Goal: Task Accomplishment & Management: Use online tool/utility

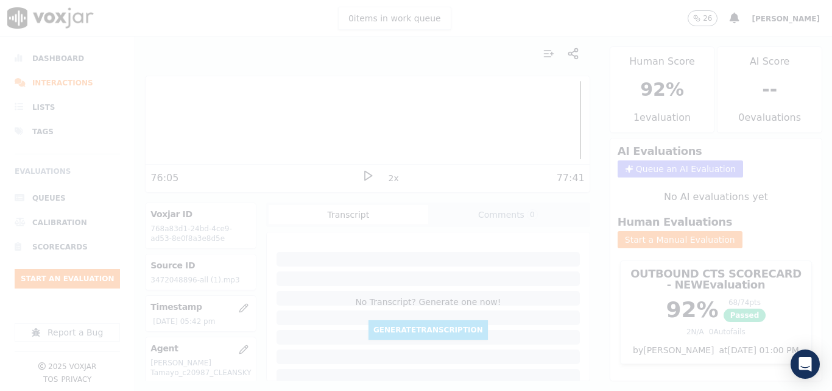
scroll to position [122, 0]
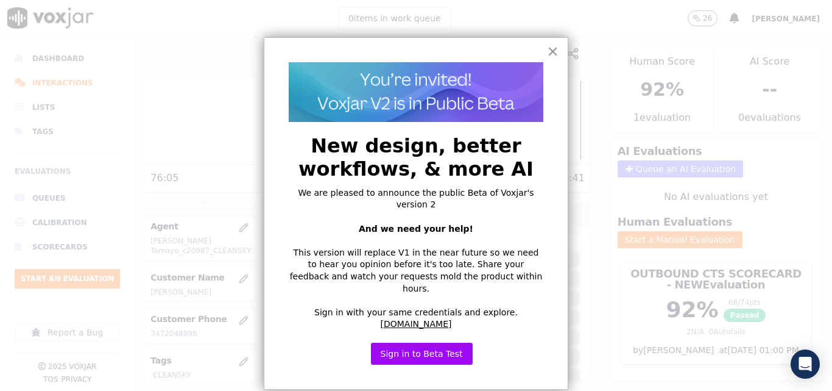
click at [555, 52] on button "×" at bounding box center [553, 51] width 12 height 20
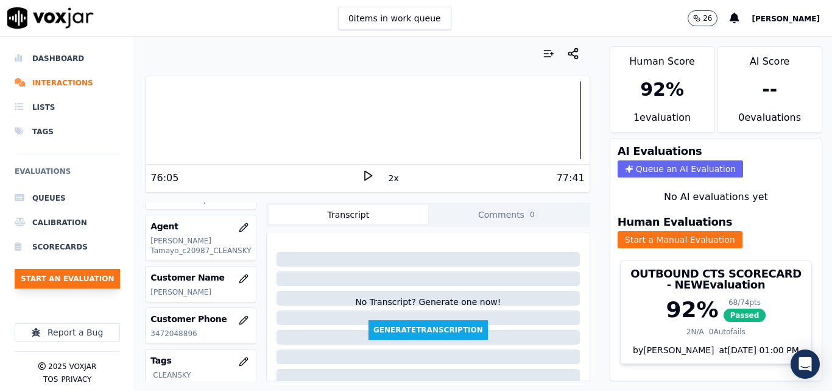
click at [69, 275] on button "Start an Evaluation" at bounding box center [67, 279] width 105 height 20
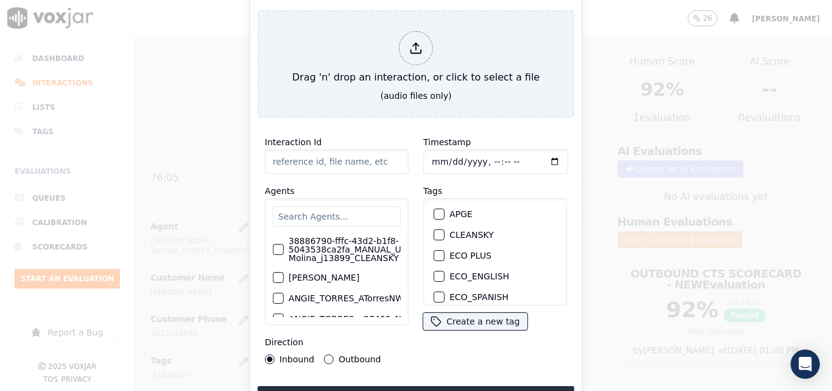
type input "20250909-180113_3472049982-all (1).mp3"
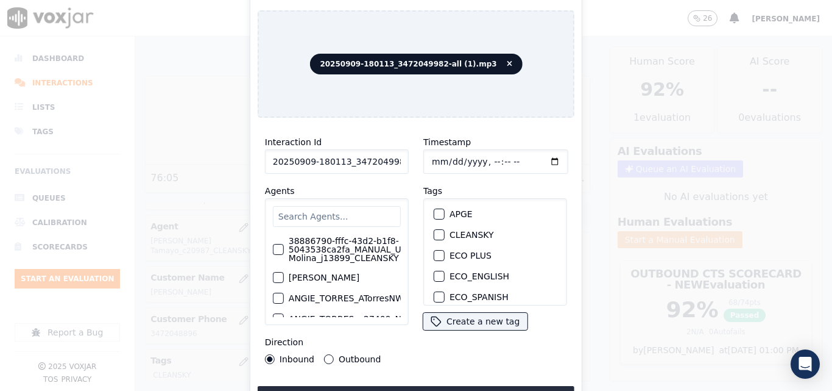
click at [438, 231] on div "button" at bounding box center [439, 234] width 9 height 9
click at [460, 386] on button "Upload interaction to start evaluation" at bounding box center [416, 397] width 317 height 22
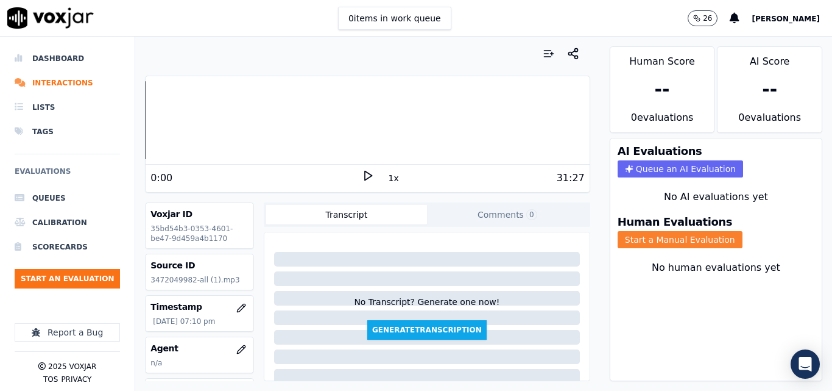
click at [630, 233] on button "Start a Manual Evaluation" at bounding box center [680, 239] width 125 height 17
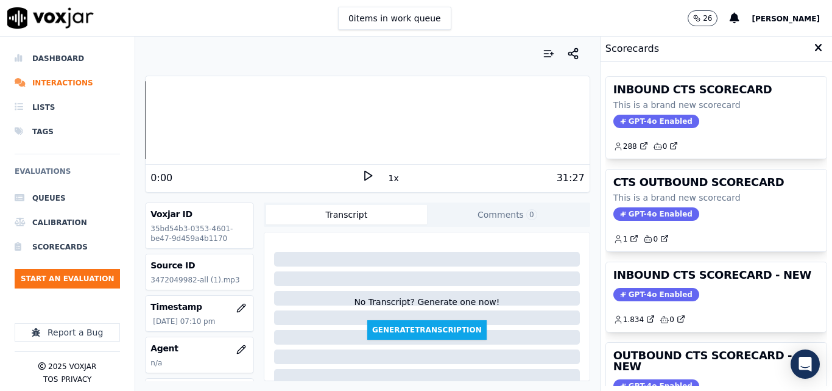
click at [364, 176] on icon at bounding box center [368, 175] width 12 height 12
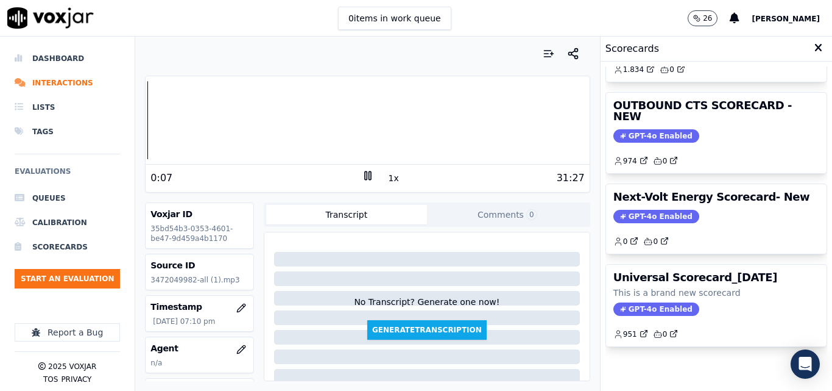
scroll to position [205, 0]
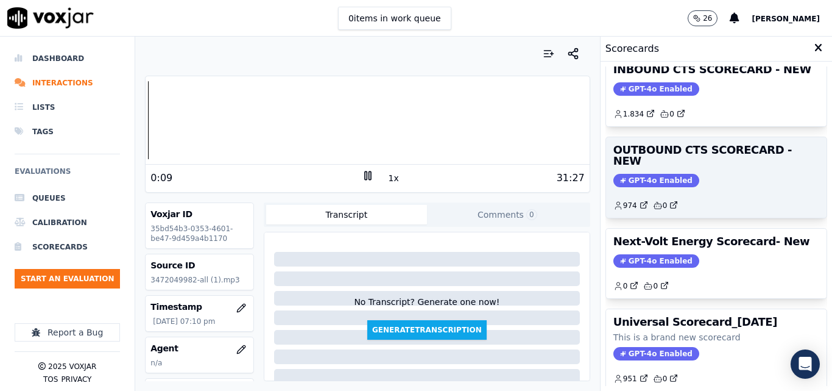
click at [643, 174] on span "GPT-4o Enabled" at bounding box center [657, 180] width 86 height 13
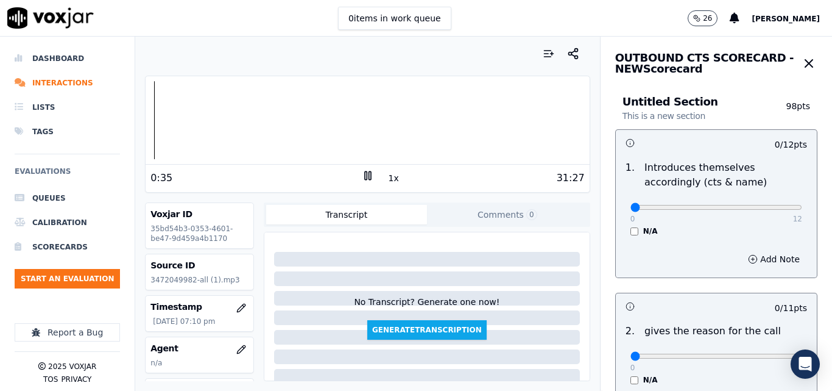
click at [137, 124] on div "Your browser does not support the audio element. 0:35 1x 31:27 Voxjar ID 35bd54…" at bounding box center [367, 214] width 464 height 354
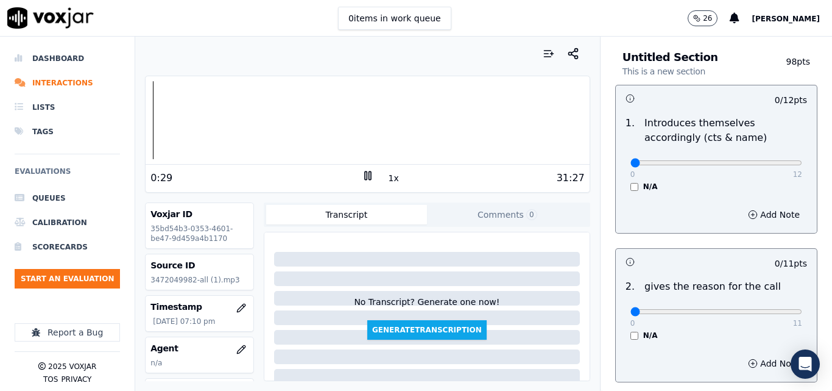
scroll to position [61, 0]
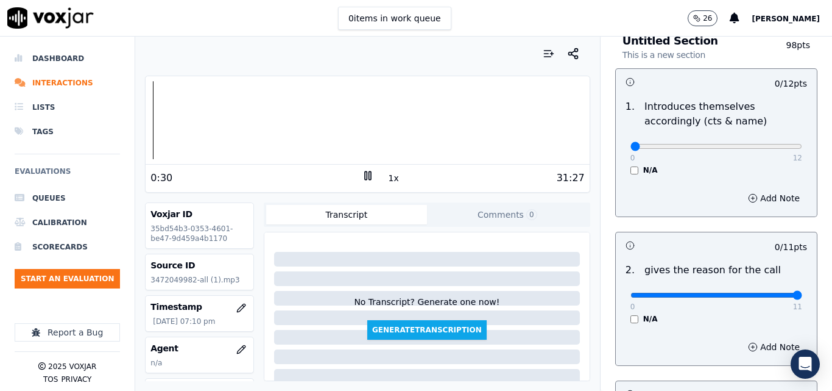
type input "11"
click at [772, 295] on input "range" at bounding box center [717, 295] width 172 height 5
type input "12"
click at [771, 147] on input "range" at bounding box center [717, 146] width 172 height 5
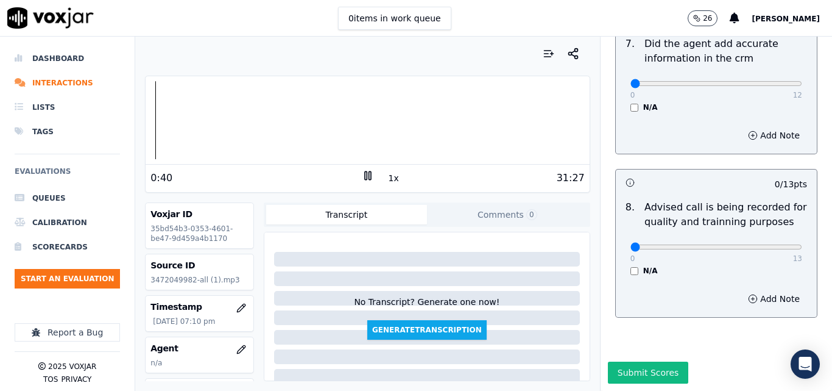
scroll to position [1175, 0]
click at [148, 119] on div at bounding box center [368, 120] width 444 height 78
click at [387, 172] on button "1x" at bounding box center [393, 177] width 15 height 17
click at [387, 172] on button "1.5x" at bounding box center [398, 177] width 24 height 17
click at [387, 172] on button "2x" at bounding box center [393, 177] width 15 height 17
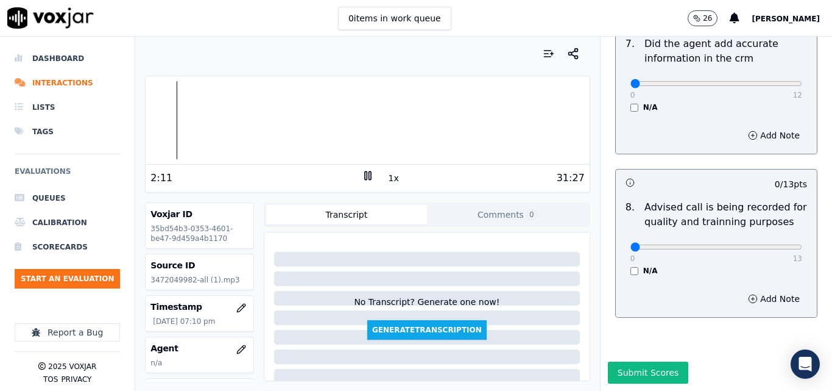
click at [369, 173] on rect at bounding box center [370, 175] width 2 height 8
click at [365, 176] on polygon at bounding box center [368, 175] width 7 height 9
click at [369, 176] on rect at bounding box center [370, 175] width 2 height 8
click at [362, 177] on icon at bounding box center [368, 175] width 12 height 12
click at [386, 172] on button "1x" at bounding box center [393, 177] width 15 height 17
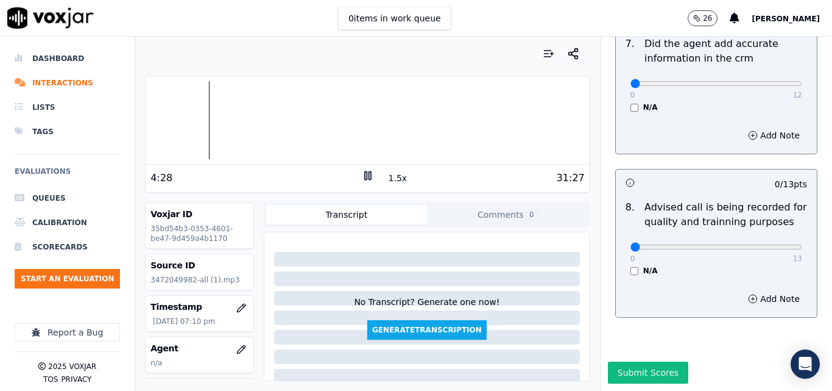
click at [362, 174] on icon at bounding box center [368, 175] width 12 height 12
click at [194, 121] on div at bounding box center [368, 120] width 444 height 78
click at [366, 177] on icon at bounding box center [368, 175] width 12 height 12
click at [386, 176] on button "1.5x" at bounding box center [398, 177] width 24 height 17
click at [362, 180] on icon at bounding box center [368, 175] width 12 height 12
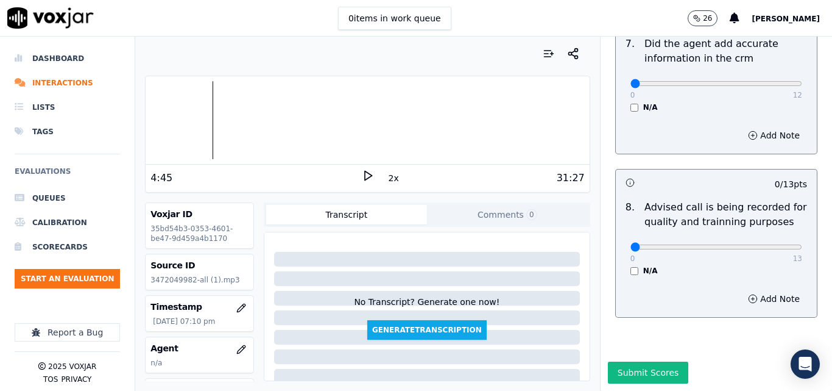
click at [365, 180] on polygon at bounding box center [368, 175] width 7 height 9
click at [362, 171] on icon at bounding box center [368, 175] width 12 height 12
click at [362, 172] on icon at bounding box center [368, 175] width 12 height 12
click at [365, 174] on polygon at bounding box center [368, 175] width 7 height 9
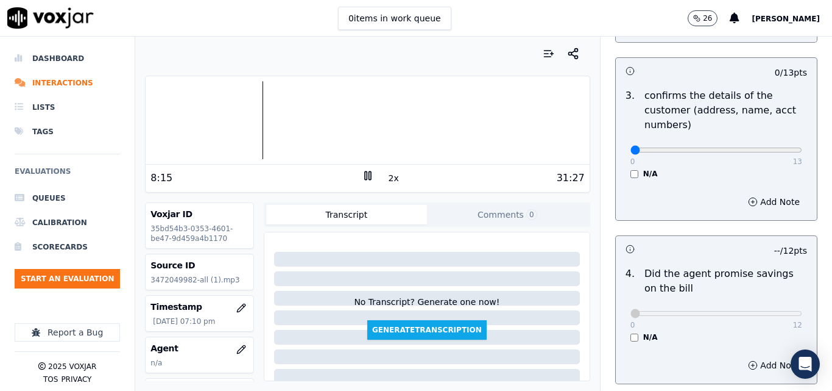
scroll to position [383, 0]
type input "13"
click at [766, 151] on input "range" at bounding box center [717, 151] width 172 height 5
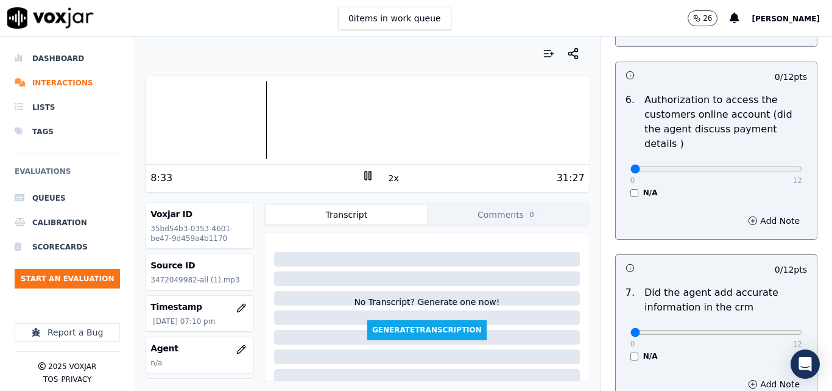
scroll to position [914, 0]
click at [349, 124] on div at bounding box center [368, 120] width 444 height 78
click at [344, 125] on div at bounding box center [368, 120] width 444 height 78
click at [369, 174] on rect at bounding box center [370, 175] width 2 height 8
click at [375, 128] on div at bounding box center [368, 120] width 444 height 78
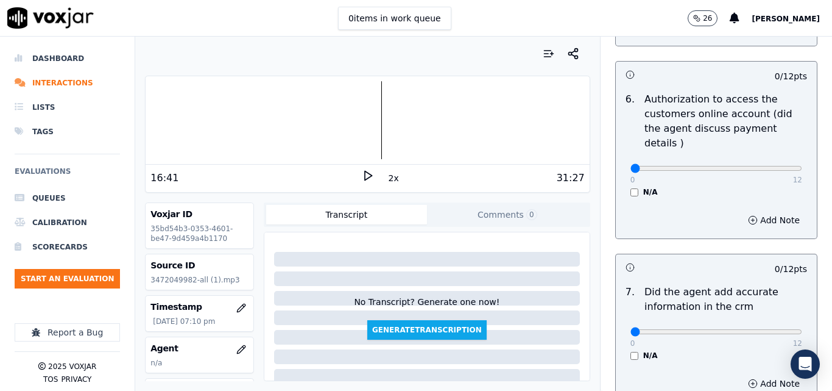
click at [364, 169] on div "16:41 2x 31:27" at bounding box center [368, 178] width 444 height 26
click at [365, 174] on polygon at bounding box center [368, 175] width 7 height 9
click at [362, 173] on icon at bounding box center [368, 175] width 12 height 12
click at [365, 179] on polygon at bounding box center [368, 175] width 7 height 9
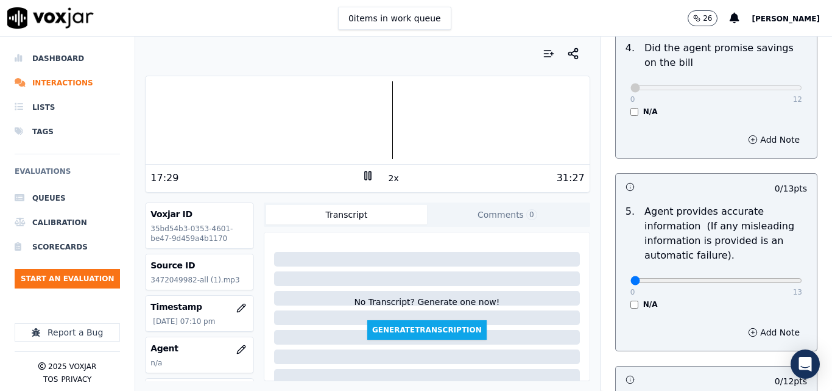
scroll to position [670, 0]
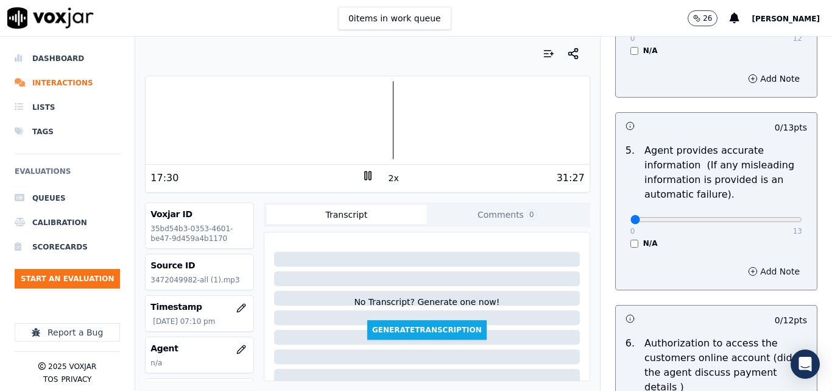
click at [741, 268] on button "Add Note" at bounding box center [774, 271] width 66 height 17
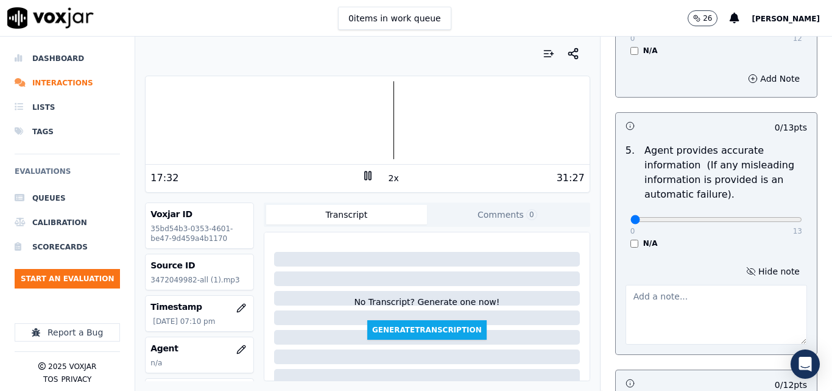
click at [713, 302] on textarea at bounding box center [717, 315] width 182 height 60
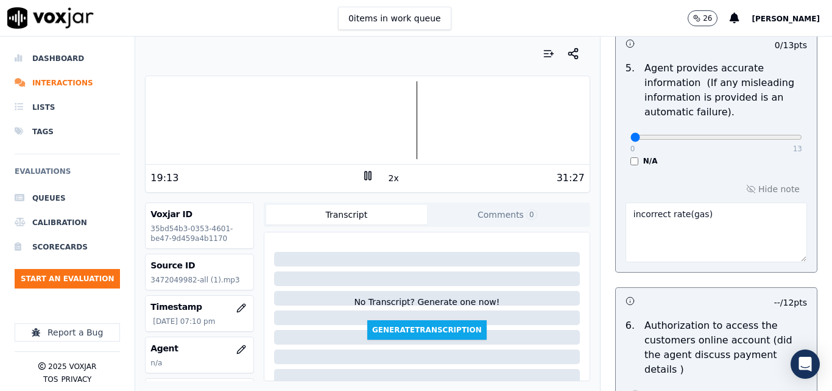
scroll to position [752, 0]
click at [672, 214] on textarea "incorrect rate(gas)" at bounding box center [717, 233] width 182 height 60
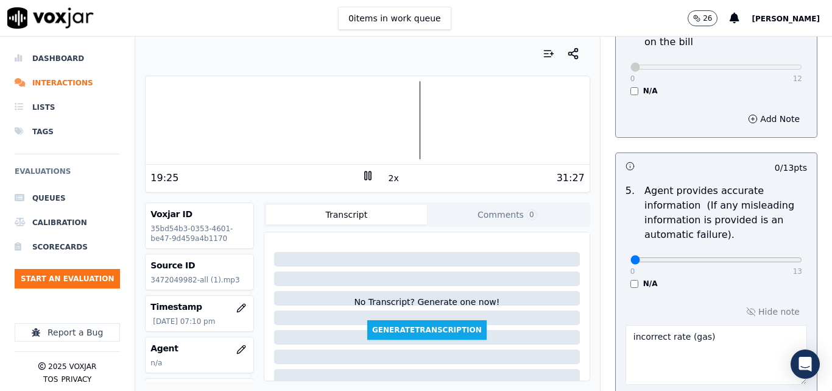
scroll to position [691, 0]
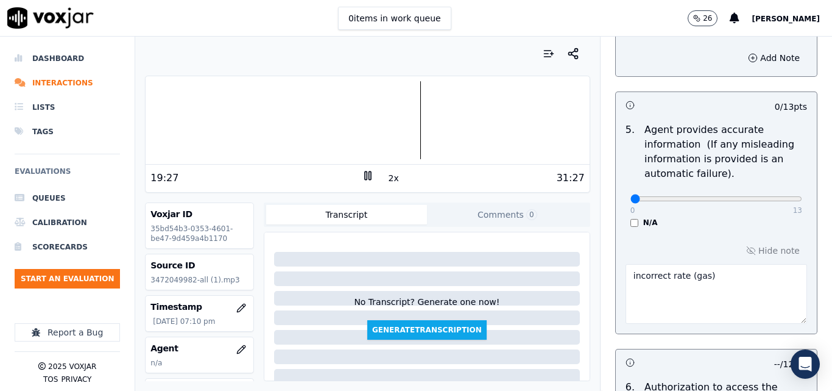
type textarea "incorrect rate (gas)"
click at [710, 198] on input "range" at bounding box center [717, 198] width 172 height 5
click at [723, 197] on input "range" at bounding box center [717, 198] width 172 height 5
click at [731, 197] on input "range" at bounding box center [717, 198] width 172 height 5
drag, startPoint x: 731, startPoint y: 197, endPoint x: 738, endPoint y: 198, distance: 7.3
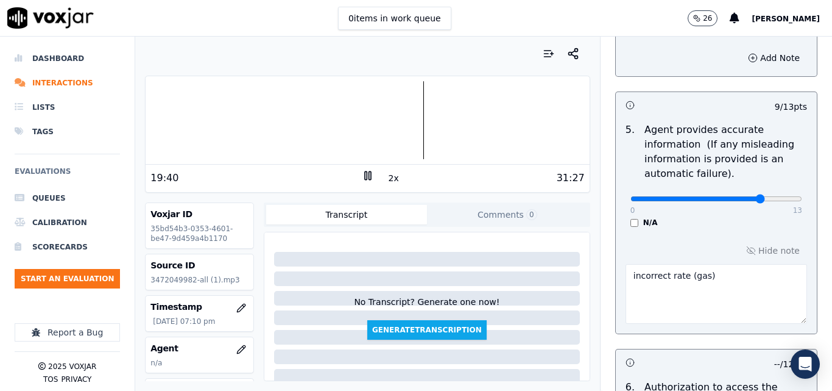
click at [738, 198] on input "range" at bounding box center [717, 198] width 172 height 5
click at [734, 201] on input "range" at bounding box center [717, 198] width 172 height 5
type input "9"
click at [731, 198] on input "range" at bounding box center [717, 198] width 172 height 5
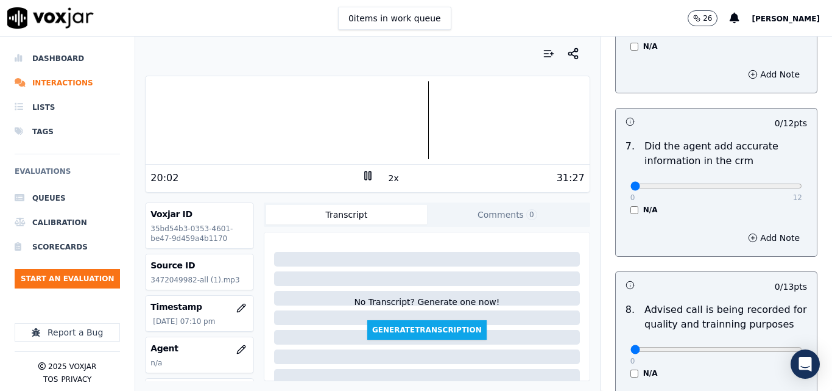
scroll to position [1158, 0]
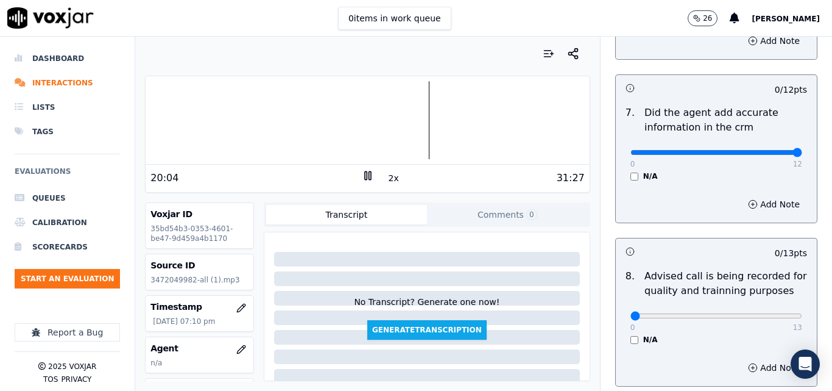
type input "12"
click at [767, 150] on input "range" at bounding box center [717, 152] width 172 height 5
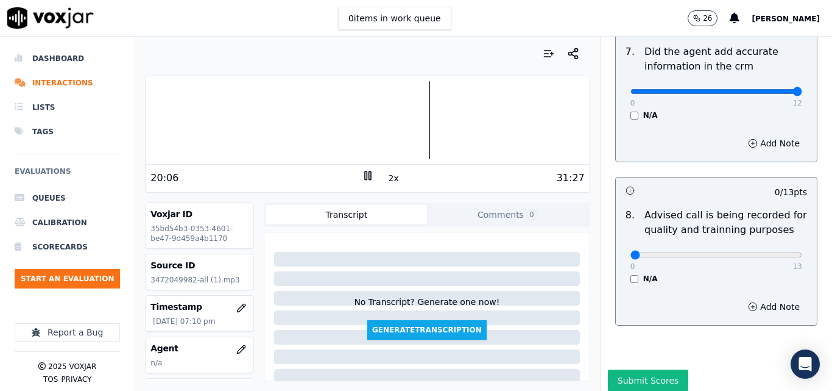
scroll to position [1240, 0]
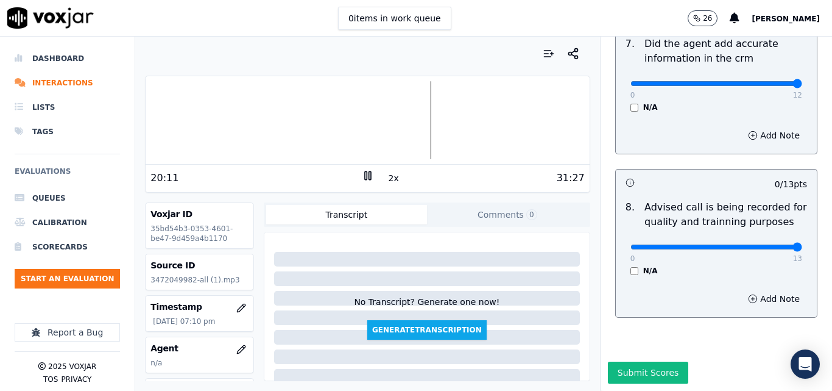
type input "13"
click at [773, 244] on input "range" at bounding box center [717, 246] width 172 height 5
click at [634, 361] on button "Submit Scores" at bounding box center [648, 372] width 81 height 22
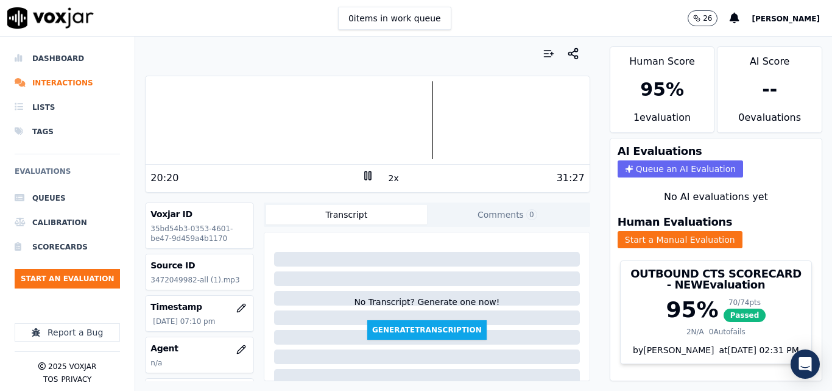
click at [369, 177] on rect at bounding box center [370, 175] width 2 height 8
click at [96, 282] on button "Start an Evaluation" at bounding box center [67, 279] width 105 height 20
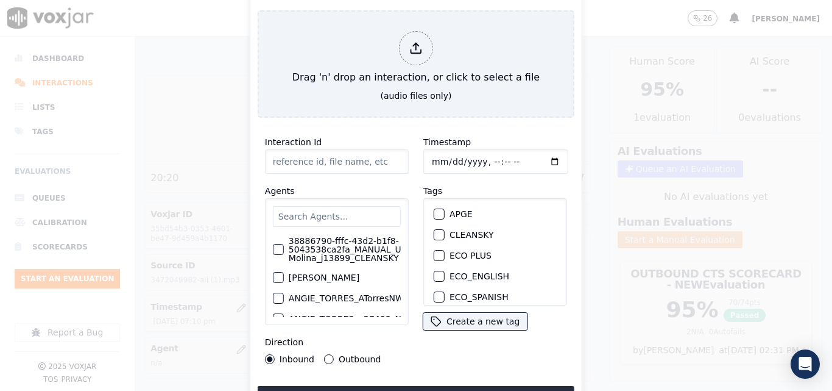
type input "20250909-183625_4845214250-all.mp3"
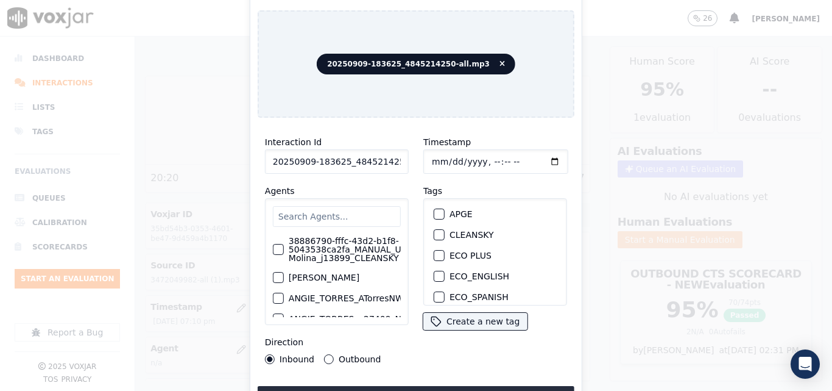
click at [438, 231] on div "button" at bounding box center [439, 234] width 9 height 9
click at [423, 386] on button "Upload interaction to start evaluation" at bounding box center [416, 397] width 317 height 22
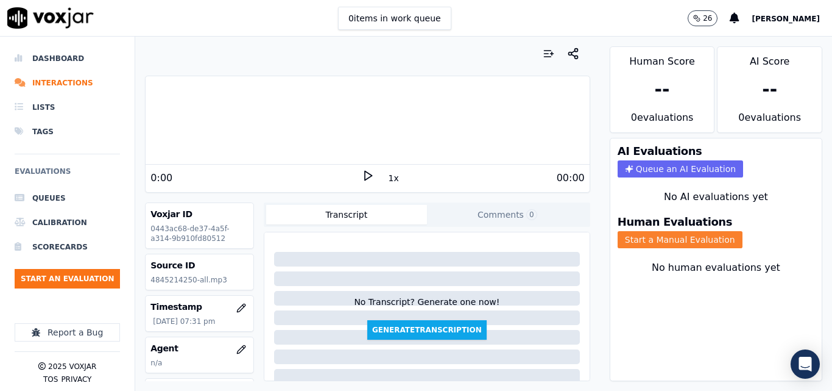
click at [656, 242] on button "Start a Manual Evaluation" at bounding box center [680, 239] width 125 height 17
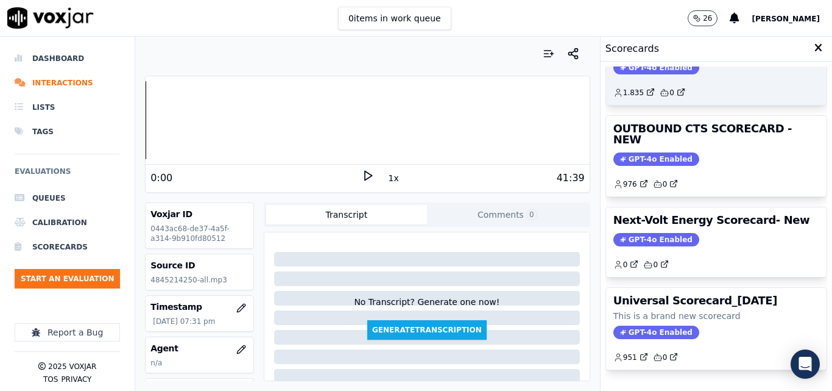
scroll to position [205, 0]
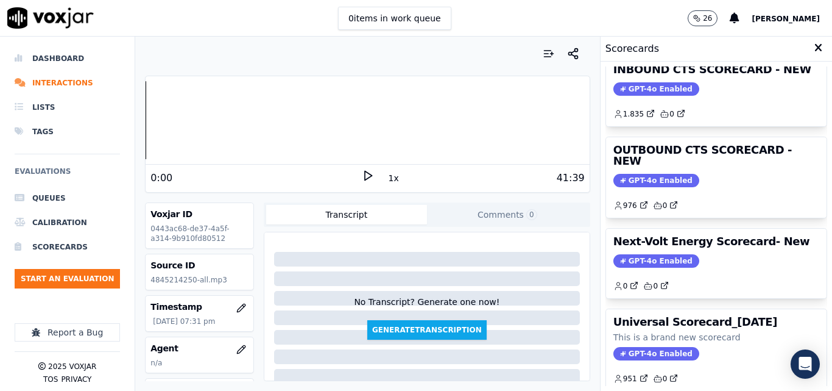
click at [362, 177] on icon at bounding box center [368, 175] width 12 height 12
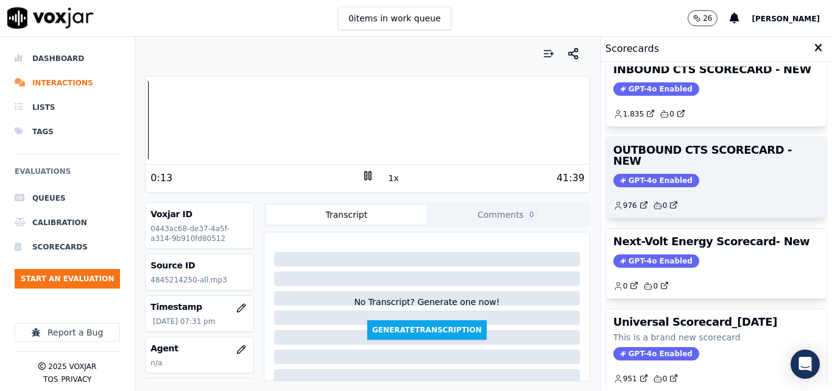
click at [649, 174] on span "GPT-4o Enabled" at bounding box center [657, 180] width 86 height 13
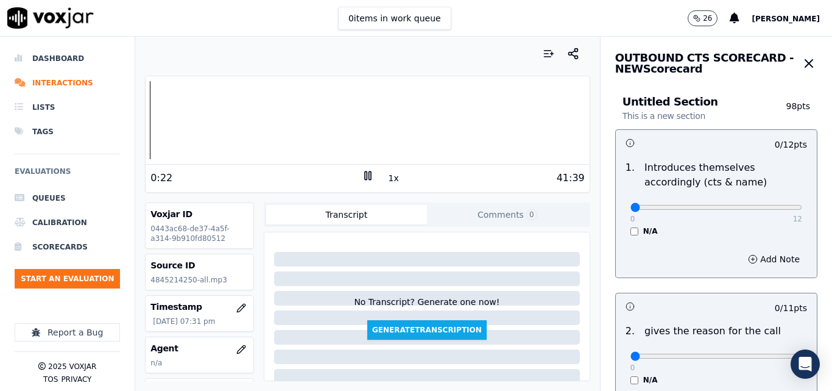
click at [365, 175] on rect at bounding box center [366, 175] width 2 height 8
click at [638, 9] on div "0 items in work queue 26 [PERSON_NAME]" at bounding box center [416, 18] width 832 height 37
click at [355, 180] on div "0:22" at bounding box center [256, 178] width 211 height 15
click at [366, 176] on icon at bounding box center [368, 175] width 12 height 12
type input "12"
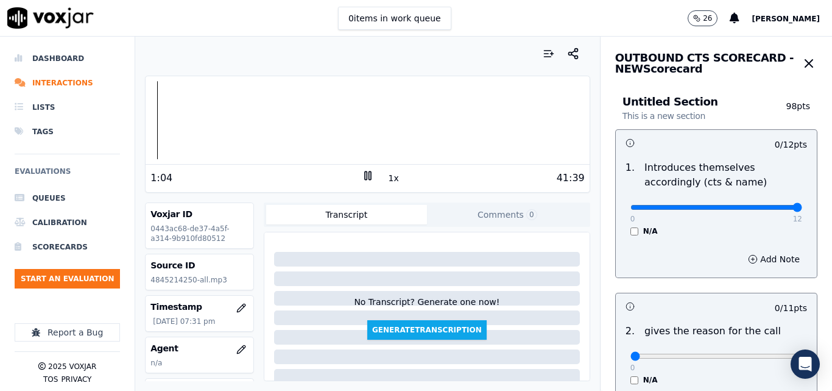
click at [772, 208] on input "range" at bounding box center [717, 207] width 172 height 5
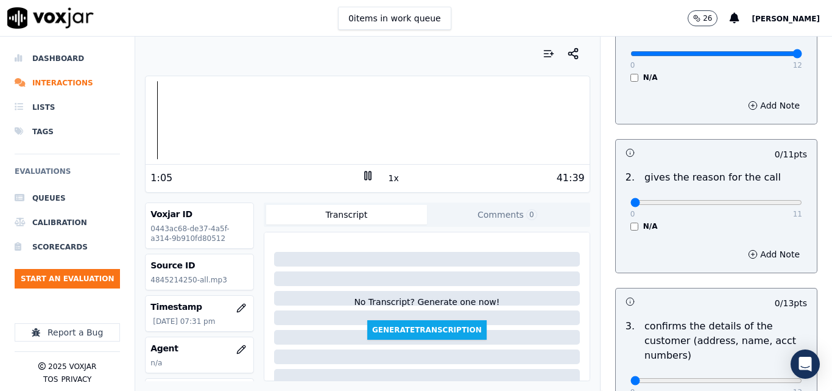
scroll to position [183, 0]
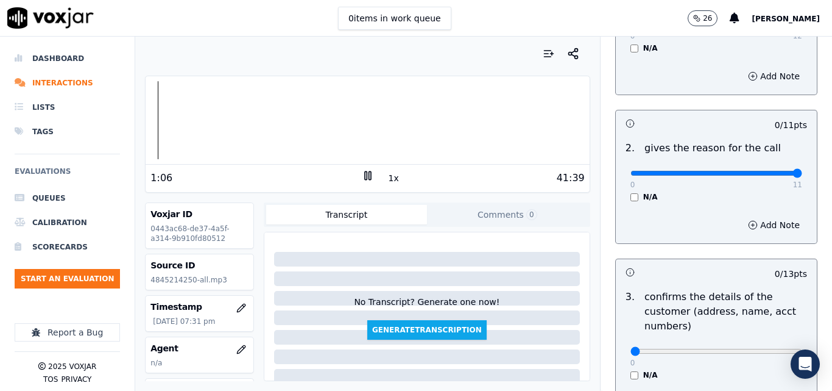
type input "11"
click at [772, 176] on input "range" at bounding box center [717, 173] width 172 height 5
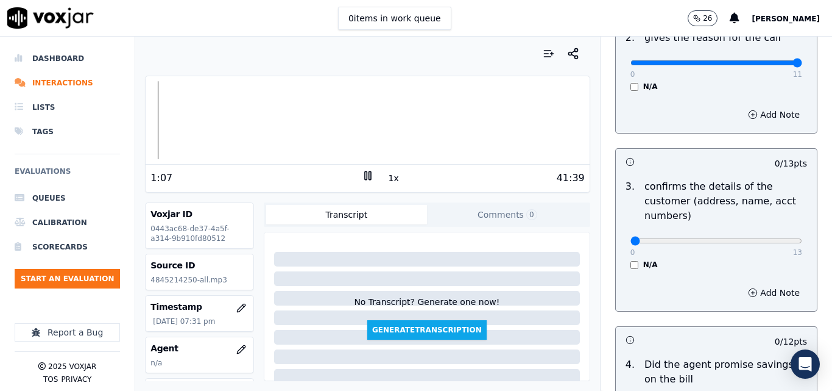
scroll to position [366, 0]
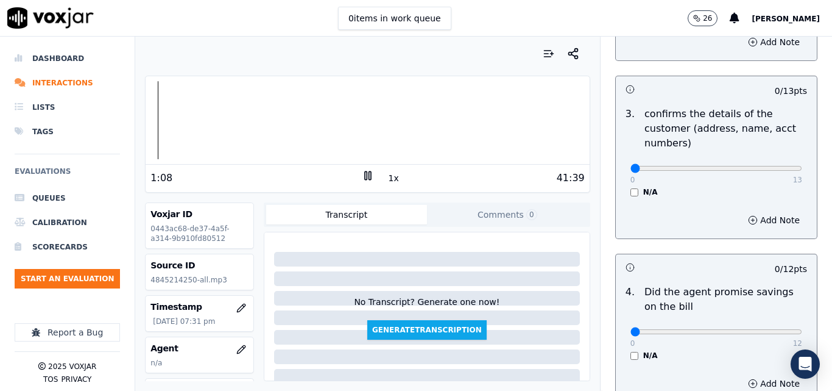
click at [391, 179] on button "1x" at bounding box center [393, 177] width 15 height 17
click at [391, 179] on button "1.5x" at bounding box center [398, 177] width 24 height 17
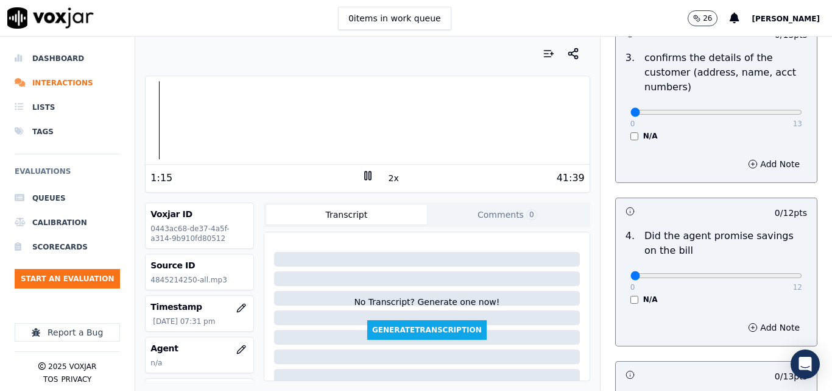
scroll to position [488, 0]
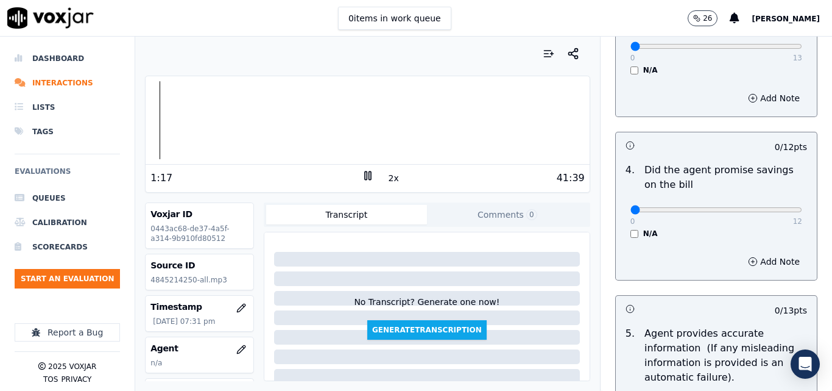
click at [631, 235] on div "N/A" at bounding box center [717, 234] width 172 height 10
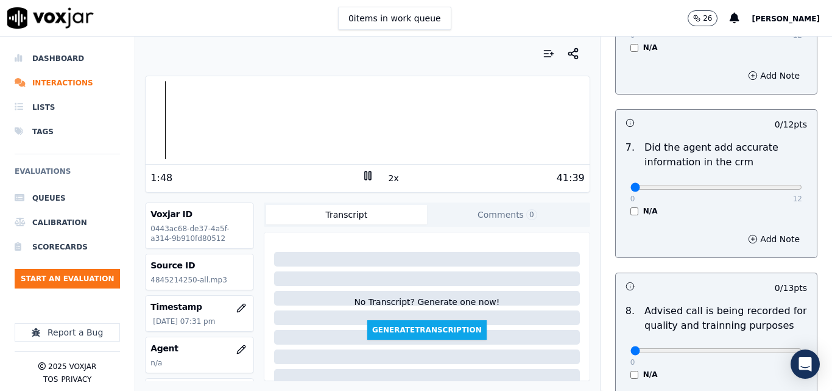
scroll to position [1175, 0]
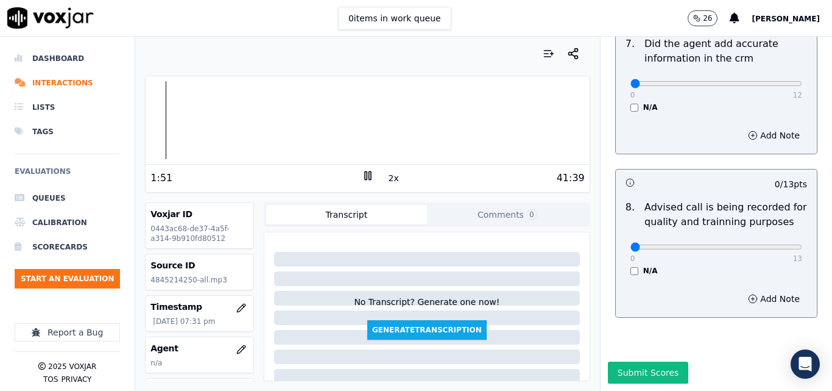
click at [144, 118] on div "Your browser does not support the audio element. 1:51 2x 41:39 Voxjar ID 0443ac…" at bounding box center [367, 214] width 464 height 354
click at [146, 118] on div at bounding box center [368, 120] width 444 height 78
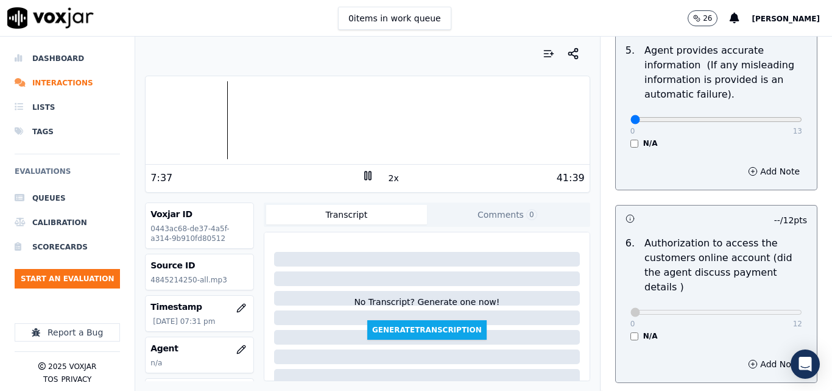
scroll to position [748, 0]
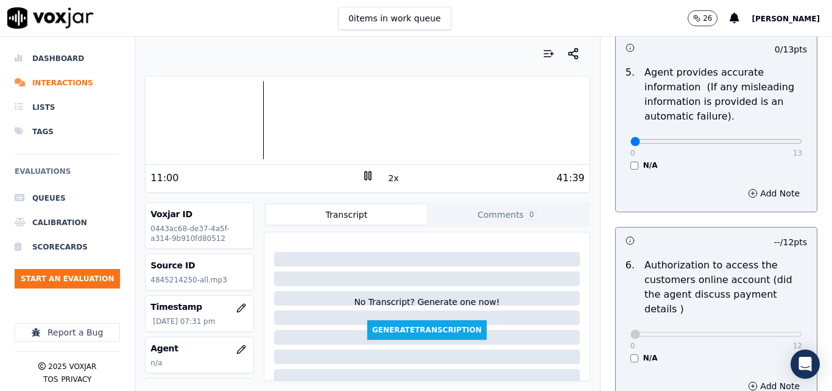
click at [534, 318] on div "No Transcript? Generate one now! Generate Transcription" at bounding box center [427, 288] width 316 height 102
click at [362, 174] on icon at bounding box center [368, 175] width 12 height 12
click at [365, 174] on icon at bounding box center [368, 175] width 12 height 12
click at [804, 116] on div "Untitled Section This is a new section 98 pts 12 / 12 pts 1 . Introduces themse…" at bounding box center [717, 53] width 232 height 1444
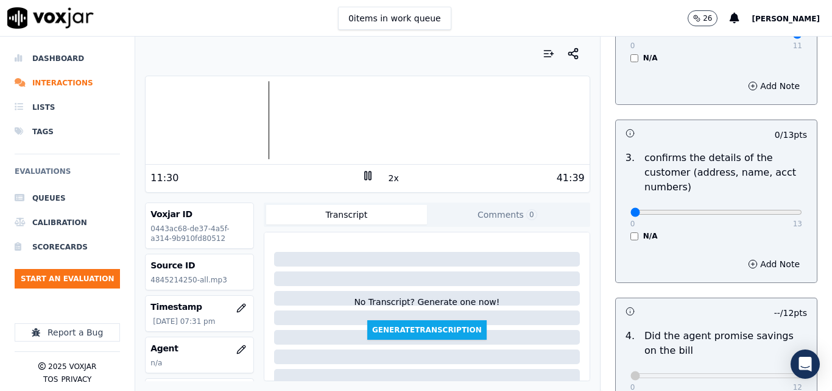
scroll to position [366, 0]
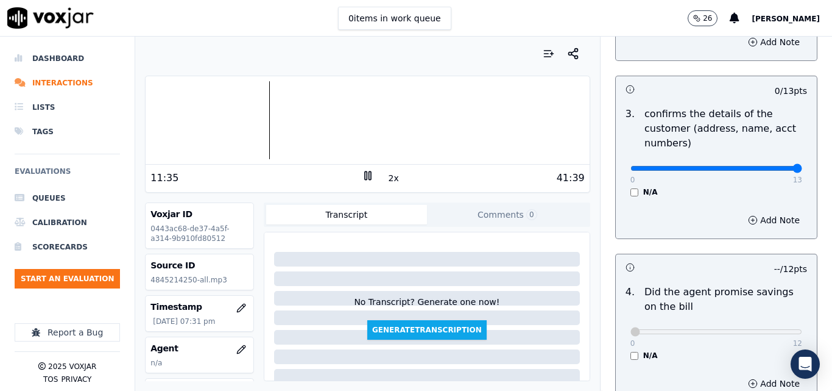
type input "13"
click at [765, 171] on input "range" at bounding box center [717, 168] width 172 height 5
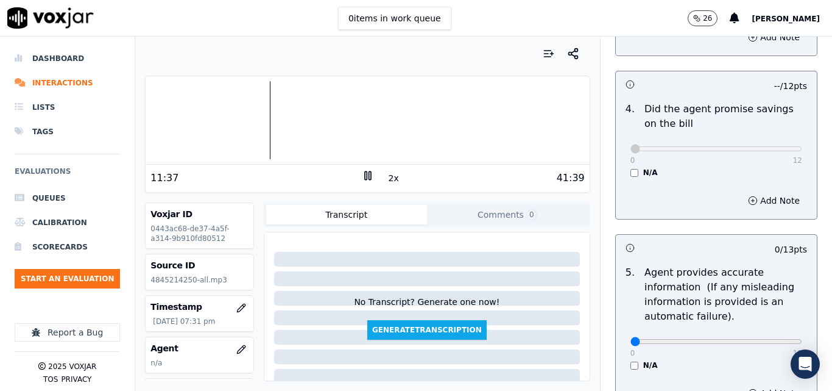
scroll to position [670, 0]
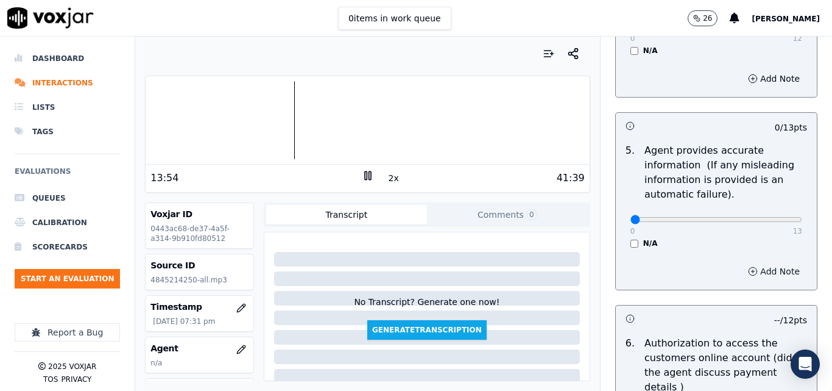
click at [750, 268] on circle "button" at bounding box center [754, 271] width 8 height 8
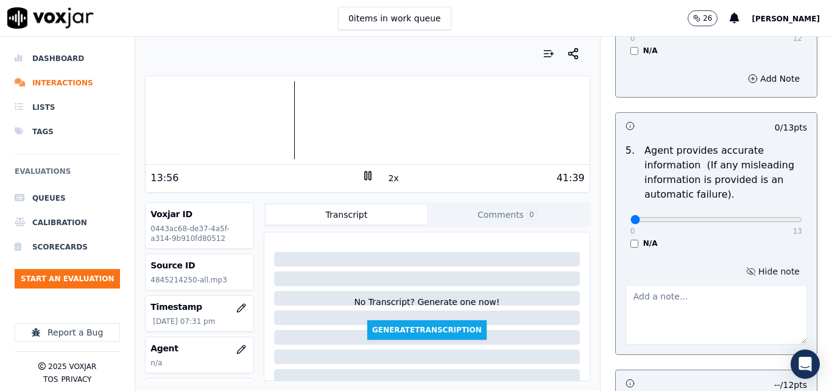
click at [664, 319] on textarea at bounding box center [717, 315] width 182 height 60
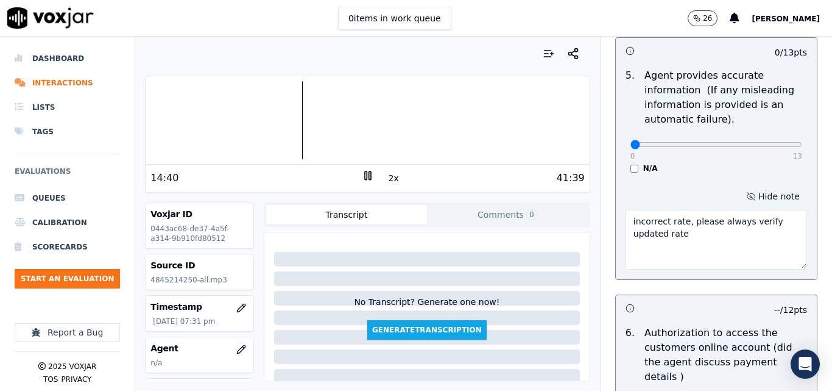
scroll to position [731, 0]
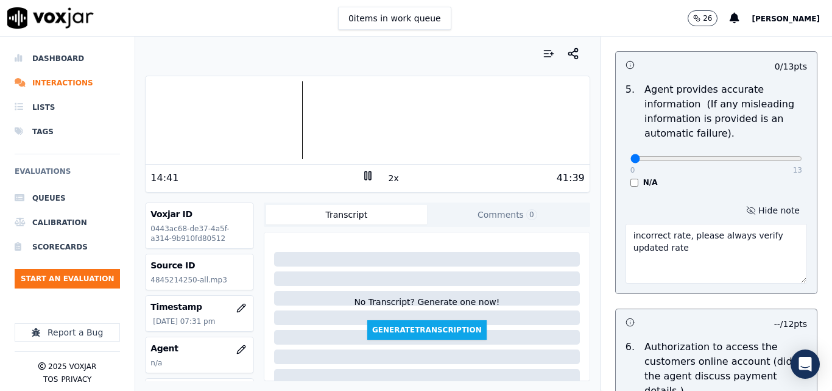
type textarea "incorrect rate, please always verify updated rate"
click at [686, 157] on input "range" at bounding box center [717, 158] width 172 height 5
click at [673, 158] on input "range" at bounding box center [717, 158] width 172 height 5
click at [707, 157] on input "range" at bounding box center [717, 158] width 172 height 5
click at [720, 157] on input "range" at bounding box center [717, 158] width 172 height 5
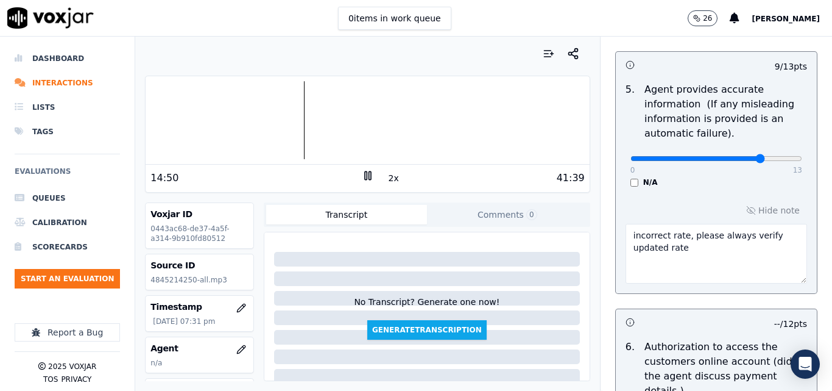
type input "10"
click at [731, 158] on input "range" at bounding box center [717, 158] width 172 height 5
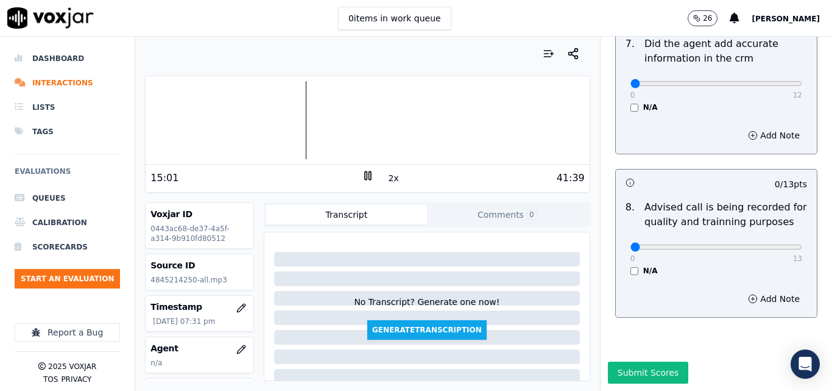
scroll to position [1240, 0]
click at [329, 126] on div at bounding box center [368, 120] width 444 height 78
click at [319, 126] on div at bounding box center [368, 120] width 444 height 78
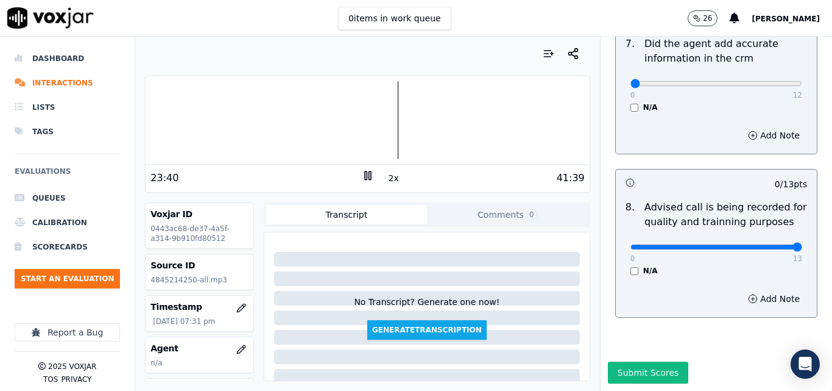
type input "13"
click at [773, 244] on input "range" at bounding box center [717, 246] width 172 height 5
click at [631, 361] on button "Submit Scores" at bounding box center [648, 372] width 81 height 22
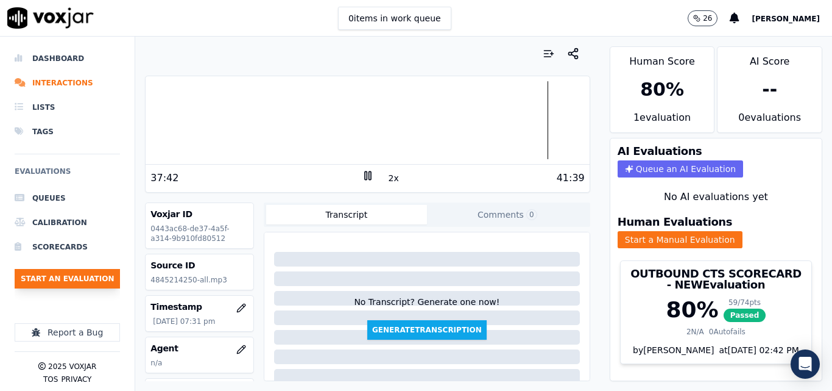
click at [53, 280] on button "Start an Evaluation" at bounding box center [67, 279] width 105 height 20
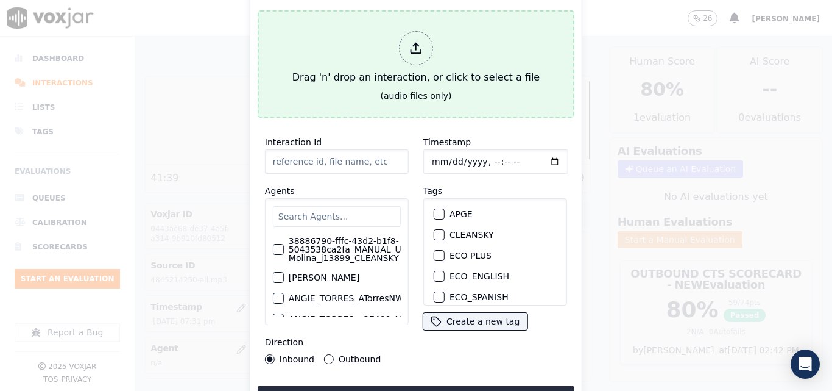
type input "20250909-131448_3017285517-all.mp3"
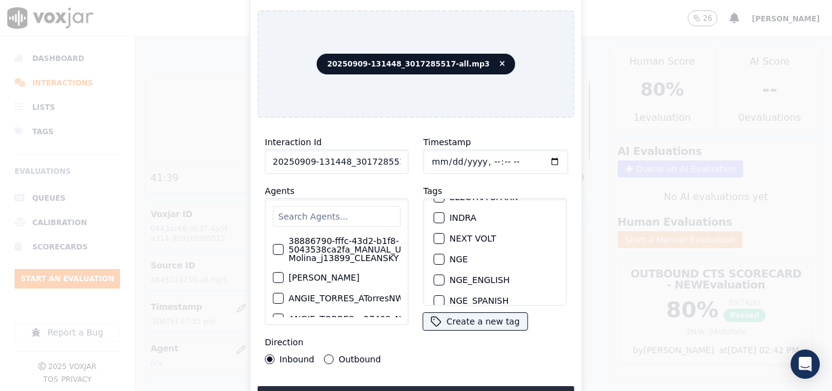
scroll to position [122, 0]
click at [435, 213] on div "button" at bounding box center [439, 216] width 9 height 9
click at [458, 386] on button "Upload interaction to start evaluation" at bounding box center [416, 397] width 317 height 22
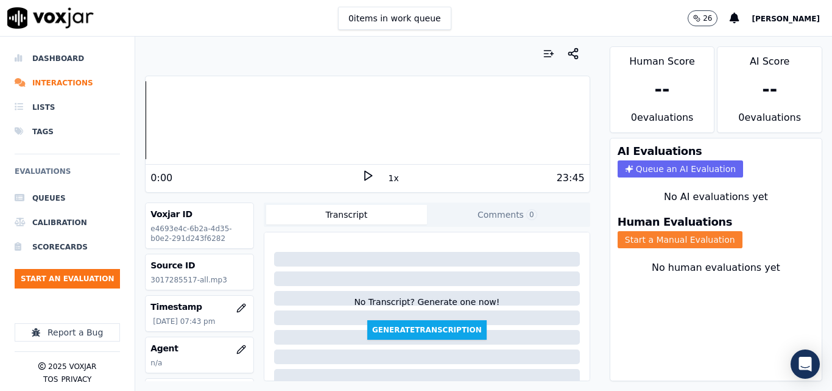
click at [693, 244] on button "Start a Manual Evaluation" at bounding box center [680, 239] width 125 height 17
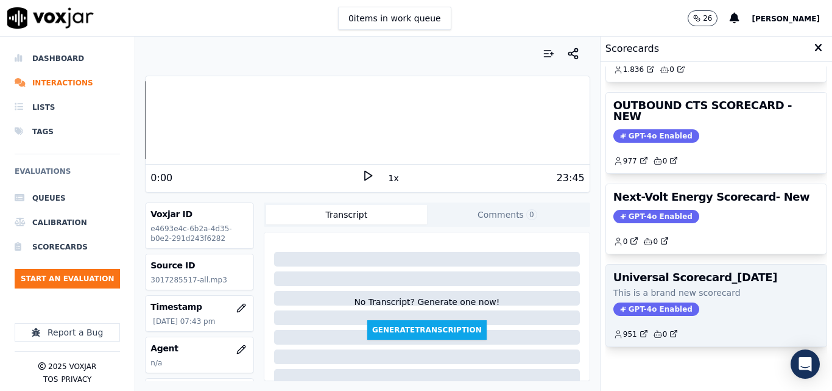
scroll to position [205, 0]
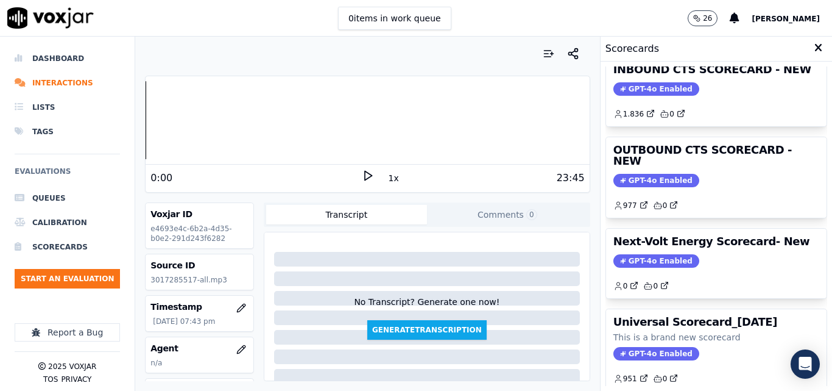
click at [358, 166] on div "0:00 1x 23:45" at bounding box center [368, 178] width 444 height 26
click at [365, 171] on polygon at bounding box center [368, 175] width 7 height 9
click at [123, 120] on div "Dashboard Interactions Lists Tags Evaluations Queues Calibration Scorecards Sta…" at bounding box center [416, 214] width 832 height 354
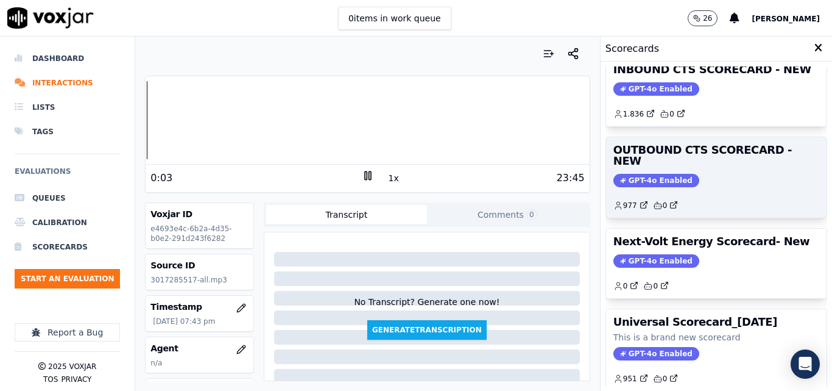
click at [645, 174] on span "GPT-4o Enabled" at bounding box center [657, 180] width 86 height 13
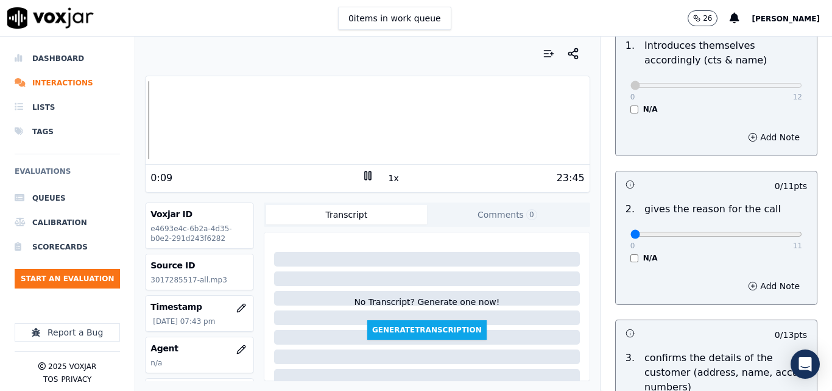
scroll to position [183, 0]
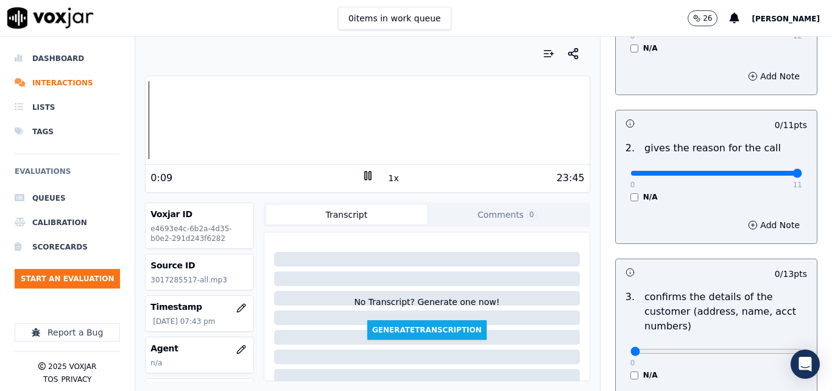
type input "11"
click at [770, 176] on input "range" at bounding box center [717, 173] width 172 height 5
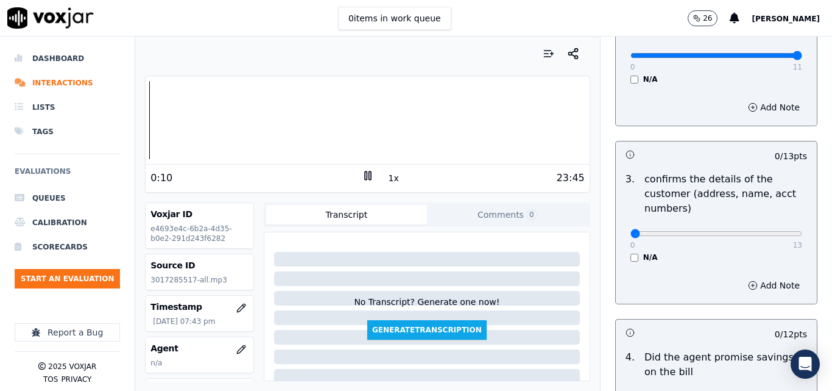
scroll to position [305, 0]
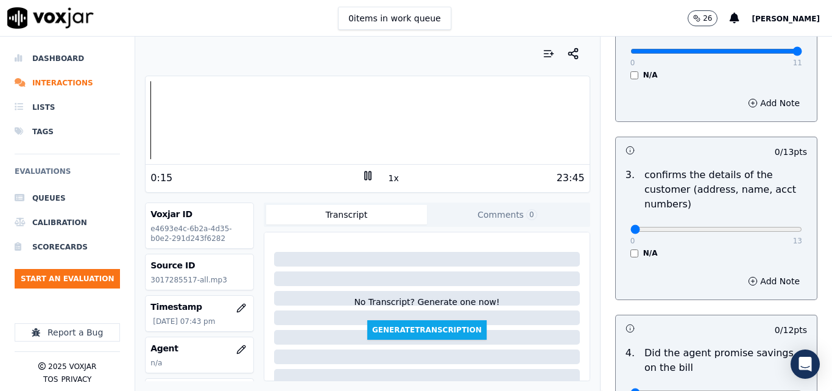
click at [365, 176] on rect at bounding box center [366, 175] width 2 height 8
click at [364, 176] on icon at bounding box center [368, 175] width 12 height 12
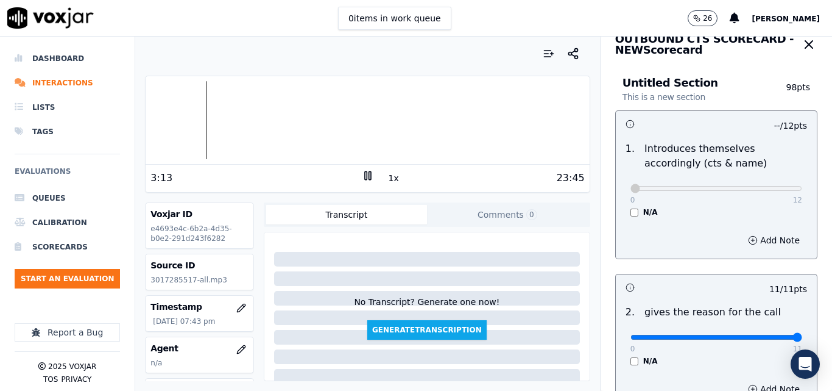
click at [389, 177] on button "1x" at bounding box center [393, 177] width 15 height 17
click at [389, 177] on button "1.5x" at bounding box center [398, 177] width 24 height 17
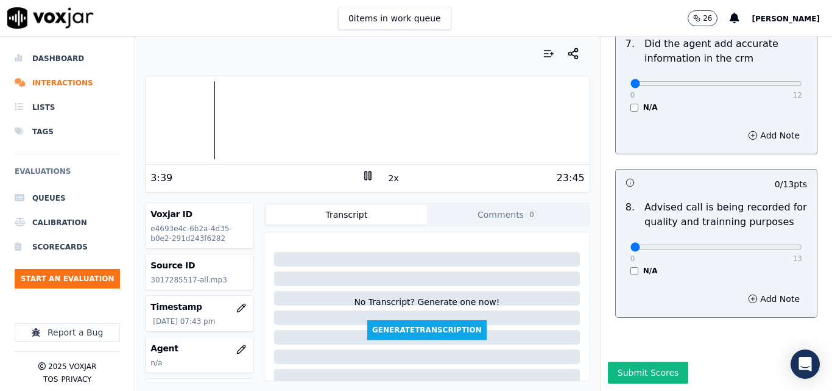
scroll to position [1175, 0]
click at [165, 121] on div at bounding box center [368, 120] width 444 height 78
click at [389, 179] on button "2x" at bounding box center [393, 177] width 15 height 17
click at [389, 179] on button "1x" at bounding box center [393, 177] width 15 height 17
click at [637, 15] on div "0 items in work queue 26 [PERSON_NAME]" at bounding box center [416, 18] width 832 height 37
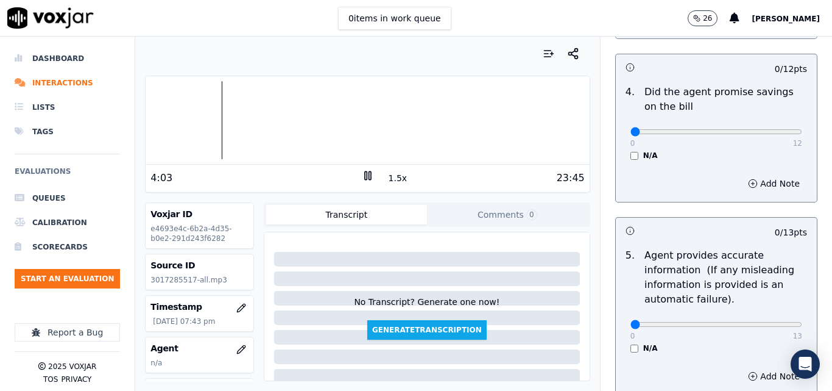
scroll to position [505, 0]
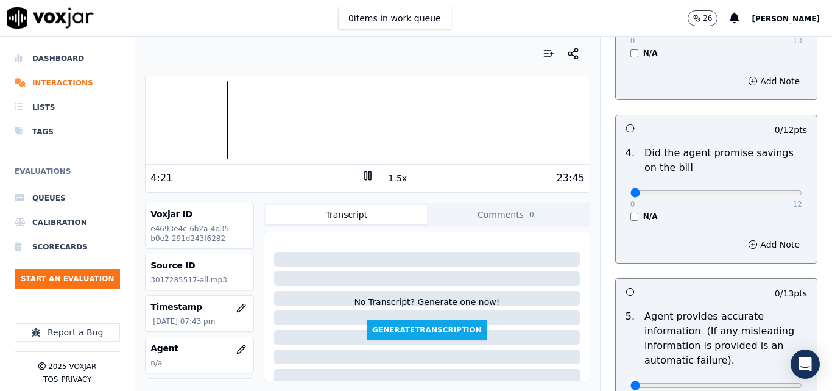
click at [391, 177] on button "1.5x" at bounding box center [398, 177] width 24 height 17
click at [621, 221] on div "4 . Did the agent promise savings on the bill 0 12 N/A" at bounding box center [716, 183] width 201 height 85
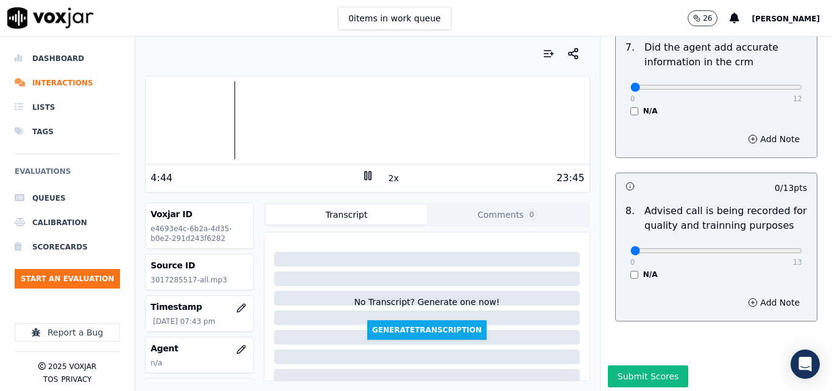
scroll to position [1175, 0]
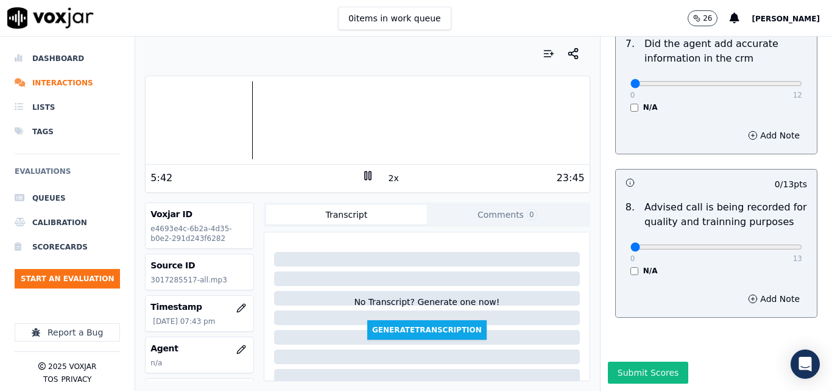
click at [243, 116] on div at bounding box center [368, 120] width 444 height 78
click at [235, 119] on div at bounding box center [368, 120] width 444 height 78
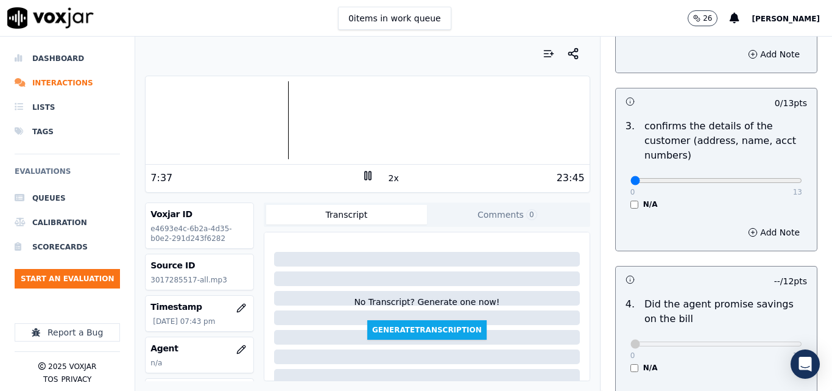
scroll to position [383, 0]
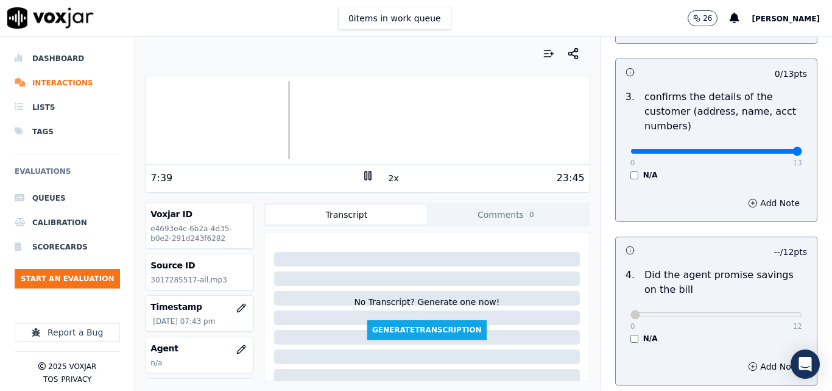
type input "13"
click at [767, 154] on input "range" at bounding box center [717, 151] width 172 height 5
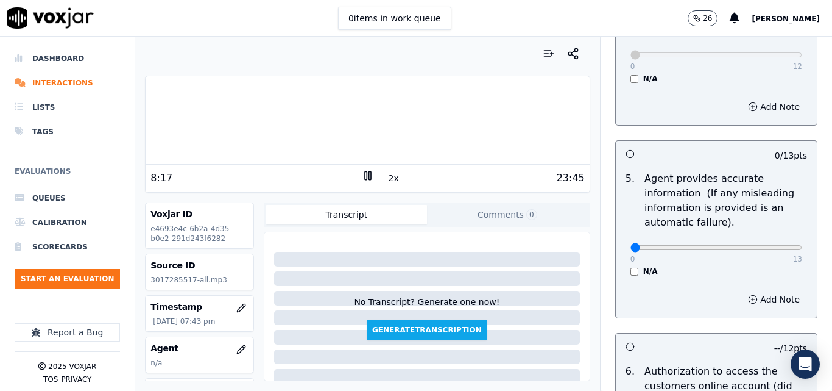
scroll to position [627, 0]
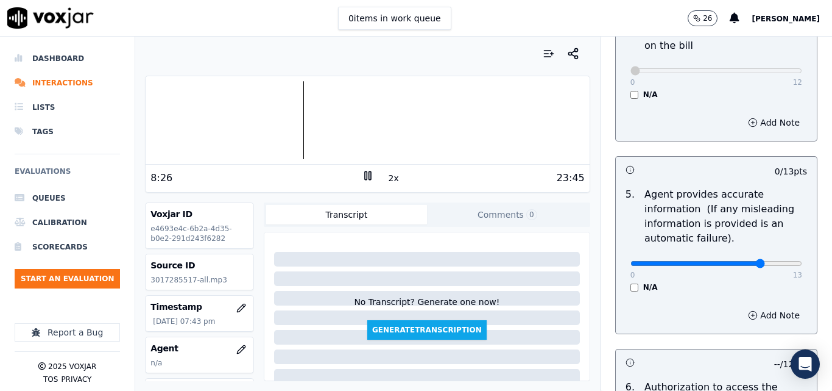
type input "10"
click at [741, 261] on input "range" at bounding box center [717, 263] width 172 height 5
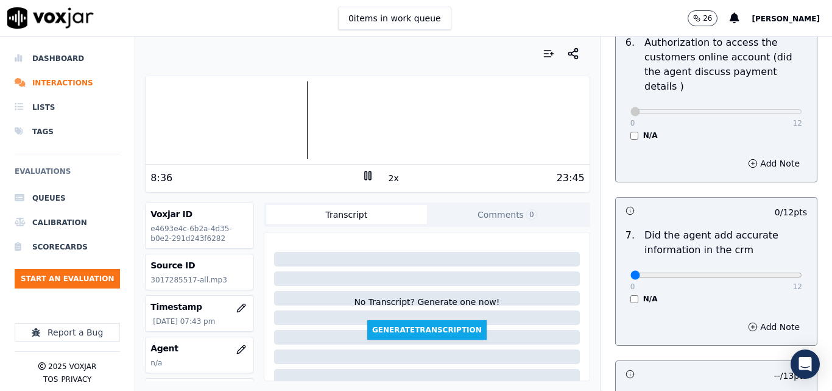
scroll to position [992, 0]
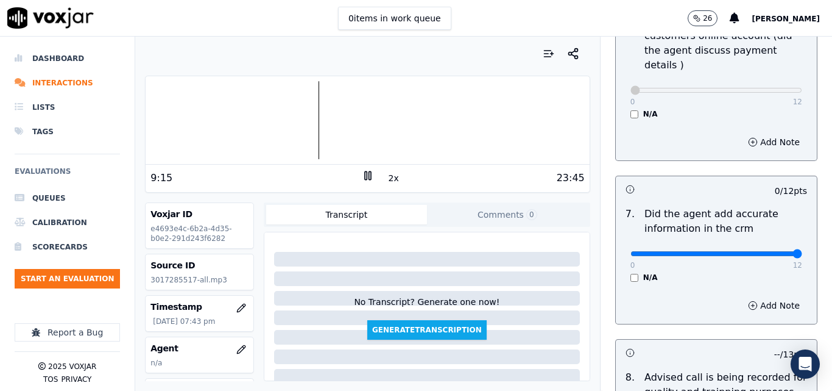
type input "12"
click at [770, 251] on input "range" at bounding box center [717, 253] width 172 height 5
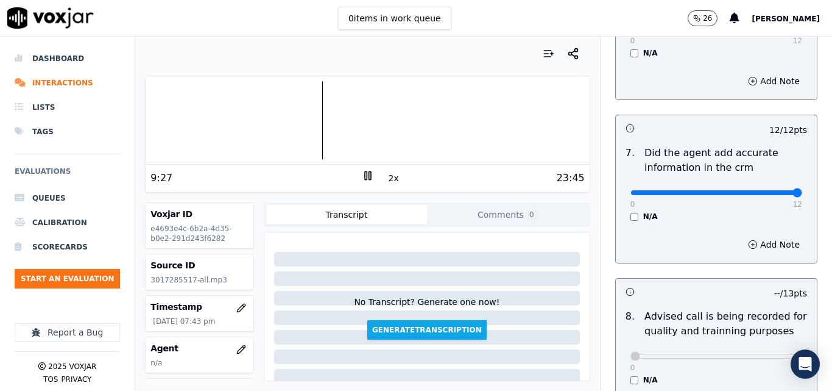
scroll to position [1114, 0]
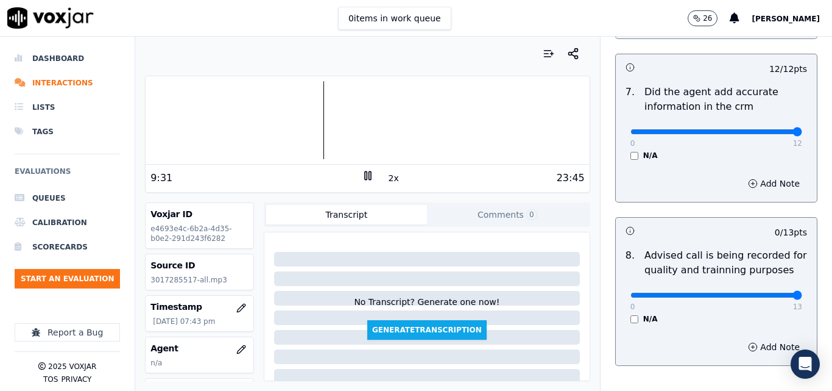
type input "13"
click at [770, 293] on input "range" at bounding box center [717, 295] width 172 height 5
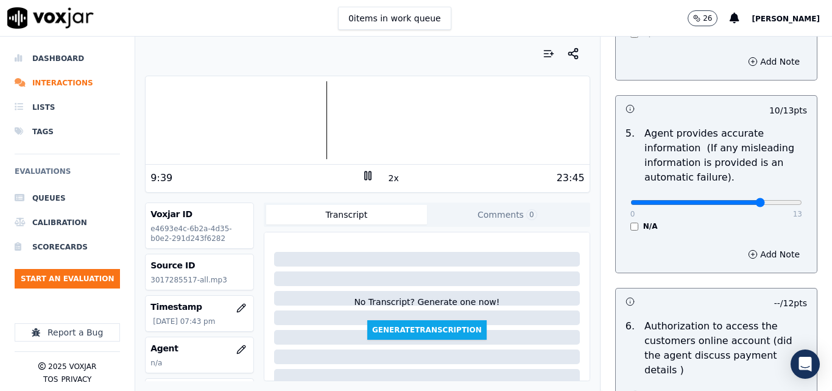
scroll to position [566, 0]
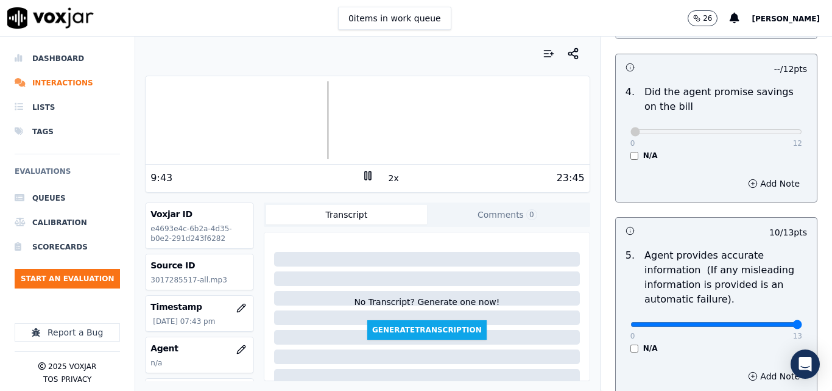
click at [773, 327] on input "range" at bounding box center [717, 324] width 172 height 5
type input "12"
click at [761, 322] on input "range" at bounding box center [717, 324] width 172 height 5
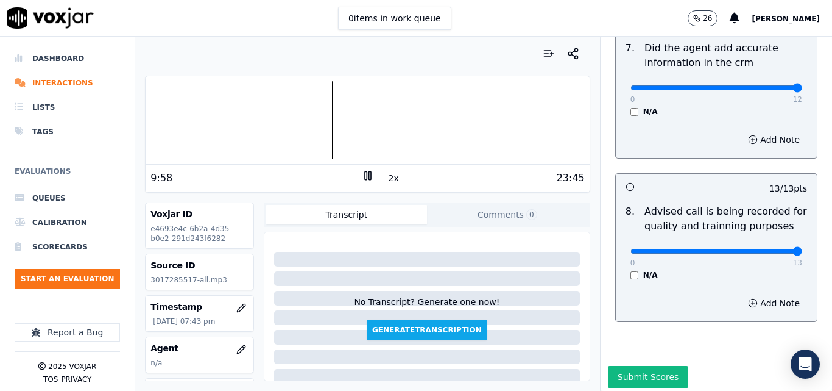
scroll to position [1175, 0]
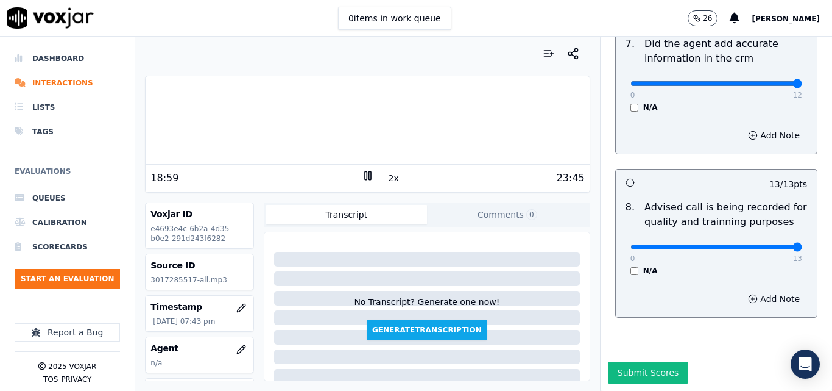
click at [490, 117] on div at bounding box center [368, 120] width 444 height 78
click at [485, 207] on button "Comments 0" at bounding box center [507, 215] width 161 height 20
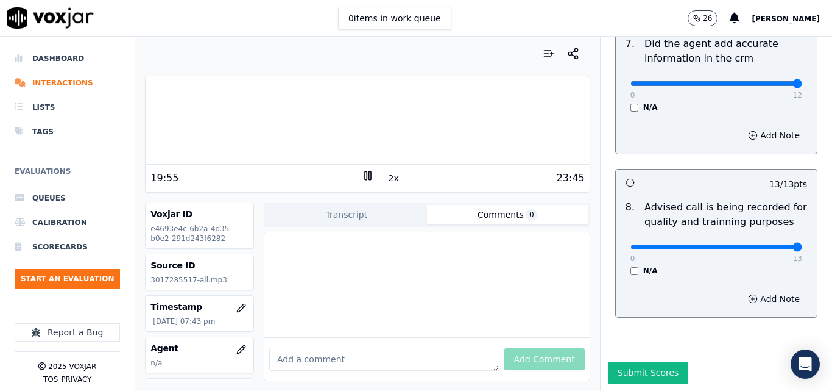
click at [491, 124] on div at bounding box center [368, 120] width 444 height 78
click at [396, 179] on div "23:45" at bounding box center [479, 178] width 211 height 15
click at [390, 179] on button "2x" at bounding box center [393, 177] width 15 height 17
click at [390, 179] on button "1x" at bounding box center [393, 177] width 15 height 17
click at [391, 178] on button "1.5x" at bounding box center [398, 177] width 24 height 17
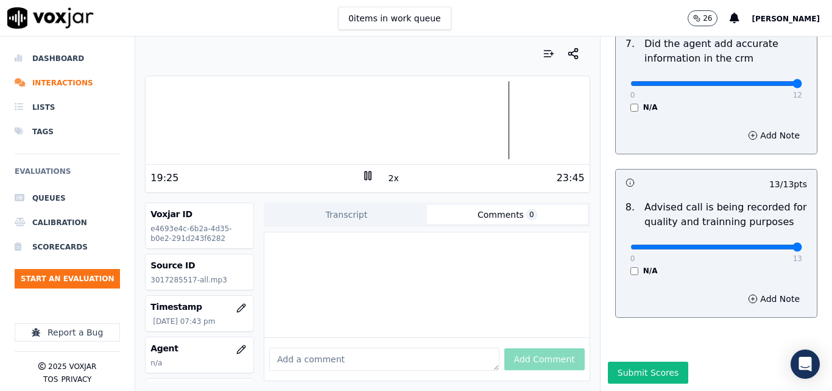
click at [391, 178] on button "2x" at bounding box center [393, 177] width 15 height 17
click at [443, 252] on div at bounding box center [426, 284] width 325 height 105
click at [325, 347] on textarea at bounding box center [384, 358] width 230 height 23
paste textarea "Close the call with more empathy, examples: thanking for taking the call or wis…"
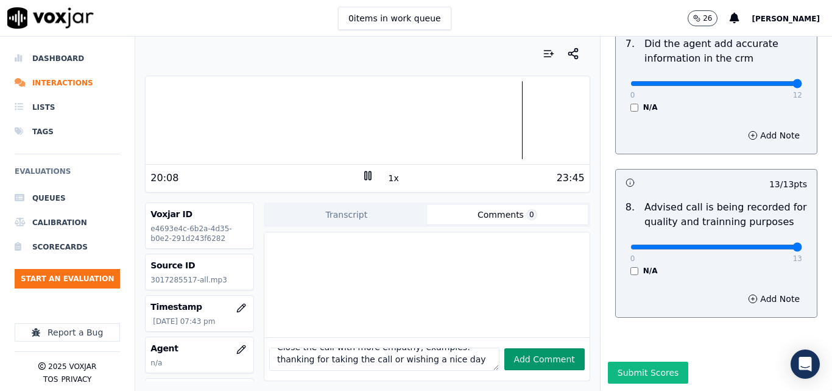
click at [521, 348] on button "Add Comment" at bounding box center [545, 359] width 80 height 22
type textarea "Close the call with more empathy, examples: thanking for taking the call or wis…"
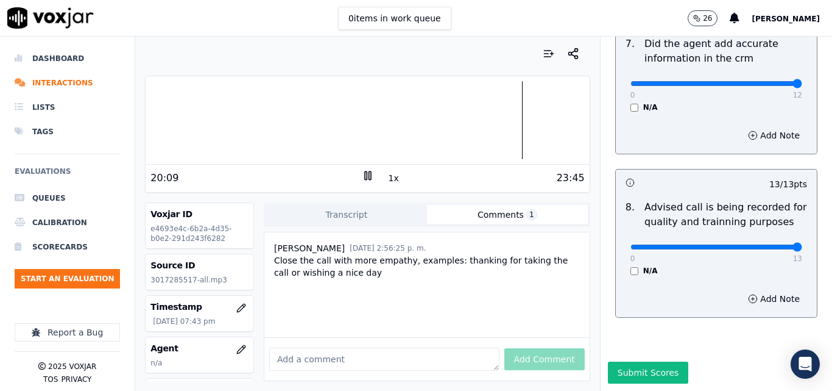
scroll to position [3, 0]
click at [623, 361] on button "Submit Scores" at bounding box center [648, 372] width 81 height 22
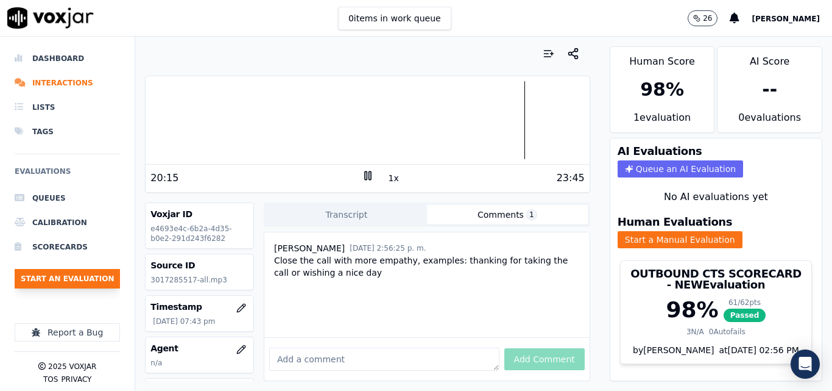
click at [79, 285] on button "Start an Evaluation" at bounding box center [67, 279] width 105 height 20
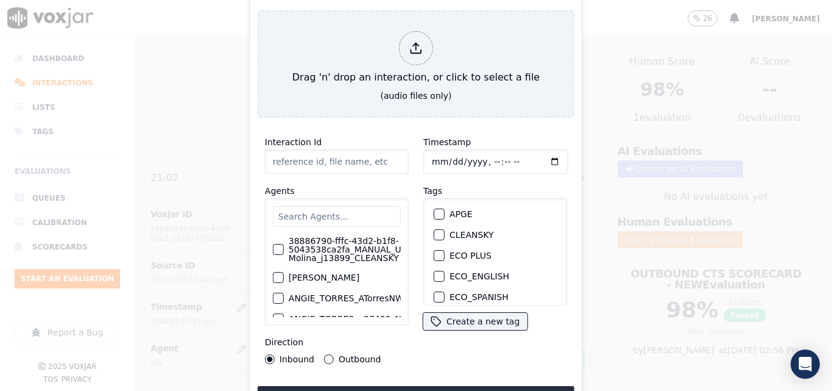
type input "20250909-153513_3025286951-all.mp3"
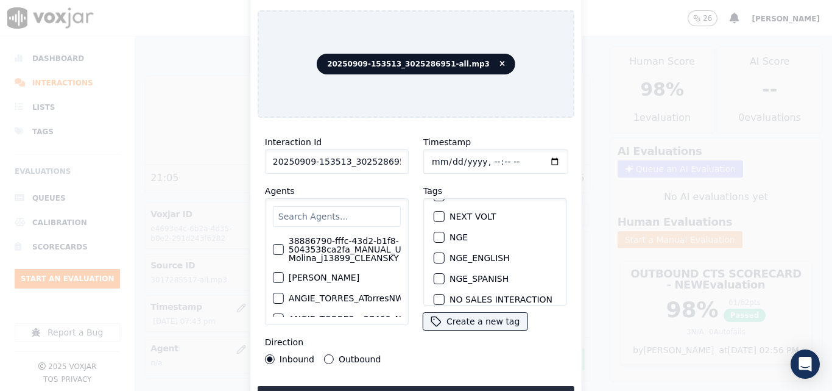
scroll to position [122, 0]
drag, startPoint x: 434, startPoint y: 213, endPoint x: 438, endPoint y: 236, distance: 22.9
click at [435, 213] on div "button" at bounding box center [439, 216] width 9 height 9
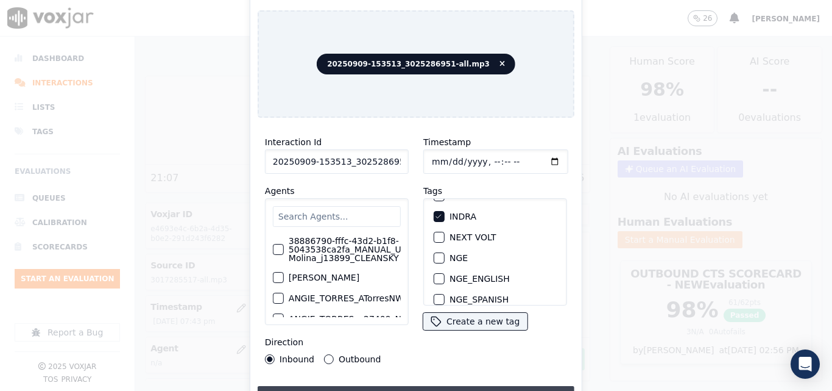
click at [428, 386] on button "Upload interaction to start evaluation" at bounding box center [416, 397] width 317 height 22
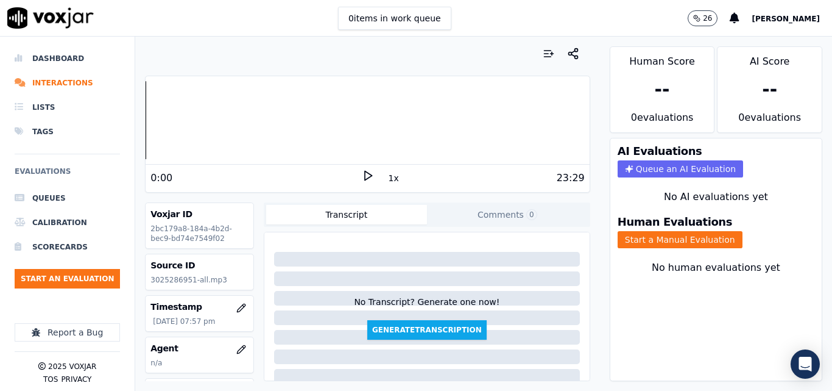
click at [365, 177] on polygon at bounding box center [368, 175] width 7 height 9
click at [618, 232] on button "Start a Manual Evaluation" at bounding box center [680, 239] width 125 height 17
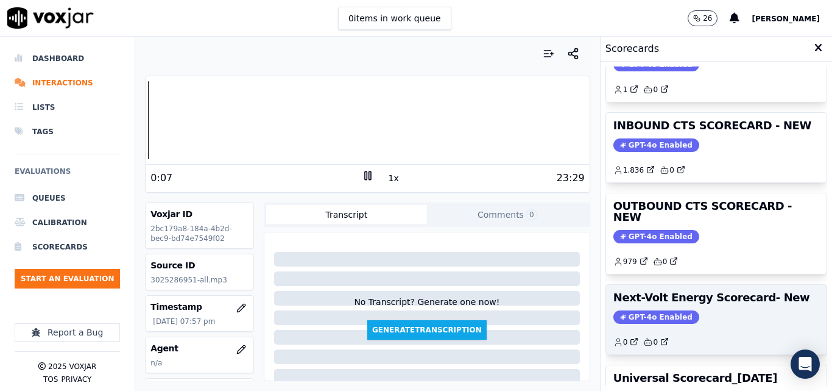
scroll to position [122, 0]
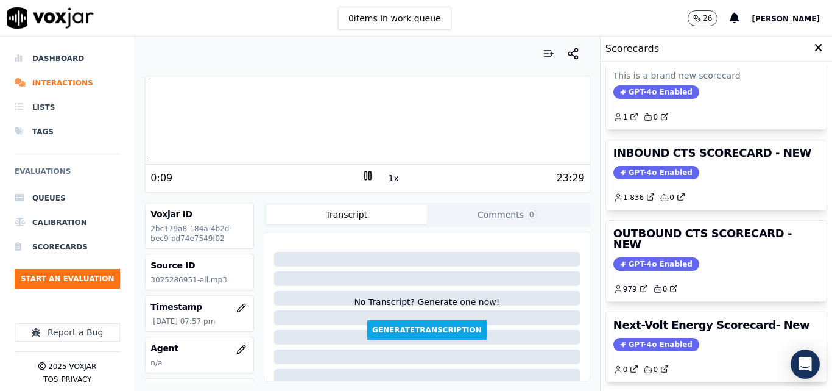
click at [387, 179] on button "1x" at bounding box center [393, 177] width 15 height 17
click at [150, 118] on div at bounding box center [368, 120] width 444 height 78
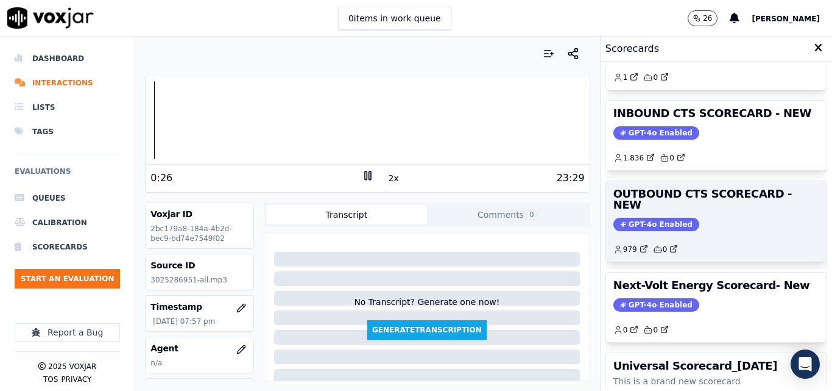
scroll to position [183, 0]
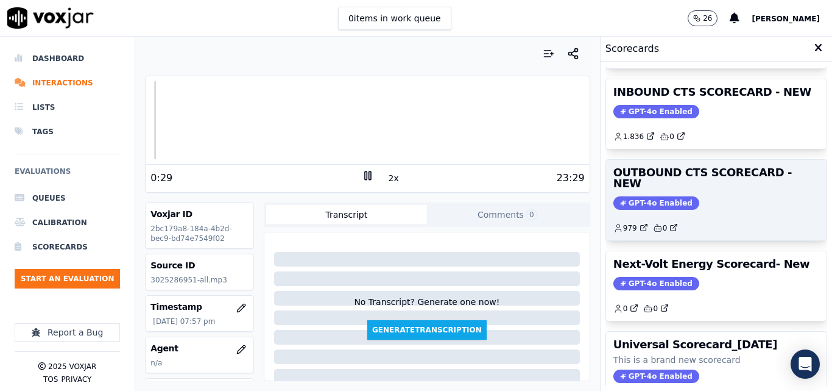
click at [648, 196] on span "GPT-4o Enabled" at bounding box center [657, 202] width 86 height 13
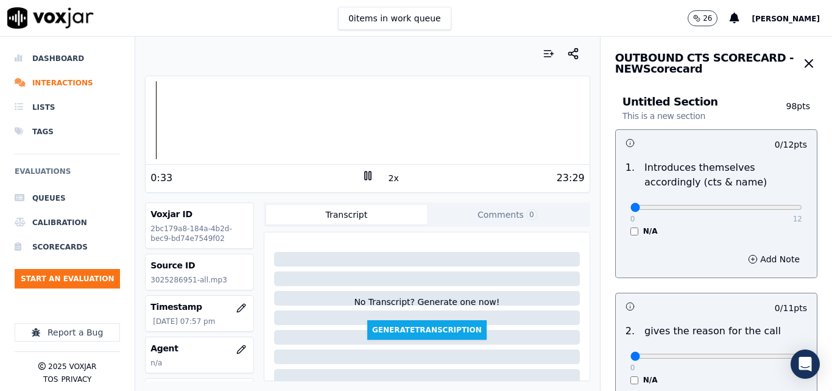
click at [369, 179] on rect at bounding box center [370, 175] width 2 height 8
click at [362, 177] on icon at bounding box center [368, 175] width 12 height 12
click at [386, 172] on button "2x" at bounding box center [393, 177] width 15 height 17
click at [387, 177] on button "1x" at bounding box center [393, 177] width 15 height 17
click at [152, 123] on div at bounding box center [368, 120] width 444 height 78
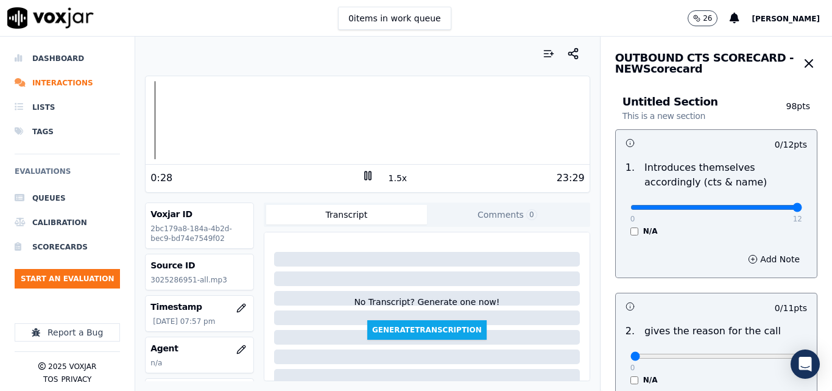
type input "12"
click at [772, 206] on input "range" at bounding box center [717, 207] width 172 height 5
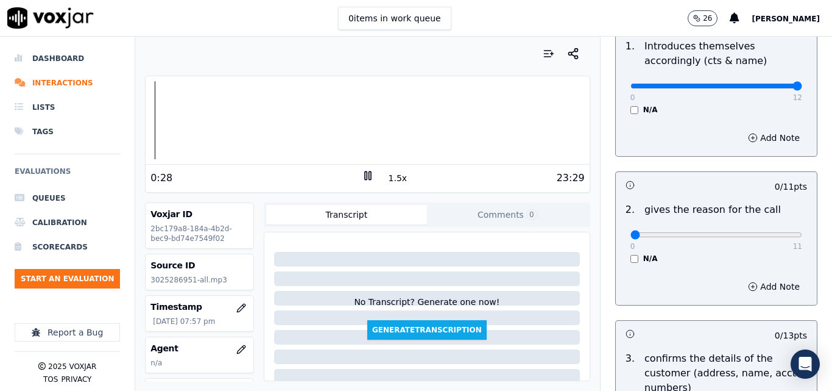
scroll to position [122, 0]
type input "11"
click at [769, 233] on input "range" at bounding box center [717, 234] width 172 height 5
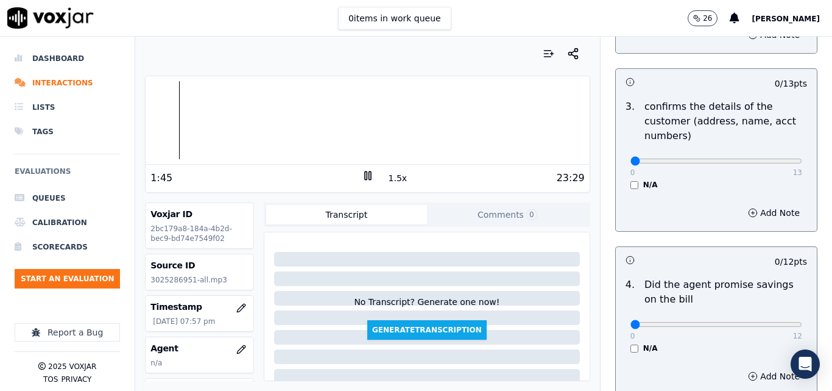
scroll to position [305, 0]
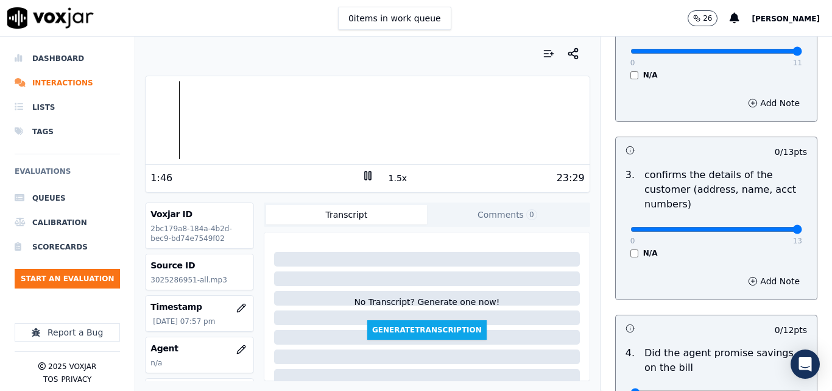
type input "13"
click at [772, 227] on input "range" at bounding box center [717, 229] width 172 height 5
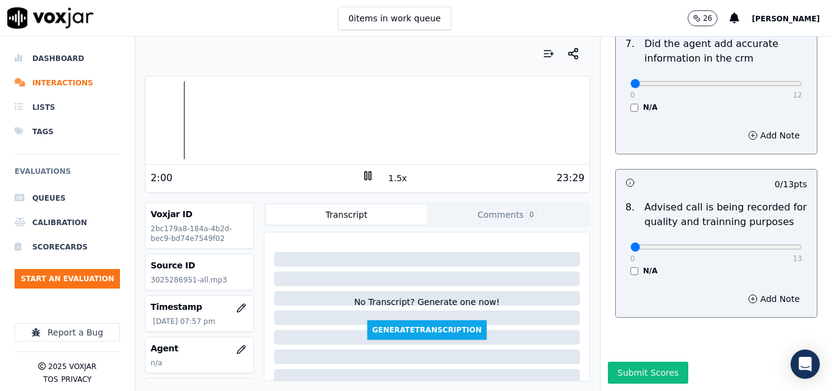
scroll to position [1175, 0]
click at [397, 182] on button "1.5x" at bounding box center [398, 177] width 24 height 17
click at [659, 26] on div "0 items in work queue 26 [PERSON_NAME]" at bounding box center [416, 18] width 832 height 37
click at [638, 16] on div "0 items in work queue 26 [PERSON_NAME]" at bounding box center [416, 18] width 832 height 37
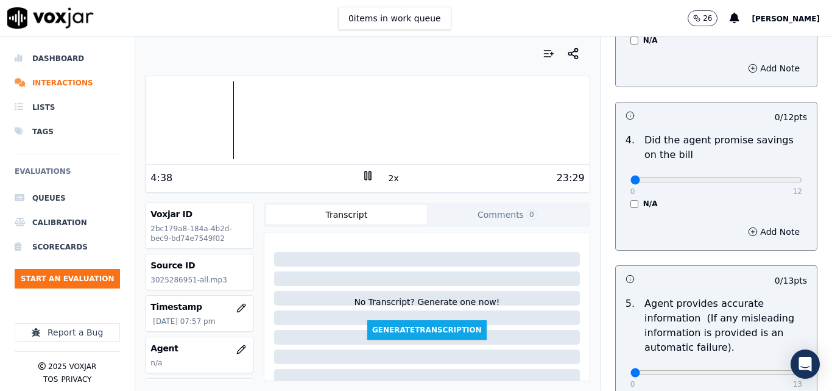
scroll to position [548, 0]
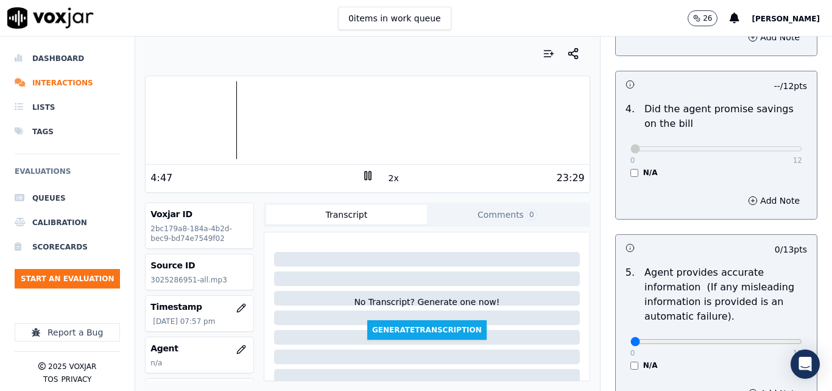
click at [219, 118] on div at bounding box center [368, 120] width 444 height 78
click at [388, 177] on button "2x" at bounding box center [393, 177] width 15 height 17
click at [388, 177] on button "1x" at bounding box center [393, 177] width 15 height 17
click at [494, 218] on button "Comments 0" at bounding box center [507, 215] width 161 height 20
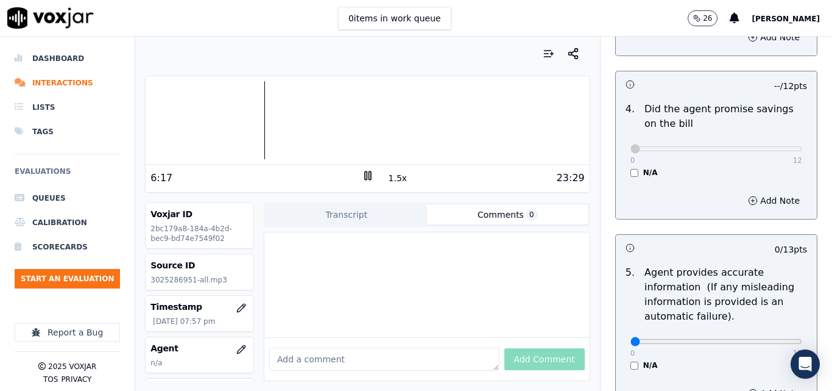
click at [340, 347] on textarea at bounding box center [384, 358] width 230 height 23
paste textarea "customer management"
click at [399, 347] on textarea "customer management" at bounding box center [384, 358] width 230 height 23
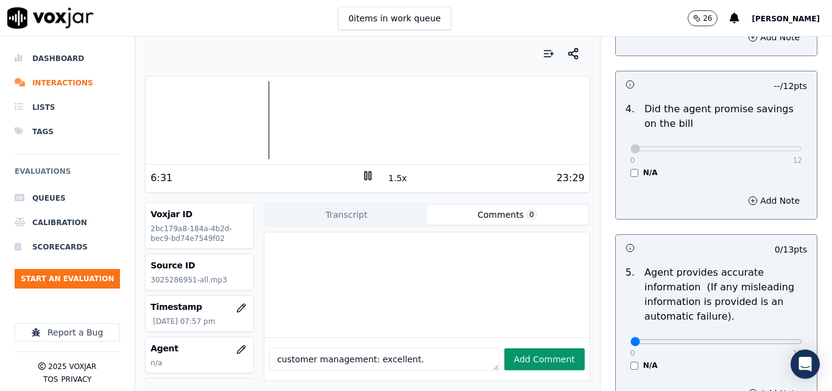
click at [522, 348] on button "Add Comment" at bounding box center [545, 359] width 80 height 22
type textarea "customer management: excellent."
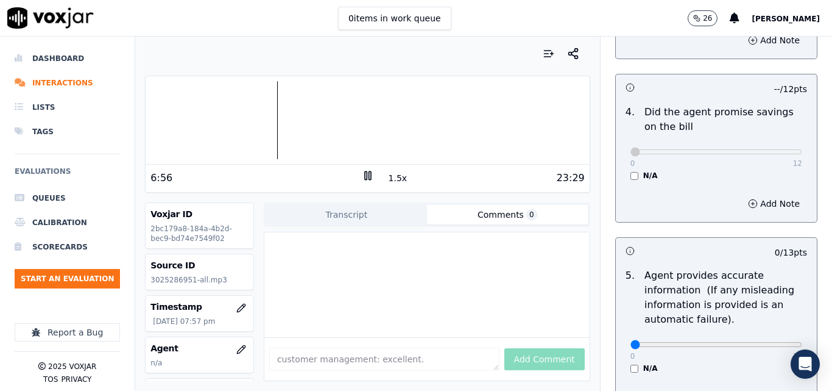
scroll to position [642, 0]
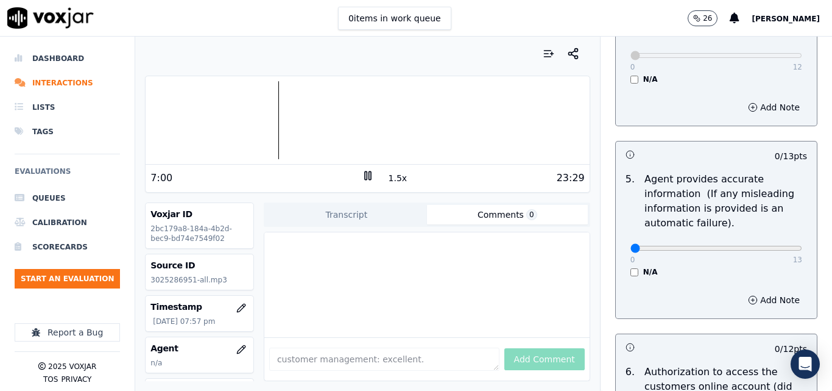
click at [387, 177] on button "1.5x" at bounding box center [398, 177] width 24 height 17
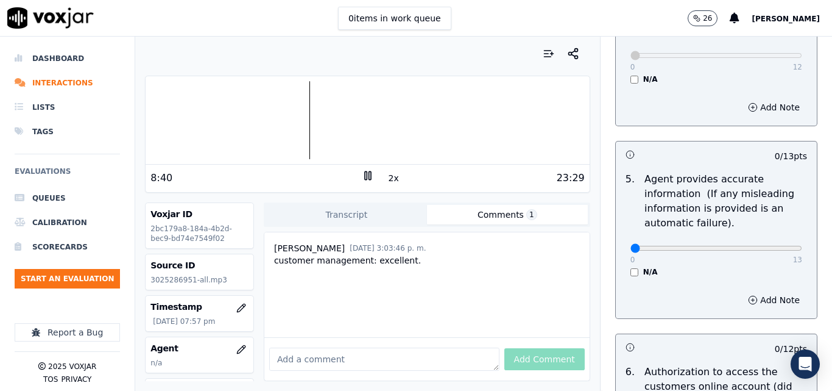
click at [365, 177] on rect at bounding box center [366, 175] width 2 height 8
click at [365, 174] on polygon at bounding box center [368, 175] width 7 height 9
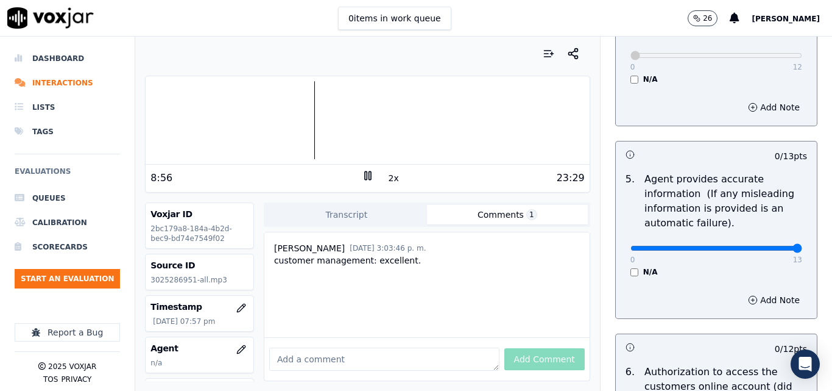
type input "13"
click at [767, 249] on input "range" at bounding box center [717, 248] width 172 height 5
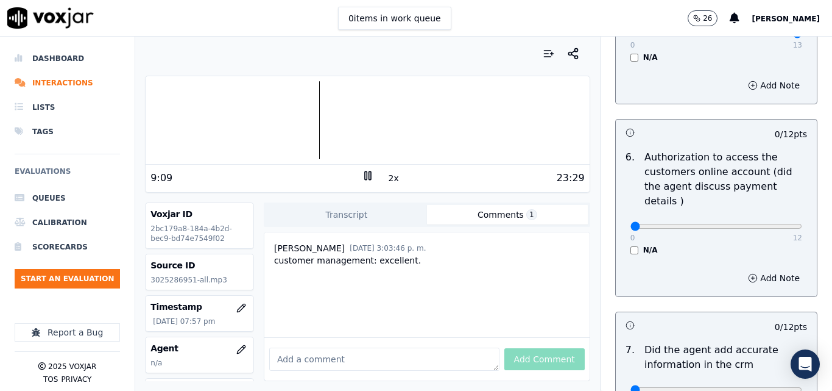
scroll to position [914, 0]
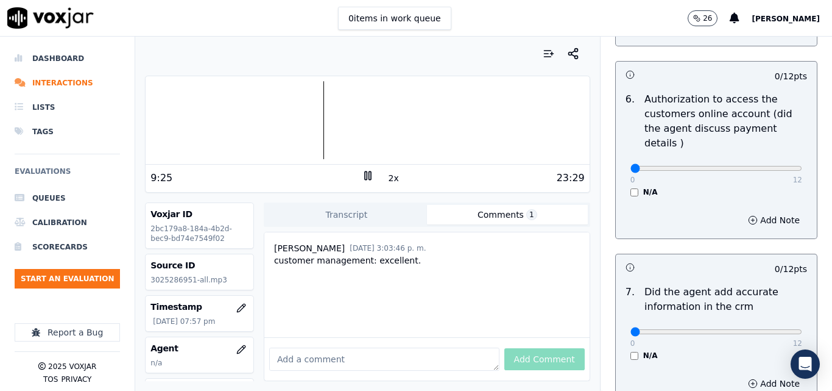
click at [631, 187] on div "N/A" at bounding box center [717, 192] width 172 height 10
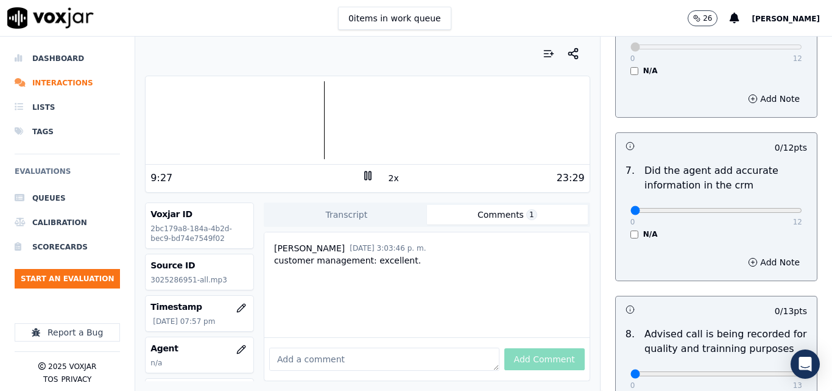
scroll to position [1036, 0]
type input "12"
click at [765, 207] on input "range" at bounding box center [717, 209] width 172 height 5
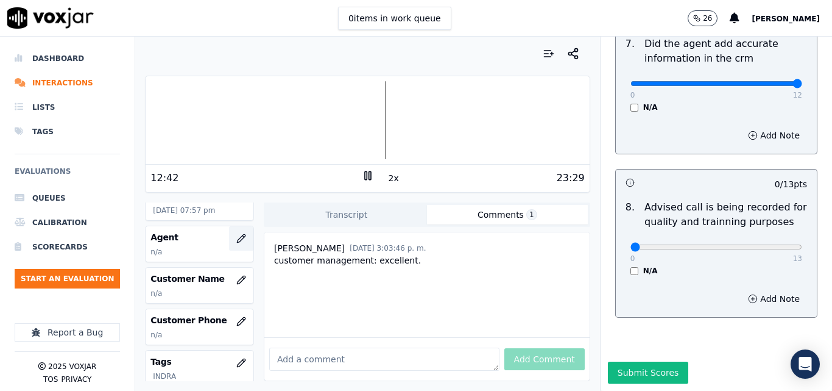
scroll to position [122, 0]
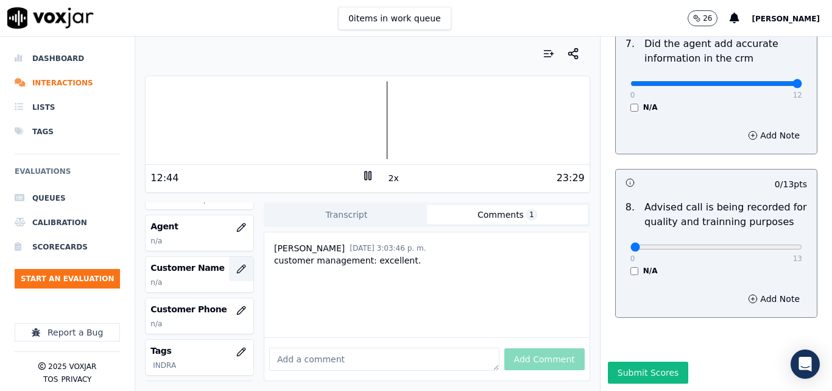
click at [237, 268] on icon "button" at bounding box center [241, 268] width 8 height 8
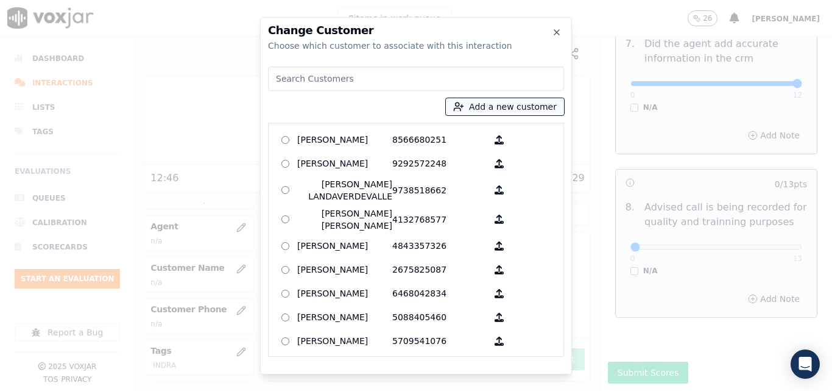
click at [464, 106] on line "button" at bounding box center [462, 106] width 3 height 0
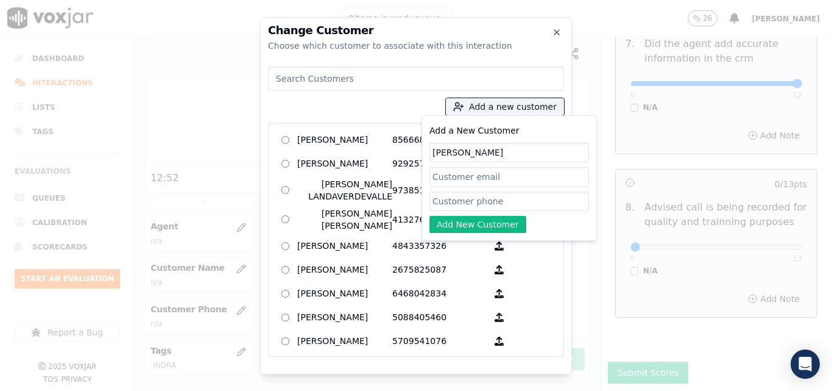
type input "JOSE A CARDONA"
paste input "3025286951"
type input "3025286951"
click at [483, 224] on button "Add New Customer" at bounding box center [478, 224] width 97 height 17
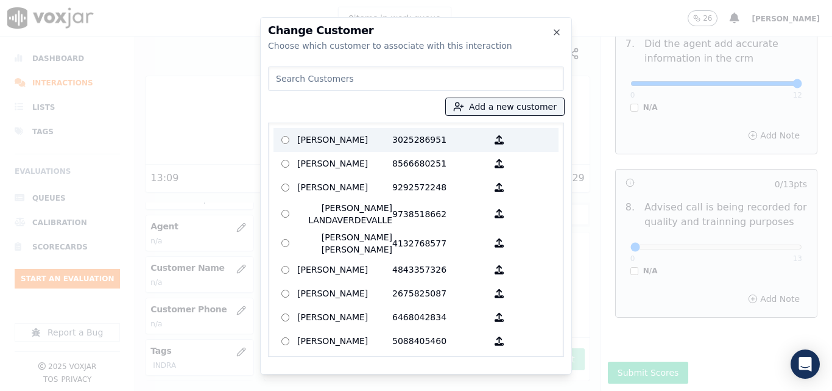
click at [356, 143] on p "JOSE A CARDONA" at bounding box center [344, 139] width 95 height 19
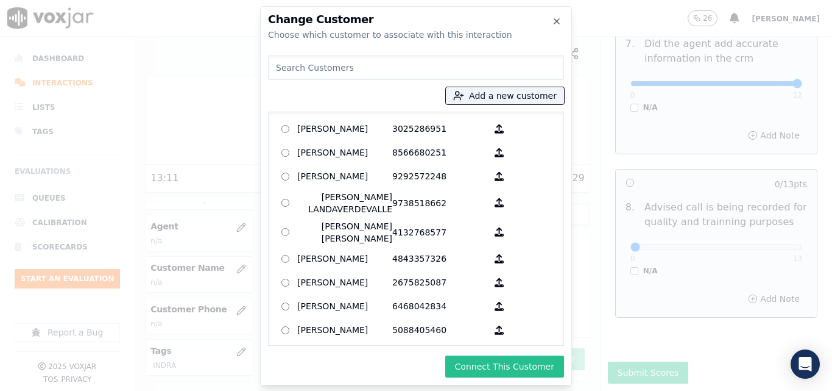
click at [511, 365] on button "Connect This Customer" at bounding box center [505, 366] width 119 height 22
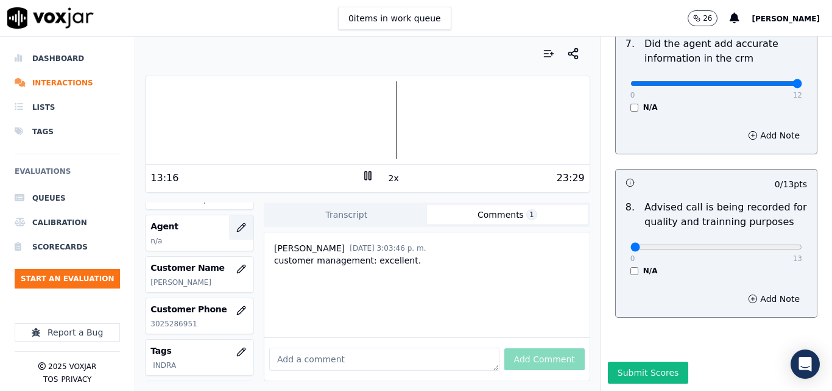
click at [237, 225] on icon "button" at bounding box center [241, 227] width 8 height 8
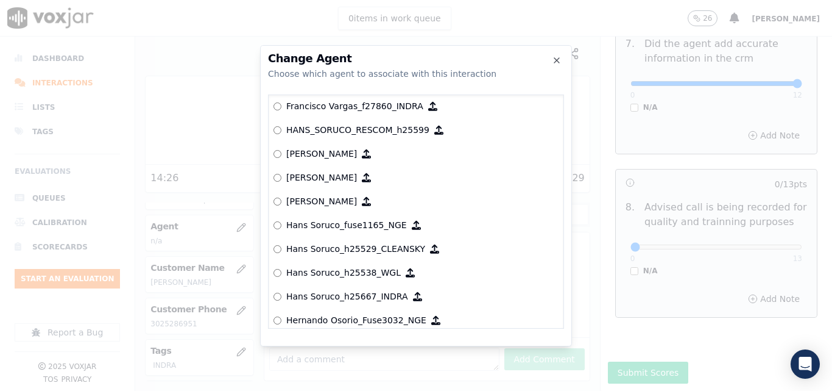
scroll to position [2463, 0]
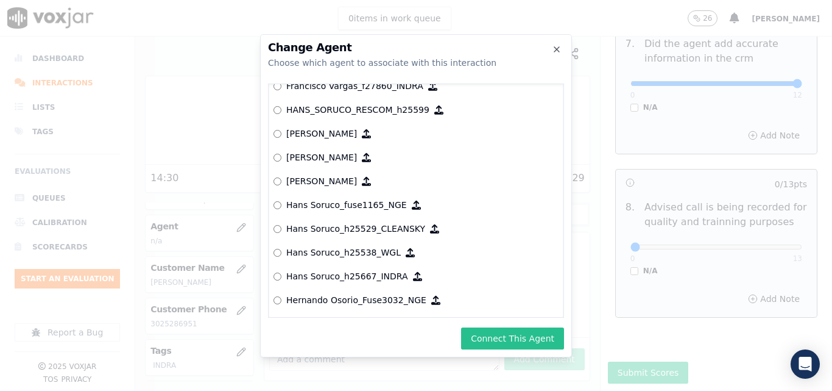
click at [536, 343] on button "Connect This Agent" at bounding box center [512, 338] width 103 height 22
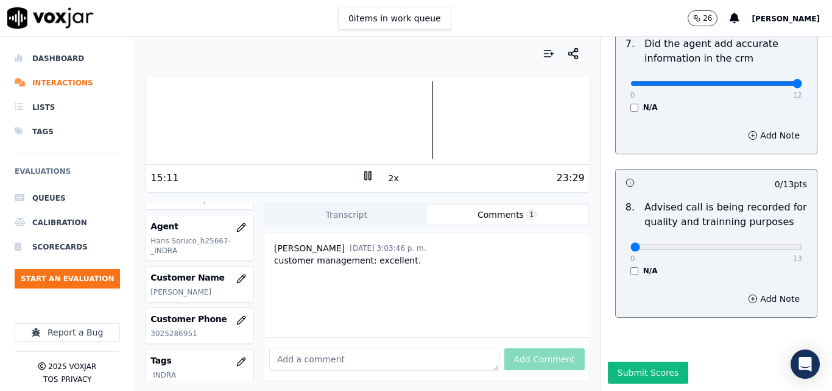
click at [417, 123] on div at bounding box center [368, 120] width 444 height 78
click at [410, 123] on div at bounding box center [368, 120] width 444 height 78
click at [487, 122] on div at bounding box center [368, 120] width 444 height 78
click at [473, 114] on div at bounding box center [368, 120] width 444 height 78
click at [461, 119] on div at bounding box center [368, 120] width 444 height 78
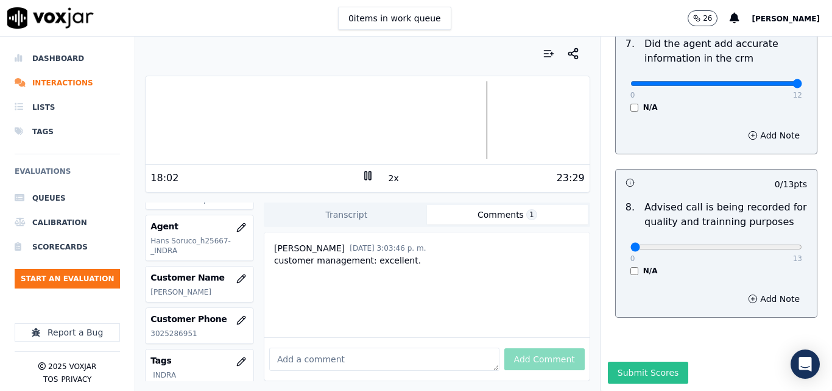
click at [660, 361] on button "Submit Scores" at bounding box center [648, 372] width 81 height 22
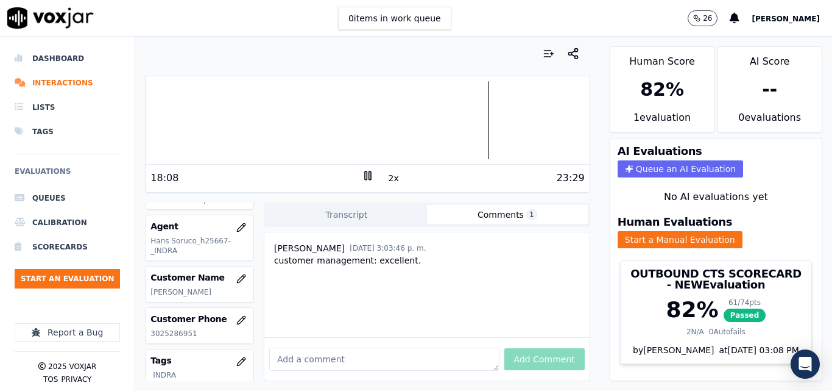
click at [364, 176] on icon at bounding box center [368, 175] width 12 height 12
click at [96, 277] on button "Start an Evaluation" at bounding box center [67, 279] width 105 height 20
click at [71, 278] on button "Start an Evaluation" at bounding box center [67, 279] width 105 height 20
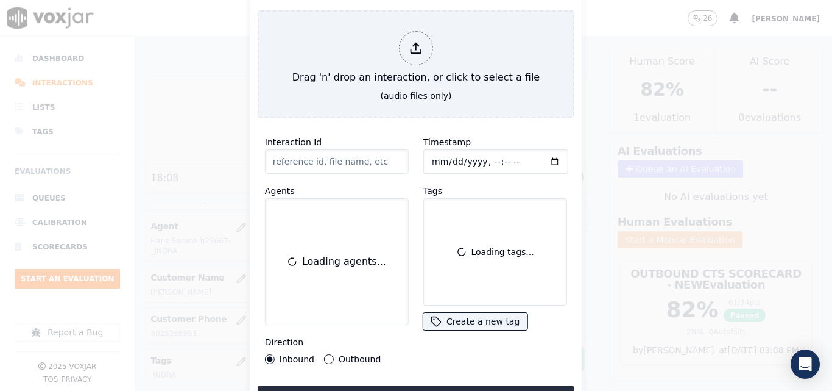
type input "20250909-173444_7174727296-all.mp3"
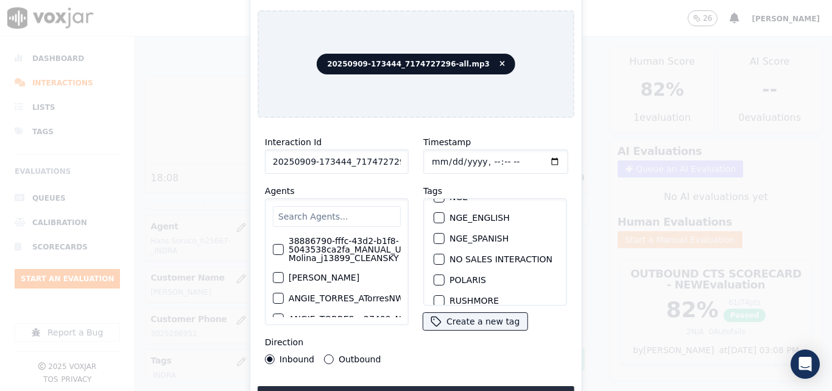
scroll to position [122, 0]
click at [435, 233] on div "button" at bounding box center [439, 237] width 9 height 9
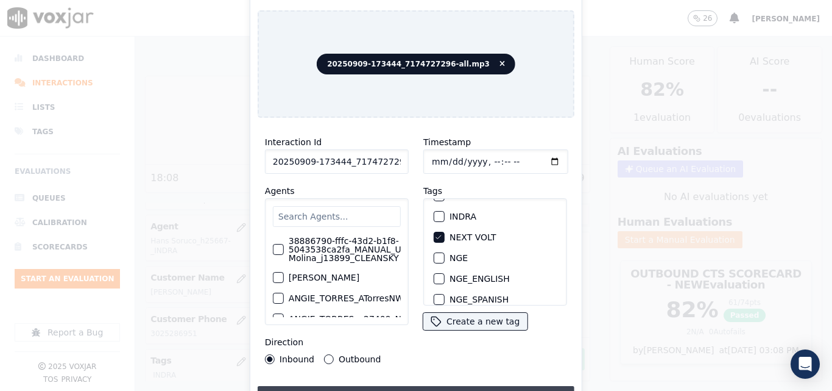
click at [416, 386] on button "Upload interaction to start evaluation" at bounding box center [416, 397] width 317 height 22
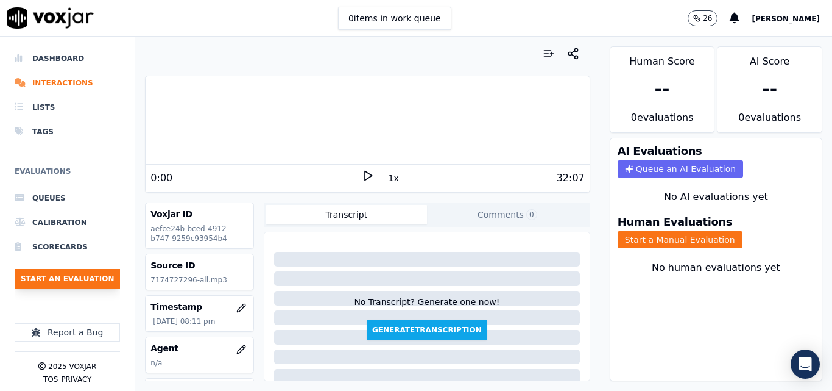
click at [77, 281] on button "Start an Evaluation" at bounding box center [67, 279] width 105 height 20
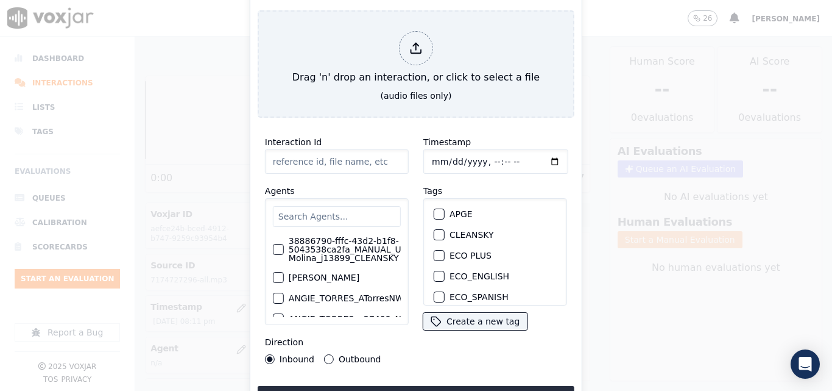
type input "20250909-111523_4193453650-all.mp3"
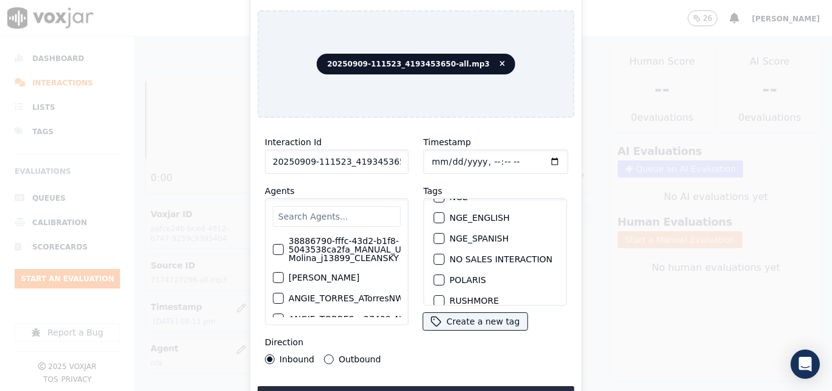
scroll to position [122, 0]
click at [439, 233] on button "NEXT VOLT" at bounding box center [439, 237] width 11 height 11
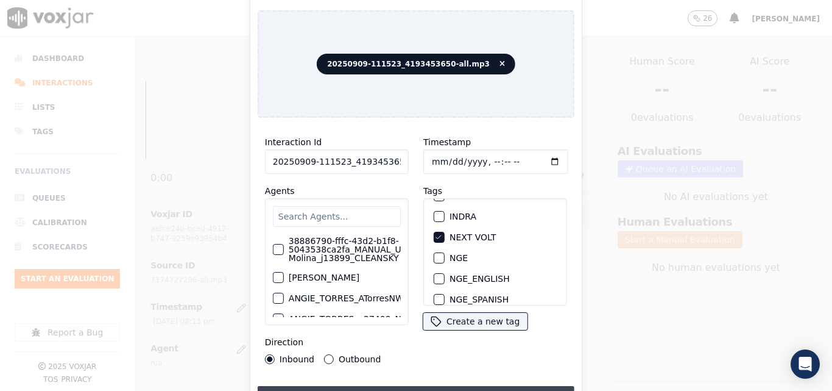
click at [430, 386] on button "Upload interaction to start evaluation" at bounding box center [416, 397] width 317 height 22
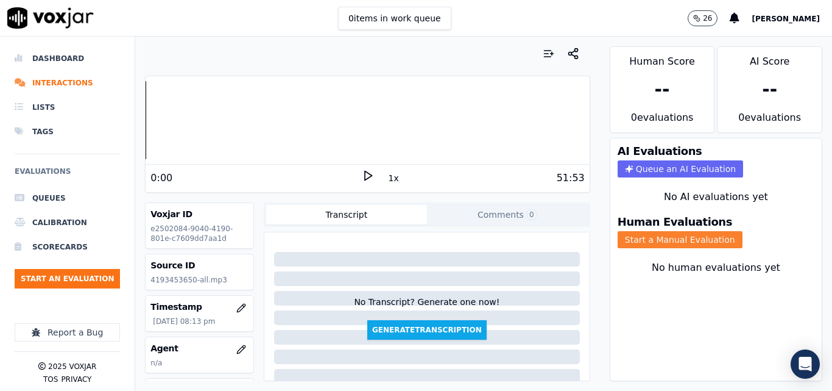
click at [662, 243] on button "Start a Manual Evaluation" at bounding box center [680, 239] width 125 height 17
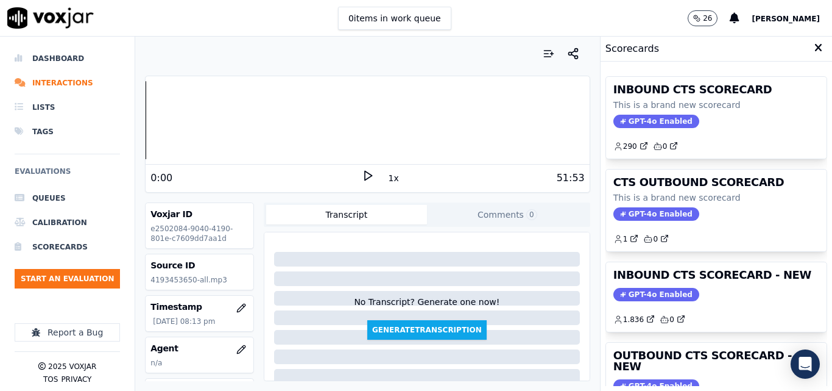
click at [363, 173] on icon at bounding box center [368, 175] width 12 height 12
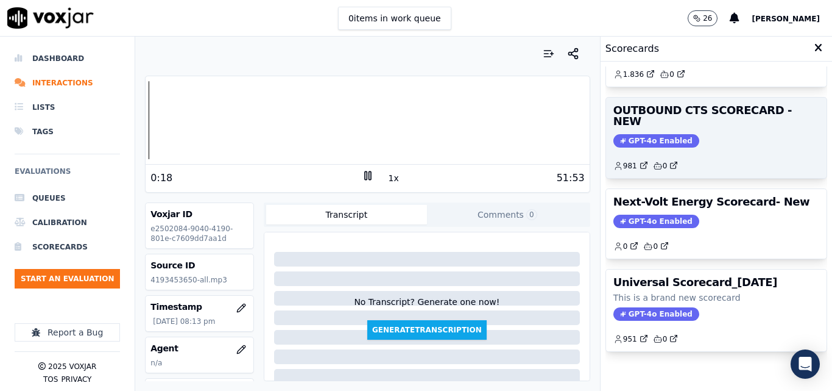
scroll to position [266, 0]
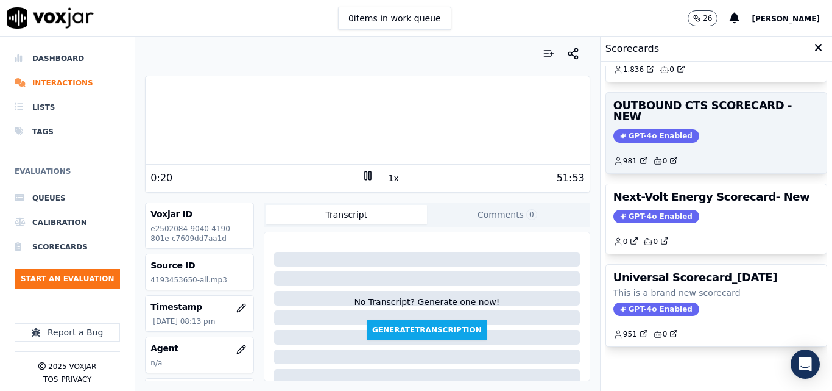
click at [647, 129] on span "GPT-4o Enabled" at bounding box center [657, 135] width 86 height 13
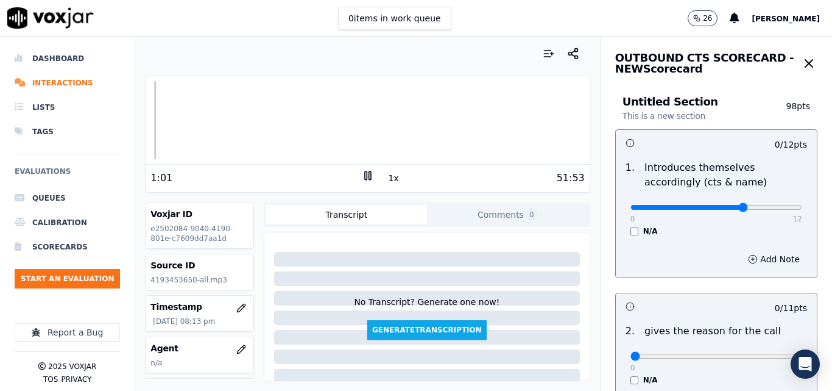
click at [726, 208] on input "range" at bounding box center [717, 207] width 172 height 5
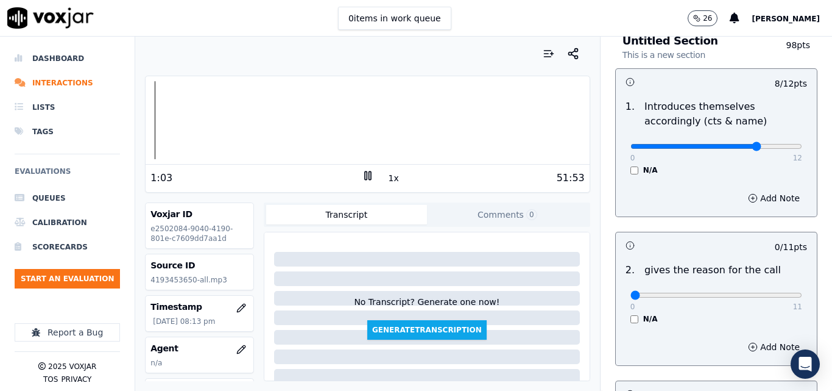
type input "9"
click at [732, 146] on input "range" at bounding box center [717, 146] width 172 height 5
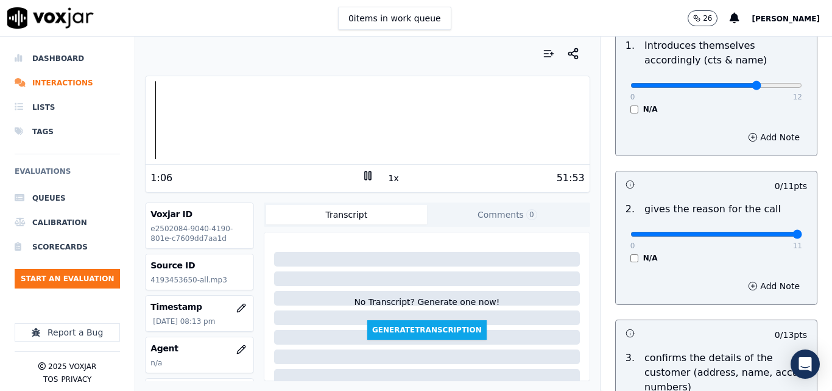
type input "11"
click at [769, 236] on input "range" at bounding box center [717, 234] width 172 height 5
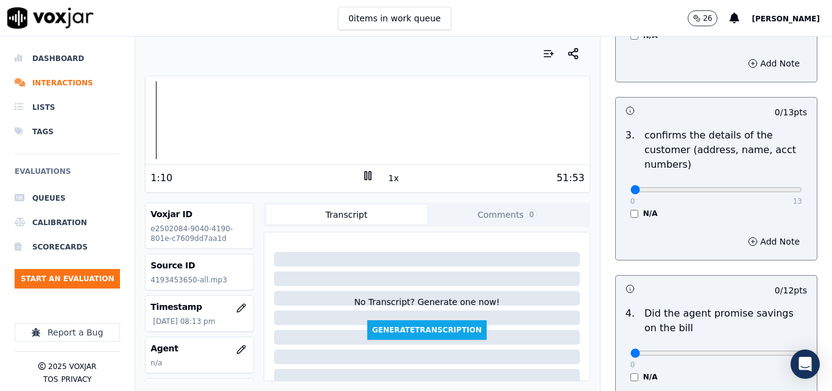
scroll to position [366, 0]
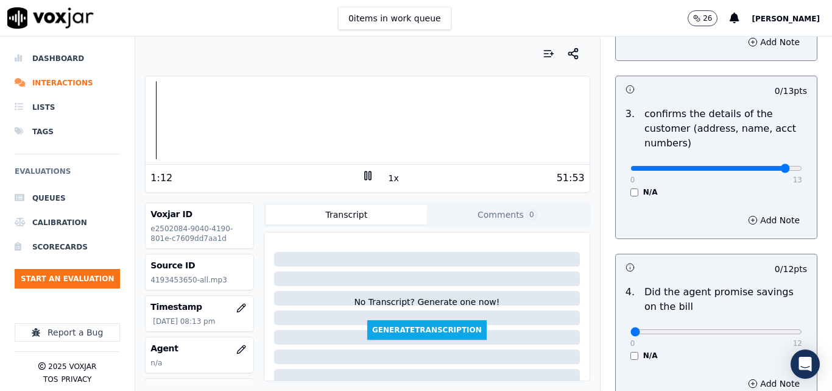
type input "12"
click at [759, 169] on input "range" at bounding box center [717, 168] width 172 height 5
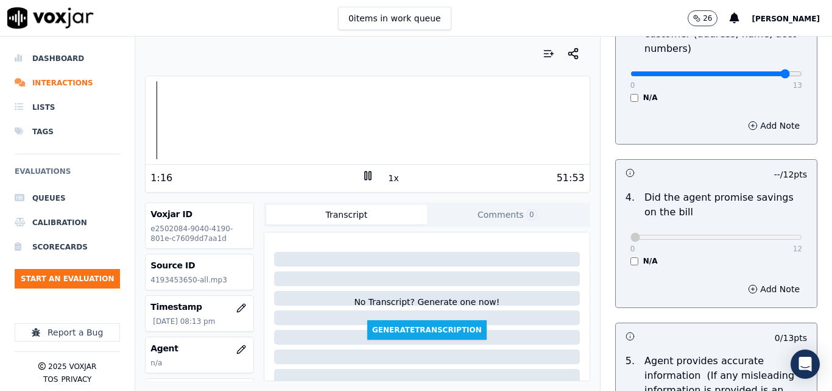
scroll to position [488, 0]
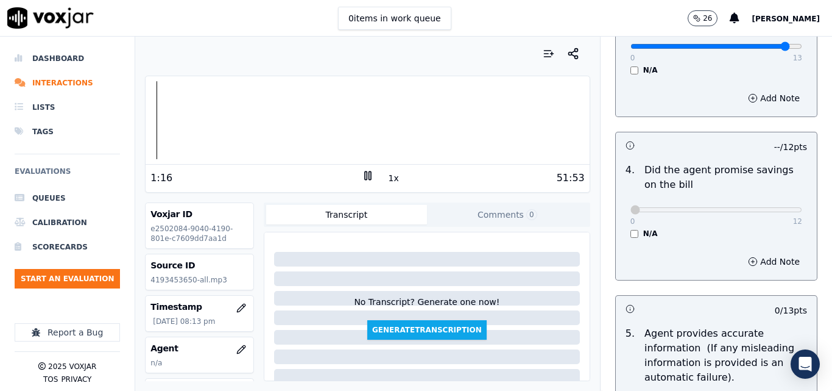
click at [379, 172] on div "51:53" at bounding box center [479, 178] width 211 height 15
click at [386, 176] on button "1x" at bounding box center [393, 177] width 15 height 17
click at [386, 176] on button "1.5x" at bounding box center [398, 177] width 24 height 17
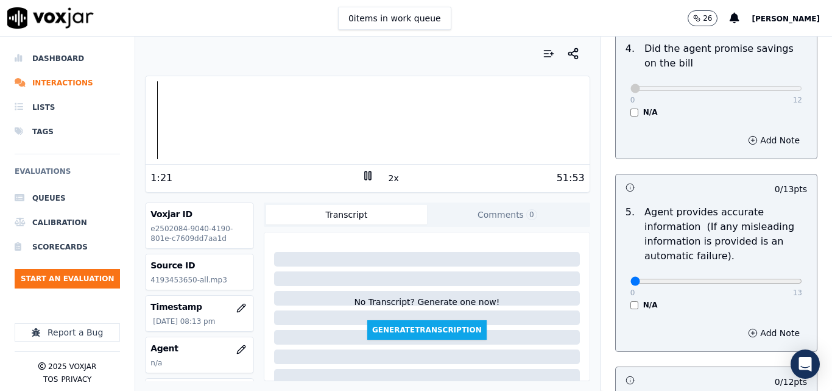
scroll to position [609, 0]
click at [614, 18] on div "0 items in work queue 26 carlos" at bounding box center [416, 18] width 832 height 37
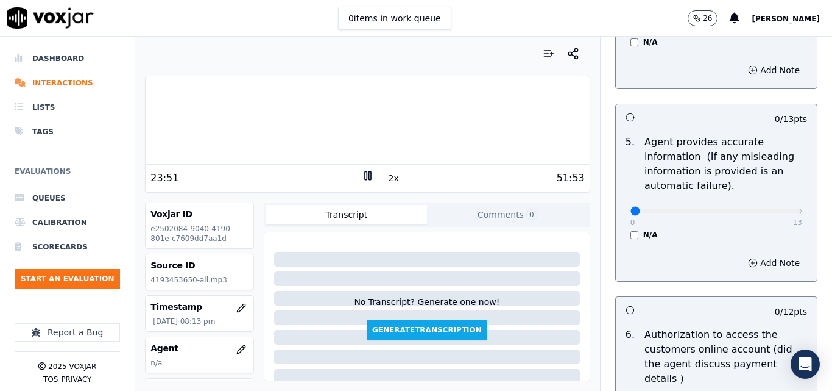
scroll to position [687, 0]
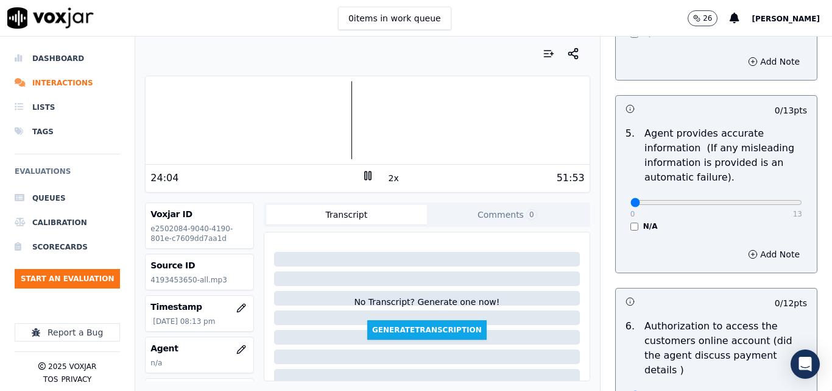
click at [355, 177] on div "24:04" at bounding box center [256, 178] width 211 height 15
click at [365, 176] on rect at bounding box center [366, 175] width 2 height 8
click at [365, 175] on polygon at bounding box center [368, 175] width 7 height 9
click at [363, 177] on icon at bounding box center [368, 175] width 12 height 12
click at [241, 132] on div at bounding box center [368, 120] width 444 height 78
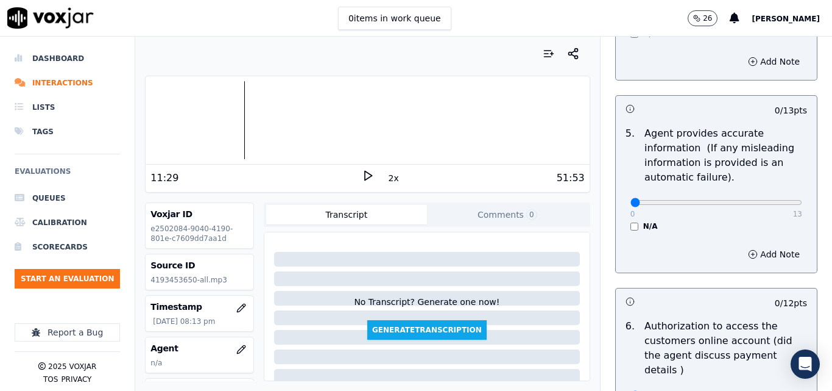
click at [362, 179] on icon at bounding box center [368, 175] width 12 height 12
click at [362, 178] on icon at bounding box center [368, 175] width 12 height 12
click at [374, 177] on div "51:53" at bounding box center [479, 178] width 211 height 15
click at [374, 173] on div "51:53" at bounding box center [479, 178] width 211 height 15
click at [365, 173] on icon at bounding box center [368, 175] width 12 height 12
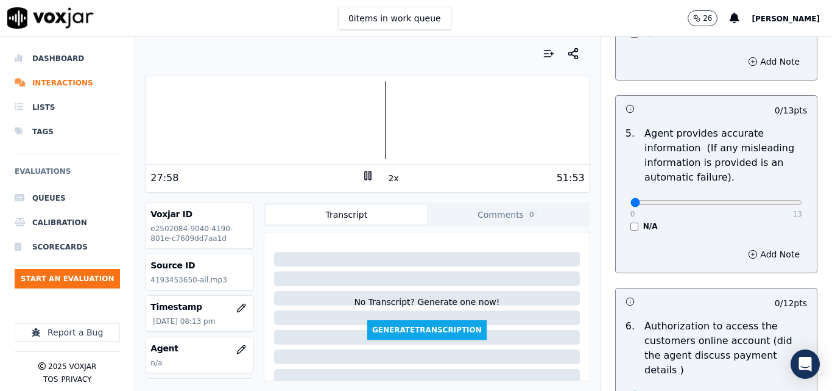
click at [371, 110] on div at bounding box center [368, 120] width 444 height 78
click at [386, 178] on button "2x" at bounding box center [393, 177] width 15 height 17
click at [386, 178] on button "1x" at bounding box center [393, 177] width 15 height 17
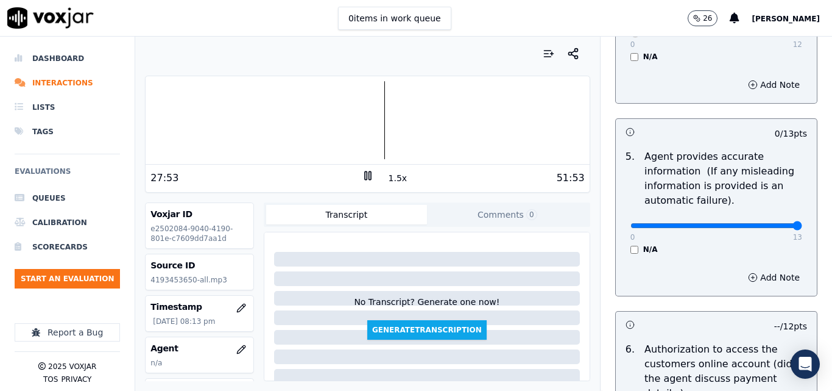
click at [770, 223] on input "range" at bounding box center [717, 225] width 172 height 5
type input "11"
click at [742, 224] on input "range" at bounding box center [717, 225] width 172 height 5
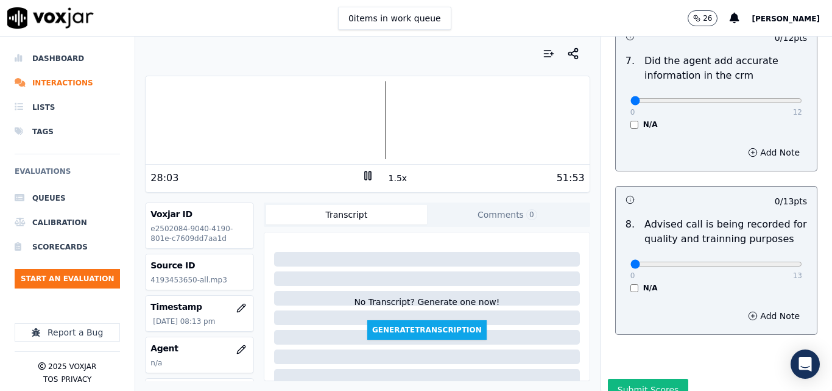
scroll to position [1154, 0]
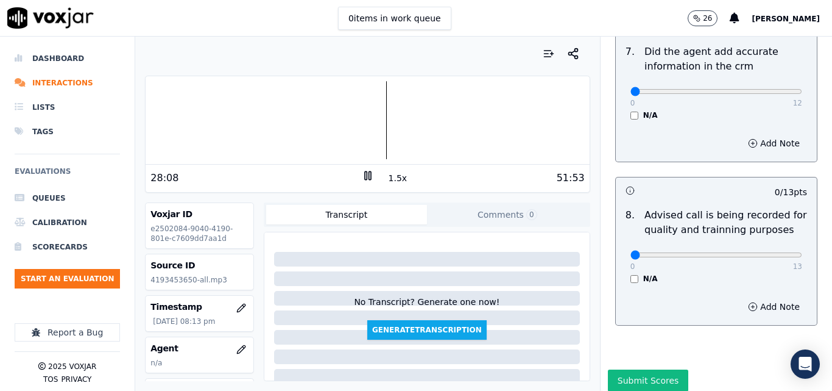
click at [386, 176] on button "1.5x" at bounding box center [398, 177] width 24 height 17
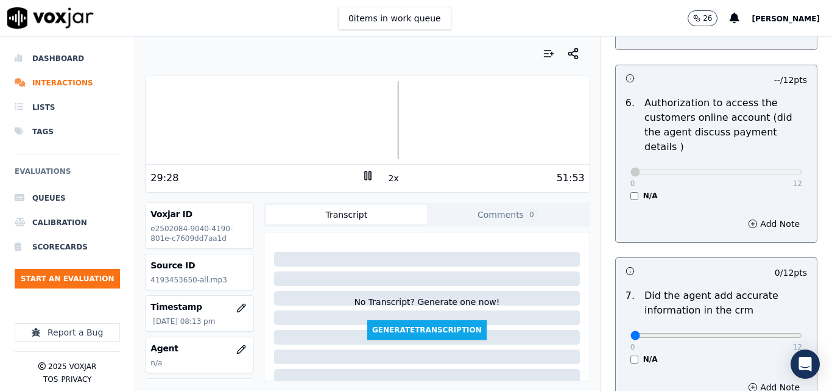
scroll to position [850, 0]
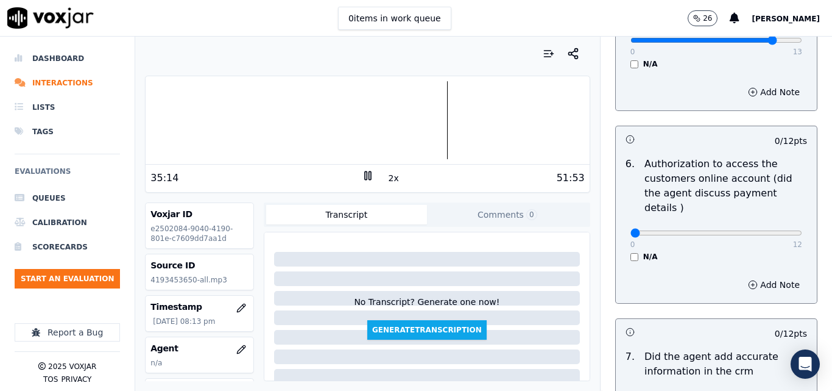
click at [369, 179] on rect at bounding box center [370, 175] width 2 height 8
click at [363, 176] on icon at bounding box center [368, 175] width 12 height 12
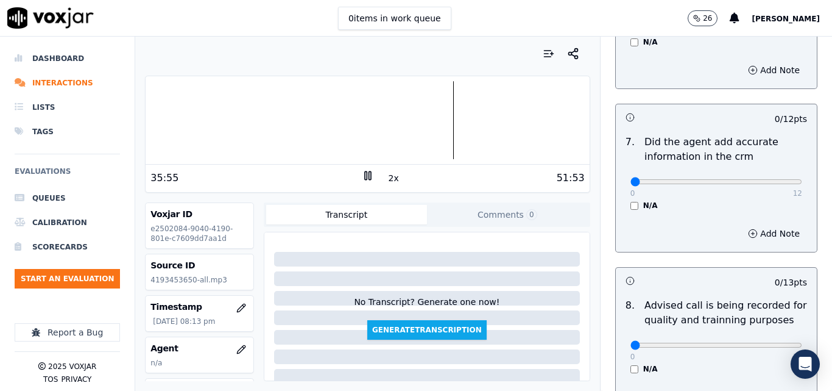
scroll to position [1031, 0]
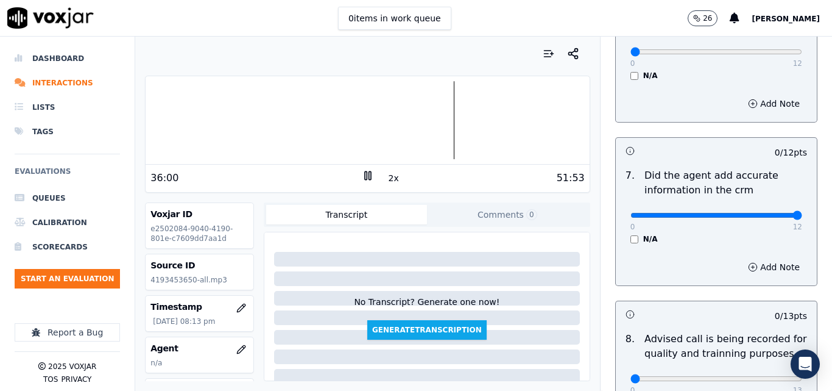
type input "12"
click at [773, 213] on input "range" at bounding box center [717, 215] width 172 height 5
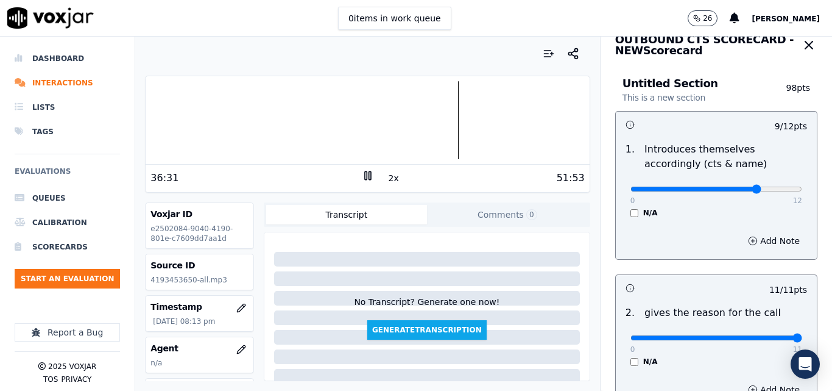
scroll to position [0, 0]
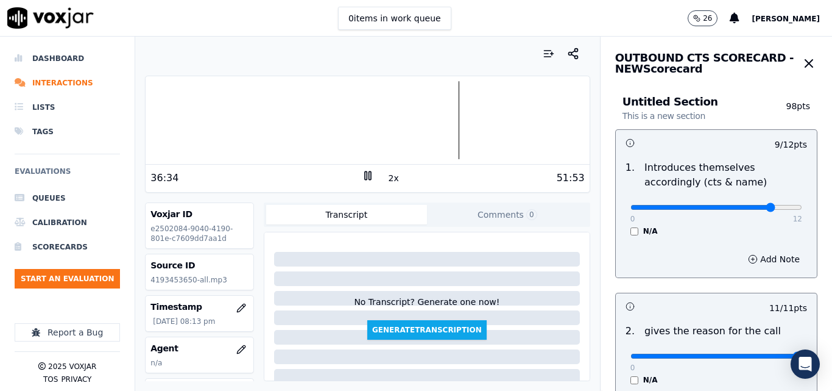
type input "10"
click at [742, 207] on input "range" at bounding box center [717, 207] width 172 height 5
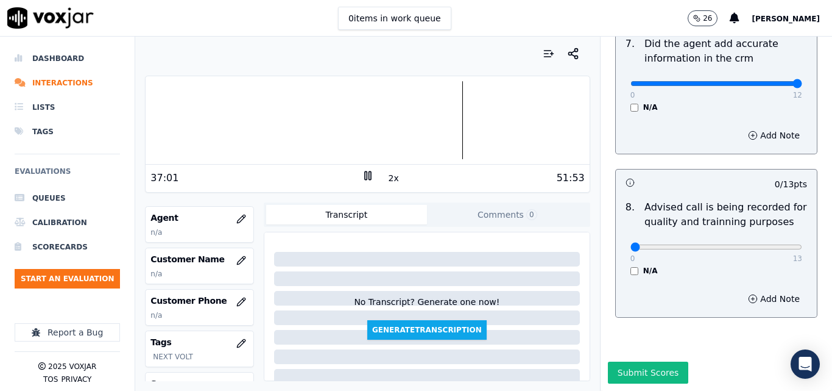
scroll to position [125, 0]
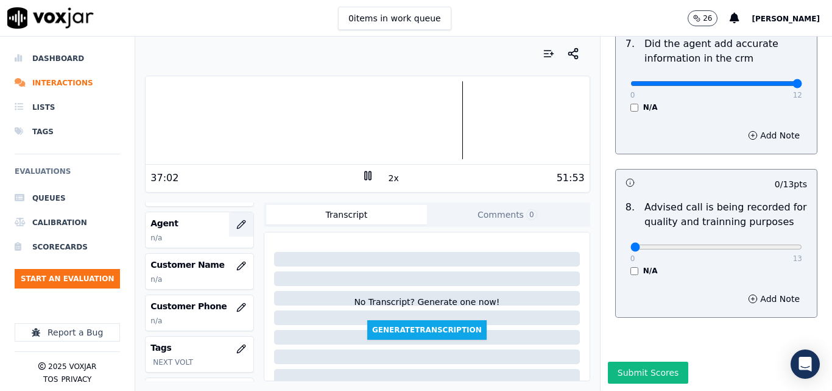
click at [230, 229] on button "button" at bounding box center [241, 224] width 24 height 24
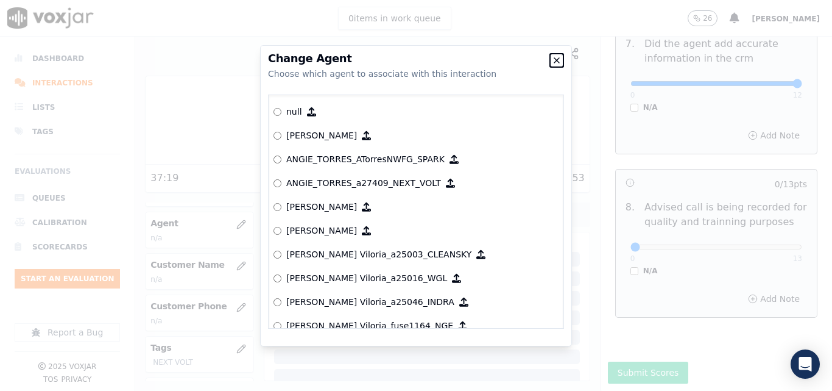
click at [557, 57] on icon "button" at bounding box center [557, 60] width 10 height 10
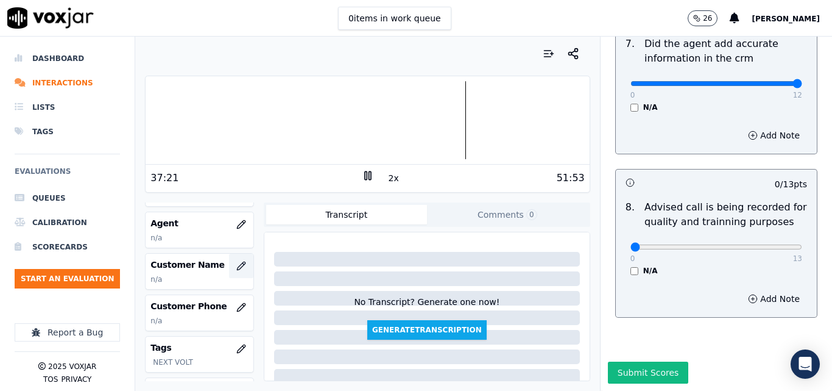
click at [236, 268] on icon "button" at bounding box center [241, 266] width 10 height 10
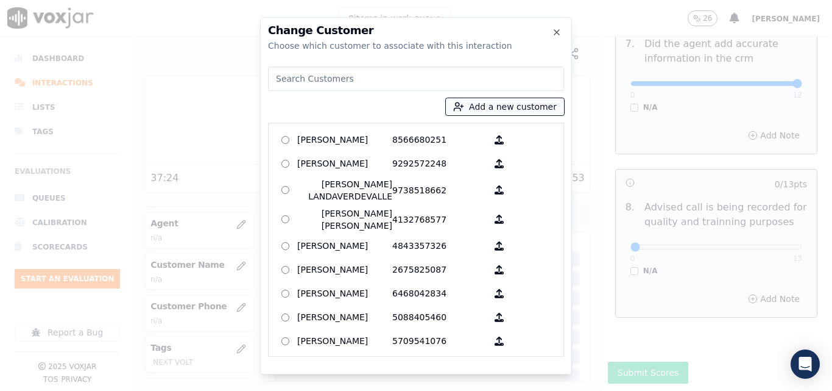
click at [478, 107] on button "Add a new customer" at bounding box center [505, 106] width 118 height 17
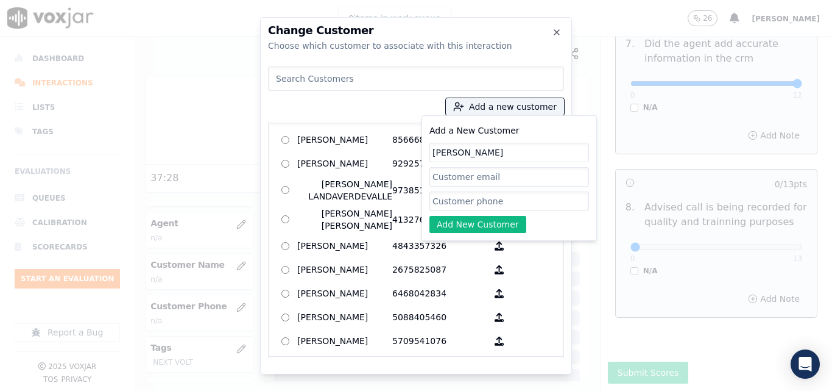
type input "JEFF HILAIRE"
click at [481, 204] on input "Add a New Customer" at bounding box center [510, 201] width 160 height 20
paste input "4193453650"
type input "4193453650"
click at [480, 223] on button "Add New Customer" at bounding box center [478, 224] width 97 height 17
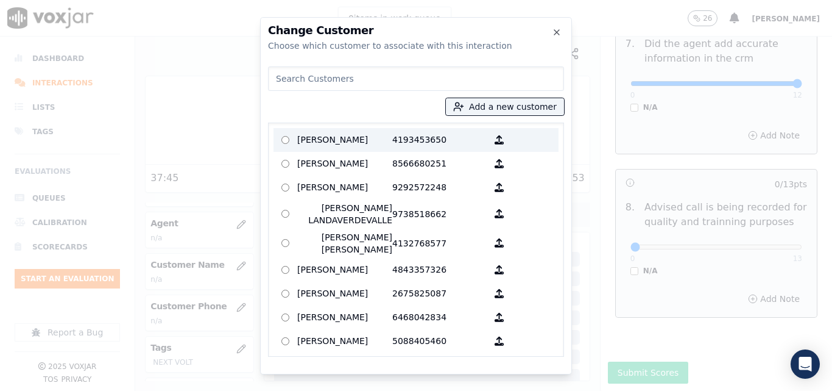
click at [351, 140] on p "JEFF HILAIRE" at bounding box center [344, 139] width 95 height 19
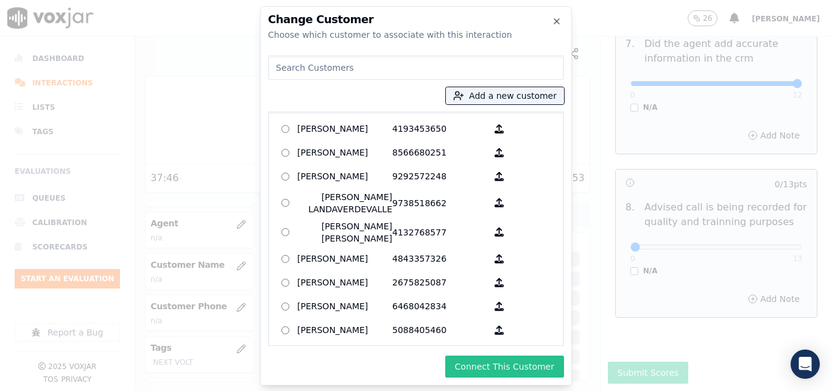
click at [514, 364] on button "Connect This Customer" at bounding box center [505, 366] width 119 height 22
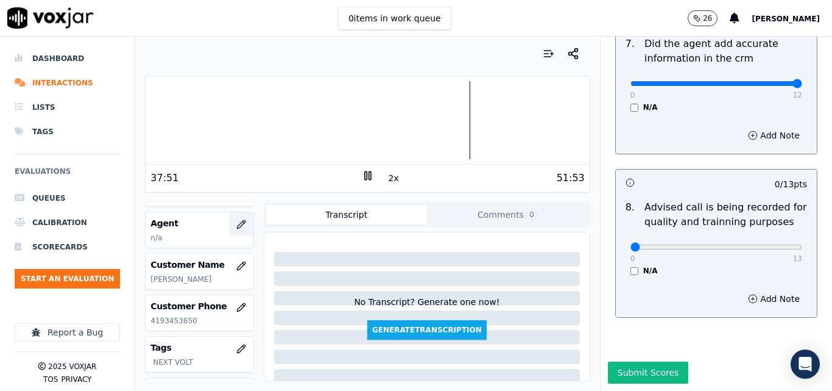
click at [243, 222] on icon "button" at bounding box center [244, 222] width 2 height 2
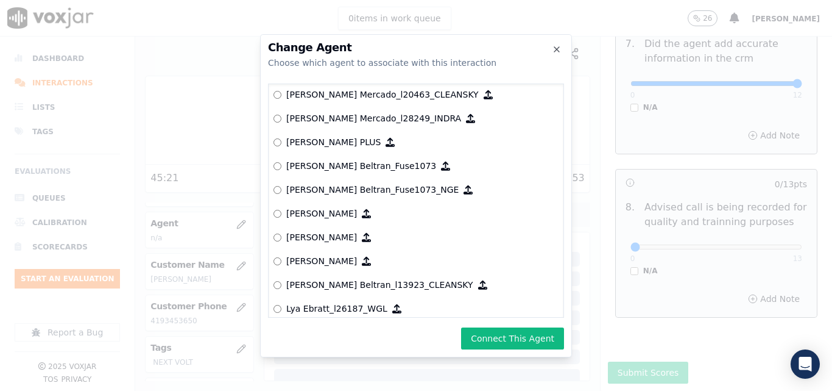
scroll to position [4512, 0]
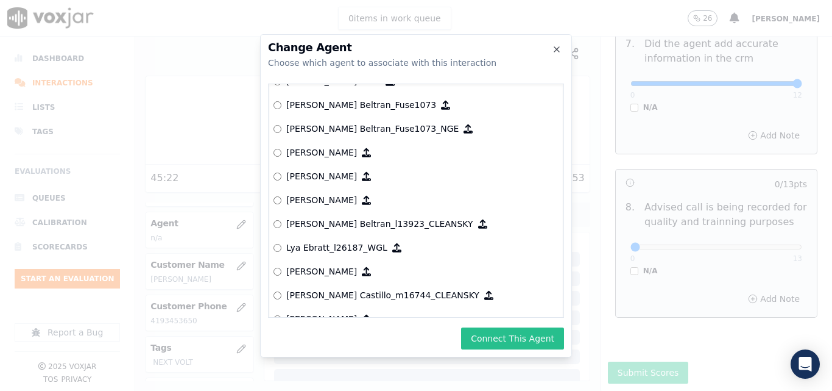
click at [522, 341] on button "Connect This Agent" at bounding box center [512, 338] width 103 height 22
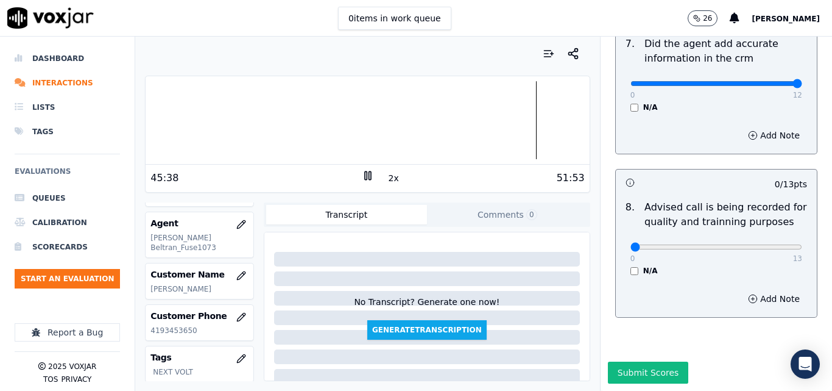
drag, startPoint x: 231, startPoint y: 234, endPoint x: 157, endPoint y: 238, distance: 73.8
click at [168, 238] on div "Agent Luisa Beltran_Fuse1073" at bounding box center [200, 234] width 108 height 45
drag, startPoint x: 151, startPoint y: 239, endPoint x: 224, endPoint y: 237, distance: 73.8
click at [224, 237] on p "[PERSON_NAME] Beltran_Fuse1073" at bounding box center [200, 243] width 98 height 20
copy p "[PERSON_NAME] Beltran_Fuse1073"
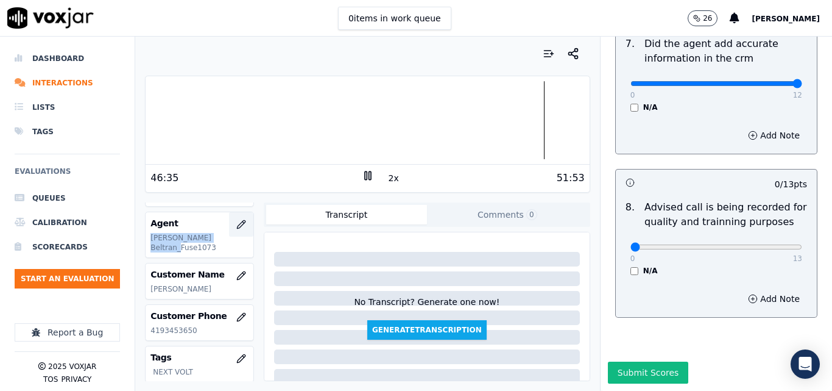
click at [236, 228] on icon "button" at bounding box center [241, 224] width 10 height 10
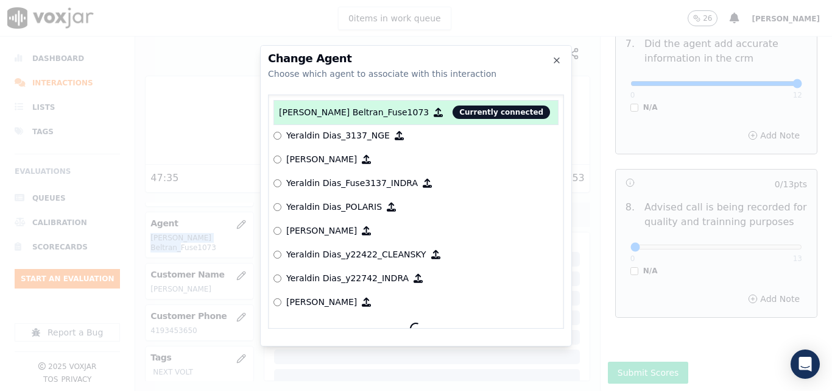
scroll to position [6205, 0]
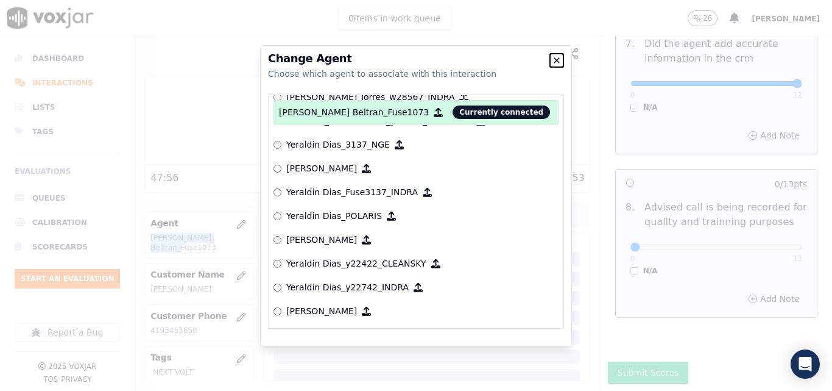
click at [558, 63] on icon "button" at bounding box center [557, 60] width 10 height 10
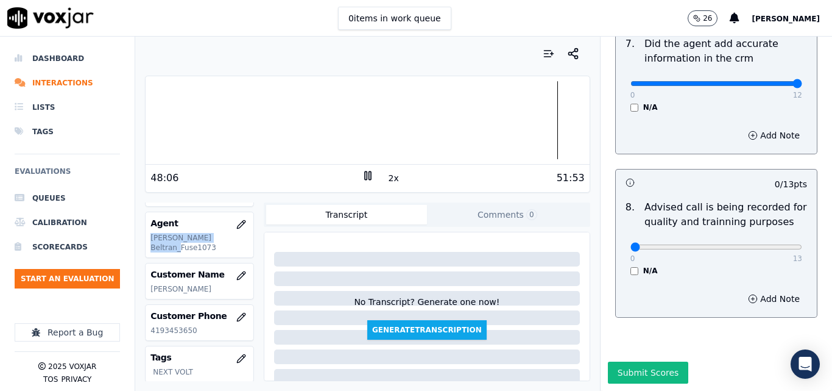
click at [514, 119] on div at bounding box center [368, 120] width 444 height 78
click at [490, 120] on div at bounding box center [368, 120] width 444 height 78
click at [470, 121] on div at bounding box center [368, 120] width 444 height 78
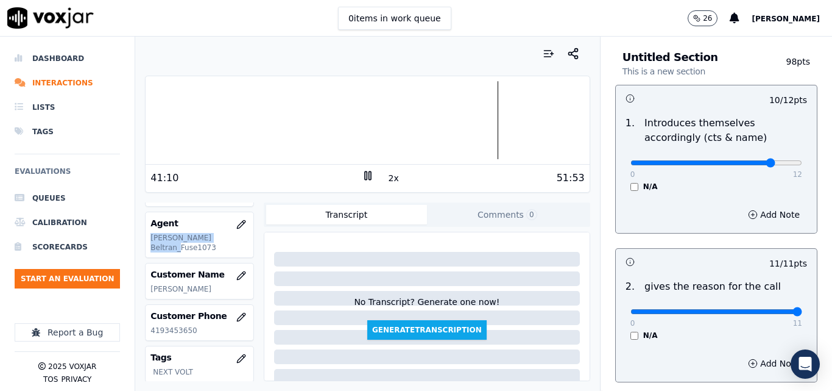
scroll to position [0, 0]
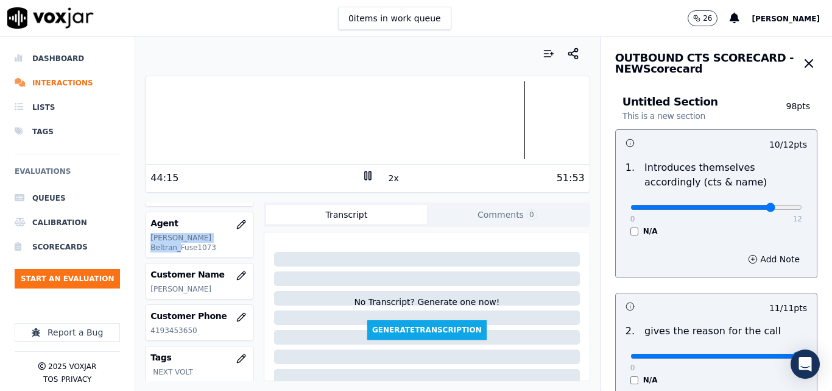
click at [798, 17] on span "[PERSON_NAME]" at bounding box center [786, 19] width 68 height 9
click at [764, 43] on div "Settings" at bounding box center [759, 41] width 130 height 20
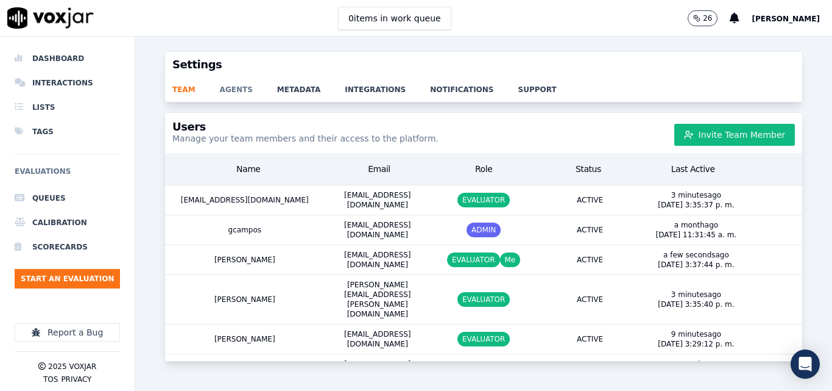
click at [241, 90] on link "agents" at bounding box center [248, 85] width 57 height 17
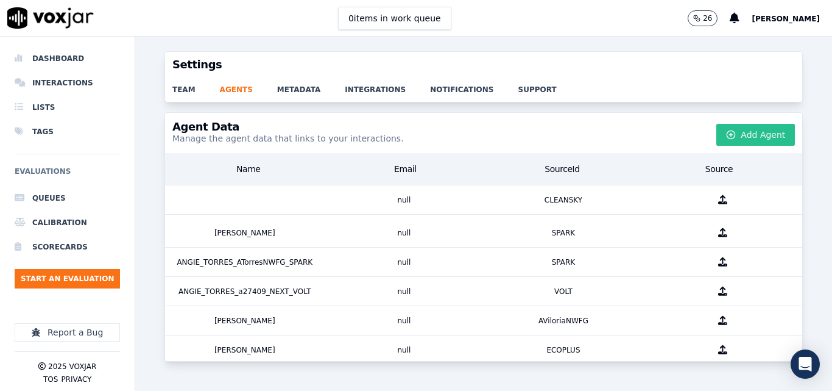
click at [757, 141] on button "Add Agent" at bounding box center [756, 135] width 79 height 22
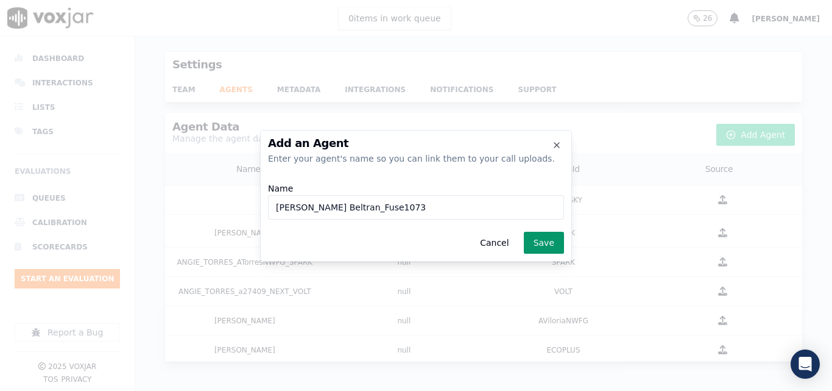
type input "[PERSON_NAME] Beltran_Fuse1073"
click at [537, 243] on button "Save" at bounding box center [544, 243] width 40 height 22
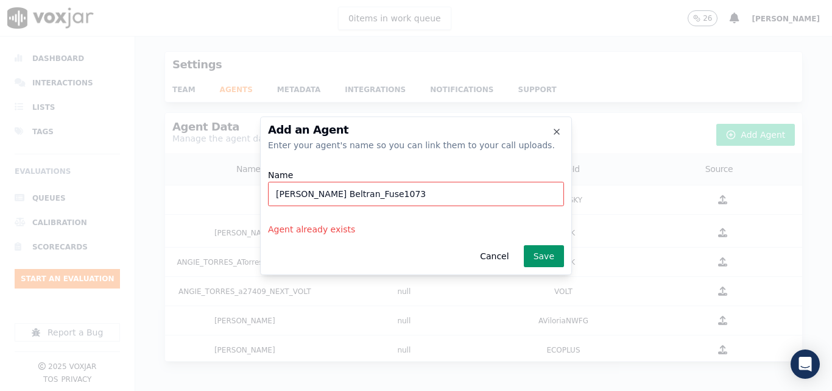
click at [542, 257] on button "Save" at bounding box center [544, 256] width 40 height 22
click at [558, 132] on icon "button" at bounding box center [557, 131] width 5 height 5
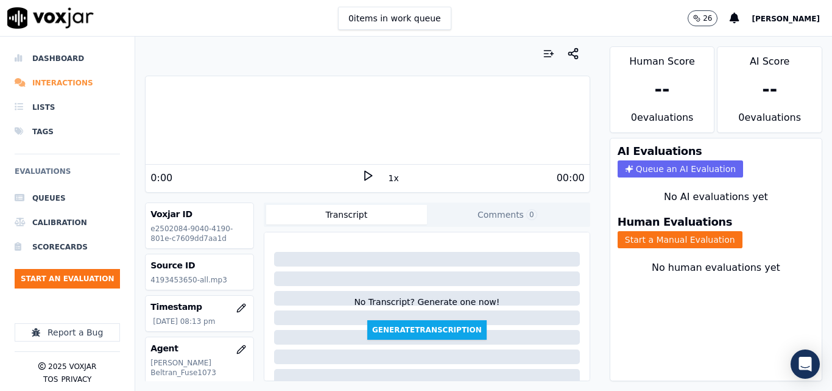
click at [78, 83] on li "Interactions" at bounding box center [67, 83] width 105 height 24
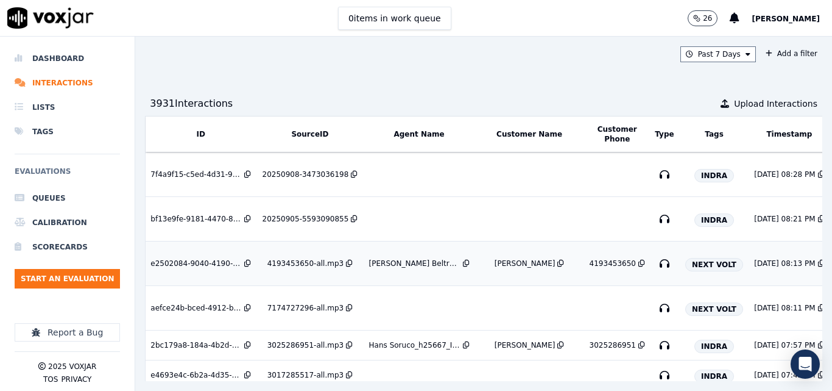
click at [427, 263] on div "[PERSON_NAME] Beltran_Fuse1073" at bounding box center [414, 263] width 91 height 10
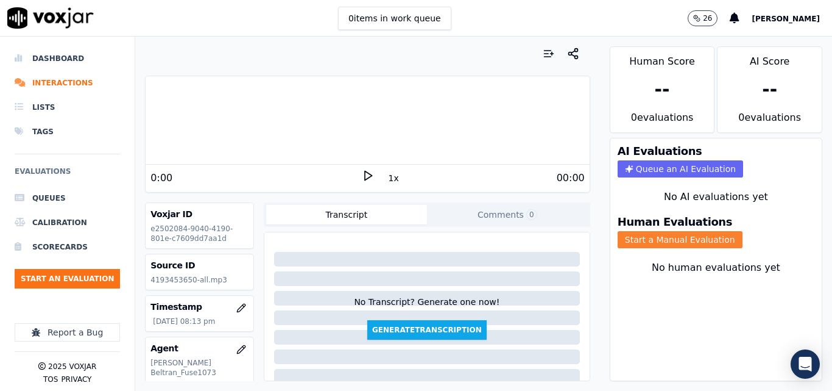
click at [618, 237] on button "Start a Manual Evaluation" at bounding box center [680, 239] width 125 height 17
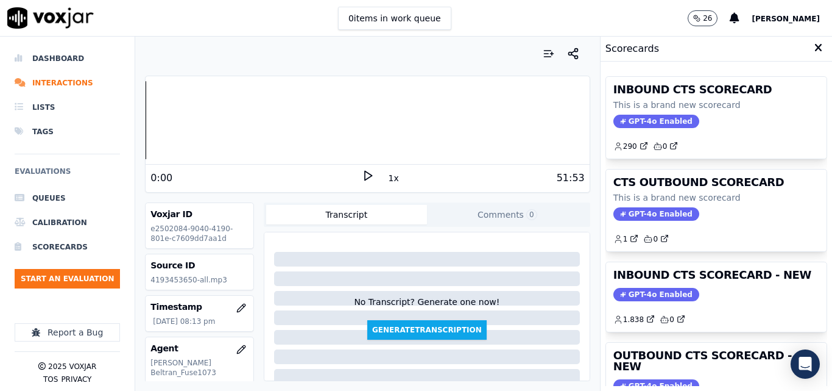
click at [365, 179] on polygon at bounding box center [368, 175] width 7 height 9
click at [365, 175] on rect at bounding box center [366, 175] width 2 height 8
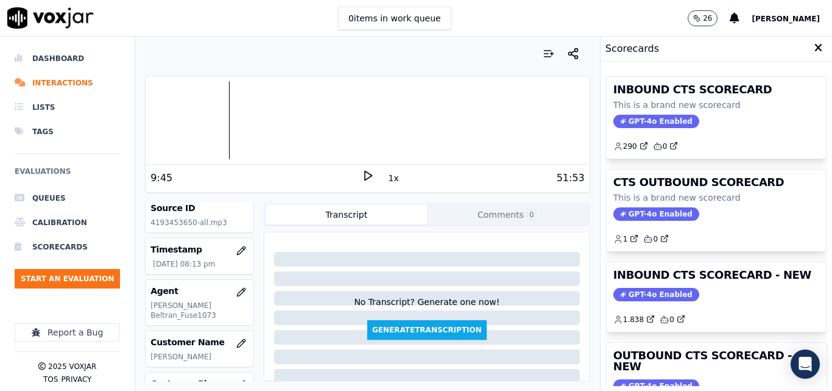
scroll to position [93, 0]
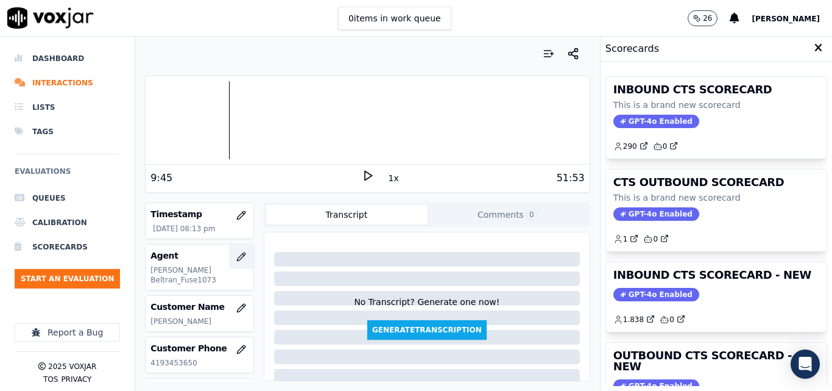
click at [237, 260] on icon "button" at bounding box center [241, 256] width 8 height 8
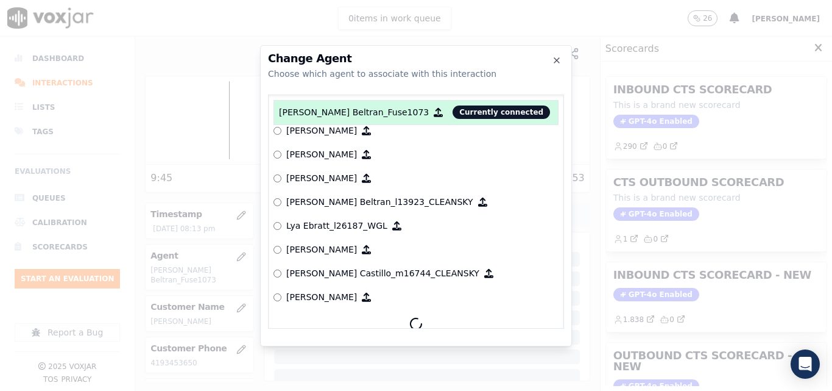
scroll to position [4570, 0]
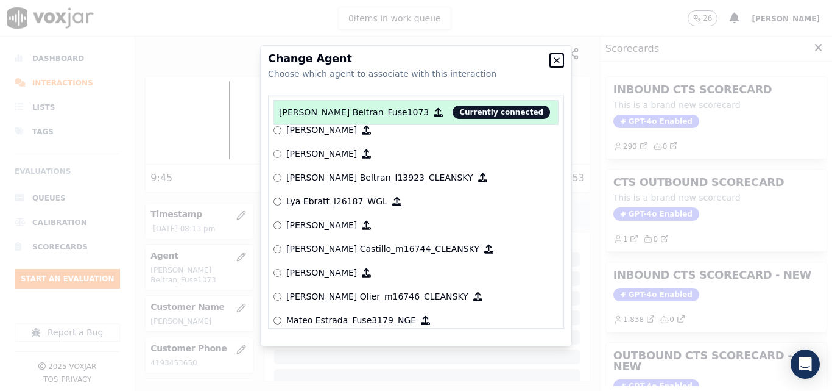
click at [555, 59] on icon "button" at bounding box center [557, 60] width 10 height 10
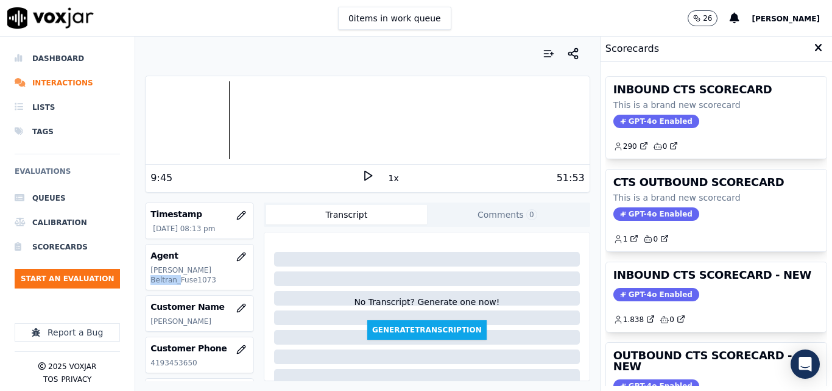
drag, startPoint x: 196, startPoint y: 273, endPoint x: 227, endPoint y: 272, distance: 30.5
click at [227, 272] on p "[PERSON_NAME] Beltran_Fuse1073" at bounding box center [200, 275] width 98 height 20
click at [226, 272] on p "[PERSON_NAME] Beltran_Fuse1073" at bounding box center [200, 275] width 98 height 20
click at [236, 255] on icon "button" at bounding box center [241, 257] width 10 height 10
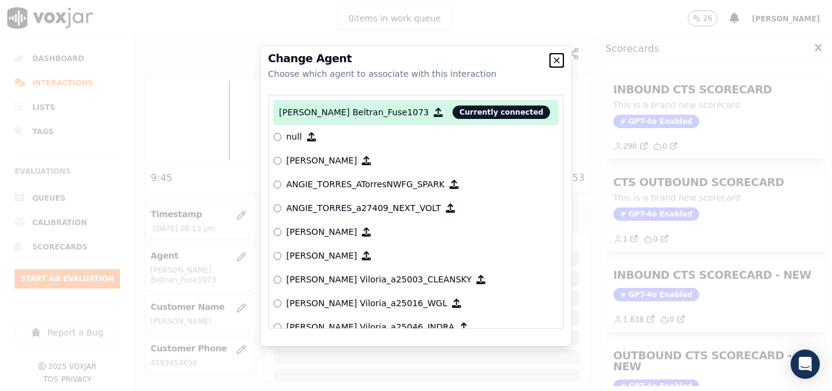
click at [556, 60] on icon "button" at bounding box center [557, 60] width 5 height 5
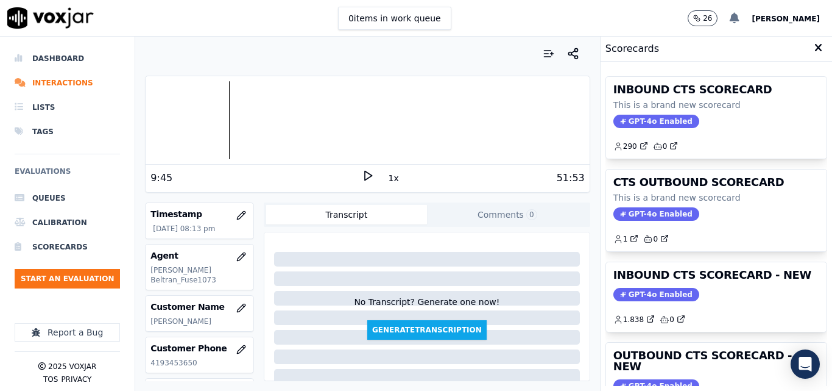
click at [740, 17] on icon at bounding box center [735, 18] width 10 height 11
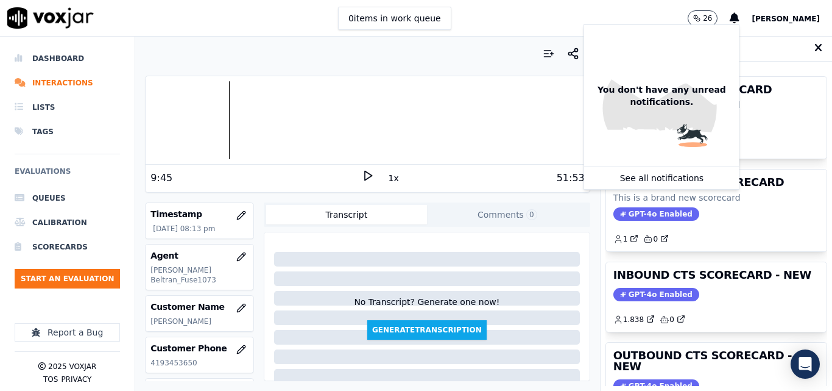
click at [815, 32] on div "26 You don't have any unread notifications. See all notifications carlos" at bounding box center [760, 18] width 144 height 36
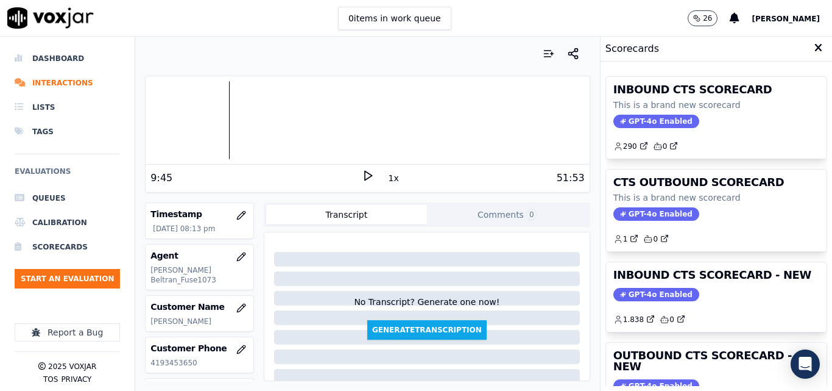
click at [815, 44] on icon at bounding box center [819, 48] width 8 height 11
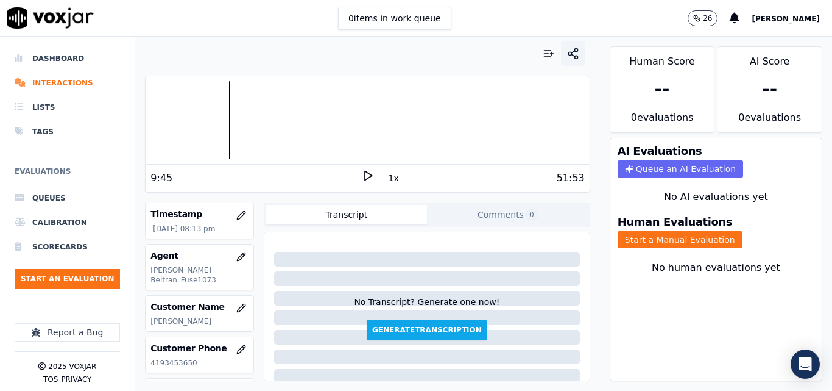
click at [567, 59] on icon "button" at bounding box center [573, 54] width 12 height 12
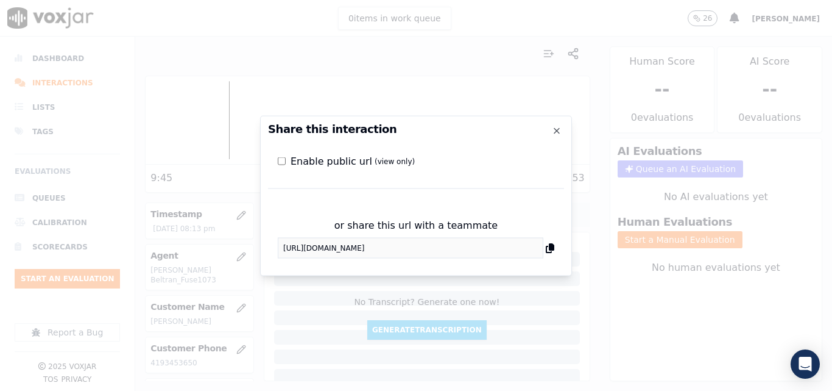
click at [567, 21] on div at bounding box center [416, 195] width 832 height 391
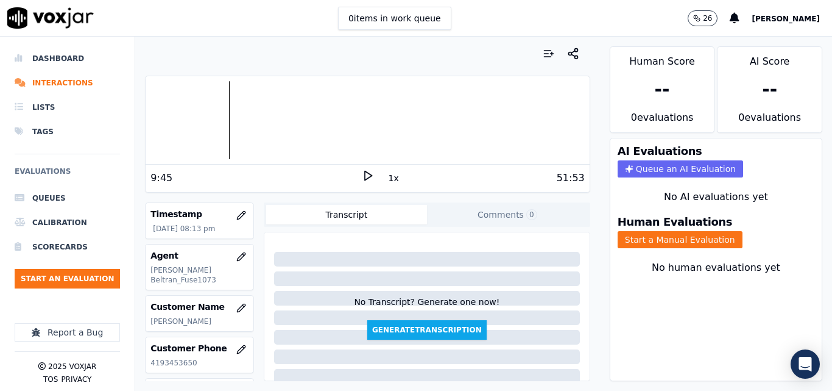
click at [809, 17] on span "[PERSON_NAME]" at bounding box center [786, 19] width 68 height 9
click at [754, 38] on div "Settings" at bounding box center [759, 41] width 130 height 20
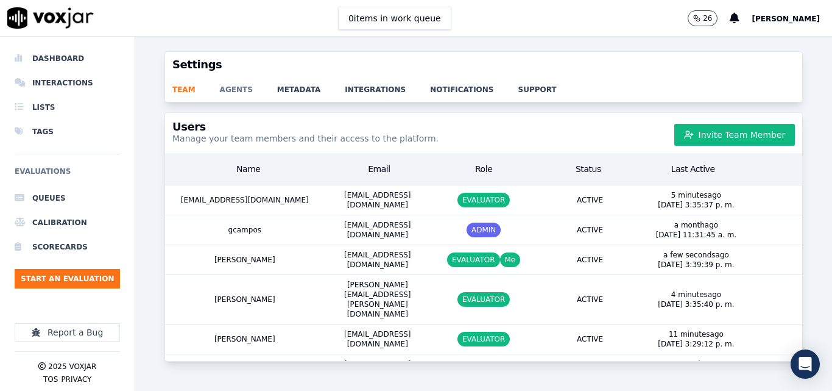
click at [243, 87] on link "agents" at bounding box center [248, 85] width 57 height 17
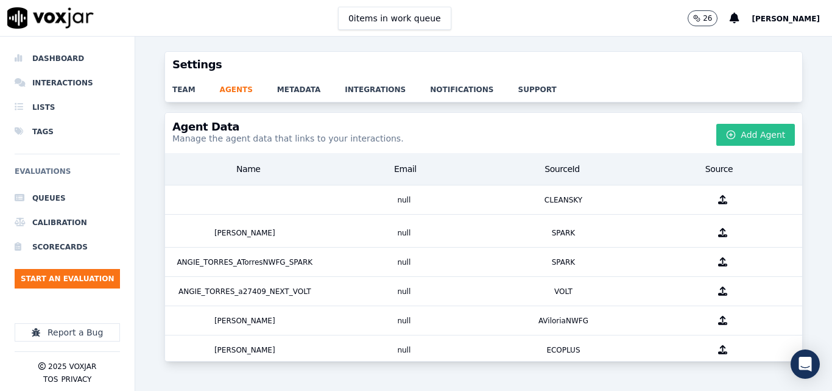
click at [739, 143] on button "Add Agent" at bounding box center [756, 135] width 79 height 22
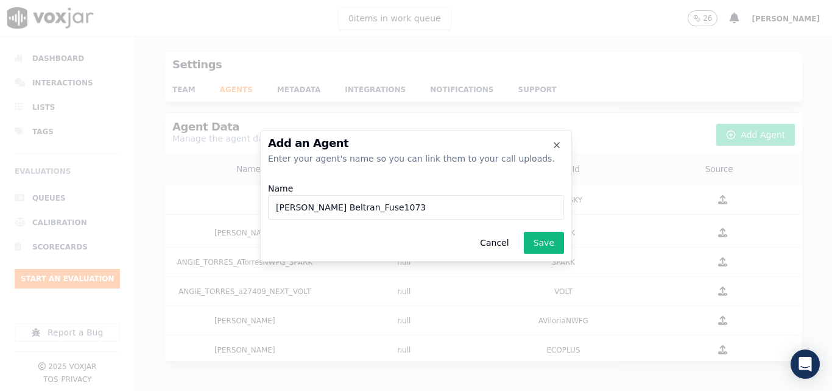
drag, startPoint x: 375, startPoint y: 205, endPoint x: 328, endPoint y: 207, distance: 47.6
click at [328, 207] on input "[PERSON_NAME] Beltran_Fuse1073" at bounding box center [416, 207] width 296 height 24
type input "[PERSON_NAME] Beltran_l20988_nextvolt"
click at [542, 240] on button "Save" at bounding box center [544, 243] width 40 height 22
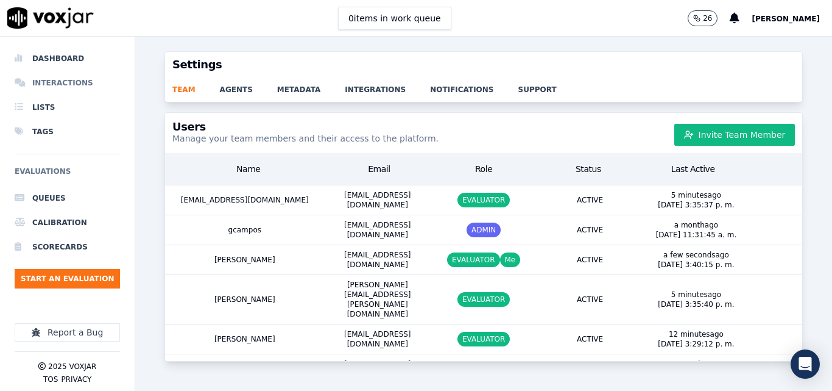
click at [76, 89] on li "Interactions" at bounding box center [67, 83] width 105 height 24
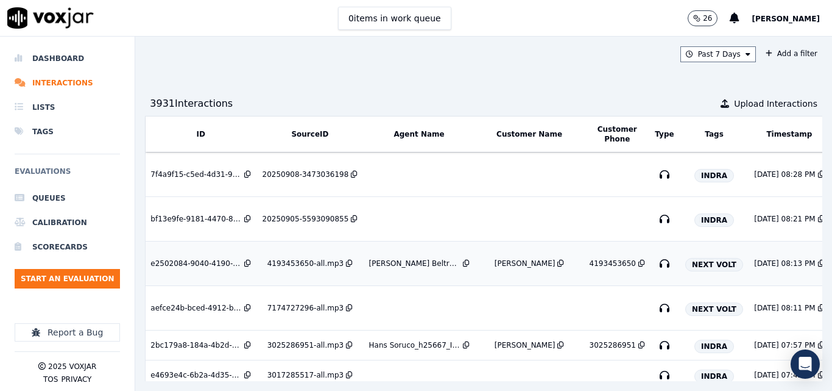
click at [318, 261] on div "4193453650-all.mp3" at bounding box center [306, 263] width 76 height 10
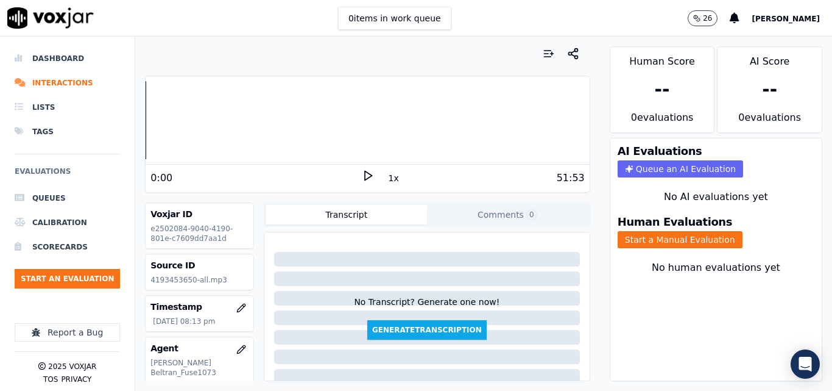
scroll to position [61, 0]
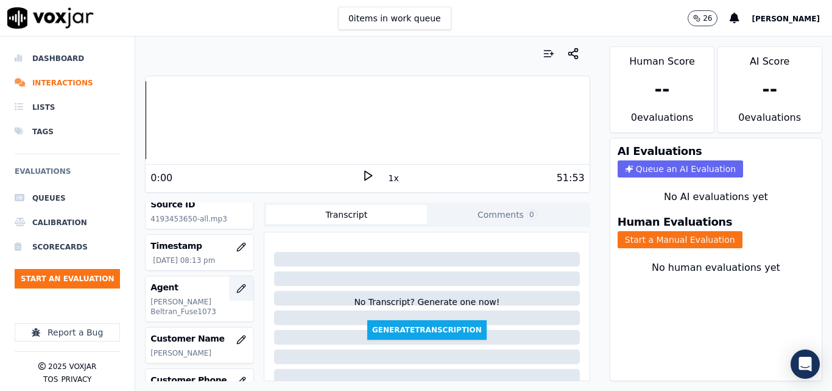
click at [229, 288] on button "button" at bounding box center [241, 288] width 24 height 24
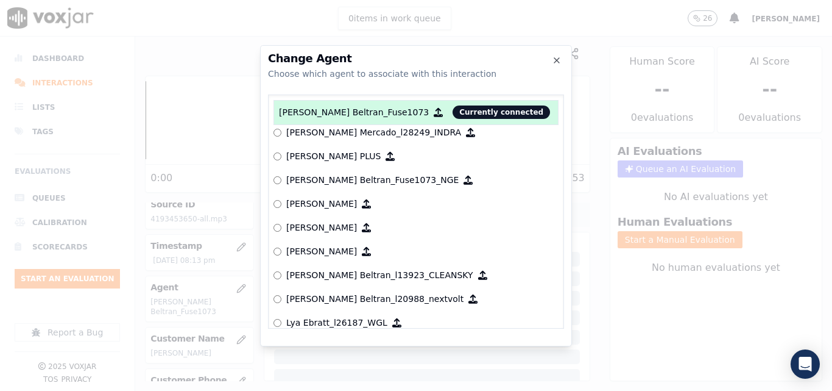
scroll to position [4502, 0]
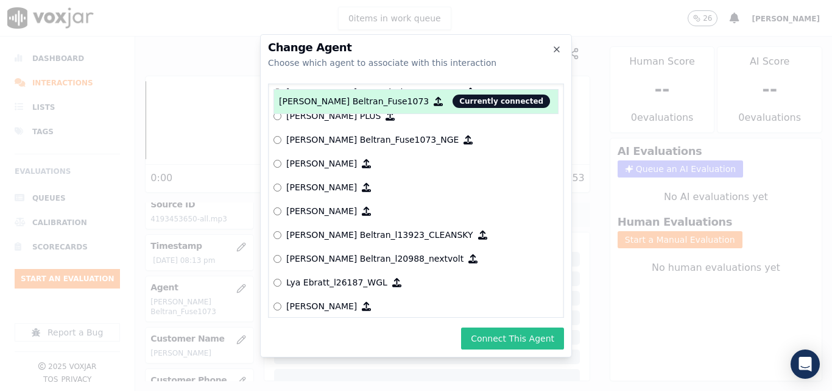
click at [488, 334] on button "Connect This Agent" at bounding box center [512, 338] width 103 height 22
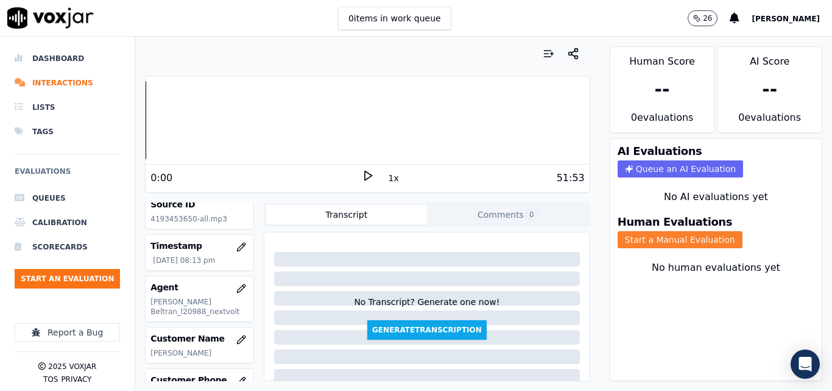
click at [663, 241] on button "Start a Manual Evaluation" at bounding box center [680, 239] width 125 height 17
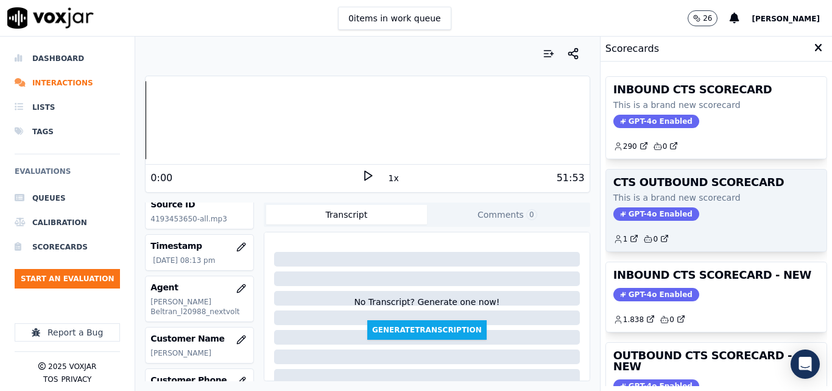
click at [658, 211] on span "GPT-4o Enabled" at bounding box center [657, 213] width 86 height 13
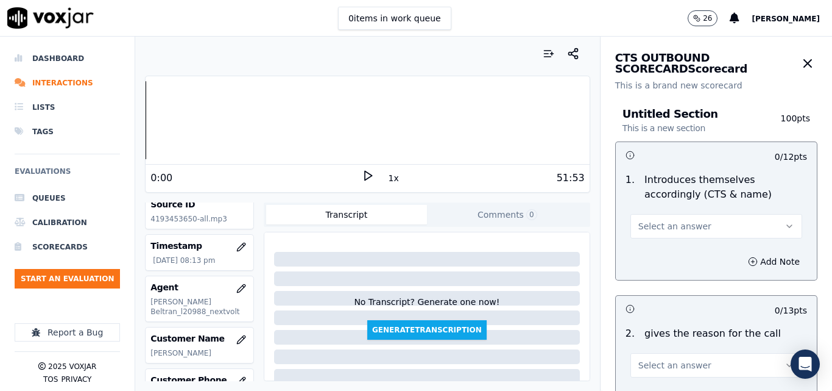
click at [362, 174] on icon at bounding box center [368, 175] width 12 height 12
click at [386, 176] on button "1x" at bounding box center [393, 177] width 15 height 17
click at [386, 177] on button "1.5x" at bounding box center [398, 177] width 24 height 17
click at [658, 221] on span "Select an answer" at bounding box center [675, 226] width 73 height 12
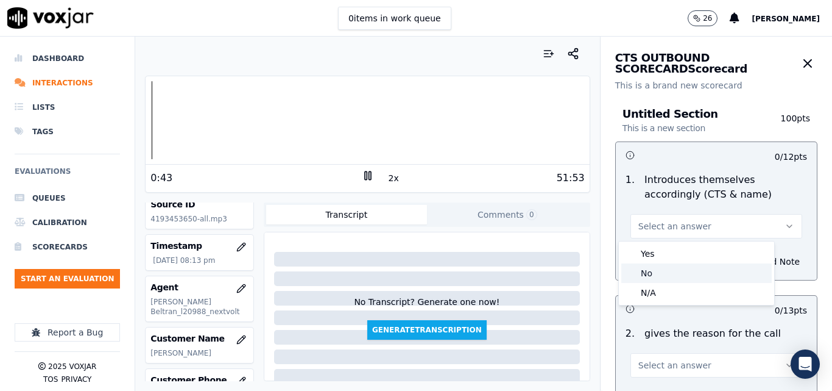
click at [672, 275] on div "No" at bounding box center [697, 273] width 151 height 20
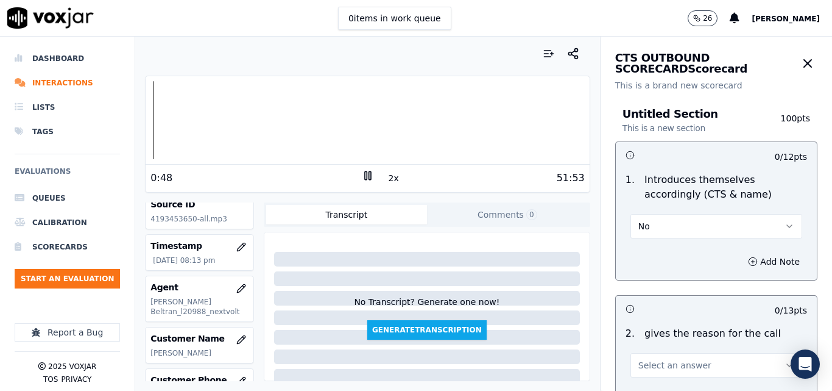
drag, startPoint x: 692, startPoint y: 221, endPoint x: 675, endPoint y: 225, distance: 18.3
click at [692, 221] on button "No" at bounding box center [717, 226] width 172 height 24
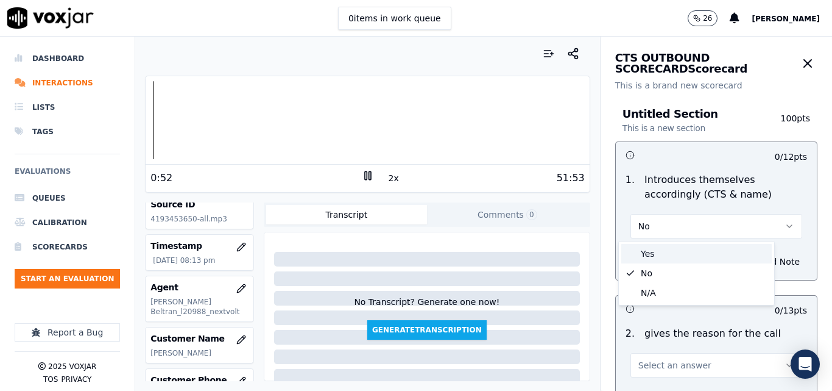
click at [647, 253] on div "Yes" at bounding box center [697, 254] width 151 height 20
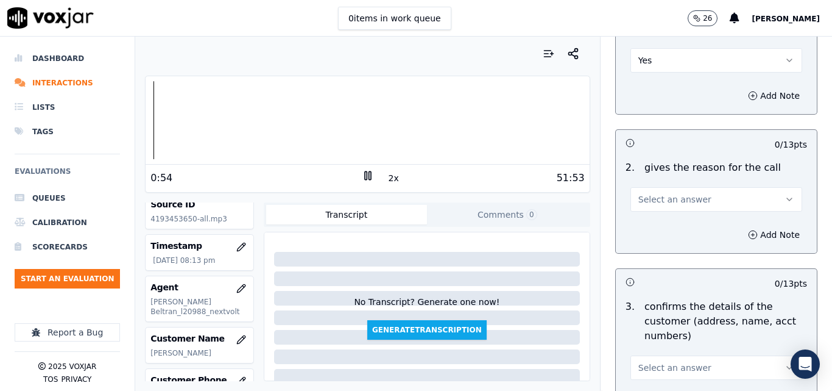
scroll to position [183, 0]
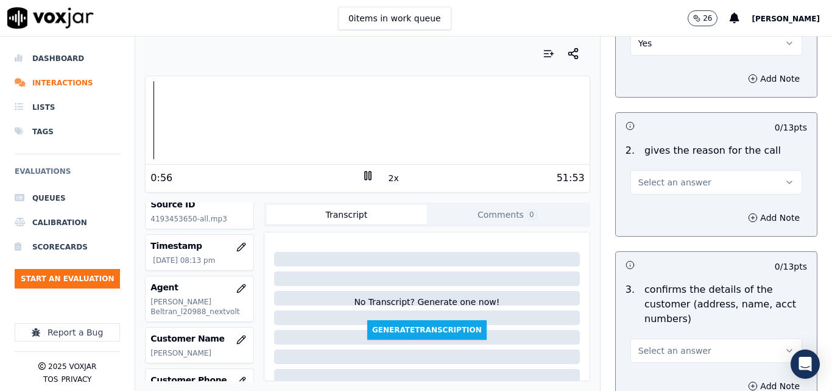
click at [722, 185] on button "Select an answer" at bounding box center [717, 182] width 172 height 24
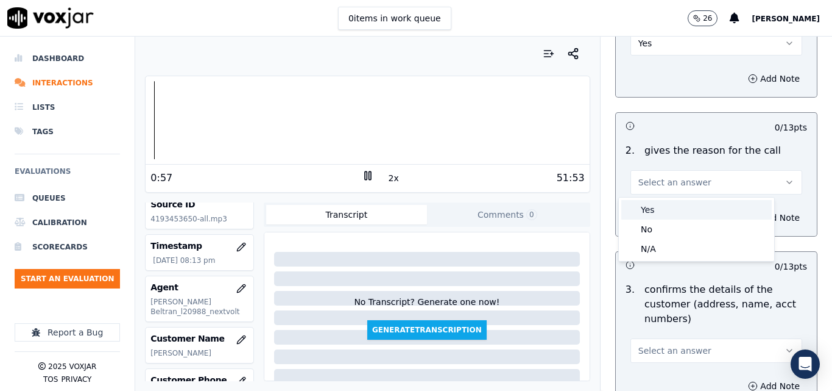
click at [687, 212] on div "Yes" at bounding box center [697, 210] width 151 height 20
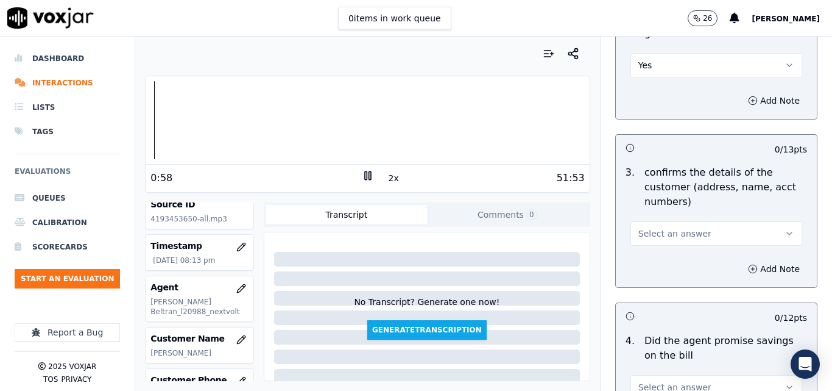
scroll to position [305, 0]
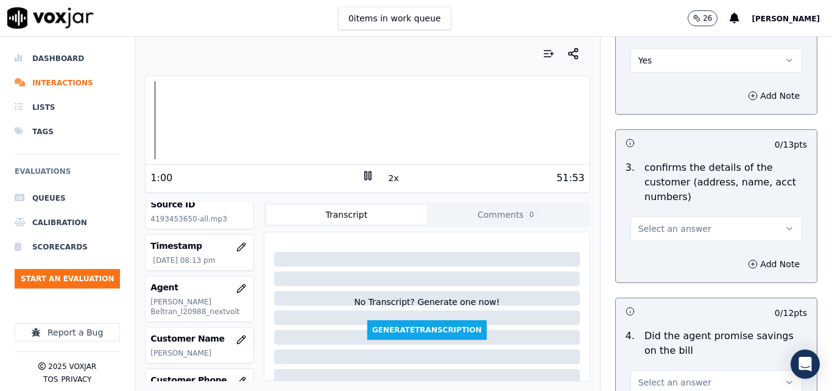
click at [687, 228] on span "Select an answer" at bounding box center [675, 228] width 73 height 12
click at [664, 252] on div "Yes" at bounding box center [697, 256] width 151 height 20
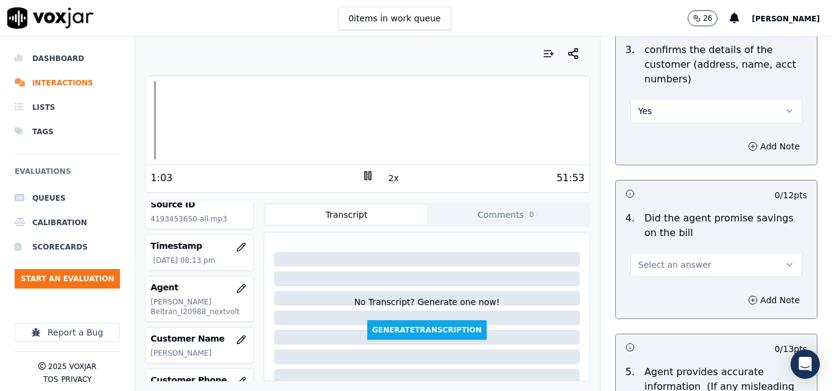
scroll to position [427, 0]
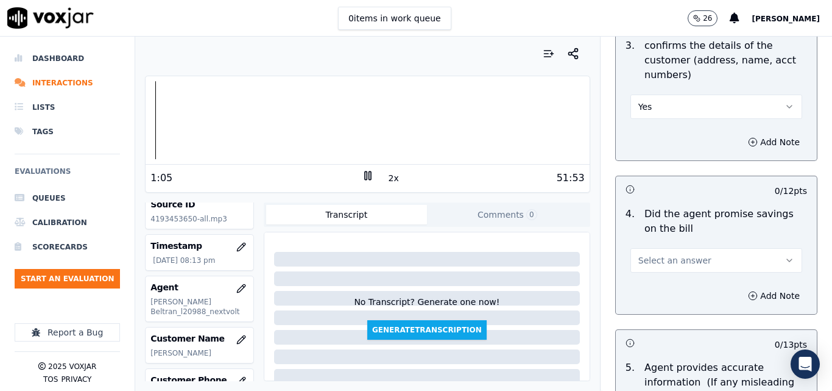
click at [663, 253] on button "Select an answer" at bounding box center [717, 260] width 172 height 24
click at [645, 305] on div "No" at bounding box center [697, 307] width 151 height 20
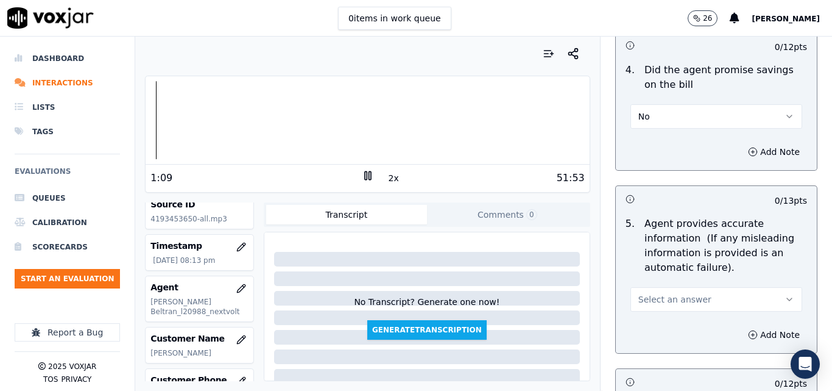
scroll to position [609, 0]
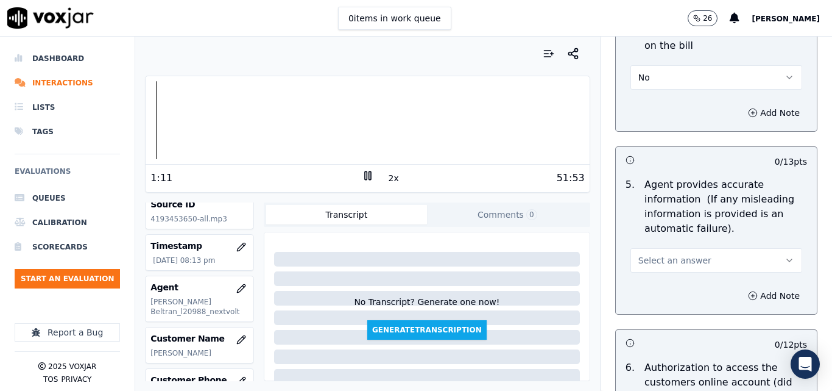
click at [662, 260] on span "Select an answer" at bounding box center [675, 260] width 73 height 12
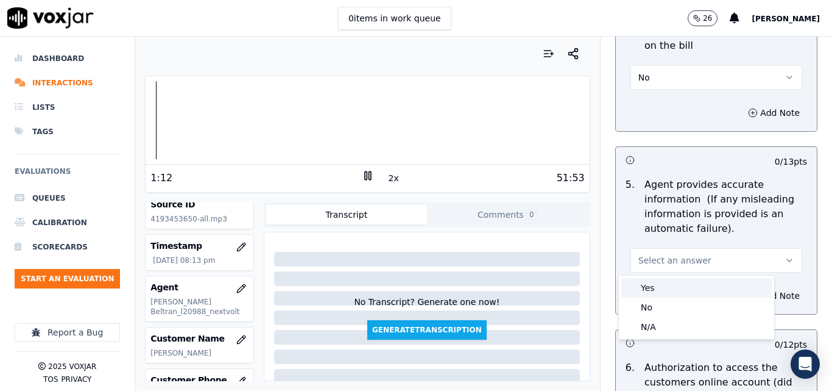
click at [652, 285] on div "Yes" at bounding box center [697, 288] width 151 height 20
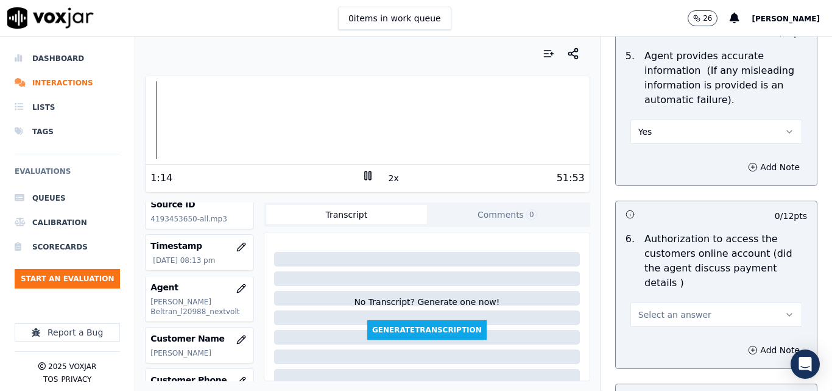
scroll to position [792, 0]
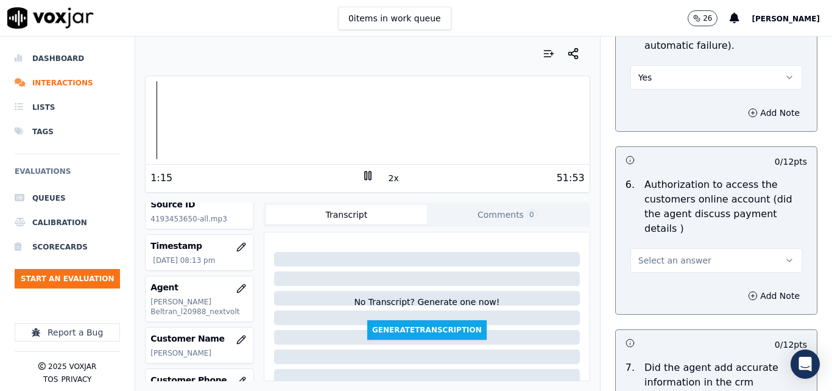
click at [670, 254] on span "Select an answer" at bounding box center [675, 260] width 73 height 12
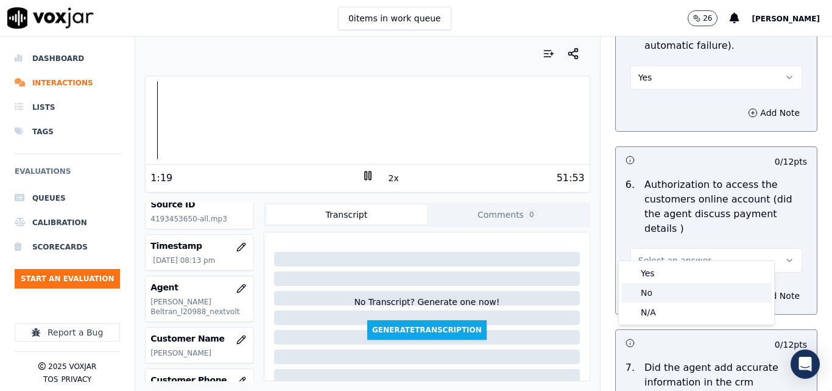
click at [651, 290] on div "No" at bounding box center [697, 293] width 151 height 20
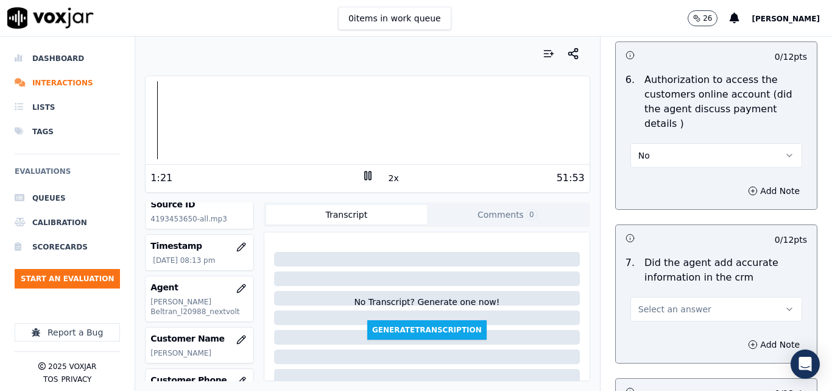
scroll to position [914, 0]
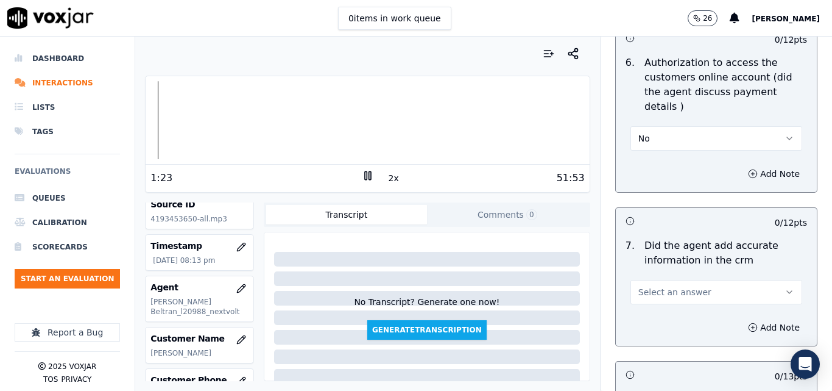
click at [660, 126] on button "No" at bounding box center [717, 138] width 172 height 24
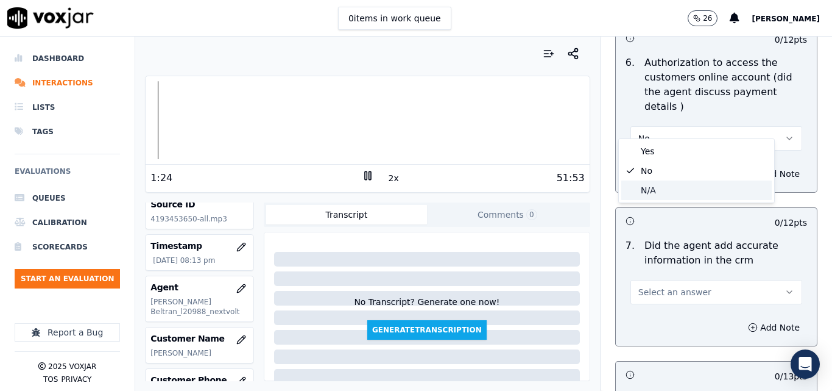
click at [651, 193] on div "N/A" at bounding box center [697, 190] width 151 height 20
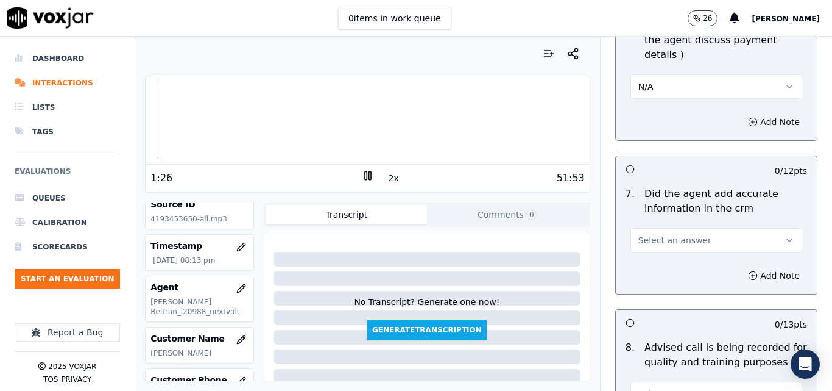
scroll to position [1036, 0]
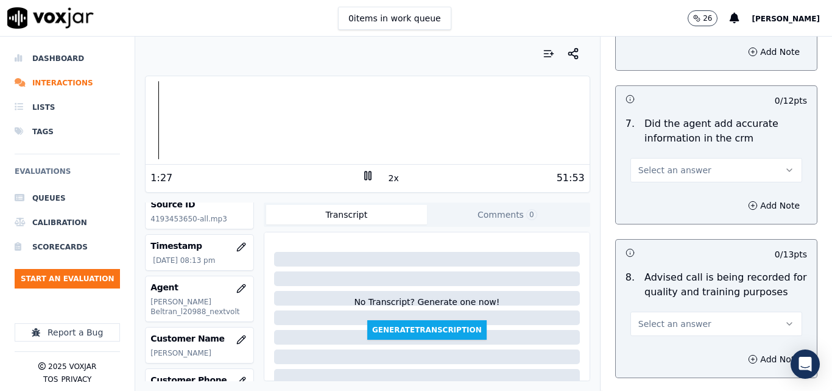
click at [694, 158] on button "Select an answer" at bounding box center [717, 170] width 172 height 24
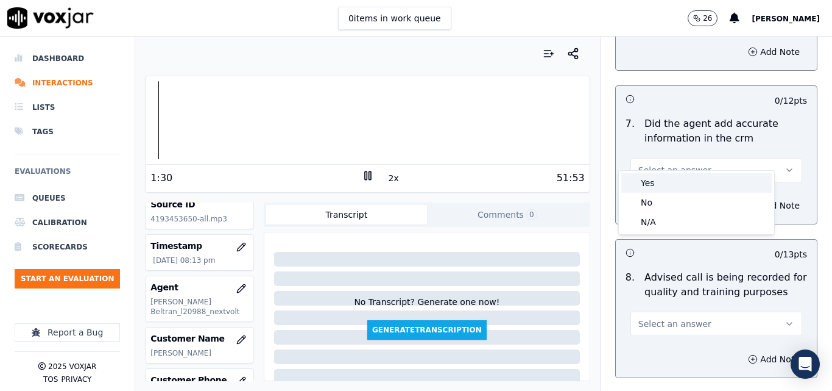
click at [670, 180] on div "Yes" at bounding box center [697, 183] width 151 height 20
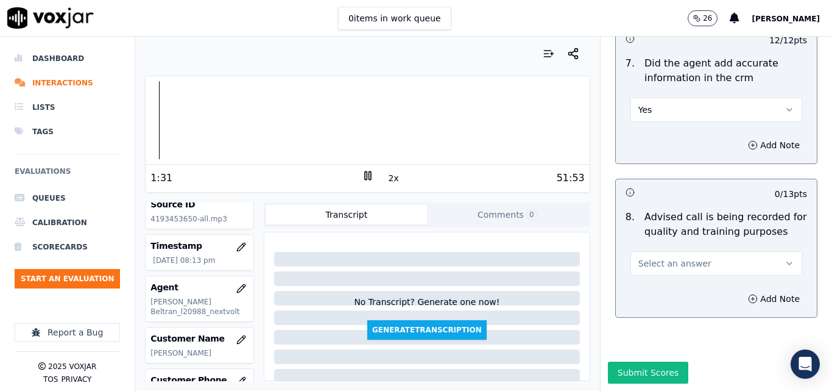
scroll to position [1109, 0]
click at [656, 257] on span "Select an answer" at bounding box center [675, 263] width 73 height 12
click at [653, 297] on div "N/A" at bounding box center [697, 303] width 151 height 20
click at [652, 251] on button "N/A" at bounding box center [717, 263] width 172 height 24
click at [651, 279] on div "No" at bounding box center [697, 283] width 151 height 20
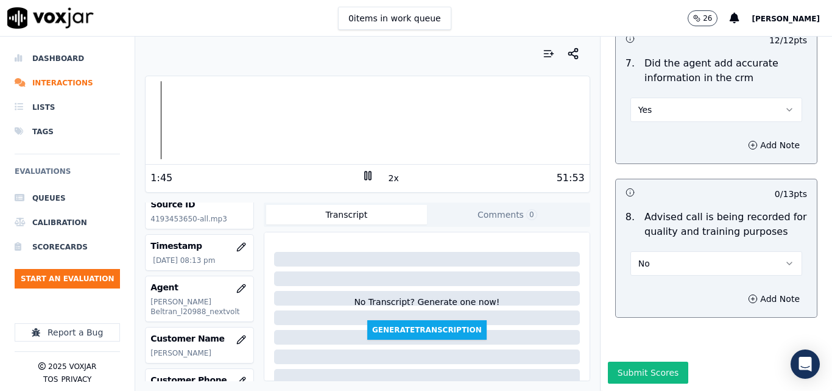
click at [364, 180] on icon at bounding box center [368, 175] width 12 height 12
click at [624, 361] on button "Submit Scores" at bounding box center [648, 372] width 81 height 22
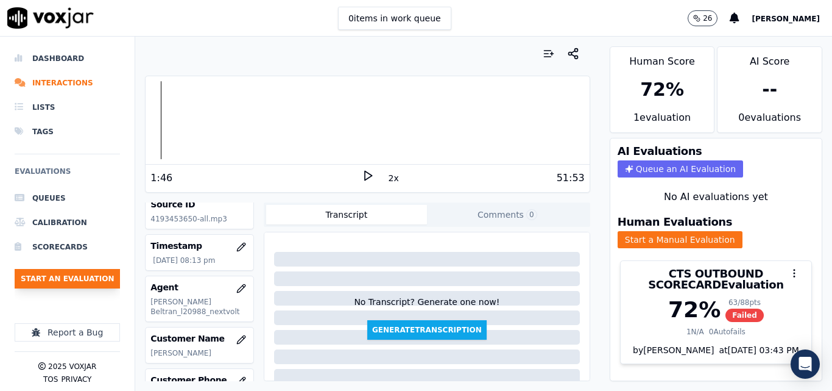
click at [80, 274] on button "Start an Evaluation" at bounding box center [67, 279] width 105 height 20
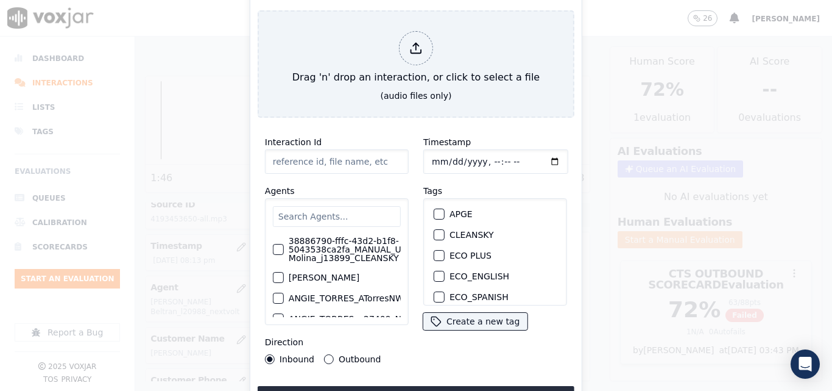
type input "20250909-110924_6144838406-all.mp3"
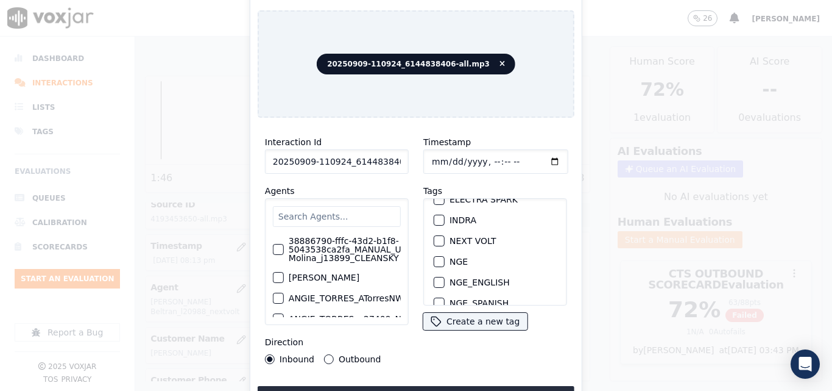
scroll to position [88, 0]
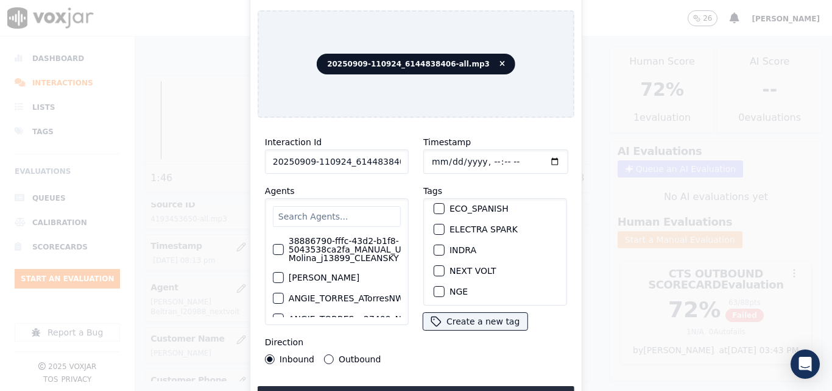
click at [435, 268] on div "button" at bounding box center [439, 270] width 9 height 9
click at [430, 388] on button "Upload interaction to start evaluation" at bounding box center [416, 397] width 317 height 22
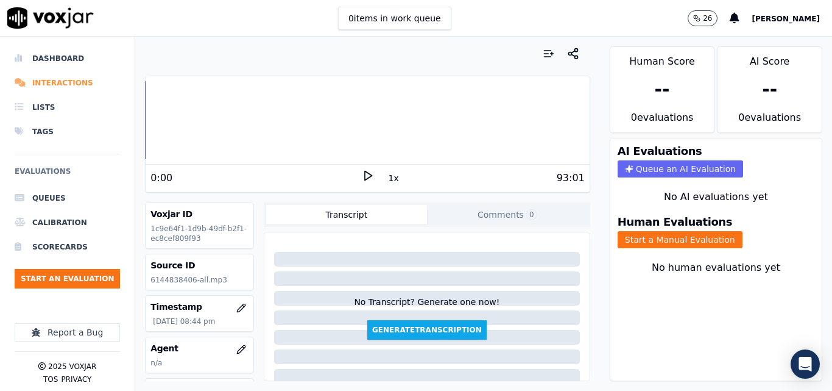
click at [61, 81] on li "Interactions" at bounding box center [67, 83] width 105 height 24
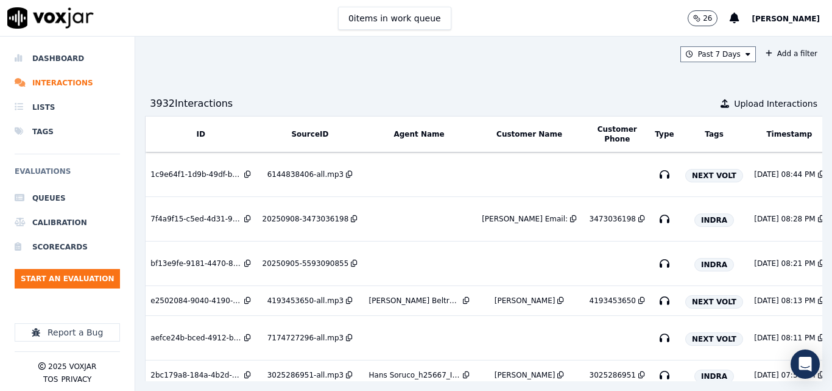
click at [485, 50] on div "Past 7 Days Add a filter" at bounding box center [484, 54] width 678 height 16
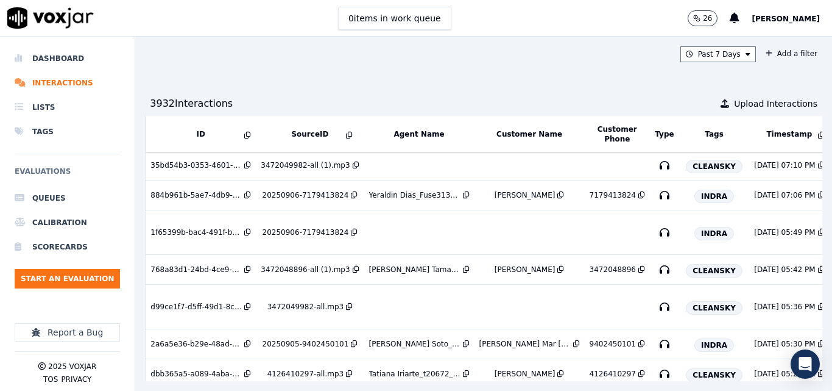
scroll to position [327, 0]
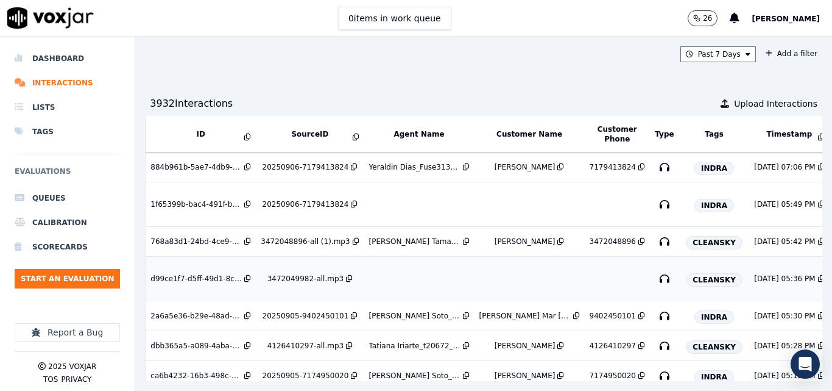
click at [288, 277] on div "3472049982-all.mp3" at bounding box center [306, 279] width 76 height 10
click at [272, 240] on div "3472048896-all (1).mp3" at bounding box center [305, 241] width 89 height 10
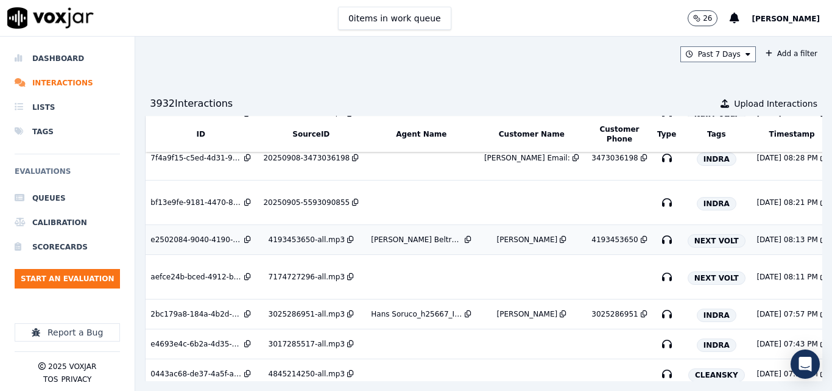
scroll to position [122, 0]
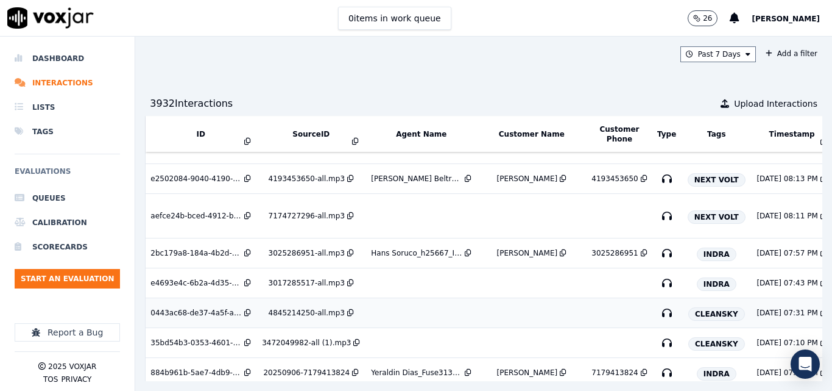
click at [313, 313] on div "4845214250-all.mp3" at bounding box center [307, 313] width 76 height 10
click at [57, 56] on li "Dashboard" at bounding box center [67, 58] width 105 height 24
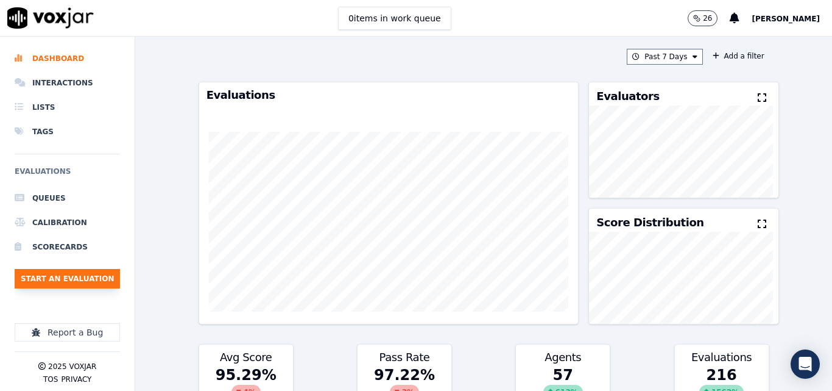
click at [93, 285] on button "Start an Evaluation" at bounding box center [67, 279] width 105 height 20
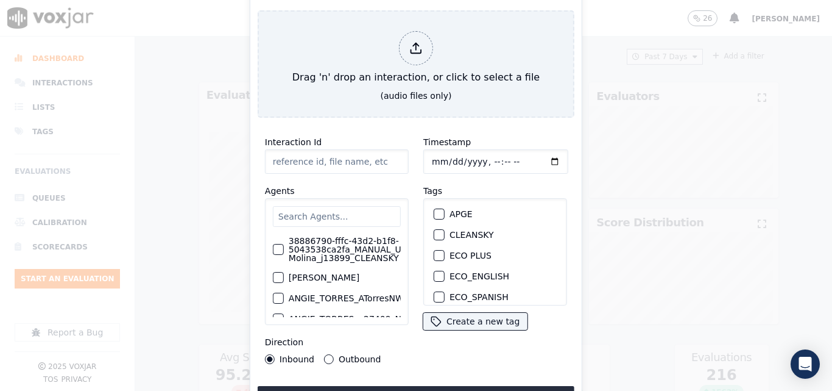
type input "20250904-170852_3802620181-all.mp3"
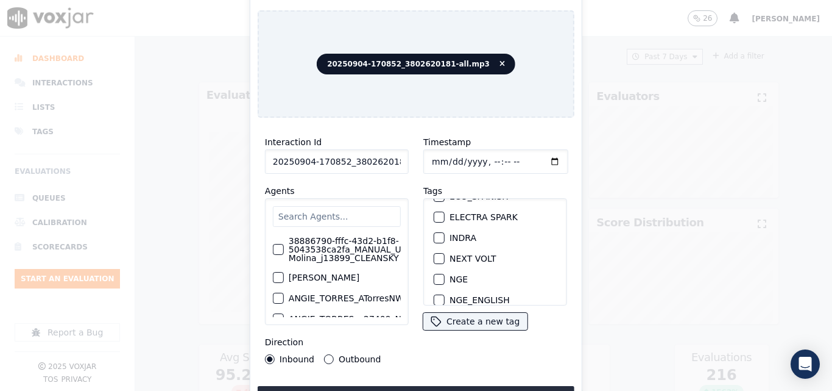
scroll to position [122, 0]
click at [436, 233] on div "button" at bounding box center [439, 237] width 9 height 9
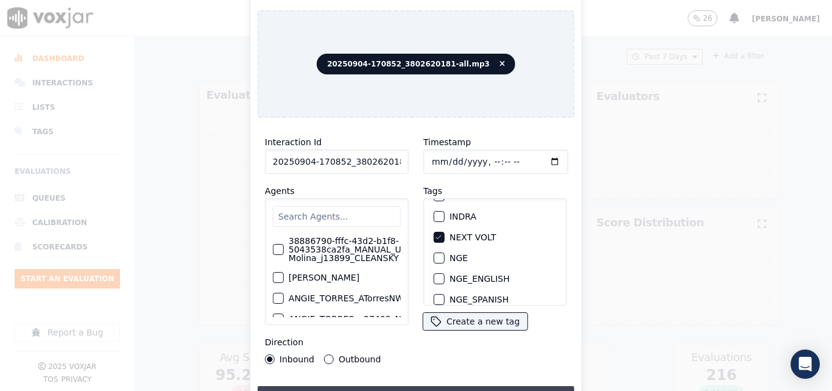
click at [433, 386] on button "Upload interaction to start evaluation" at bounding box center [416, 397] width 317 height 22
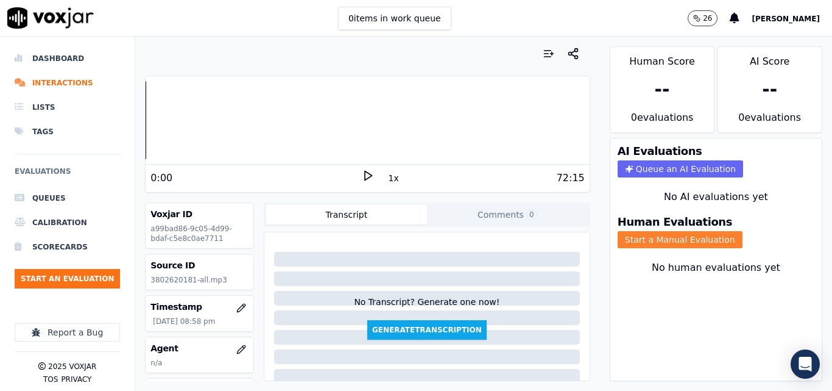
click at [652, 242] on button "Start a Manual Evaluation" at bounding box center [680, 239] width 125 height 17
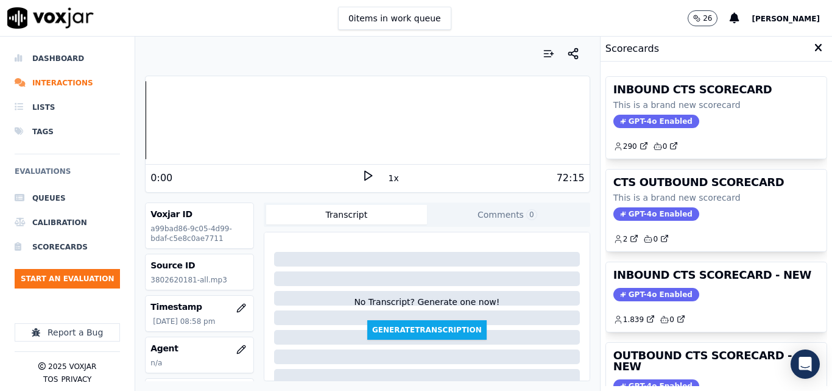
click at [362, 176] on icon at bounding box center [368, 175] width 12 height 12
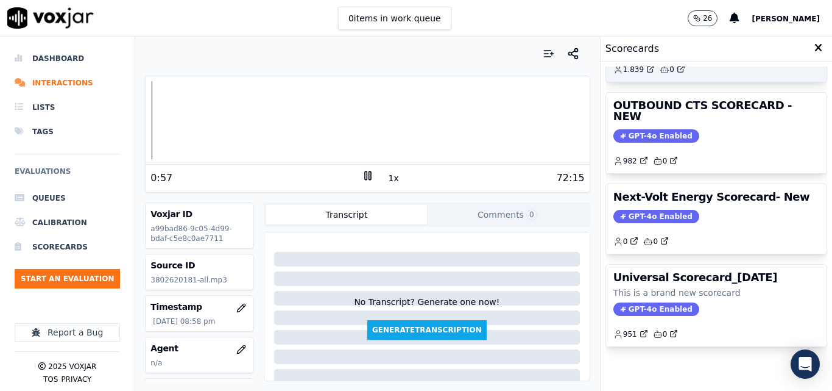
scroll to position [266, 0]
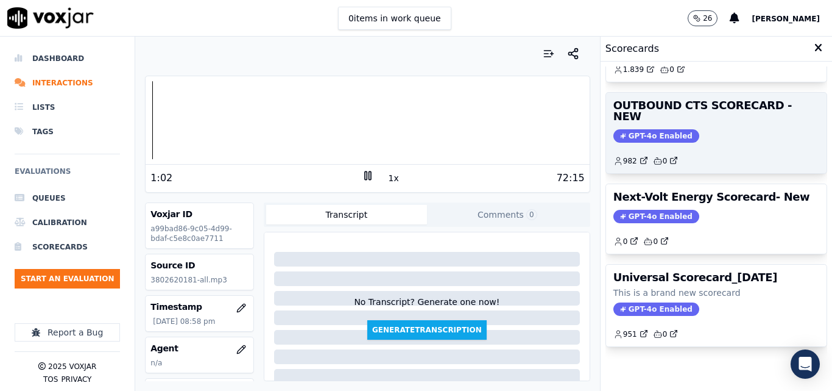
click at [637, 129] on span "GPT-4o Enabled" at bounding box center [657, 135] width 86 height 13
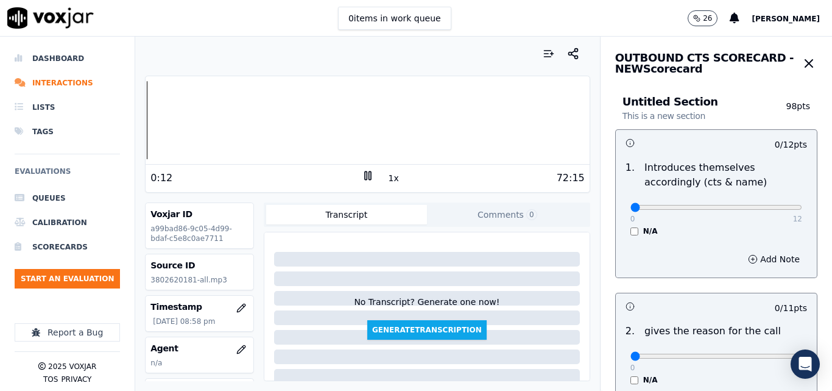
click at [138, 121] on div "Your browser does not support the audio element. 0:12 1x 72:15 Voxjar ID a99bad…" at bounding box center [367, 214] width 464 height 354
click at [673, 13] on div "0 items in work queue 26 [PERSON_NAME]" at bounding box center [416, 18] width 832 height 37
click at [140, 129] on div "Your browser does not support the audio element. 0:00 1x 72:15 Voxjar ID a99bad…" at bounding box center [367, 214] width 464 height 354
click at [386, 181] on button "1x" at bounding box center [393, 177] width 15 height 17
click at [387, 182] on button "1x" at bounding box center [393, 177] width 15 height 17
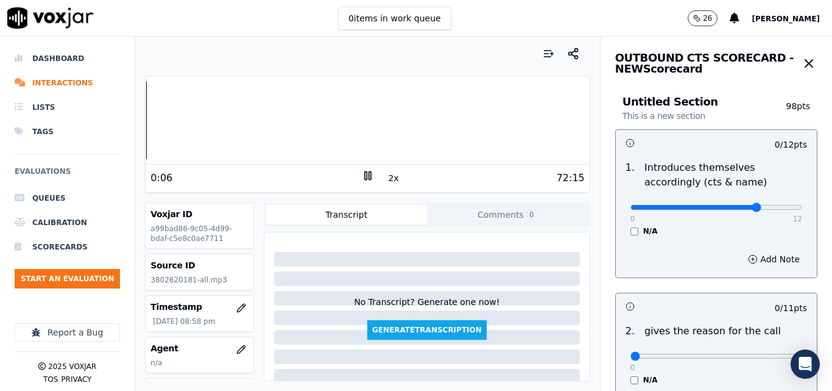
type input "9"
click at [733, 208] on input "range" at bounding box center [717, 207] width 172 height 5
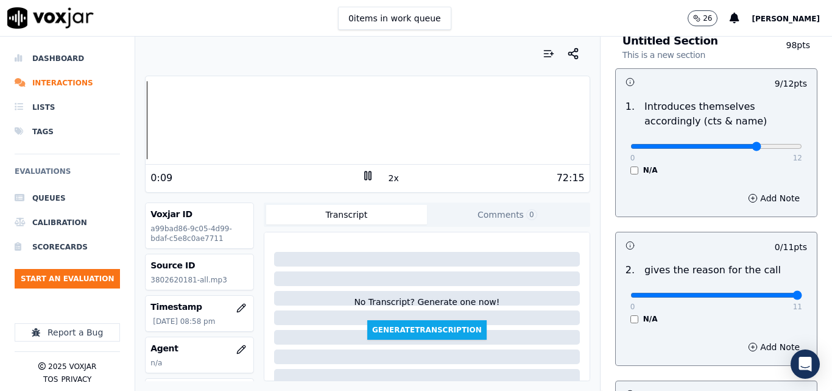
type input "11"
click at [770, 293] on input "range" at bounding box center [717, 295] width 172 height 5
type input "12"
click at [774, 149] on input "range" at bounding box center [717, 146] width 172 height 5
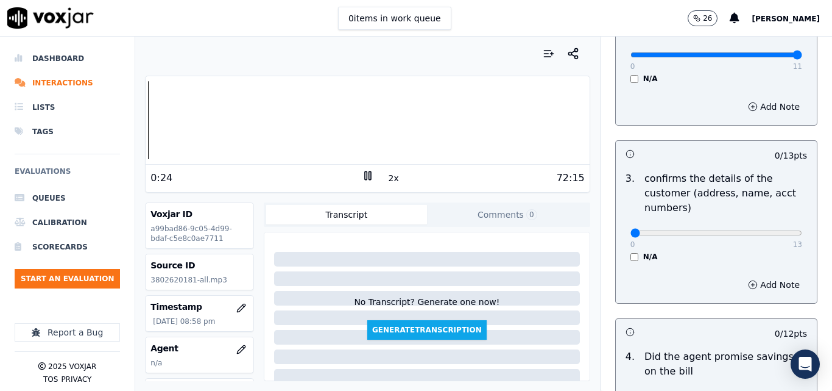
scroll to position [305, 0]
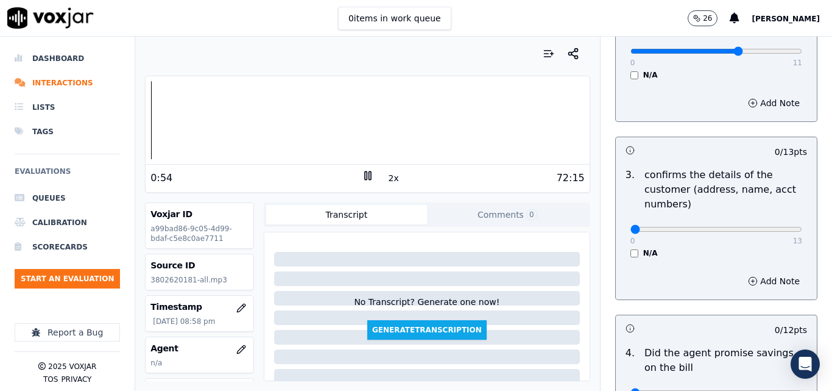
type input "7"
click at [719, 51] on input "range" at bounding box center [717, 51] width 172 height 5
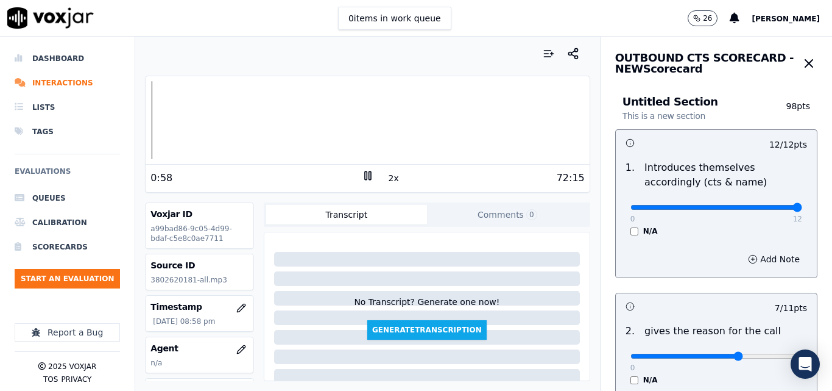
scroll to position [61, 0]
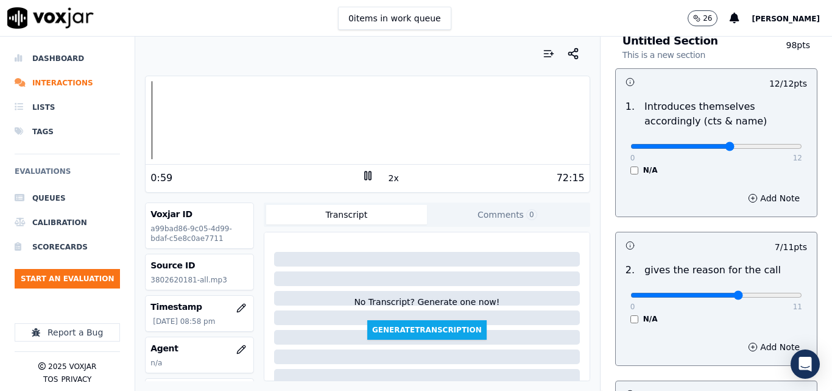
type input "7"
click at [706, 144] on input "range" at bounding box center [717, 146] width 172 height 5
drag, startPoint x: 767, startPoint y: 293, endPoint x: 781, endPoint y: 291, distance: 14.2
type input "11"
click at [781, 293] on input "range" at bounding box center [717, 295] width 172 height 5
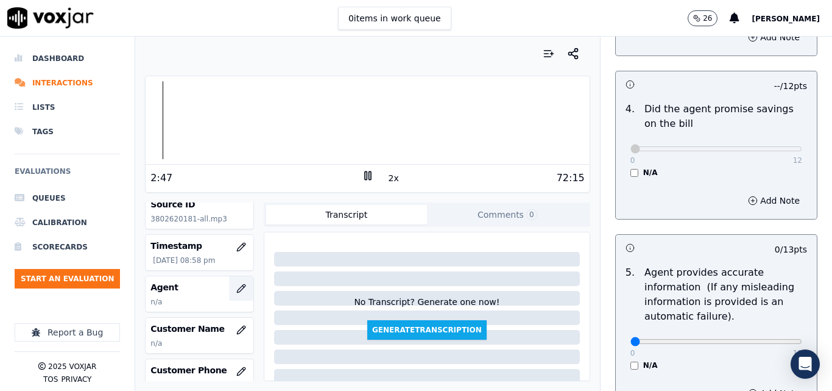
click at [237, 289] on icon "button" at bounding box center [241, 288] width 8 height 8
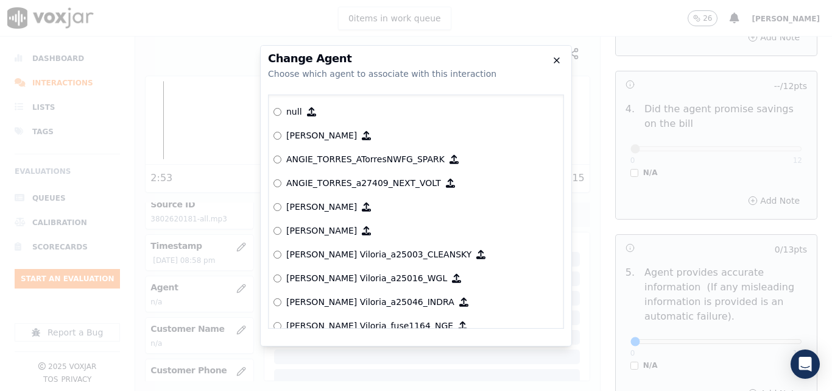
click at [559, 58] on icon "button" at bounding box center [557, 60] width 5 height 5
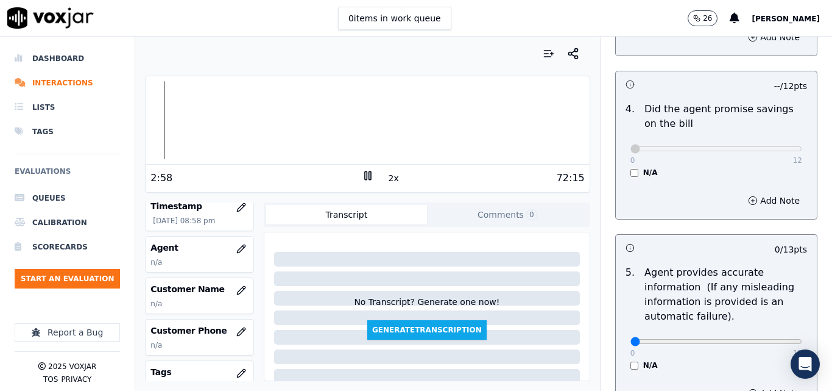
scroll to position [122, 0]
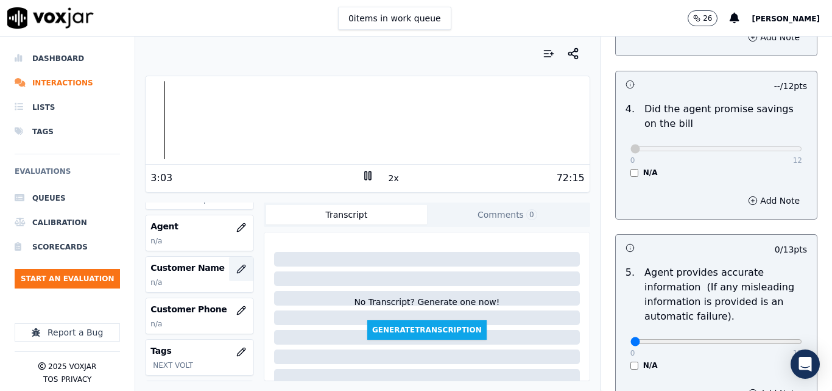
click at [236, 271] on icon "button" at bounding box center [241, 269] width 10 height 10
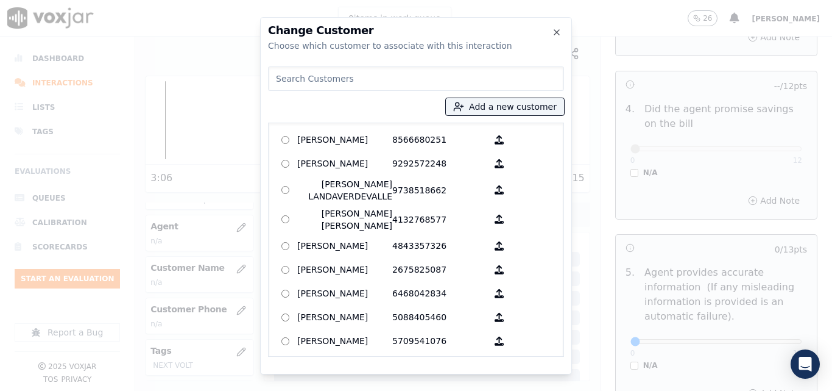
click at [380, 80] on input at bounding box center [416, 78] width 296 height 24
click at [522, 110] on button "Add a new customer" at bounding box center [505, 106] width 118 height 17
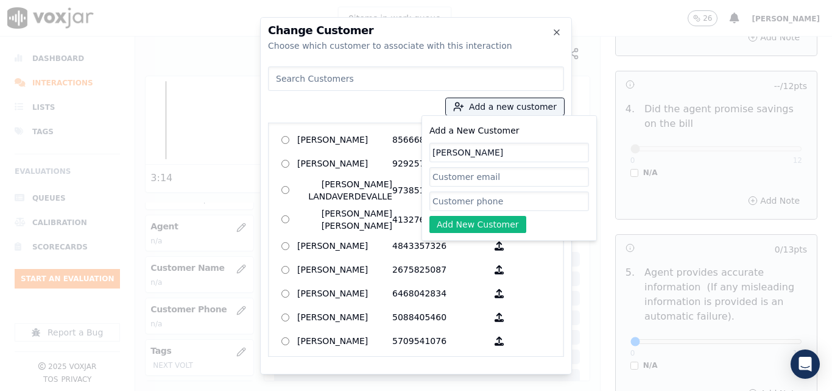
type input "[PERSON_NAME]"
click at [483, 201] on input "Add a New Customer" at bounding box center [510, 201] width 160 height 20
paste input "3802620181"
type input "3802620181"
click at [499, 227] on button "Add New Customer" at bounding box center [478, 224] width 97 height 17
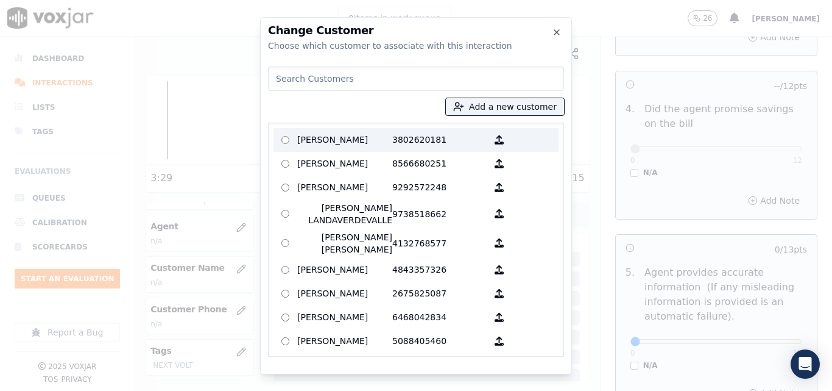
click at [333, 138] on p "[PERSON_NAME]" at bounding box center [344, 139] width 95 height 19
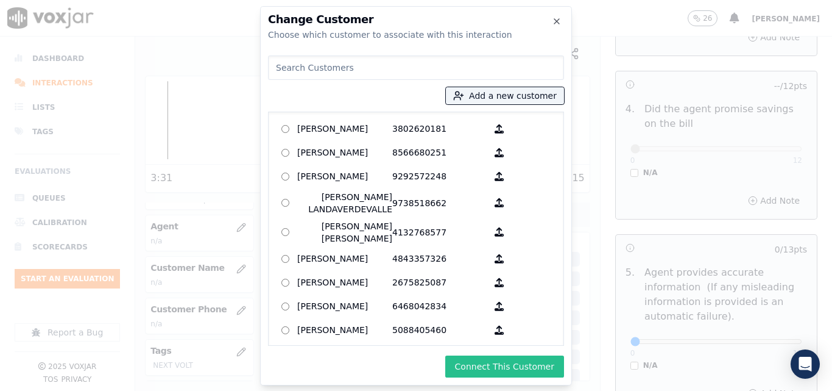
click at [511, 367] on button "Connect This Customer" at bounding box center [505, 366] width 119 height 22
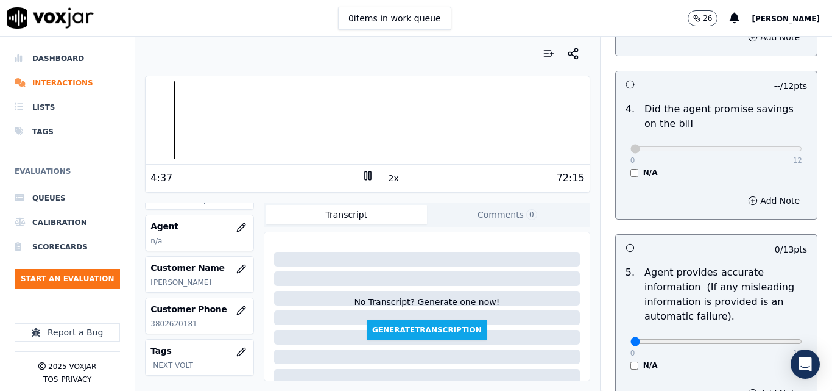
scroll to position [68, 0]
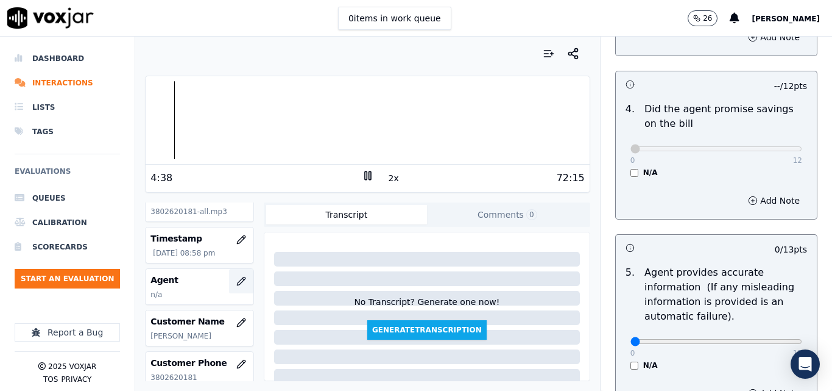
click at [231, 275] on button "button" at bounding box center [241, 281] width 24 height 24
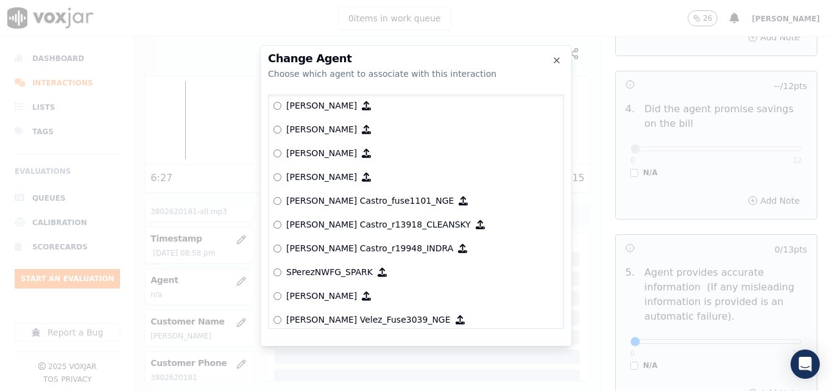
scroll to position [4839, 0]
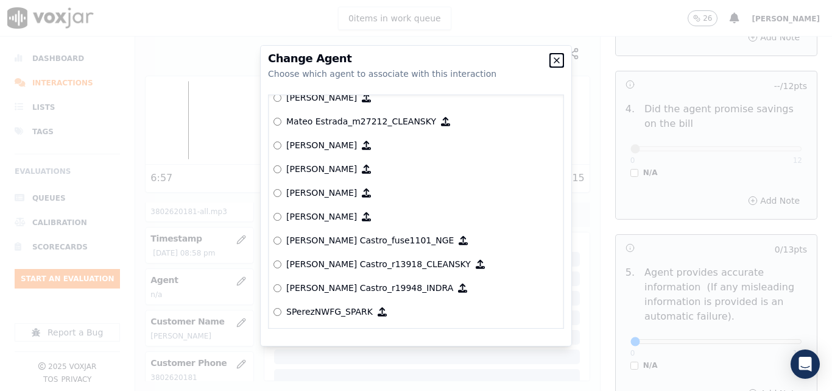
click at [561, 59] on icon "button" at bounding box center [557, 60] width 10 height 10
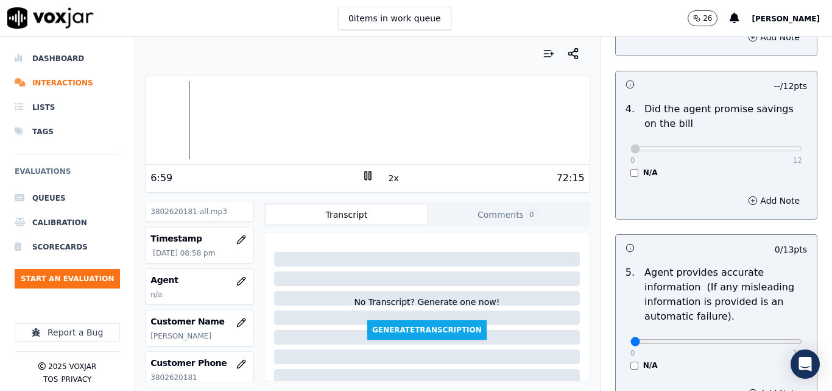
click at [812, 18] on span "[PERSON_NAME]" at bounding box center [786, 19] width 68 height 9
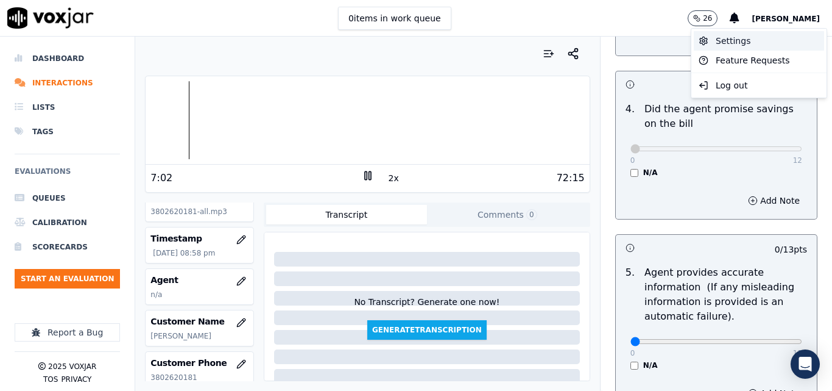
click at [779, 35] on div "Settings" at bounding box center [759, 41] width 130 height 20
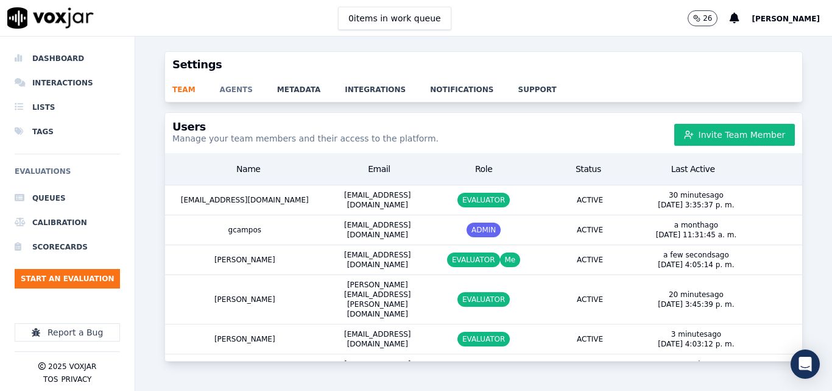
click at [232, 89] on link "agents" at bounding box center [248, 85] width 57 height 17
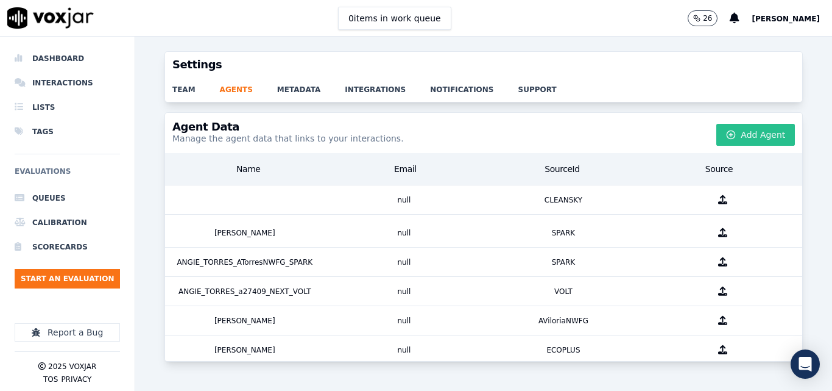
click at [756, 131] on button "Add Agent" at bounding box center [756, 135] width 79 height 22
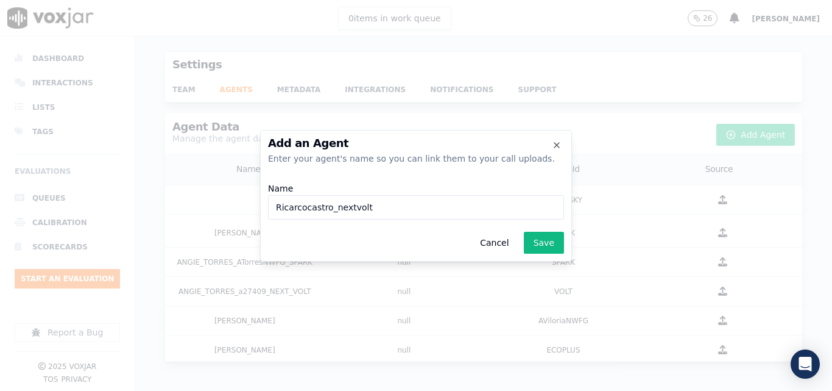
type input "Ricarcocastro_nextvolt"
click at [544, 249] on button "Save" at bounding box center [544, 243] width 40 height 22
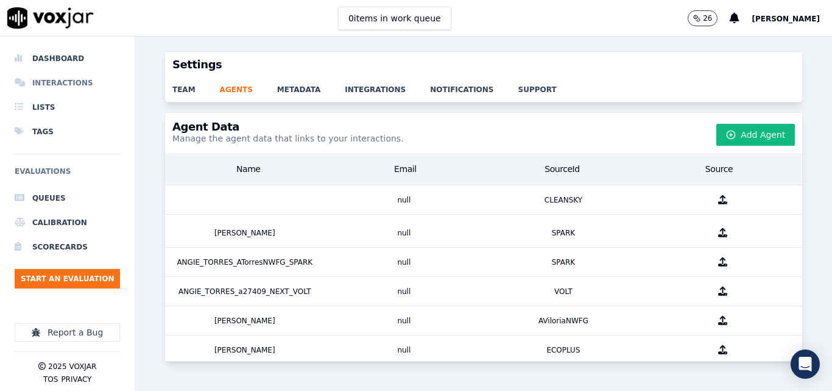
click at [56, 88] on li "Interactions" at bounding box center [67, 83] width 105 height 24
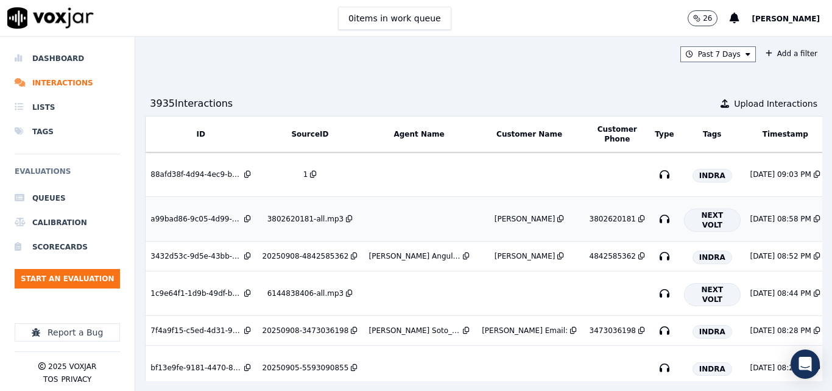
click at [282, 218] on div "3802620181-all.mp3" at bounding box center [306, 219] width 76 height 10
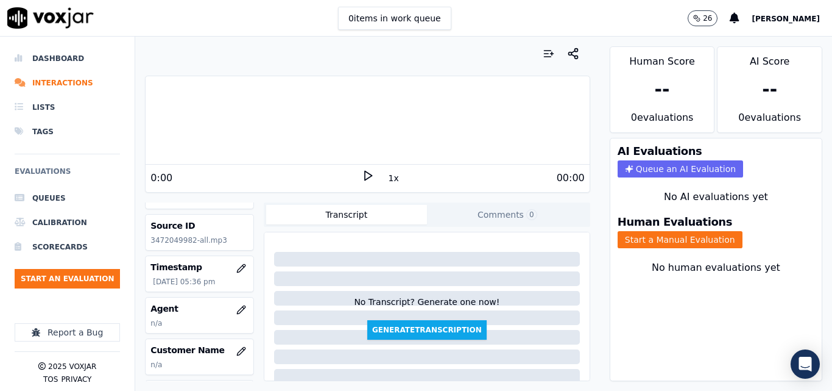
scroll to position [61, 0]
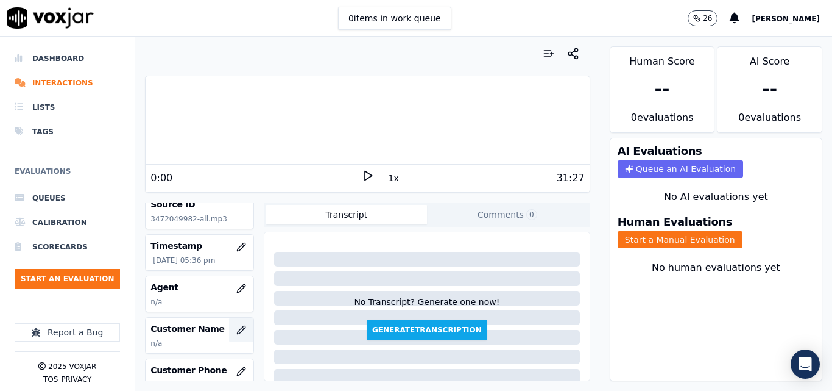
click at [236, 331] on icon "button" at bounding box center [241, 330] width 10 height 10
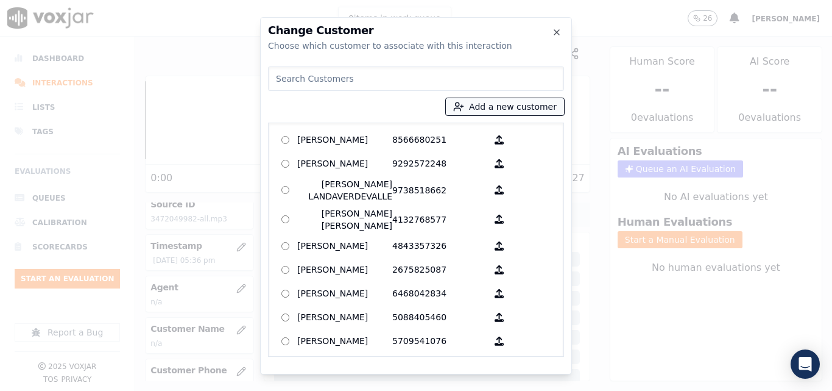
click at [485, 98] on button "Add a new customer" at bounding box center [505, 106] width 118 height 17
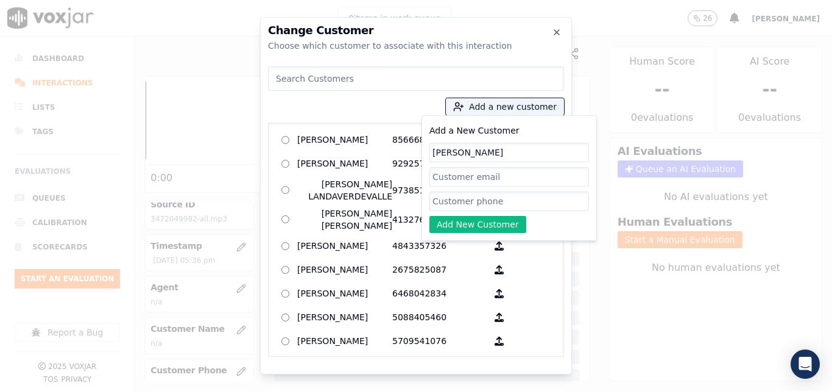
type input "[PERSON_NAME]"
paste input "3472048896"
type input "3472048896"
click at [472, 226] on button "Add New Customer" at bounding box center [478, 224] width 97 height 17
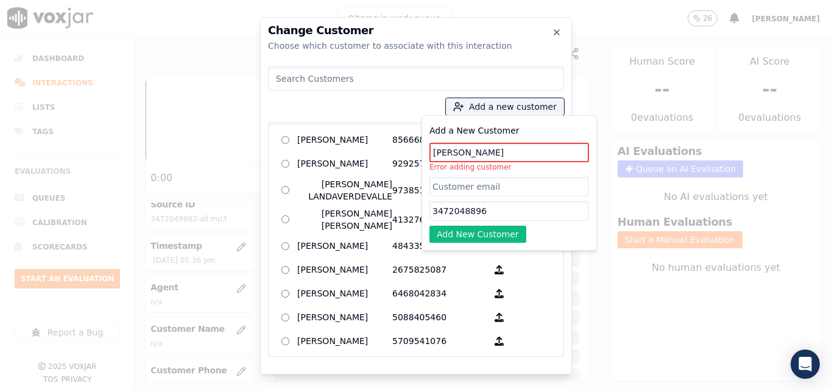
drag, startPoint x: 528, startPoint y: 151, endPoint x: 461, endPoint y: 147, distance: 67.2
click at [461, 147] on input "[PERSON_NAME]" at bounding box center [510, 153] width 160 height 20
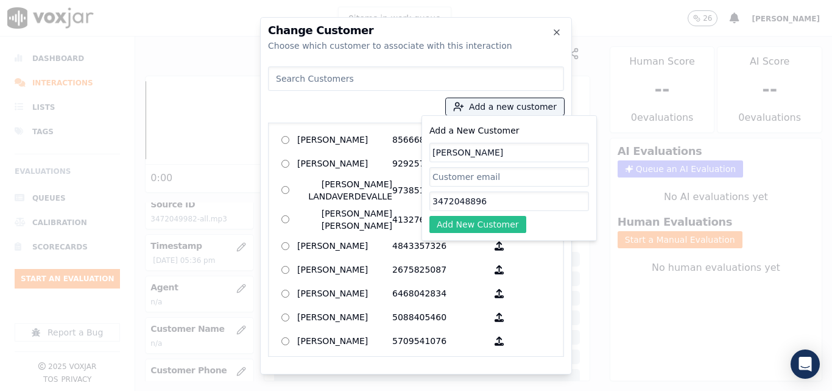
click at [480, 221] on button "Add New Customer" at bounding box center [478, 224] width 97 height 17
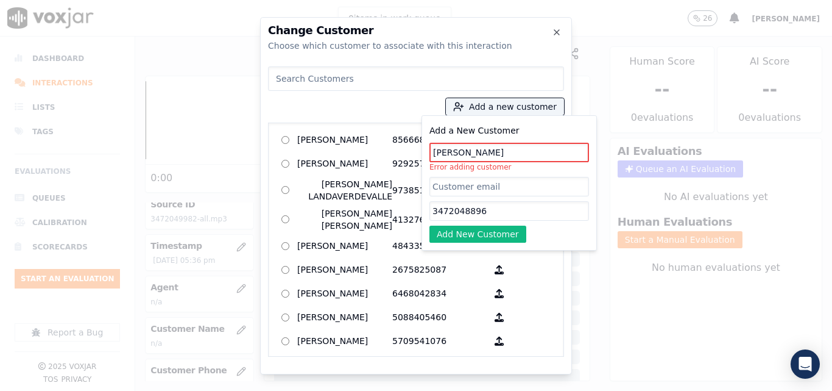
drag, startPoint x: 514, startPoint y: 151, endPoint x: 483, endPoint y: 148, distance: 31.8
click at [483, 148] on input "[PERSON_NAME]" at bounding box center [510, 153] width 160 height 20
click at [459, 152] on input "[PERSON_NAME]" at bounding box center [510, 153] width 160 height 20
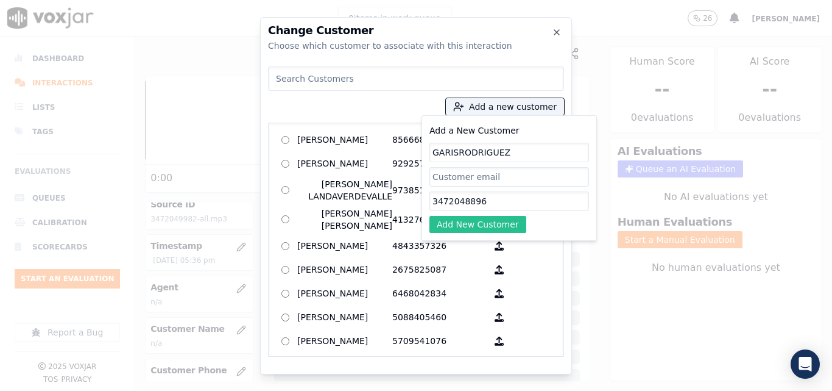
type input "GARISRODRIGUEZ"
click at [476, 219] on button "Add New Customer" at bounding box center [478, 224] width 97 height 17
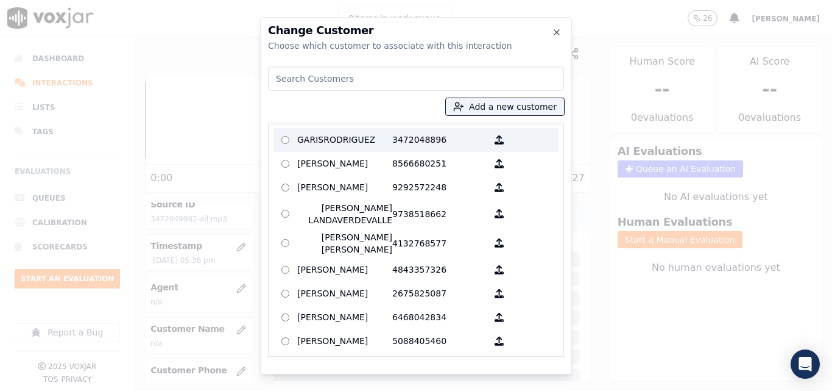
click at [369, 136] on p "GARISRODRIGUEZ" at bounding box center [344, 139] width 95 height 19
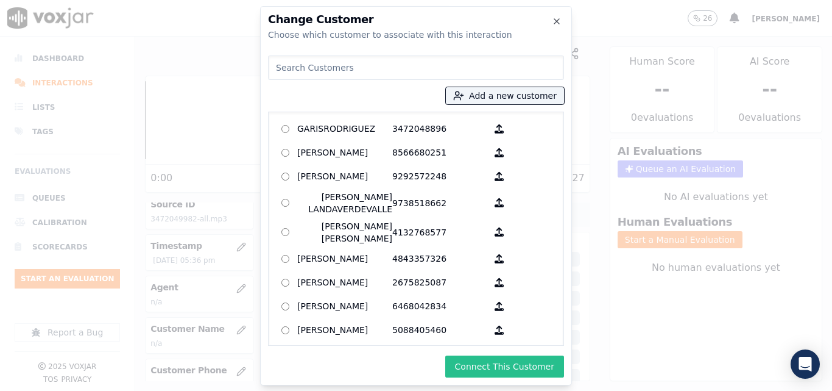
click at [505, 364] on button "Connect This Customer" at bounding box center [505, 366] width 119 height 22
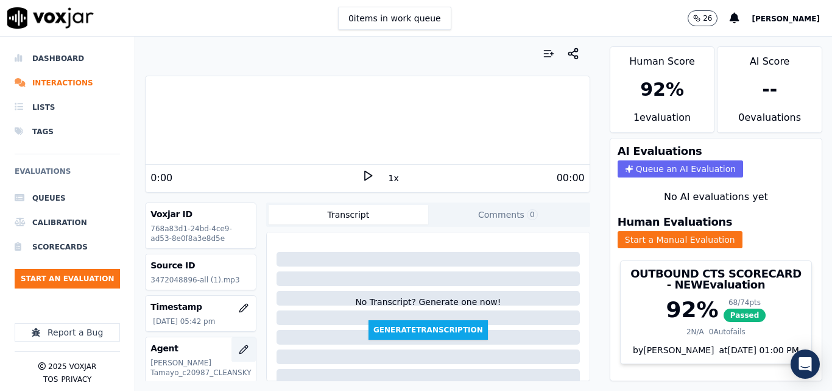
click at [239, 349] on icon "button" at bounding box center [244, 349] width 10 height 10
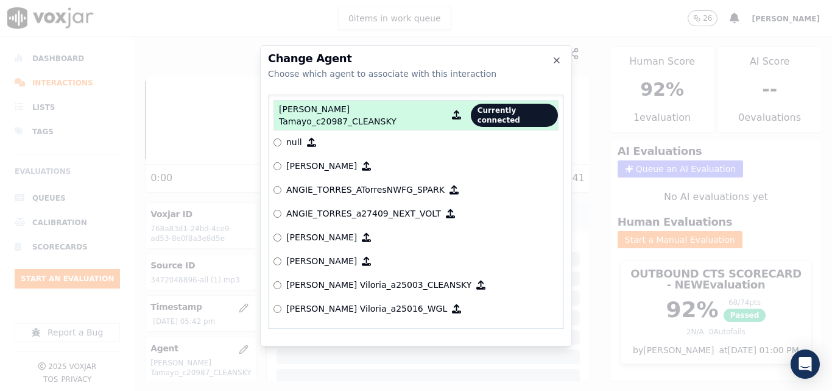
click at [386, 113] on p "[PERSON_NAME] Tamayo_c20987_CLEANSKY" at bounding box center [363, 115] width 168 height 24
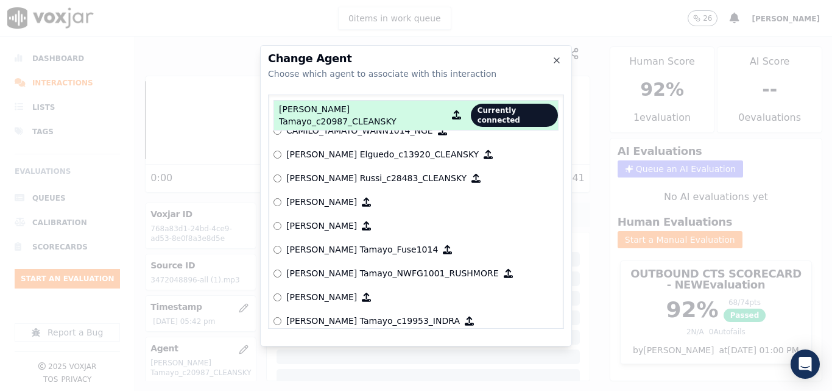
scroll to position [984, 0]
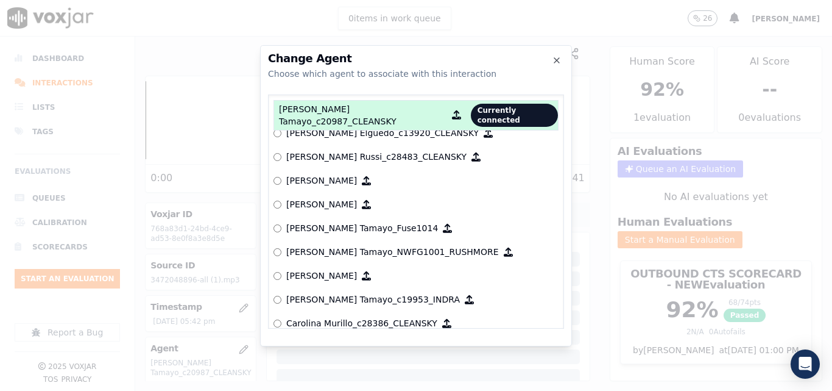
drag, startPoint x: 380, startPoint y: 198, endPoint x: 288, endPoint y: 197, distance: 92.0
click at [288, 198] on p "[PERSON_NAME]" at bounding box center [321, 204] width 71 height 12
copy p "[PERSON_NAME]"
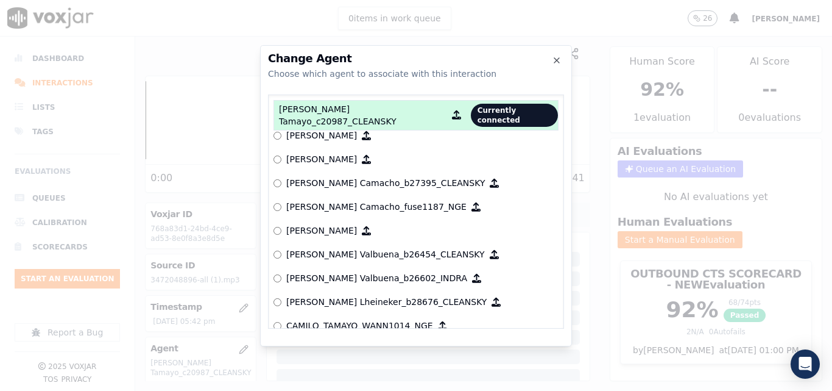
scroll to position [868, 0]
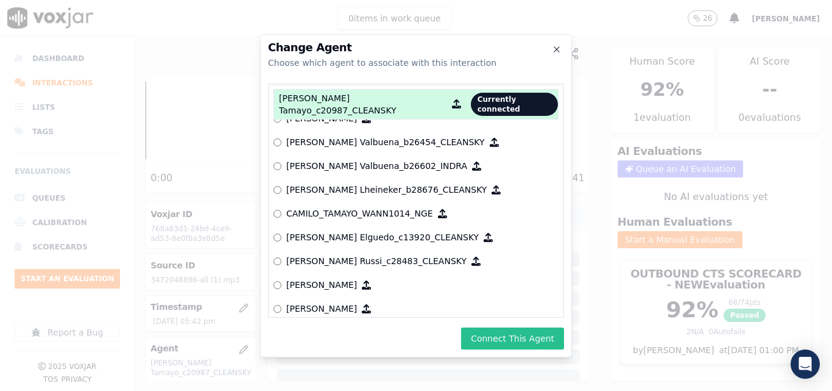
click at [501, 342] on button "Connect This Agent" at bounding box center [512, 338] width 103 height 22
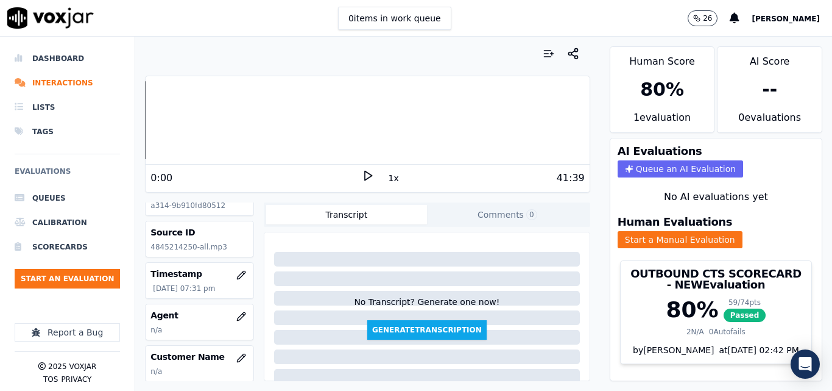
scroll to position [61, 0]
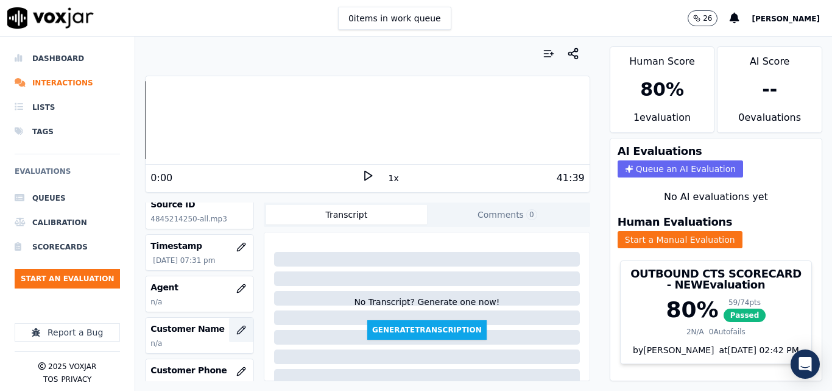
click at [236, 332] on icon "button" at bounding box center [241, 330] width 10 height 10
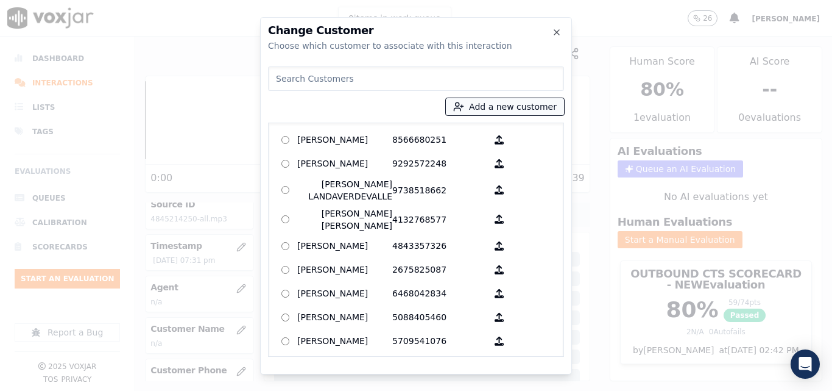
click at [511, 108] on button "Add a new customer" at bounding box center [505, 106] width 118 height 17
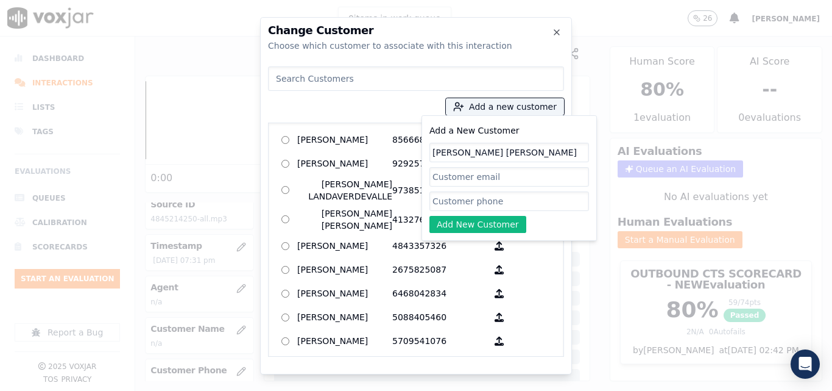
type input "[PERSON_NAME] [PERSON_NAME]"
paste input "4845214250"
type input "4845214250"
click at [493, 216] on button "Add New Customer" at bounding box center [478, 224] width 97 height 17
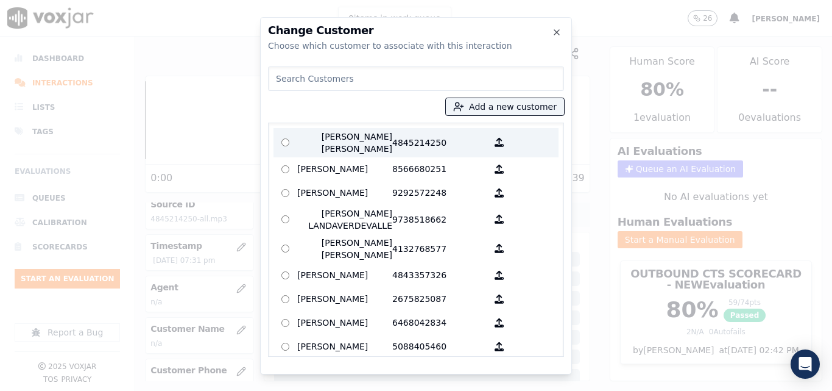
click at [392, 147] on p "4845214250" at bounding box center [439, 142] width 95 height 24
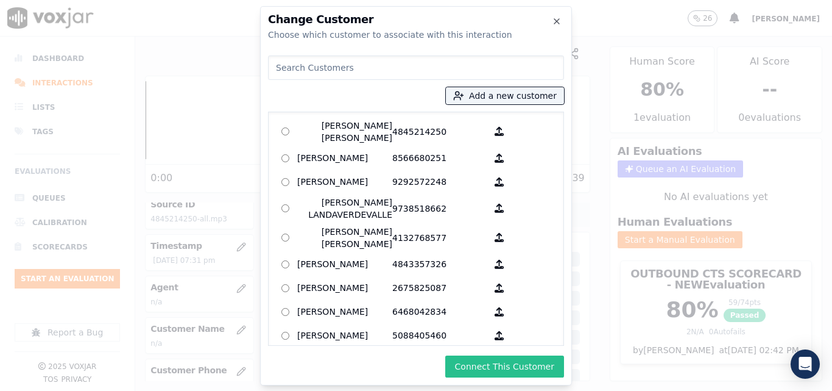
click at [518, 367] on button "Connect This Customer" at bounding box center [505, 366] width 119 height 22
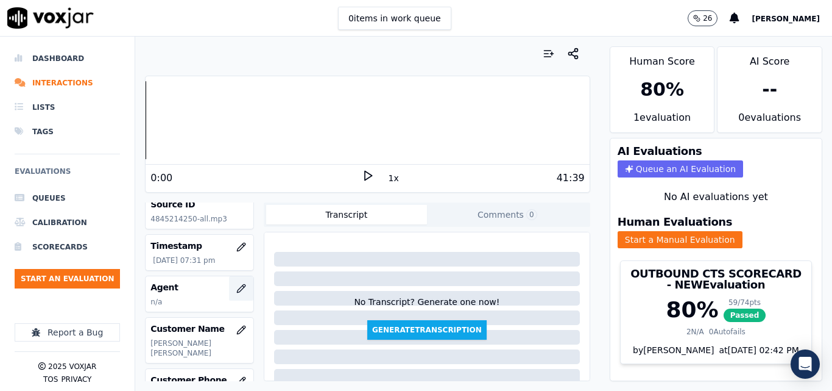
click at [236, 291] on icon "button" at bounding box center [241, 288] width 10 height 10
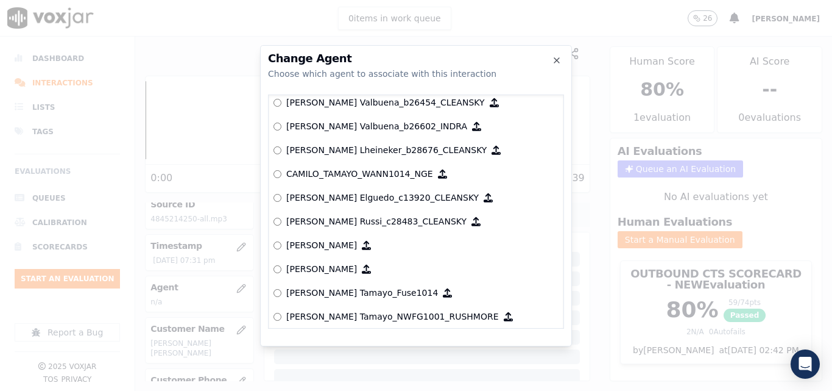
scroll to position [881, 0]
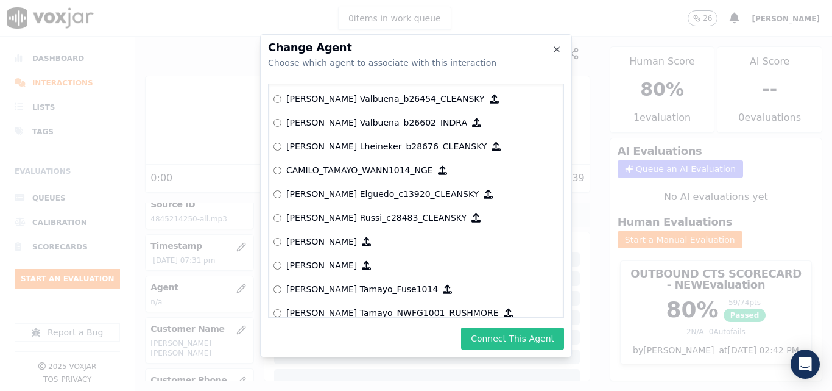
click at [509, 341] on button "Connect This Agent" at bounding box center [512, 338] width 103 height 22
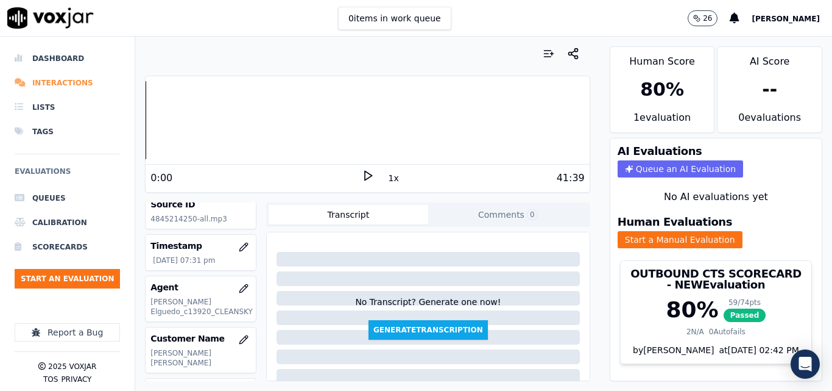
click at [73, 83] on li "Interactions" at bounding box center [67, 83] width 105 height 24
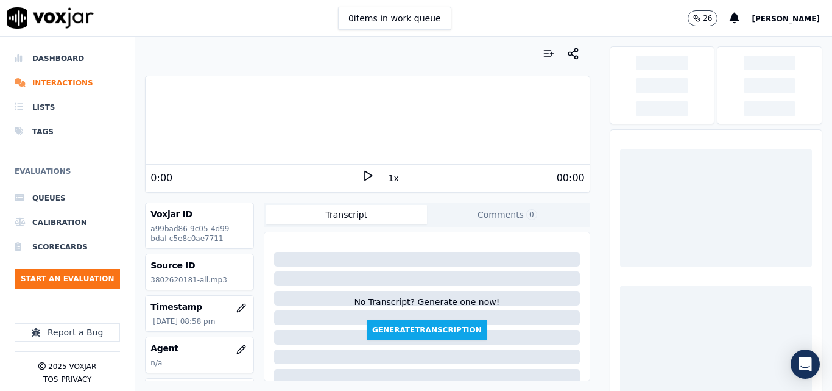
click at [362, 177] on icon at bounding box center [368, 175] width 12 height 12
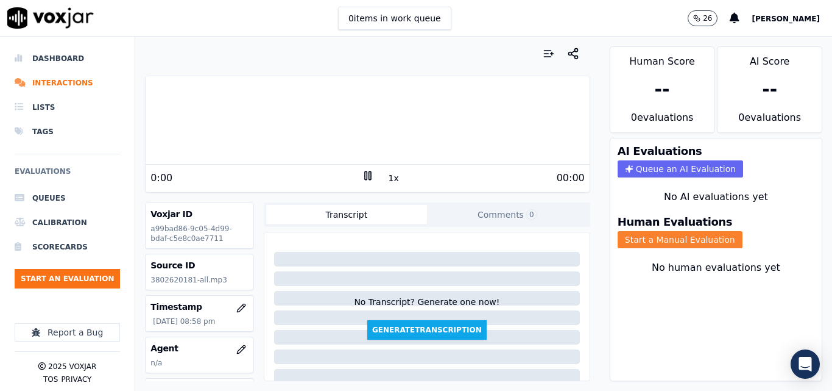
click at [633, 241] on button "Start a Manual Evaluation" at bounding box center [680, 239] width 125 height 17
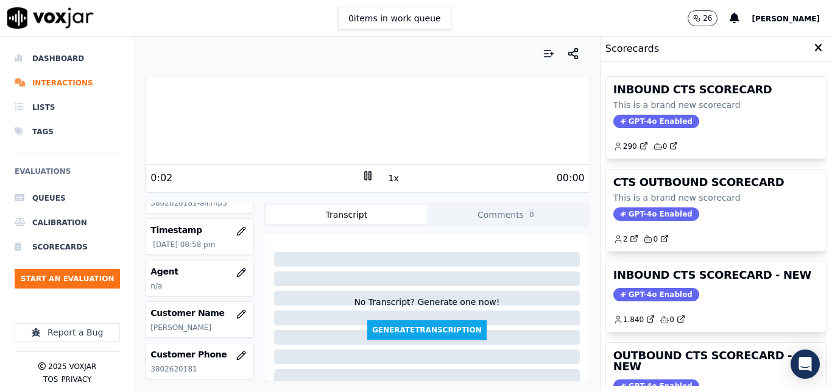
scroll to position [84, 0]
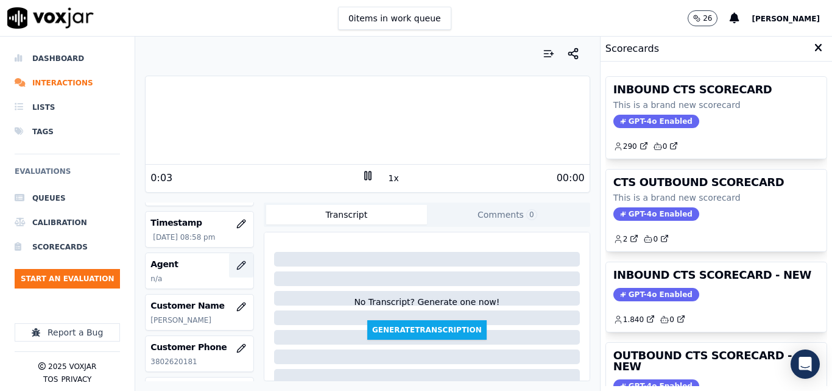
click at [236, 262] on icon "button" at bounding box center [241, 265] width 10 height 10
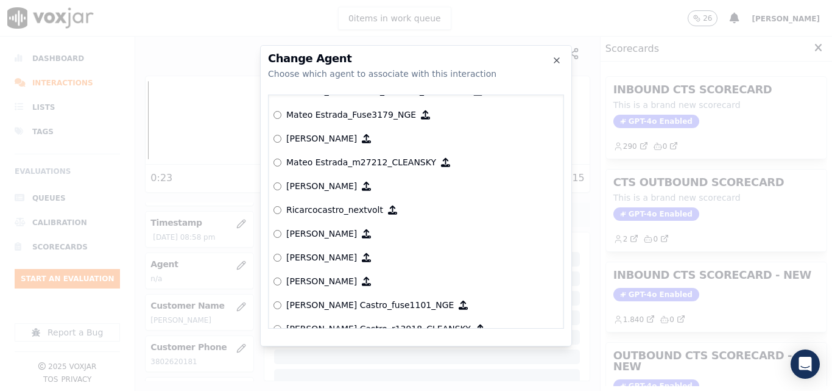
scroll to position [4814, 0]
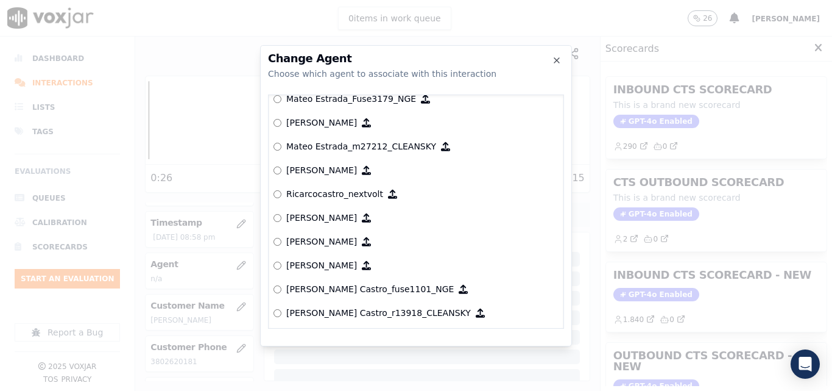
click at [282, 194] on label "Ricarcocastro_nextvolt" at bounding box center [416, 194] width 285 height 24
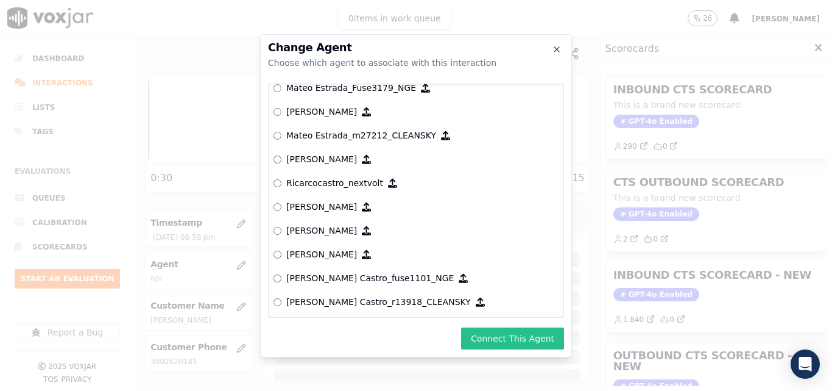
click at [520, 343] on button "Connect This Agent" at bounding box center [512, 338] width 103 height 22
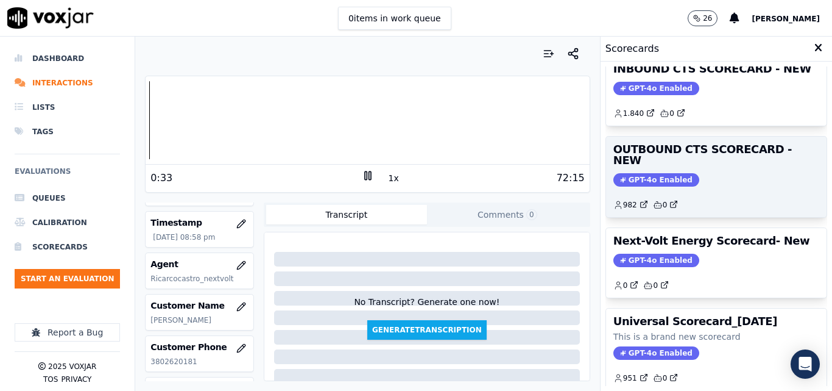
scroll to position [205, 0]
click at [648, 174] on span "GPT-4o Enabled" at bounding box center [657, 180] width 86 height 13
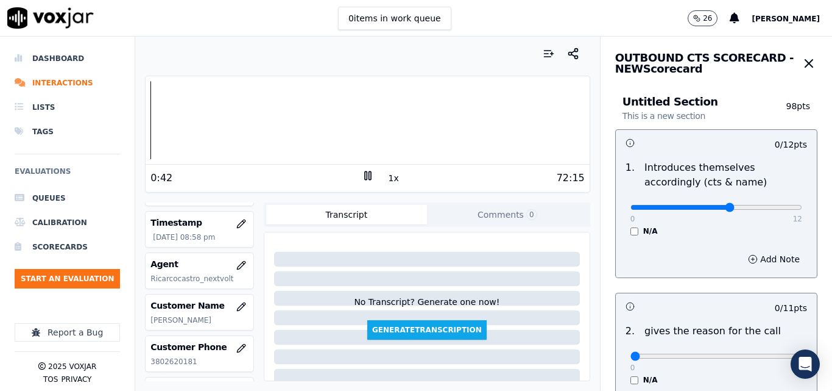
type input "7"
click at [707, 208] on input "range" at bounding box center [717, 207] width 172 height 5
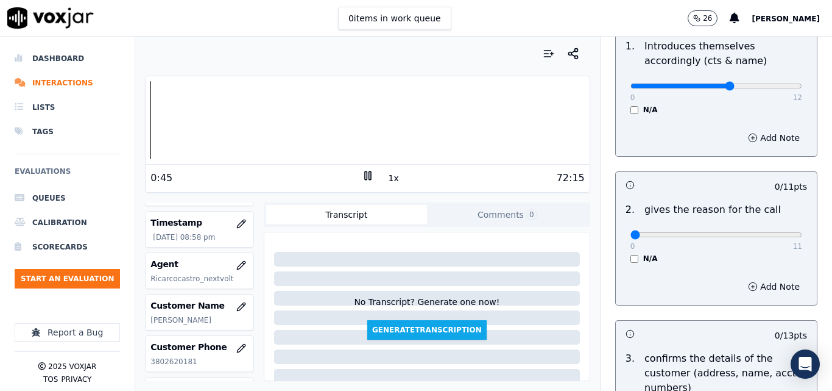
scroll to position [183, 0]
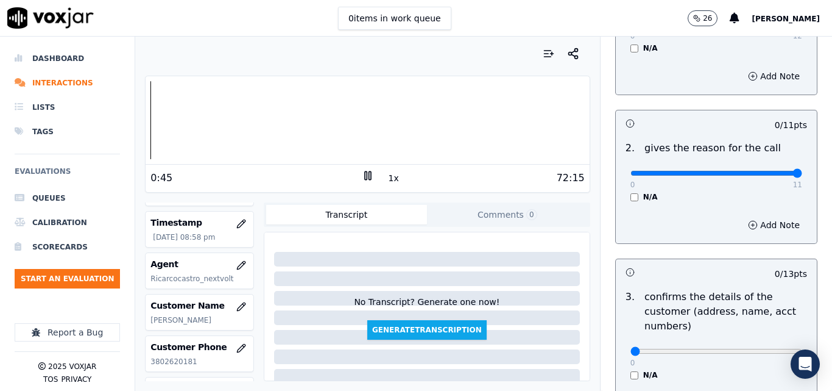
type input "11"
click at [766, 174] on input "range" at bounding box center [717, 173] width 172 height 5
click at [386, 175] on button "1x" at bounding box center [393, 177] width 15 height 17
click at [386, 175] on button "1.5x" at bounding box center [398, 177] width 24 height 17
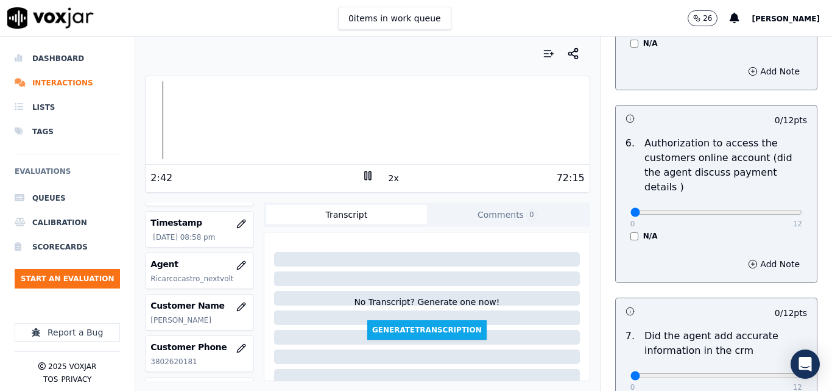
scroll to position [687, 0]
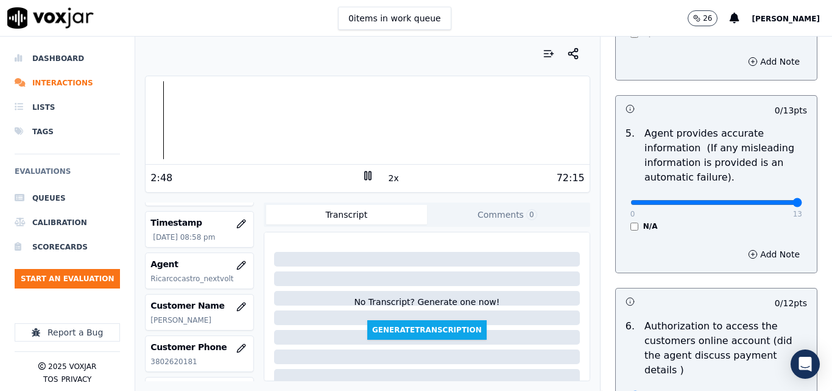
type input "13"
click at [767, 201] on input "range" at bounding box center [717, 202] width 172 height 5
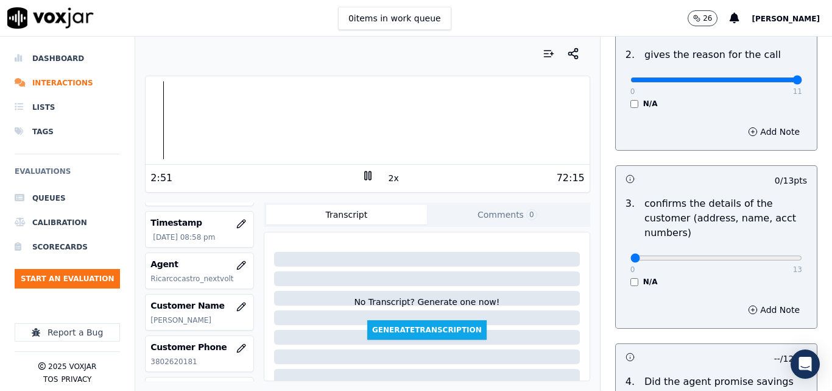
scroll to position [261, 0]
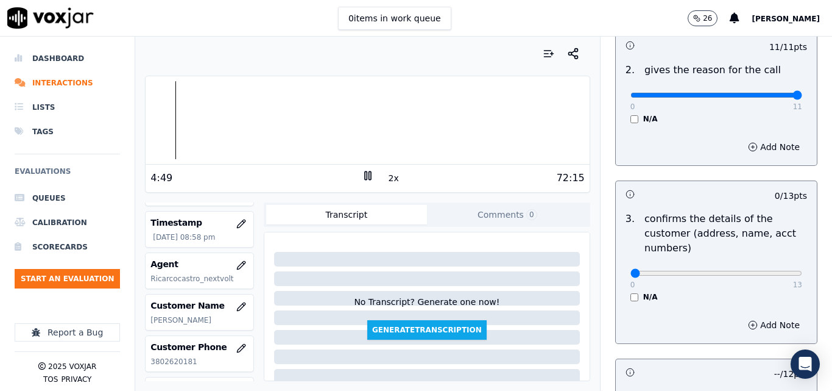
click at [168, 119] on div at bounding box center [368, 120] width 444 height 78
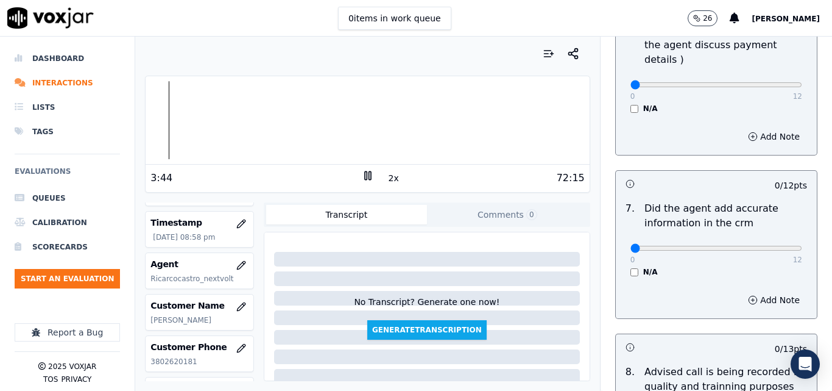
scroll to position [1175, 0]
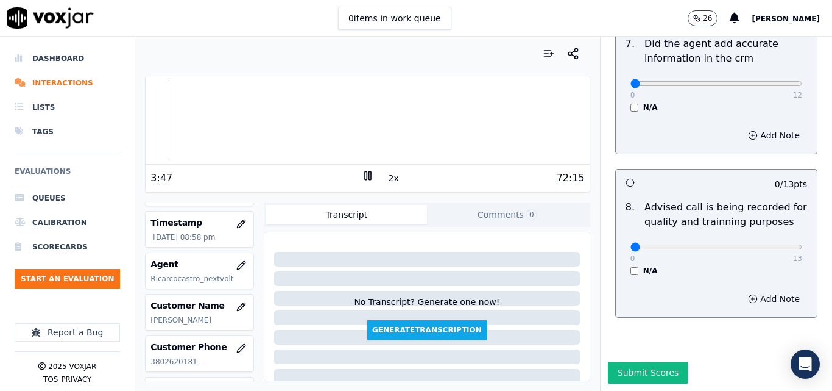
click at [165, 119] on div at bounding box center [368, 120] width 444 height 78
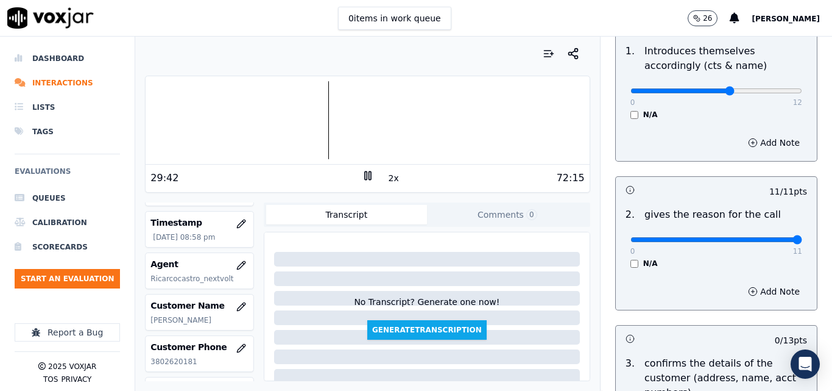
scroll to position [200, 0]
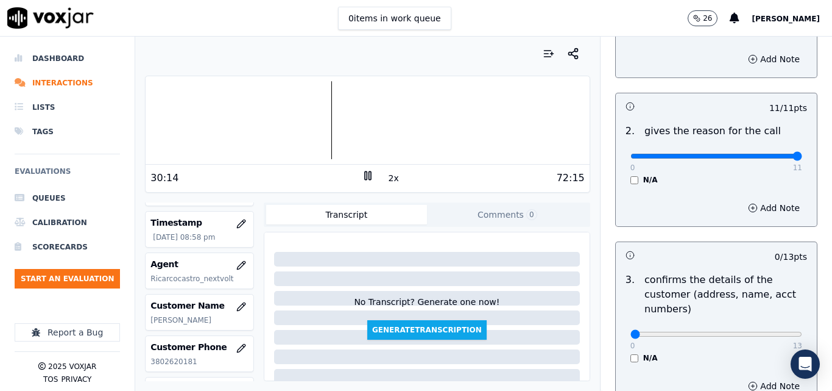
click at [389, 180] on button "2x" at bounding box center [393, 177] width 15 height 17
click at [388, 174] on button "1x" at bounding box center [393, 177] width 15 height 17
click at [365, 179] on rect at bounding box center [366, 175] width 2 height 8
click at [363, 174] on icon at bounding box center [368, 175] width 12 height 12
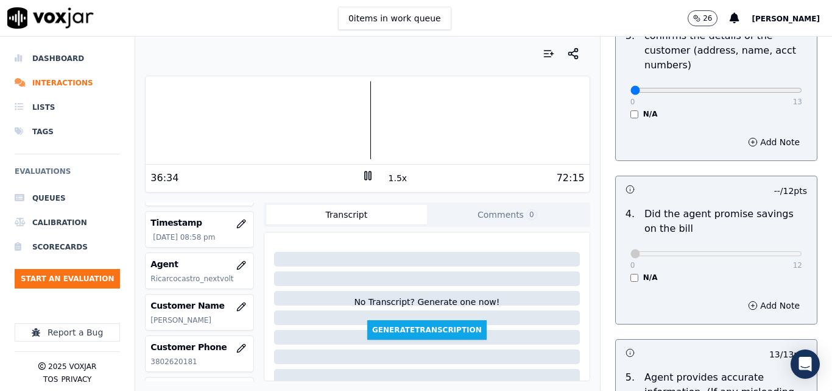
scroll to position [383, 0]
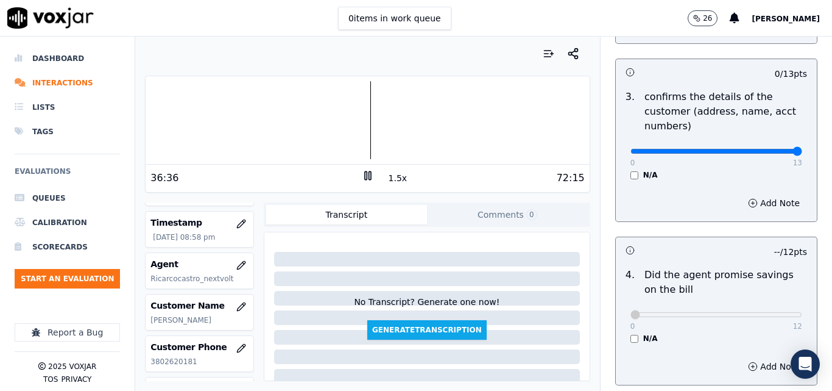
type input "13"
click at [768, 152] on input "range" at bounding box center [717, 151] width 172 height 5
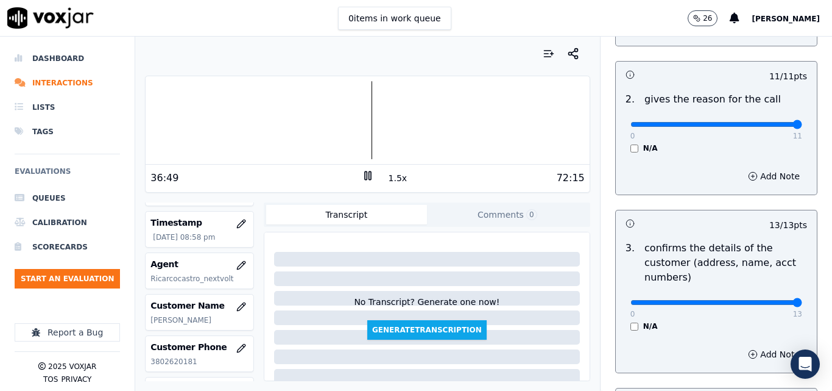
scroll to position [17, 0]
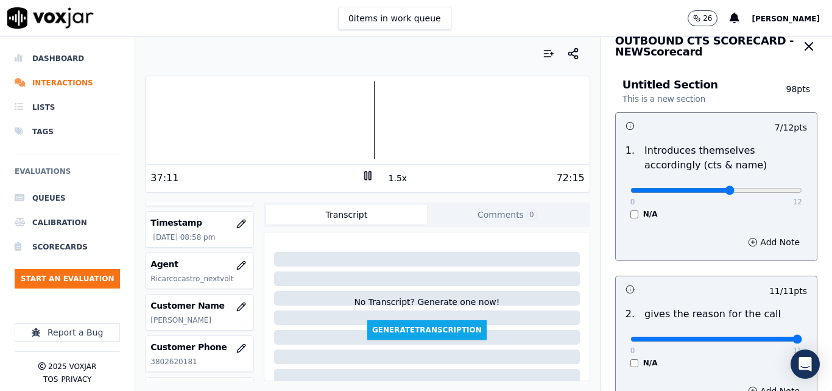
click at [369, 168] on div "37:11 1.5x 72:15" at bounding box center [368, 178] width 444 height 26
click at [362, 174] on icon at bounding box center [368, 175] width 12 height 12
click at [362, 176] on icon at bounding box center [368, 175] width 12 height 12
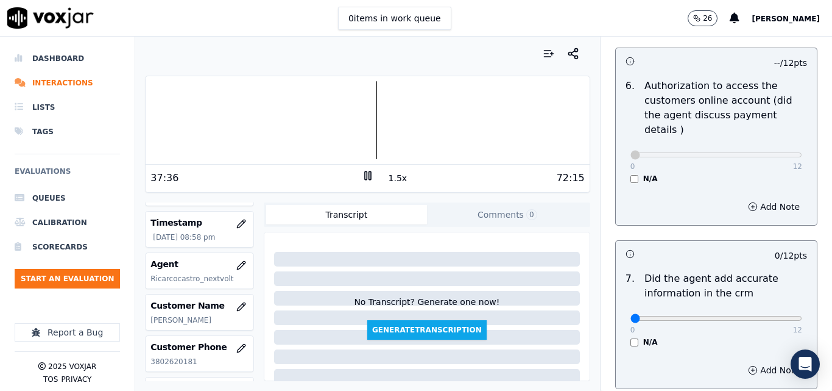
scroll to position [1087, 0]
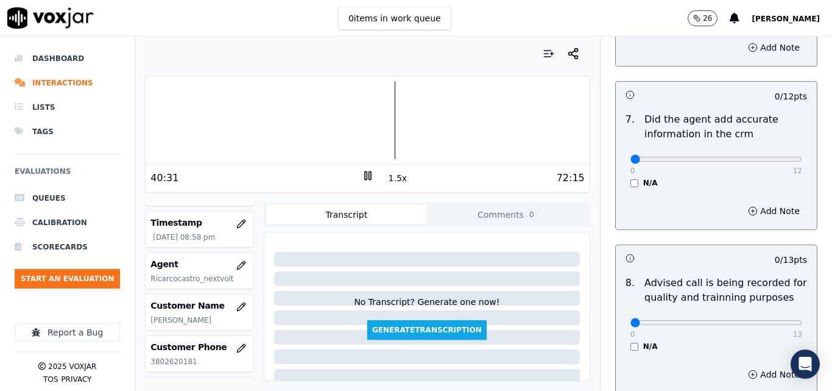
click at [391, 178] on button "1.5x" at bounding box center [398, 177] width 24 height 17
click at [385, 132] on div at bounding box center [368, 120] width 444 height 78
click at [375, 121] on div at bounding box center [368, 120] width 444 height 78
click at [392, 118] on div at bounding box center [368, 120] width 444 height 78
click at [413, 104] on div at bounding box center [368, 120] width 444 height 78
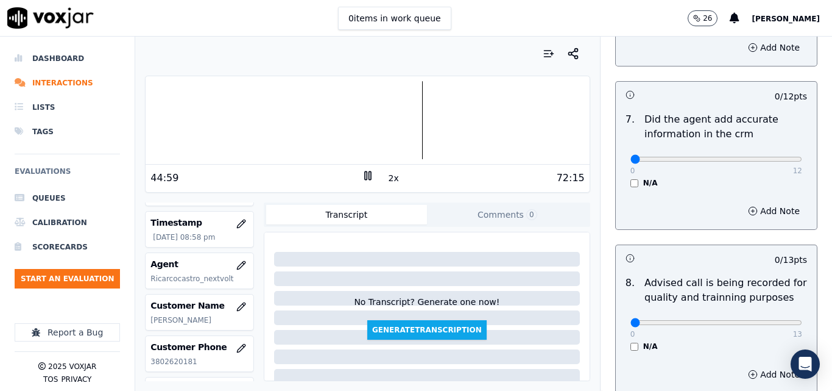
click at [408, 120] on div at bounding box center [368, 120] width 444 height 78
click at [399, 122] on div at bounding box center [368, 120] width 444 height 78
click at [393, 122] on div at bounding box center [368, 120] width 444 height 78
click at [390, 122] on div at bounding box center [368, 120] width 444 height 78
click at [386, 124] on div at bounding box center [368, 120] width 444 height 78
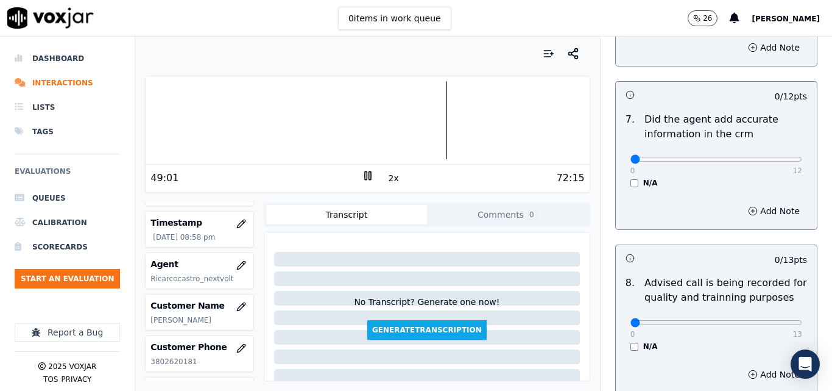
click at [433, 115] on div at bounding box center [368, 120] width 444 height 78
click at [386, 173] on button "2x" at bounding box center [393, 177] width 15 height 17
click at [386, 173] on button "1x" at bounding box center [393, 177] width 15 height 17
click at [461, 108] on div at bounding box center [368, 120] width 444 height 78
click at [392, 116] on div at bounding box center [368, 120] width 444 height 78
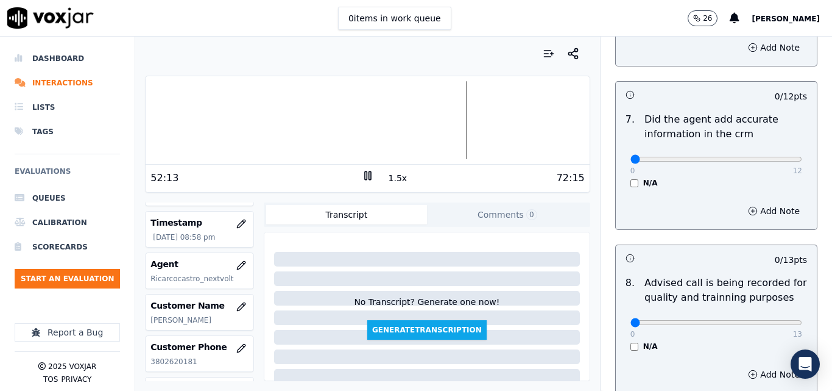
click at [421, 119] on div at bounding box center [368, 120] width 444 height 78
click at [411, 119] on div at bounding box center [368, 120] width 444 height 78
click at [395, 123] on div at bounding box center [368, 120] width 444 height 78
click at [372, 126] on div at bounding box center [368, 120] width 444 height 78
click at [362, 126] on div at bounding box center [368, 120] width 444 height 78
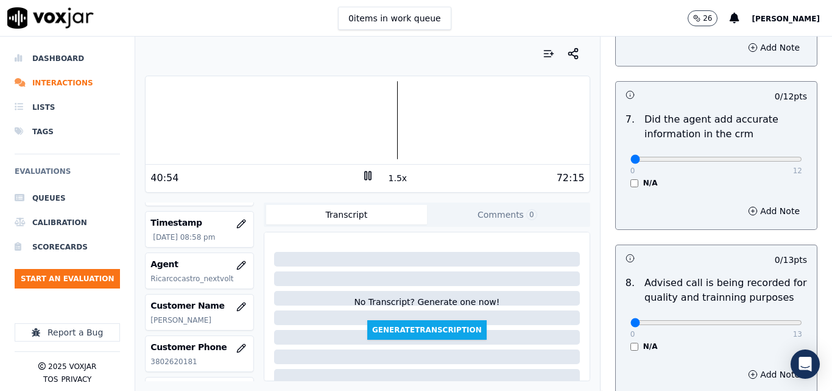
click at [385, 119] on div at bounding box center [368, 120] width 444 height 78
click at [378, 119] on div at bounding box center [368, 120] width 444 height 78
click at [386, 176] on button "1.5x" at bounding box center [398, 177] width 24 height 17
click at [386, 176] on button "2x" at bounding box center [393, 177] width 15 height 17
click at [363, 172] on icon at bounding box center [368, 175] width 12 height 12
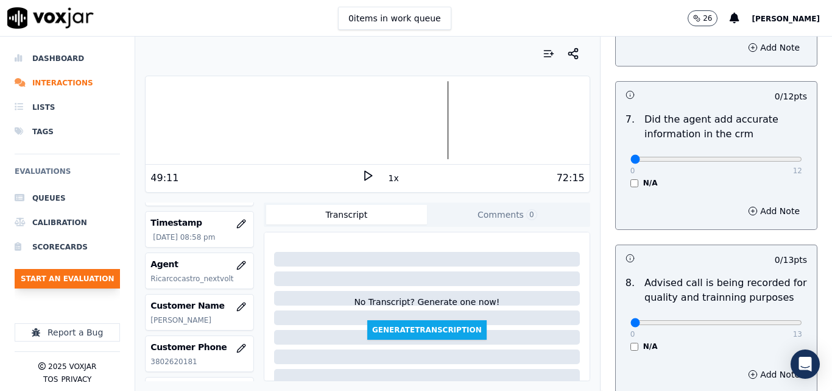
click at [71, 277] on button "Start an Evaluation" at bounding box center [67, 279] width 105 height 20
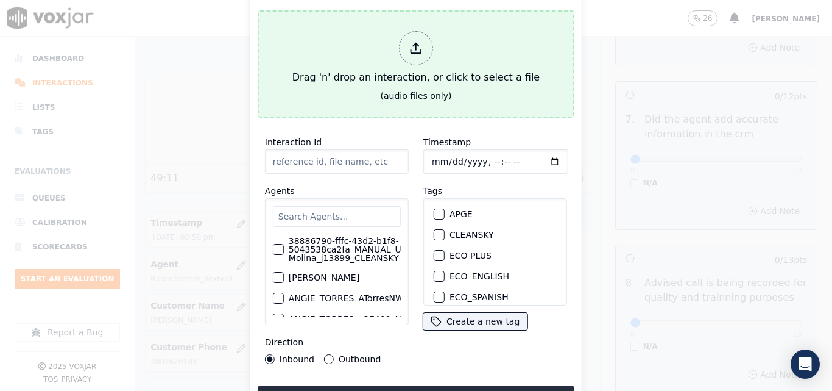
type input "20250909-174023_6143309708-all.mp3"
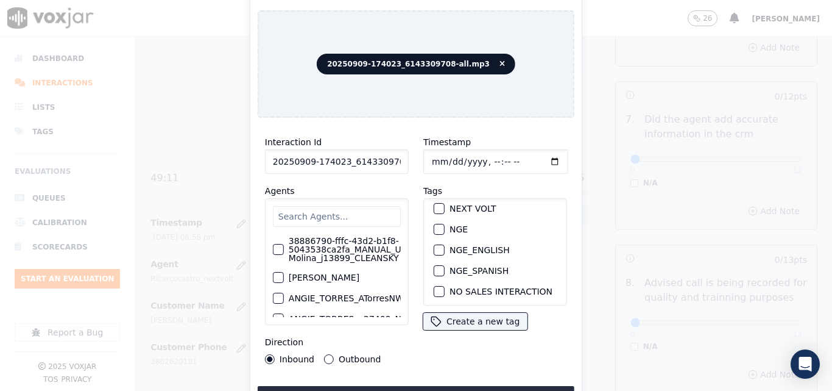
scroll to position [122, 0]
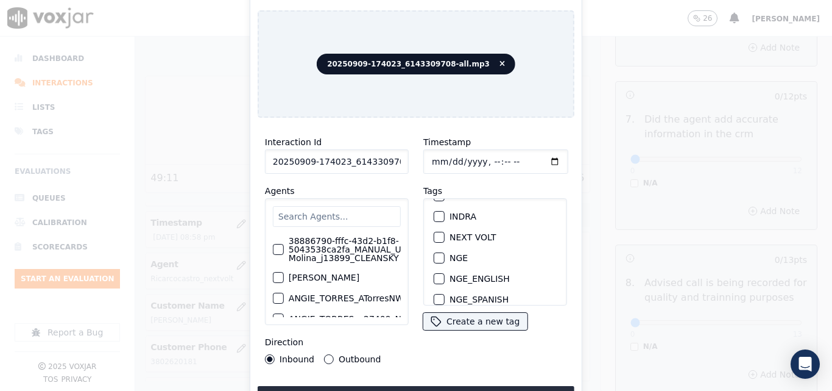
click at [435, 233] on div "button" at bounding box center [439, 237] width 9 height 9
click at [424, 386] on button "Upload interaction to start evaluation" at bounding box center [416, 397] width 317 height 22
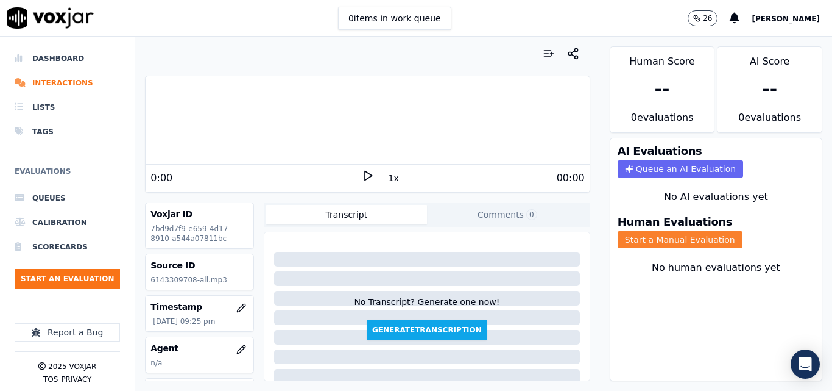
click at [637, 244] on button "Start a Manual Evaluation" at bounding box center [680, 239] width 125 height 17
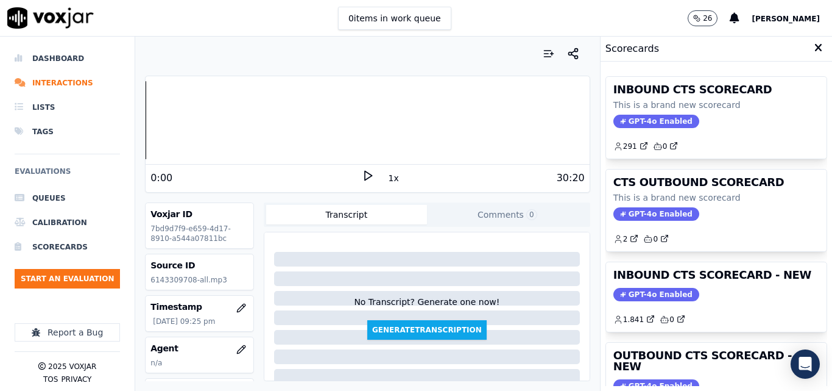
click at [362, 174] on icon at bounding box center [368, 175] width 12 height 12
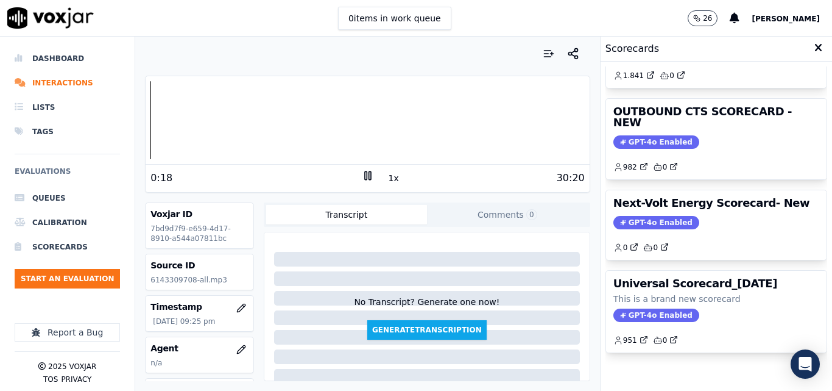
scroll to position [266, 0]
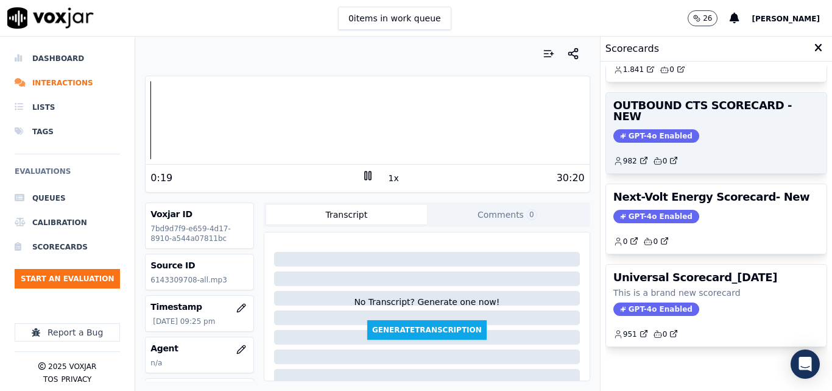
click at [651, 129] on span "GPT-4o Enabled" at bounding box center [657, 135] width 86 height 13
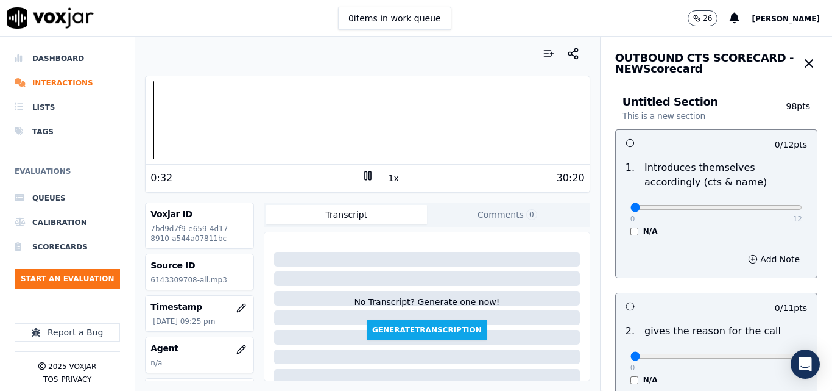
click at [656, 13] on div "0 items in work queue 26 [PERSON_NAME]" at bounding box center [416, 18] width 832 height 37
click at [388, 178] on button "1x" at bounding box center [393, 177] width 15 height 17
click at [388, 178] on button "1.5x" at bounding box center [398, 177] width 24 height 17
click at [386, 175] on button "2x" at bounding box center [393, 177] width 15 height 17
click at [386, 175] on button "1x" at bounding box center [393, 177] width 15 height 17
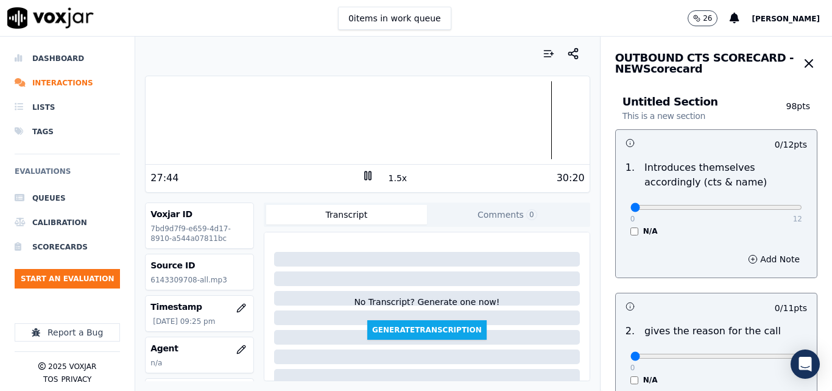
click at [378, 122] on div at bounding box center [368, 120] width 444 height 78
click at [333, 115] on div at bounding box center [368, 120] width 444 height 78
click at [304, 121] on div at bounding box center [368, 120] width 444 height 78
click at [304, 118] on div at bounding box center [368, 120] width 444 height 78
click at [281, 118] on div at bounding box center [368, 120] width 444 height 78
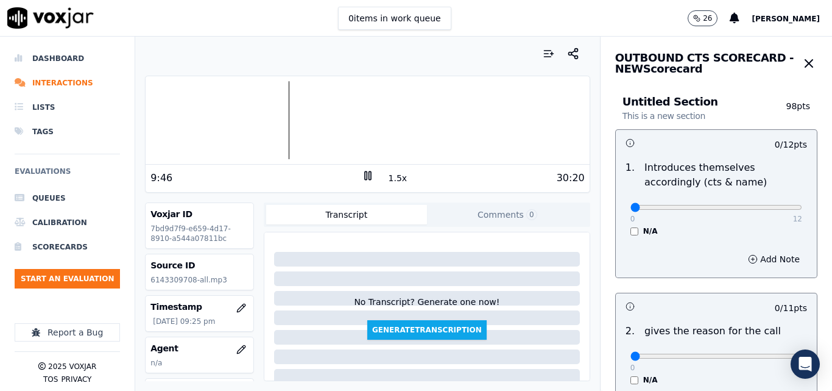
click at [268, 122] on div at bounding box center [368, 120] width 444 height 78
click at [241, 124] on div at bounding box center [368, 120] width 444 height 78
type input "12"
click at [770, 208] on input "range" at bounding box center [717, 207] width 172 height 5
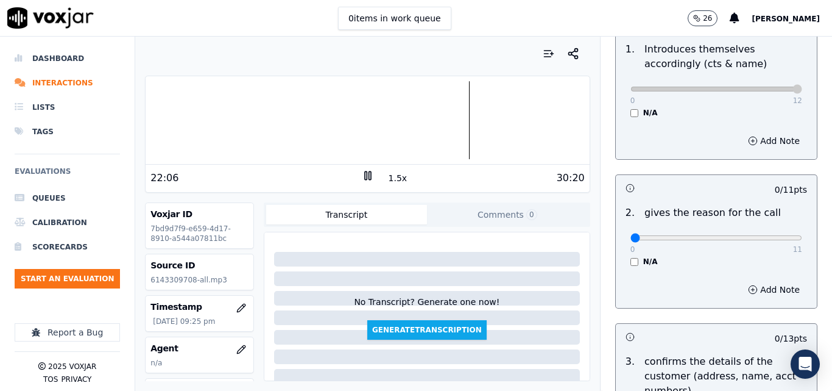
scroll to position [183, 0]
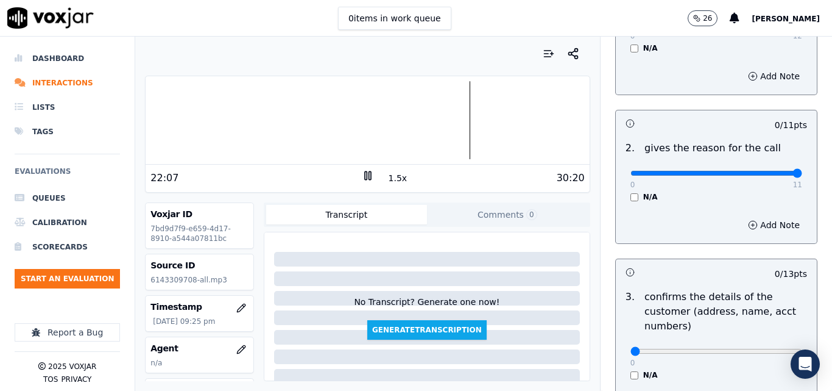
type input "11"
click at [765, 172] on input "range" at bounding box center [717, 173] width 172 height 5
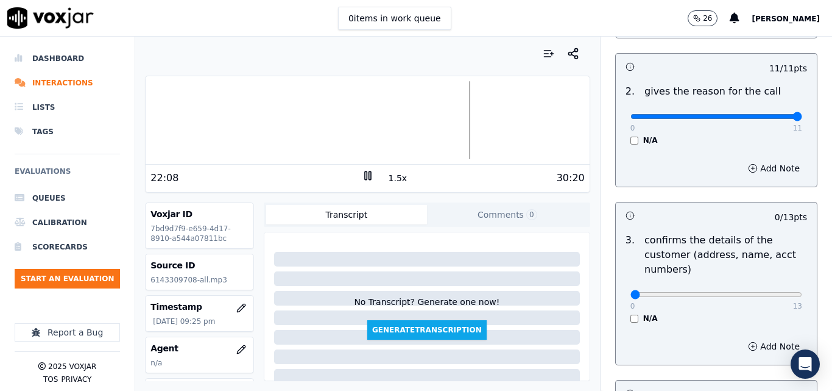
scroll to position [366, 0]
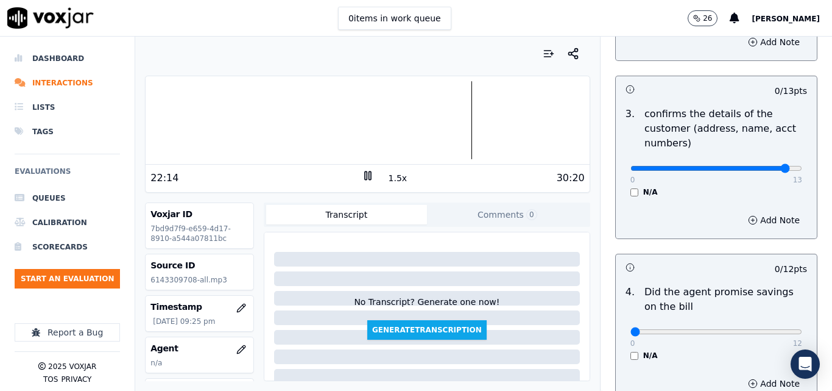
type input "12"
click at [764, 166] on input "range" at bounding box center [717, 168] width 172 height 5
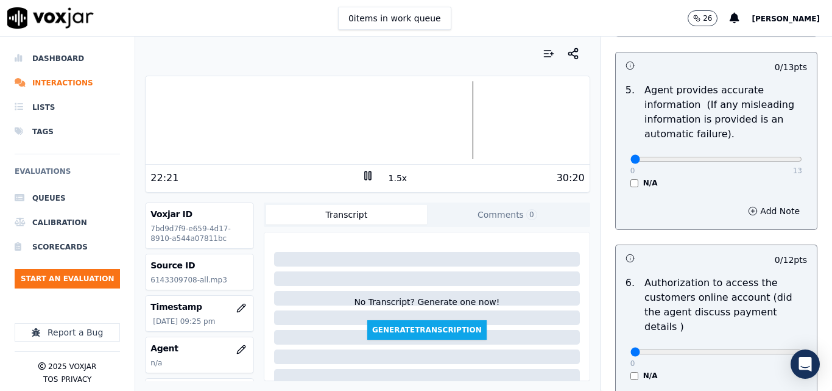
scroll to position [731, 0]
type input "13"
click at [768, 160] on input "range" at bounding box center [717, 158] width 172 height 5
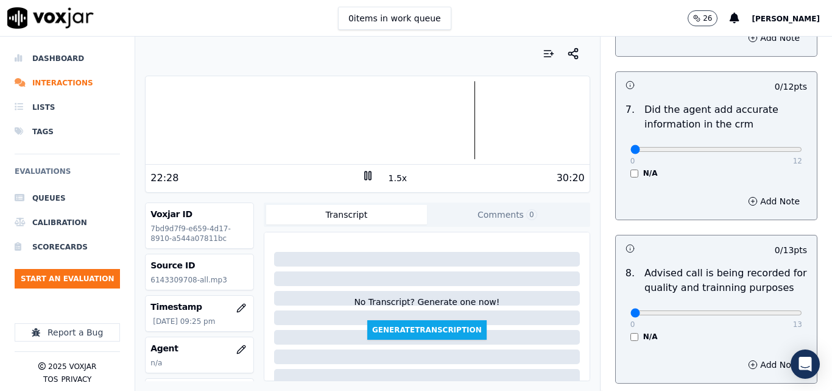
scroll to position [1097, 0]
type input "12"
click at [764, 146] on input "range" at bounding box center [717, 148] width 172 height 5
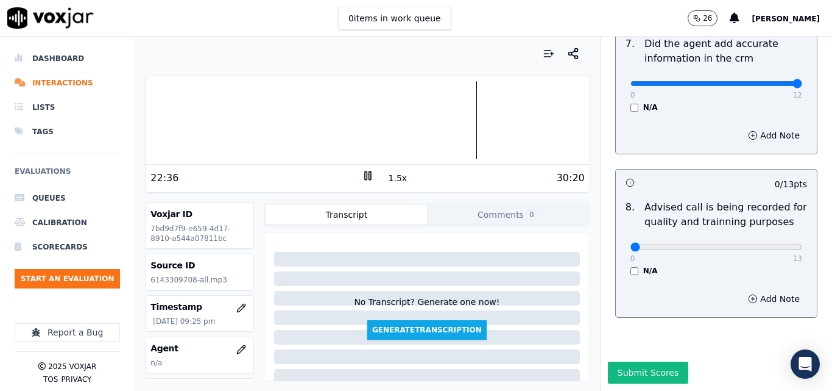
scroll to position [61, 0]
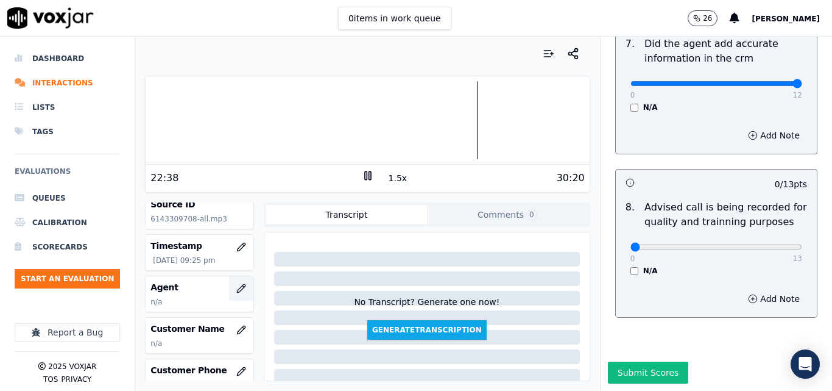
click at [237, 289] on icon "button" at bounding box center [241, 288] width 8 height 8
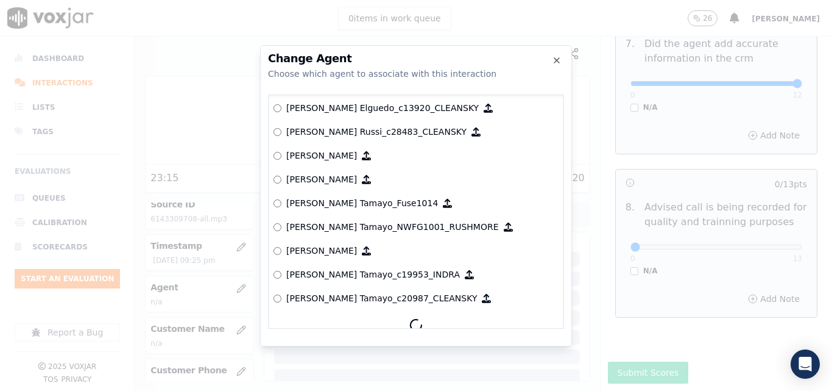
scroll to position [1004, 0]
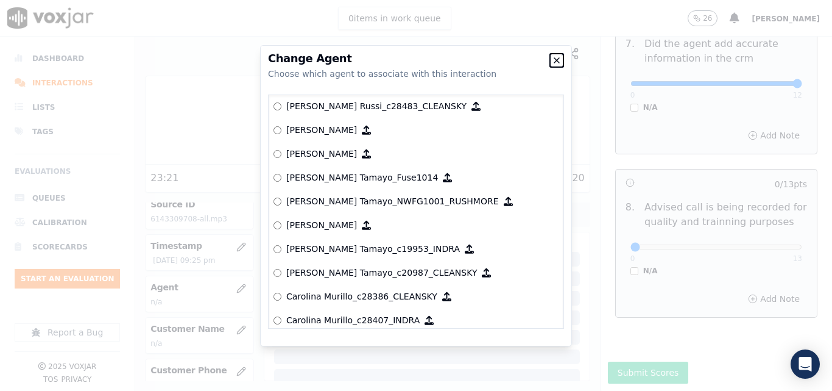
click at [556, 57] on icon "button" at bounding box center [557, 60] width 10 height 10
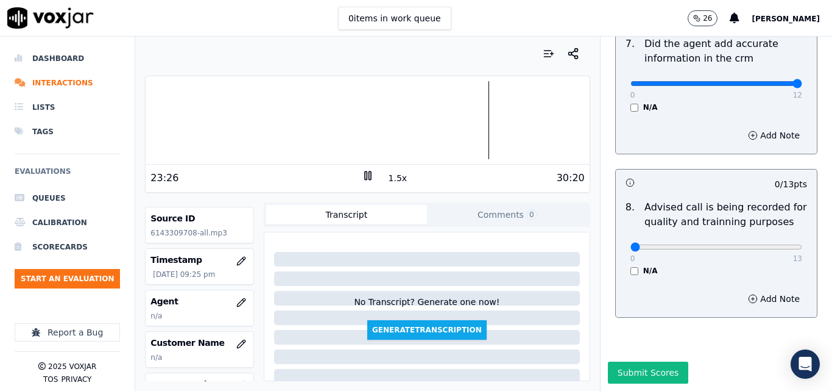
scroll to position [61, 0]
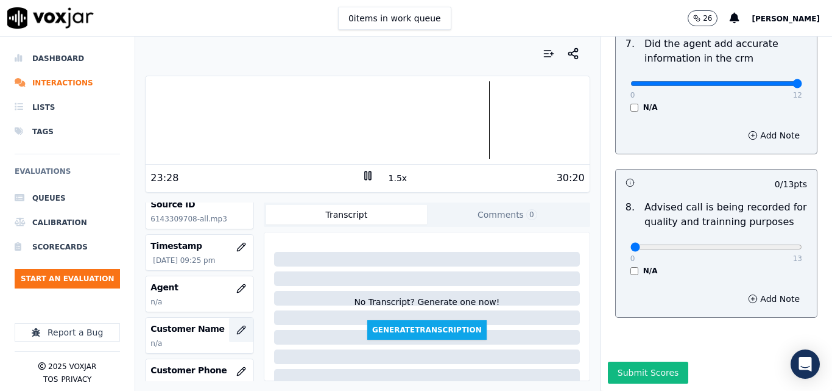
click at [236, 332] on icon "button" at bounding box center [241, 330] width 10 height 10
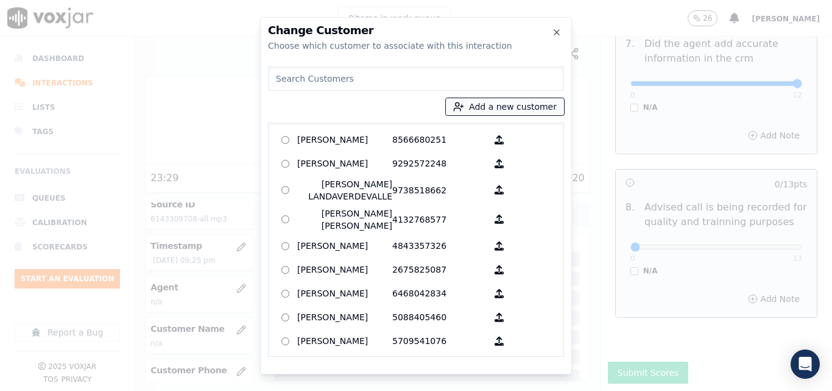
click at [474, 108] on button "Add a new customer" at bounding box center [505, 106] width 118 height 17
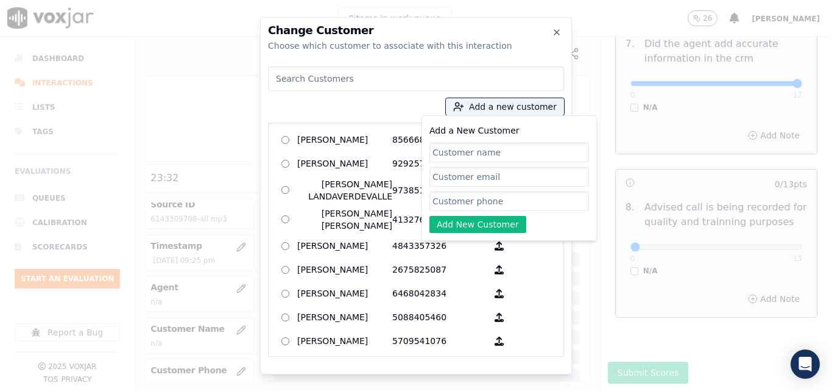
paste input "[PERSON_NAME]"
type input "[PERSON_NAME]"
paste input "3802620181"
type input "3802620181"
click at [478, 224] on button "Add New Customer" at bounding box center [478, 224] width 97 height 17
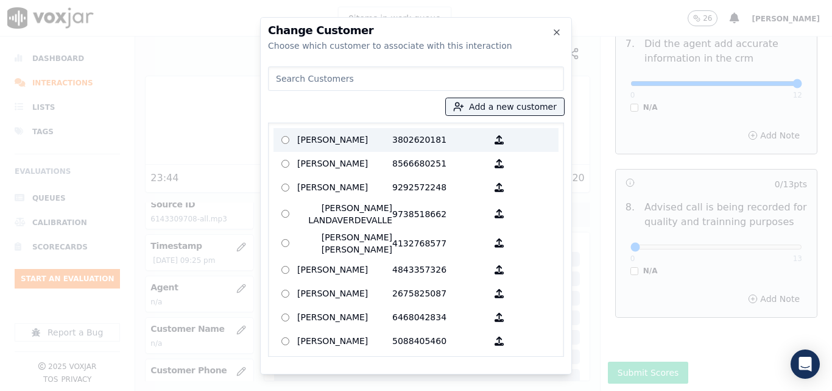
click at [410, 137] on p "3802620181" at bounding box center [439, 139] width 95 height 19
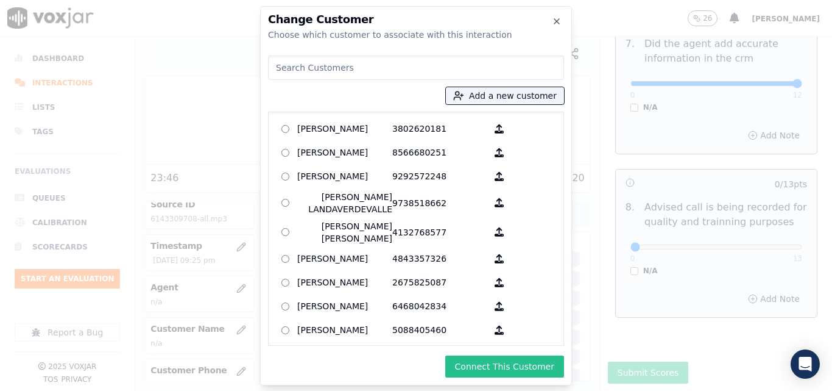
click at [534, 365] on button "Connect This Customer" at bounding box center [505, 366] width 119 height 22
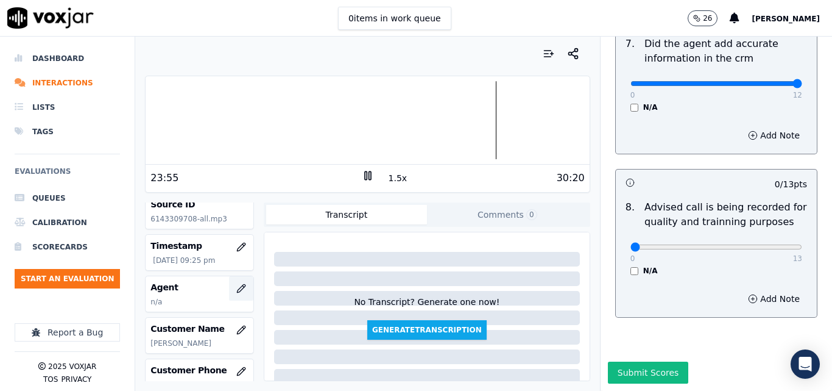
click at [236, 286] on icon "button" at bounding box center [241, 288] width 10 height 10
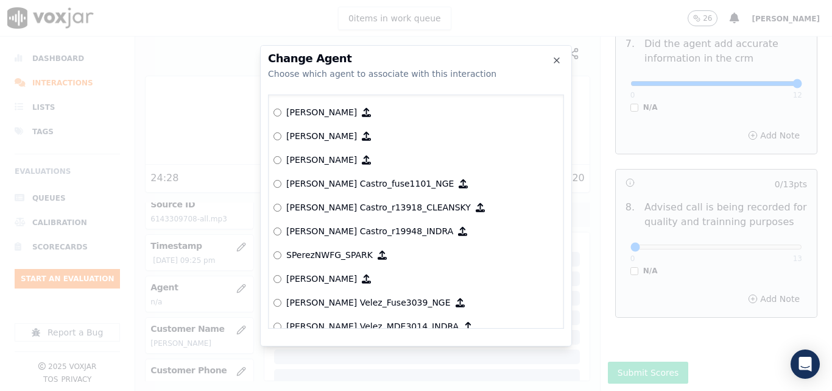
scroll to position [4858, 0]
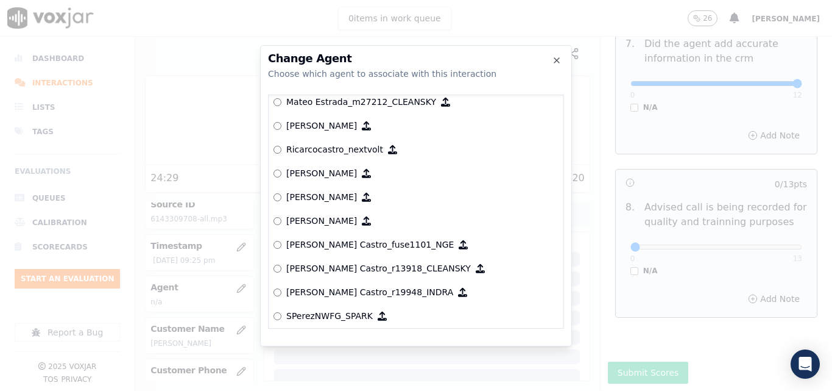
click at [343, 146] on p "Ricarcocastro_nextvolt" at bounding box center [334, 149] width 97 height 12
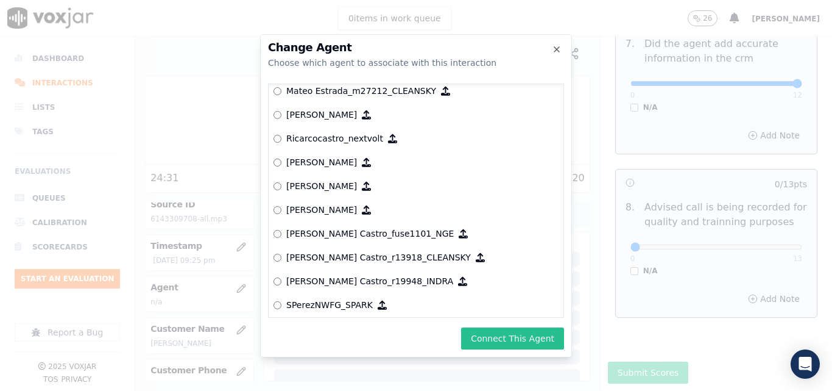
click at [510, 347] on button "Connect This Agent" at bounding box center [512, 338] width 103 height 22
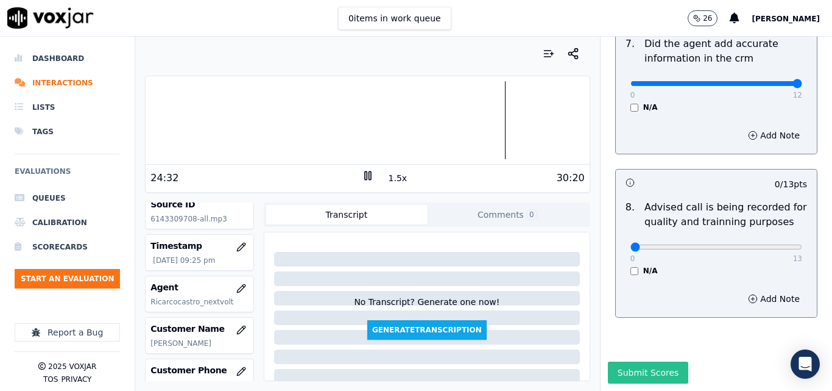
click at [645, 361] on button "Submit Scores" at bounding box center [648, 372] width 81 height 22
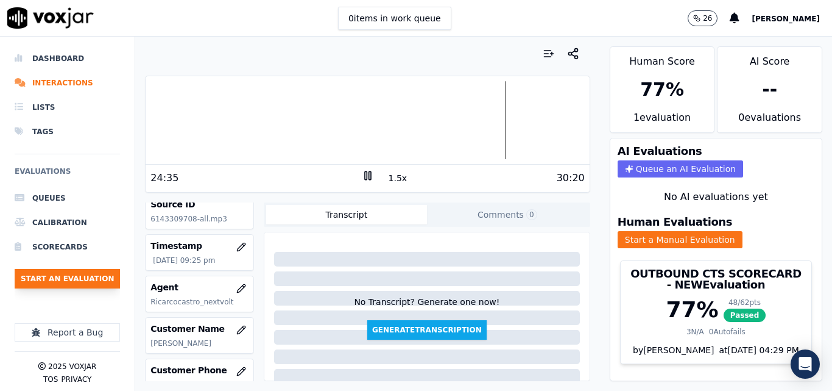
click at [83, 274] on button "Start an Evaluation" at bounding box center [67, 279] width 105 height 20
click at [518, 129] on div at bounding box center [368, 120] width 444 height 78
click at [493, 126] on div at bounding box center [368, 120] width 444 height 78
click at [456, 119] on div at bounding box center [368, 120] width 444 height 78
click at [452, 117] on div at bounding box center [368, 120] width 444 height 78
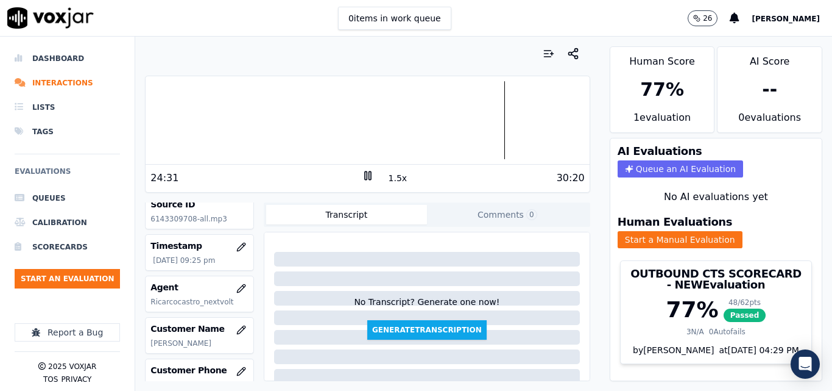
click at [389, 109] on div at bounding box center [368, 120] width 444 height 78
click at [389, 116] on div at bounding box center [368, 120] width 444 height 78
click at [149, 118] on div at bounding box center [368, 120] width 444 height 78
click at [74, 280] on button "Start an Evaluation" at bounding box center [67, 279] width 105 height 20
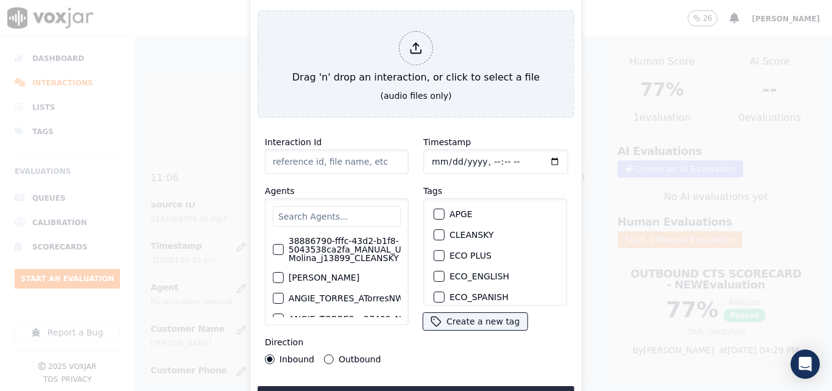
type input "20250909-163257_7733437790-all.mp3"
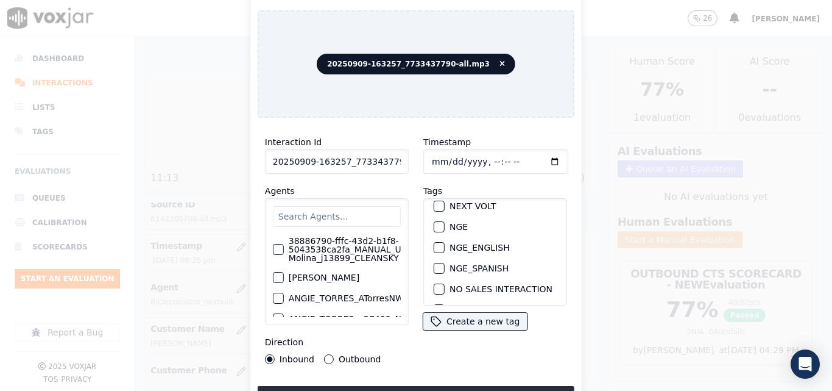
scroll to position [149, 0]
click at [440, 206] on button "NEXT VOLT" at bounding box center [439, 209] width 11 height 11
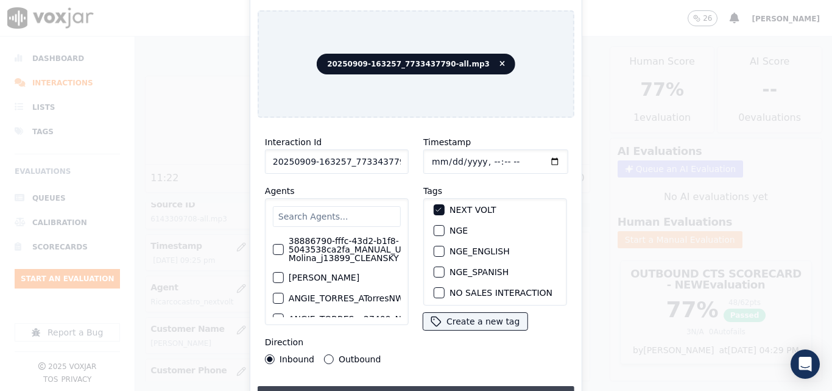
click at [452, 386] on button "Upload interaction to start evaluation" at bounding box center [416, 397] width 317 height 22
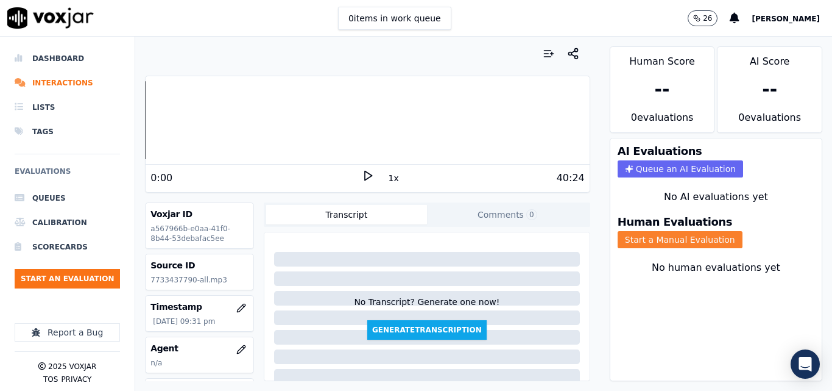
click at [670, 241] on button "Start a Manual Evaluation" at bounding box center [680, 239] width 125 height 17
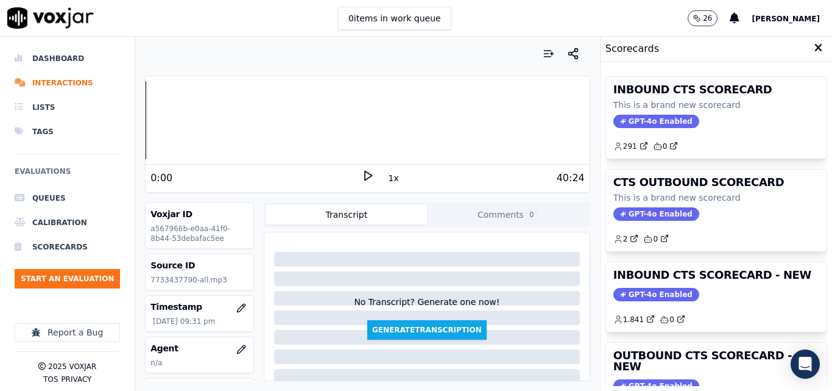
click at [362, 174] on icon at bounding box center [368, 175] width 12 height 12
click at [137, 132] on div "Your browser does not support the audio element. 0:00 1x 40:24 Voxjar ID a56796…" at bounding box center [367, 214] width 464 height 354
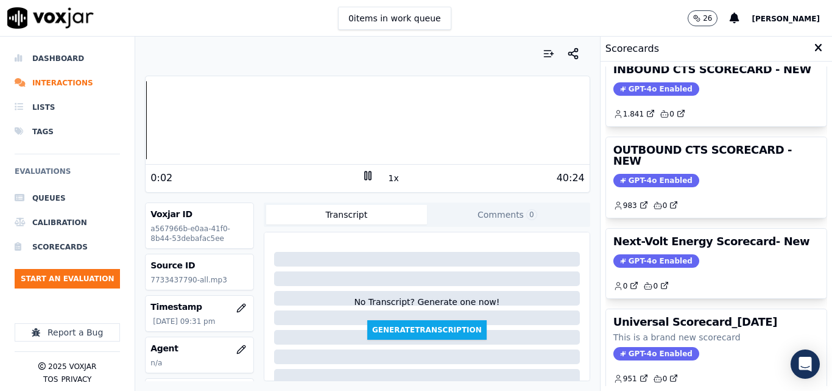
scroll to position [144, 0]
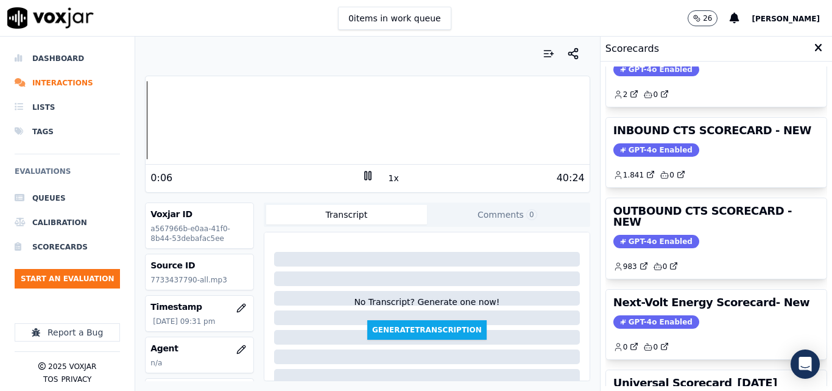
click at [132, 126] on div "Dashboard Interactions Lists Tags Evaluations Queues Calibration Scorecards Sta…" at bounding box center [416, 214] width 832 height 354
click at [366, 176] on icon at bounding box center [368, 175] width 12 height 12
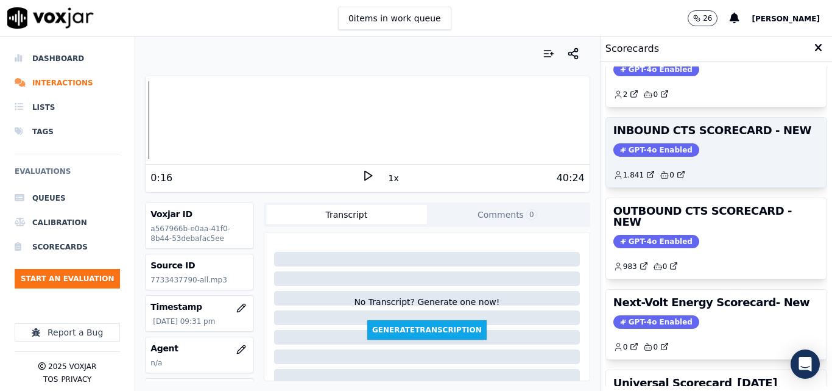
click at [660, 151] on span "GPT-4o Enabled" at bounding box center [657, 149] width 86 height 13
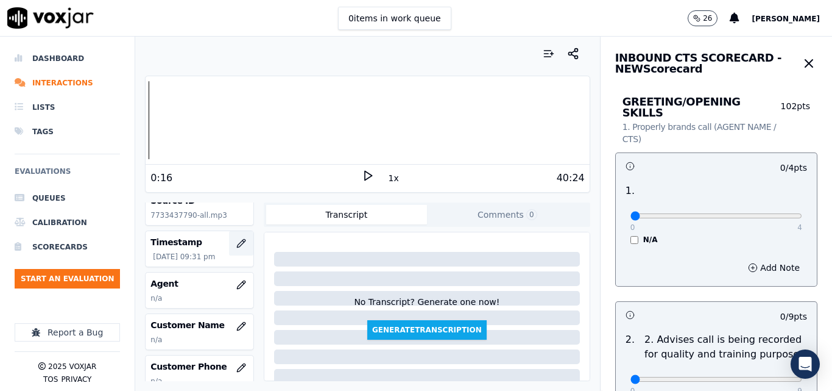
scroll to position [122, 0]
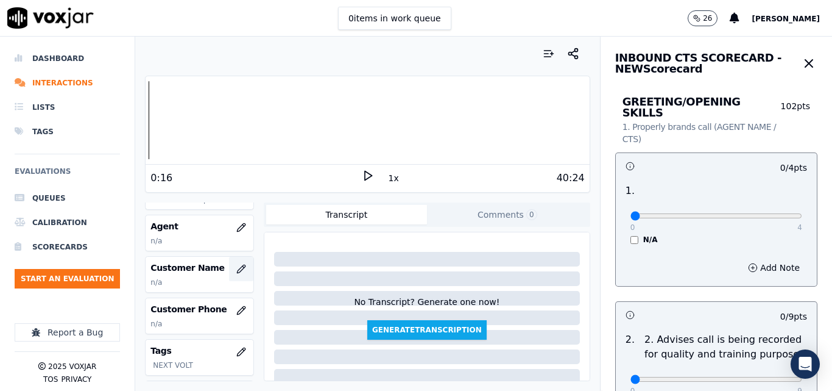
click at [234, 270] on button "button" at bounding box center [241, 269] width 24 height 24
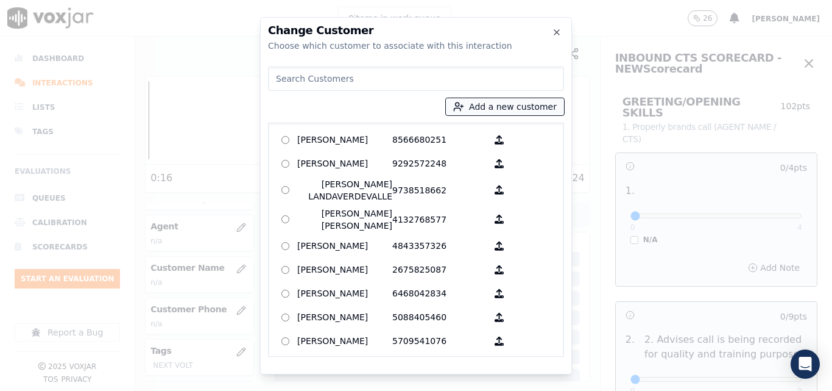
click at [492, 104] on button "Add a new customer" at bounding box center [505, 106] width 118 height 17
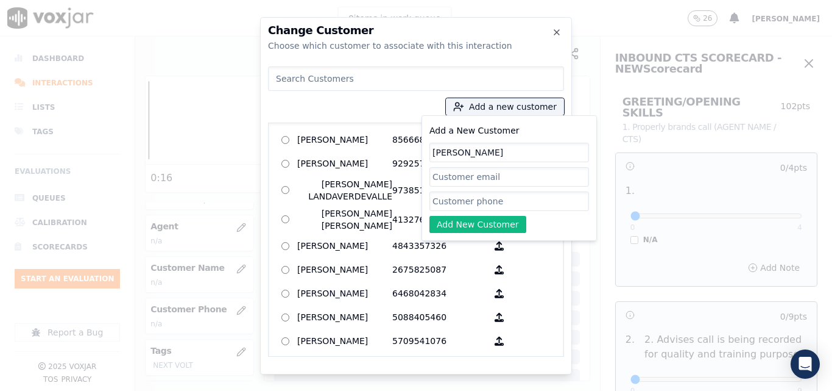
type input "Terry Daniels"
paste input "7733437790"
type input "7733437790"
click at [482, 216] on button "Add New Customer" at bounding box center [478, 224] width 97 height 17
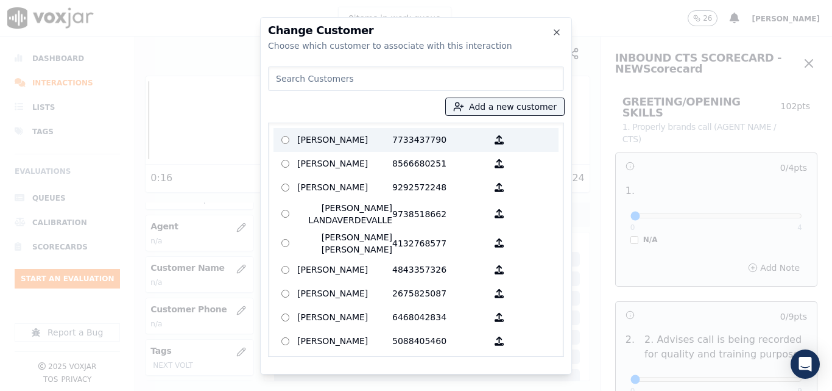
click at [363, 137] on p "Terry Daniels" at bounding box center [344, 139] width 95 height 19
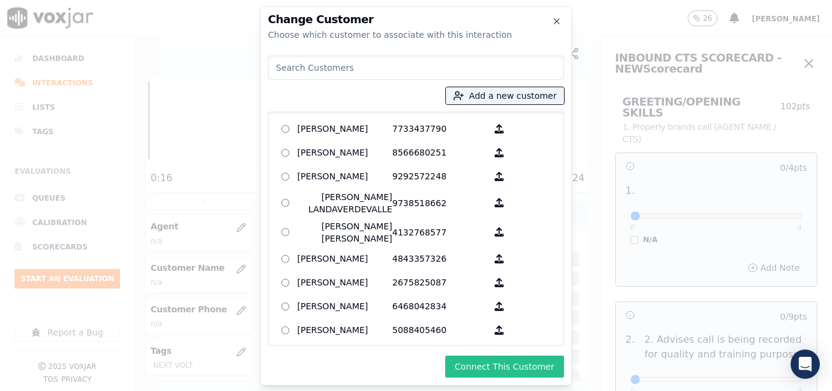
click at [522, 368] on button "Connect This Customer" at bounding box center [505, 366] width 119 height 22
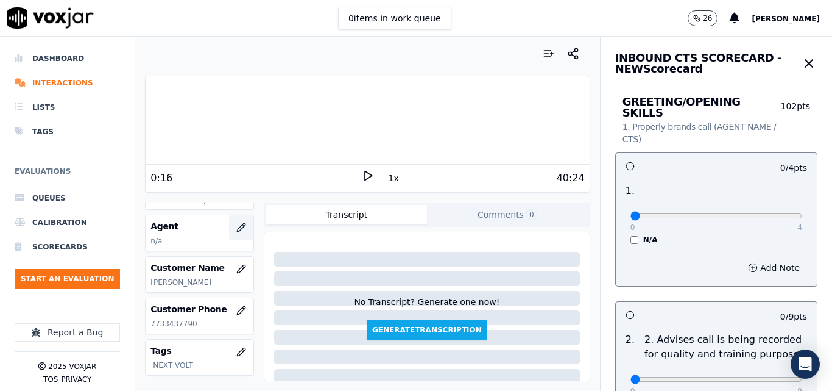
click at [236, 226] on icon "button" at bounding box center [241, 227] width 10 height 10
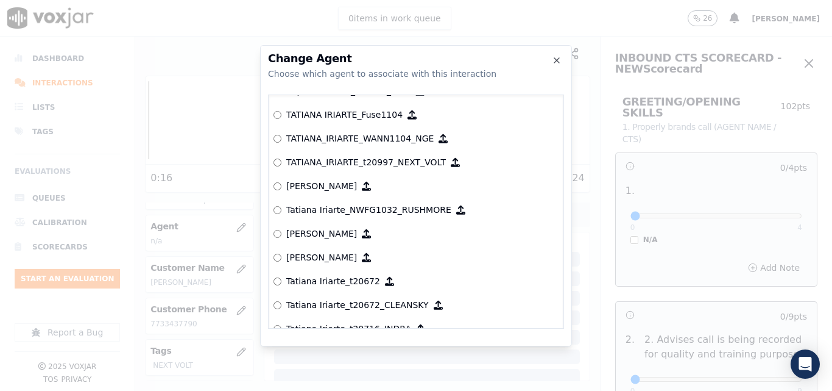
scroll to position [5619, 0]
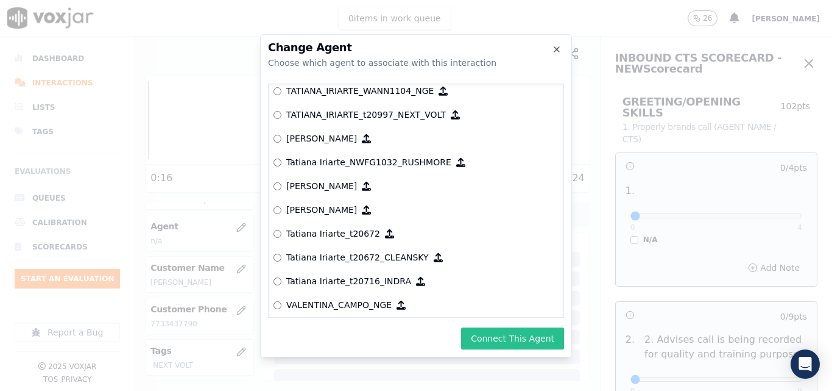
click at [526, 346] on button "Connect This Agent" at bounding box center [512, 338] width 103 height 22
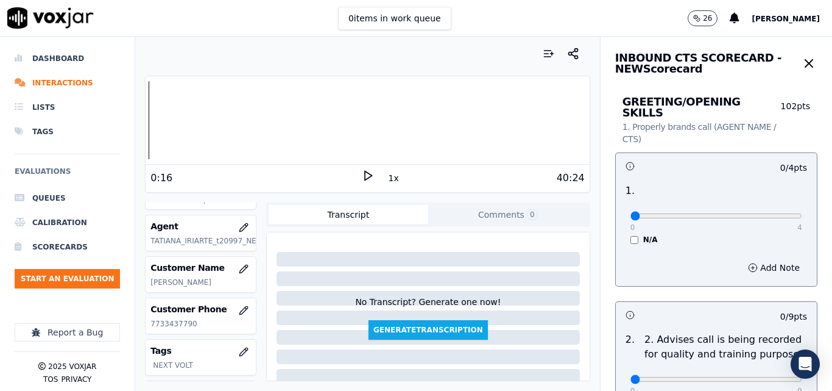
click at [365, 178] on icon at bounding box center [368, 175] width 12 height 12
type input "4"
click at [764, 213] on input "range" at bounding box center [717, 215] width 172 height 5
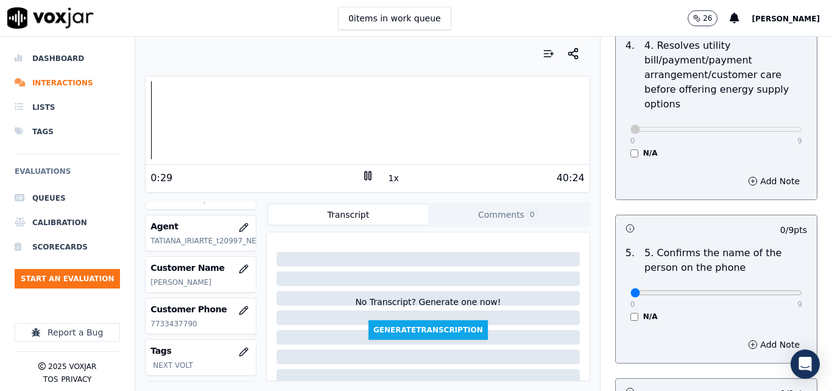
scroll to position [670, 0]
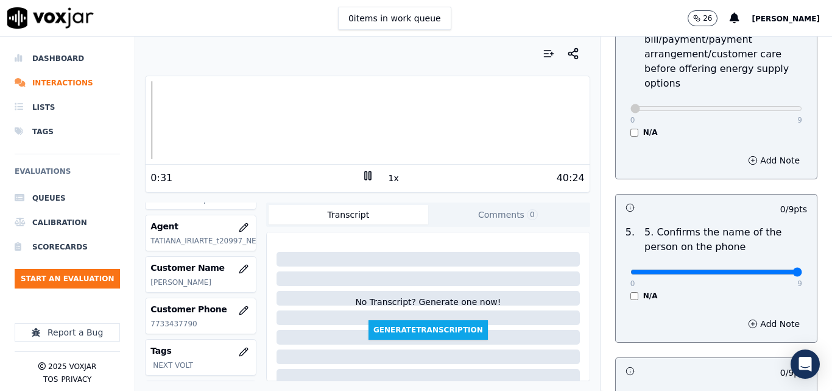
type input "9"
click at [769, 269] on input "range" at bounding box center [717, 271] width 172 height 5
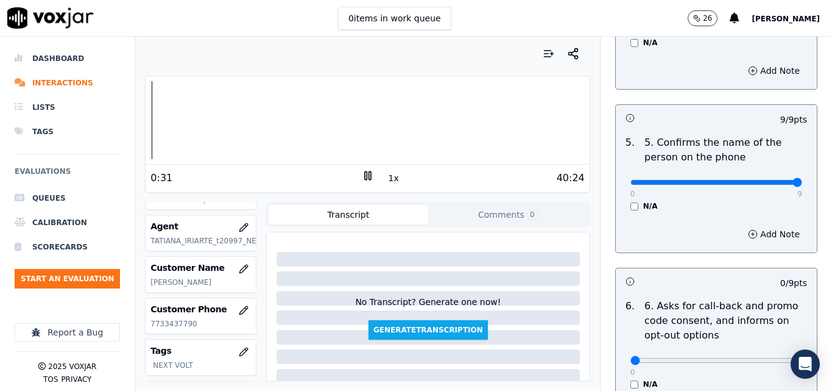
scroll to position [853, 0]
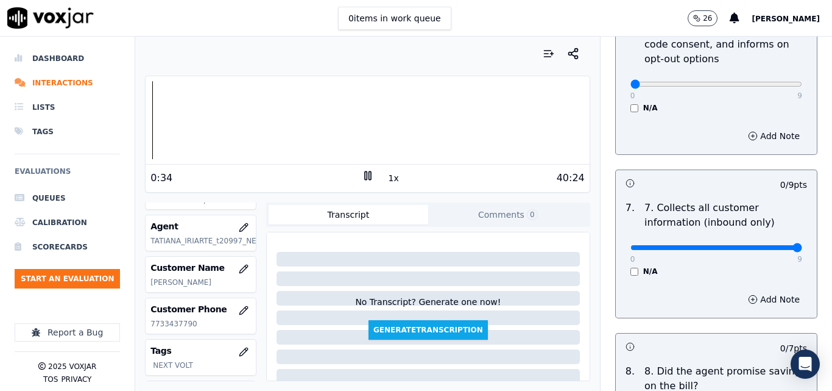
type input "9"
click at [773, 245] on input "range" at bounding box center [717, 247] width 172 height 5
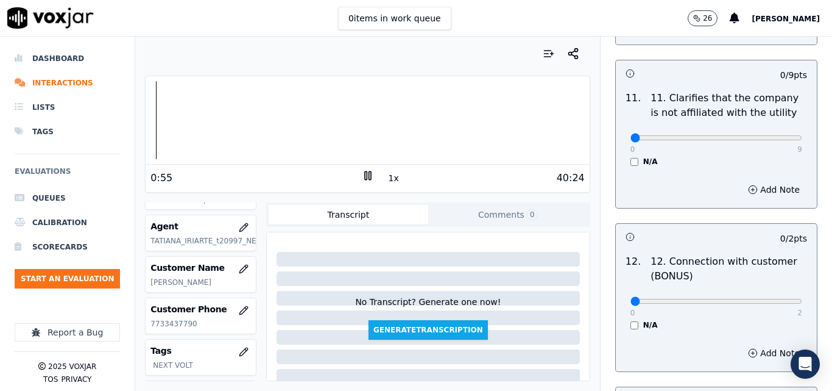
scroll to position [1889, 0]
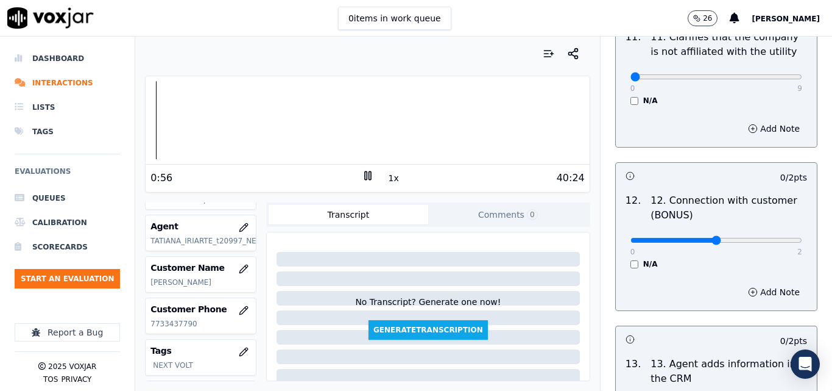
type input "1"
click at [698, 238] on input "range" at bounding box center [717, 240] width 172 height 5
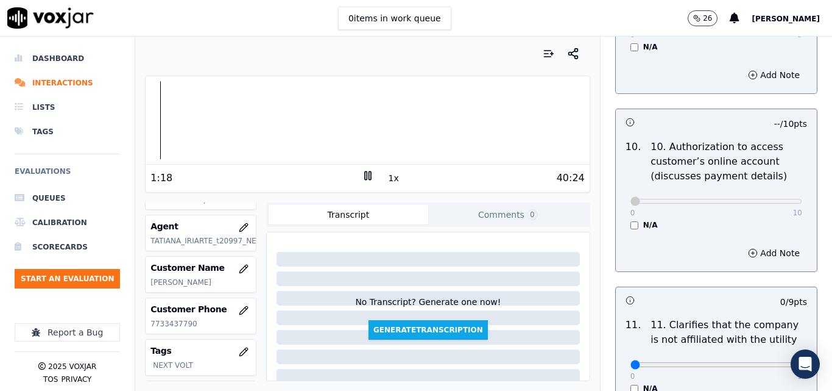
scroll to position [1585, 0]
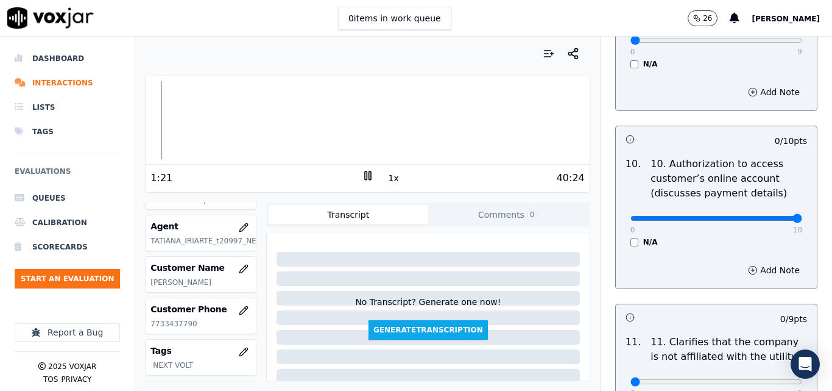
type input "10"
click at [764, 216] on input "range" at bounding box center [717, 218] width 172 height 5
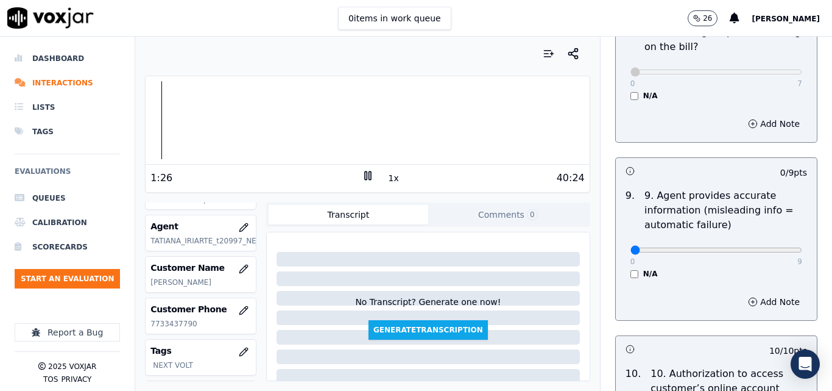
scroll to position [1341, 0]
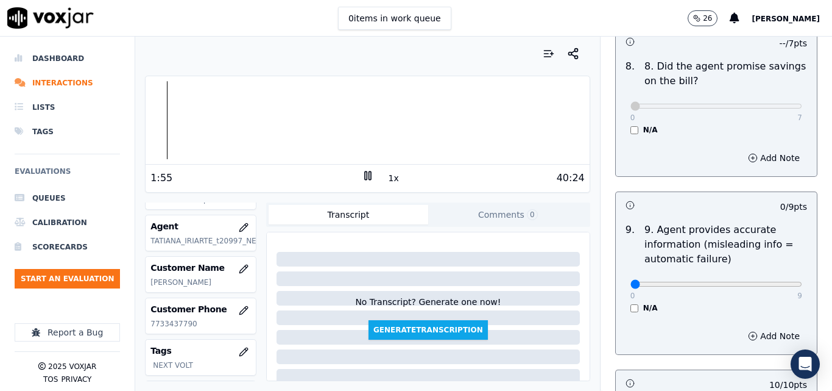
click at [386, 178] on button "1x" at bounding box center [393, 177] width 15 height 17
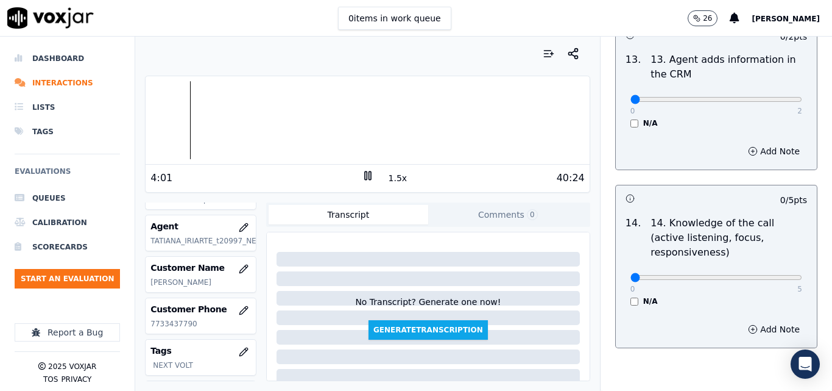
scroll to position [2194, 0]
click at [708, 274] on input "range" at bounding box center [717, 276] width 172 height 5
click at [719, 274] on input "range" at bounding box center [717, 276] width 172 height 5
click at [723, 274] on input "range" at bounding box center [717, 276] width 172 height 5
type input "4"
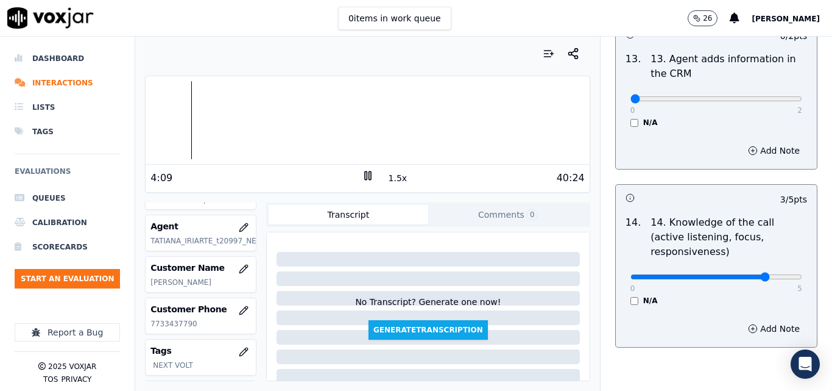
click at [739, 274] on input "range" at bounding box center [717, 276] width 172 height 5
click at [205, 117] on div at bounding box center [368, 120] width 444 height 78
click at [474, 213] on button "Comments 0" at bounding box center [508, 215] width 160 height 20
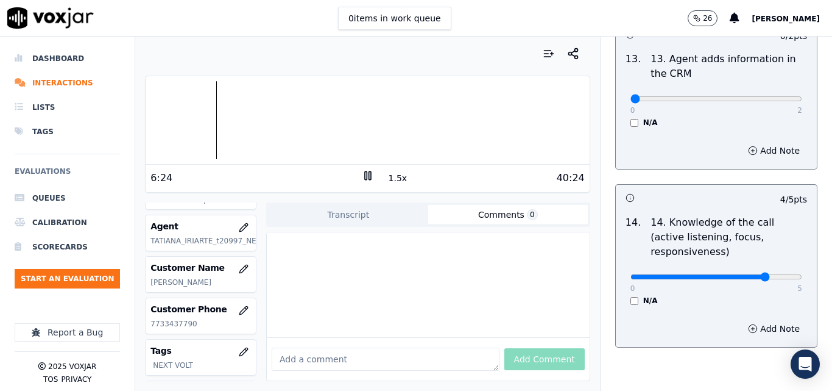
click at [213, 120] on div at bounding box center [368, 120] width 444 height 78
click at [211, 121] on div at bounding box center [368, 120] width 444 height 78
click at [206, 122] on div at bounding box center [368, 120] width 444 height 78
click at [392, 181] on button "1.5x" at bounding box center [398, 177] width 24 height 17
click at [392, 181] on button "2x" at bounding box center [393, 177] width 15 height 17
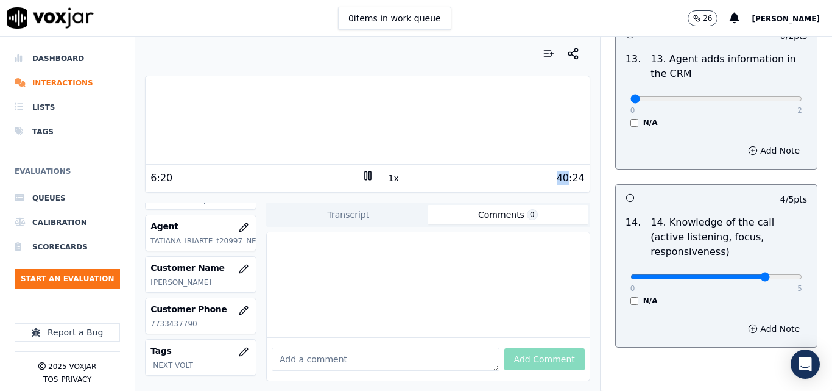
click at [392, 181] on div "40:24" at bounding box center [479, 178] width 211 height 15
click at [410, 183] on div "40:24" at bounding box center [479, 178] width 211 height 15
click at [572, 20] on div "0 items in work queue 26 carlos" at bounding box center [416, 18] width 832 height 37
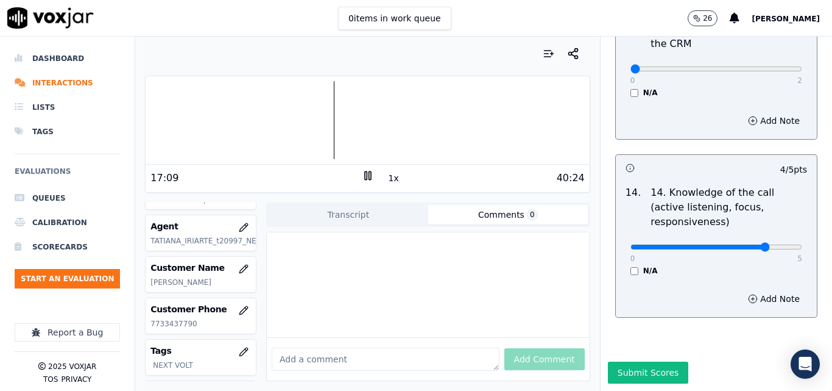
scroll to position [2226, 0]
click at [378, 121] on div at bounding box center [368, 120] width 444 height 78
click at [444, 124] on div at bounding box center [368, 120] width 444 height 78
click at [397, 174] on div "40:24" at bounding box center [479, 178] width 211 height 15
click at [392, 176] on button "1x" at bounding box center [393, 177] width 15 height 17
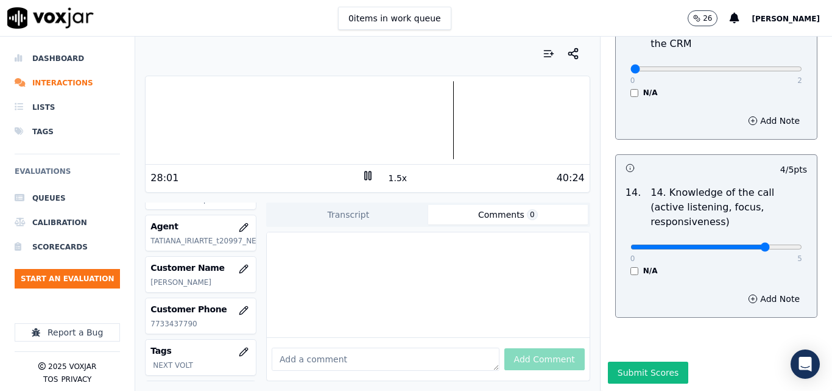
click at [394, 179] on button "1.5x" at bounding box center [398, 177] width 24 height 17
click at [388, 181] on button "2x" at bounding box center [393, 177] width 15 height 17
click at [449, 120] on div at bounding box center [368, 120] width 444 height 78
click at [464, 96] on div at bounding box center [368, 120] width 444 height 78
click at [650, 361] on button "Submit Scores" at bounding box center [648, 372] width 81 height 22
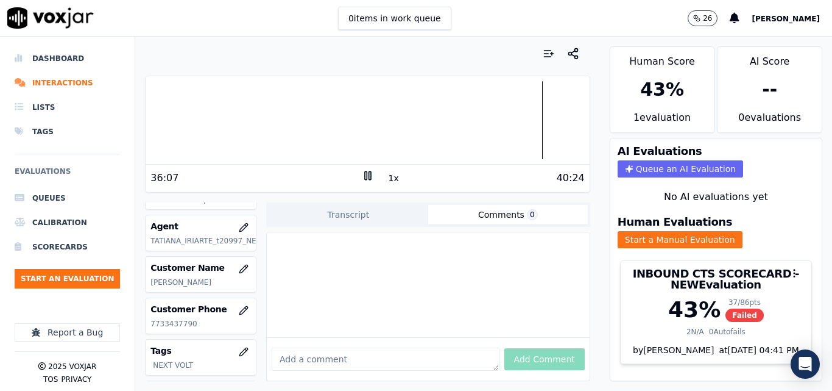
scroll to position [26, 0]
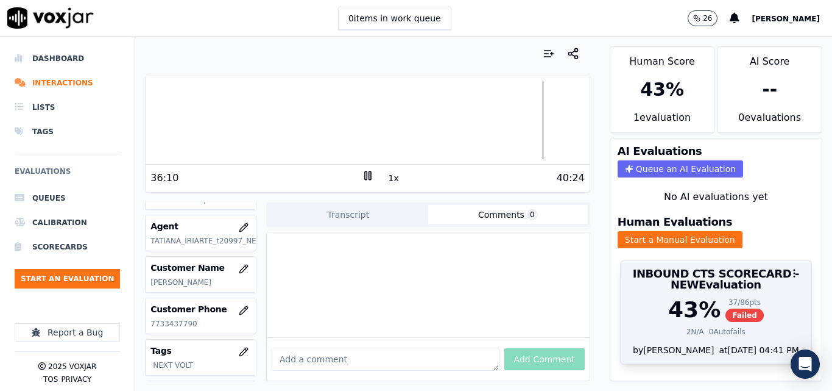
click at [726, 308] on span "Failed" at bounding box center [745, 314] width 38 height 13
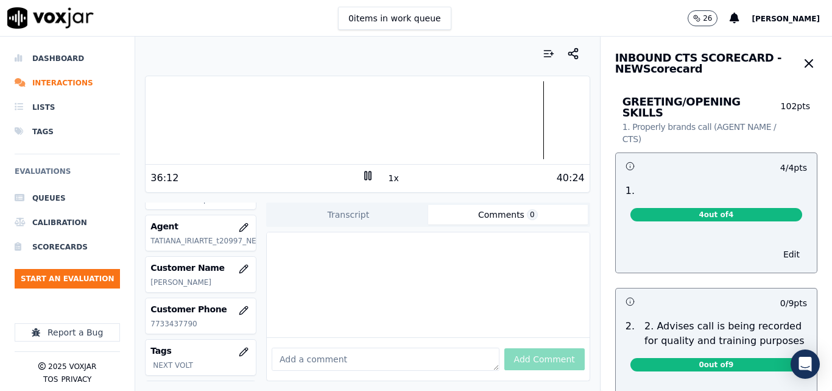
click at [712, 209] on span "4 out of 4" at bounding box center [717, 214] width 172 height 13
click at [700, 208] on span "4 out of 4" at bounding box center [717, 214] width 172 height 13
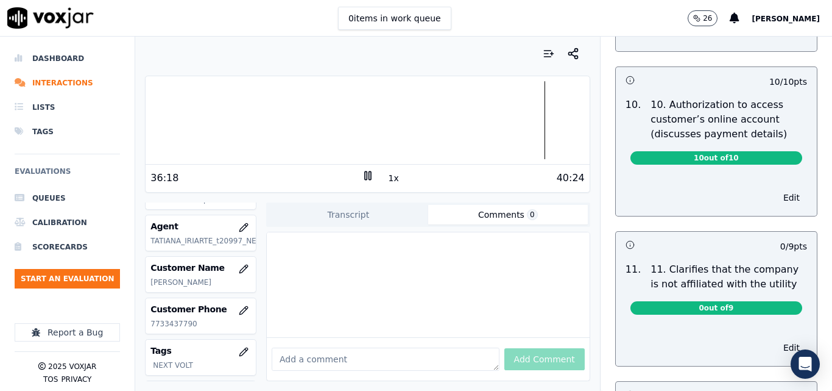
scroll to position [1524, 0]
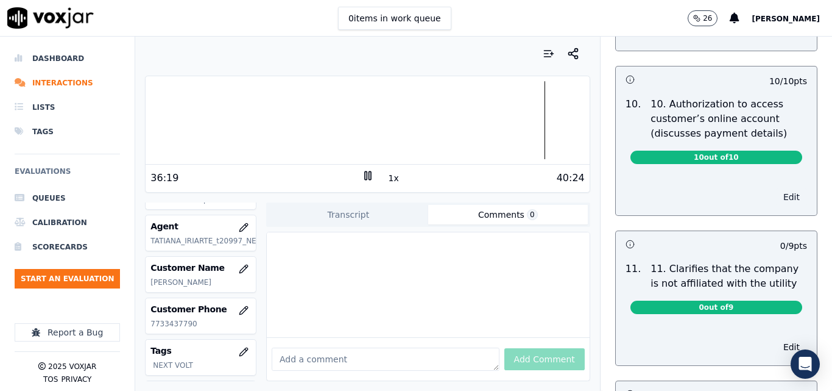
click at [776, 188] on button "Edit" at bounding box center [791, 196] width 31 height 17
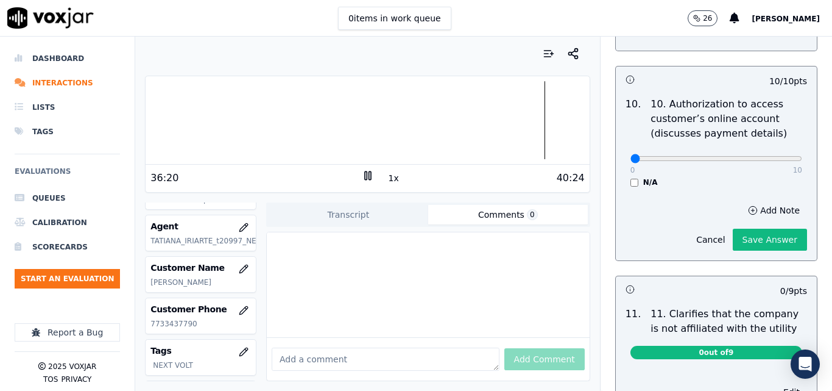
click at [631, 177] on div "N/A" at bounding box center [717, 182] width 172 height 10
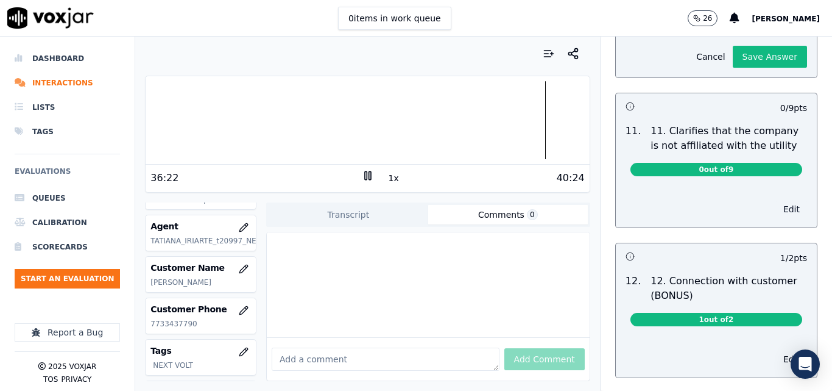
click at [776, 201] on button "Edit" at bounding box center [791, 209] width 31 height 17
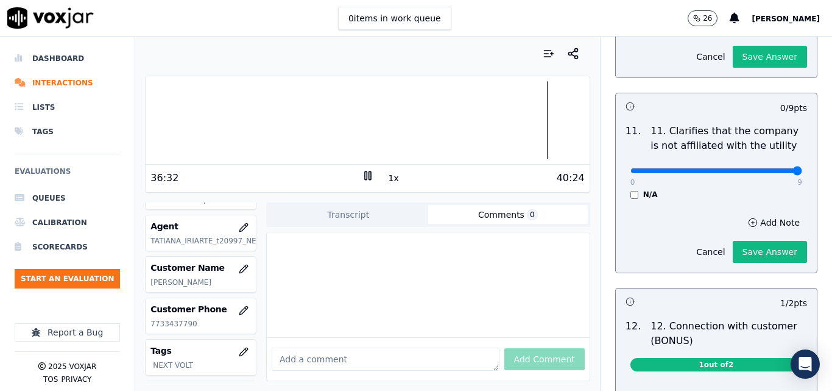
type input "9"
click at [766, 168] on input "range" at bounding box center [717, 170] width 172 height 5
click at [741, 241] on button "Save Answer" at bounding box center [770, 252] width 74 height 22
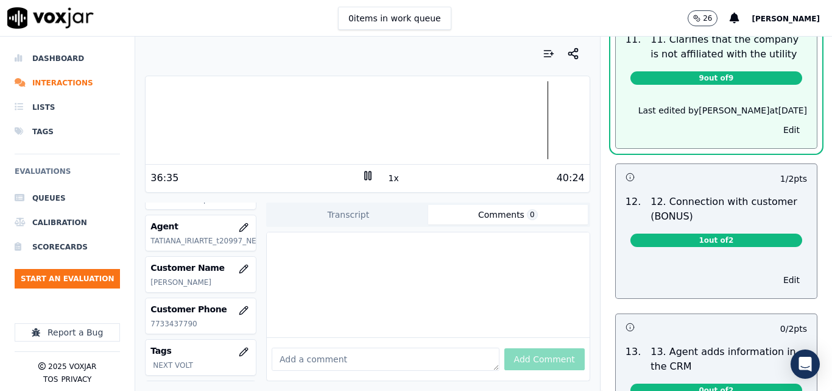
scroll to position [1828, 0]
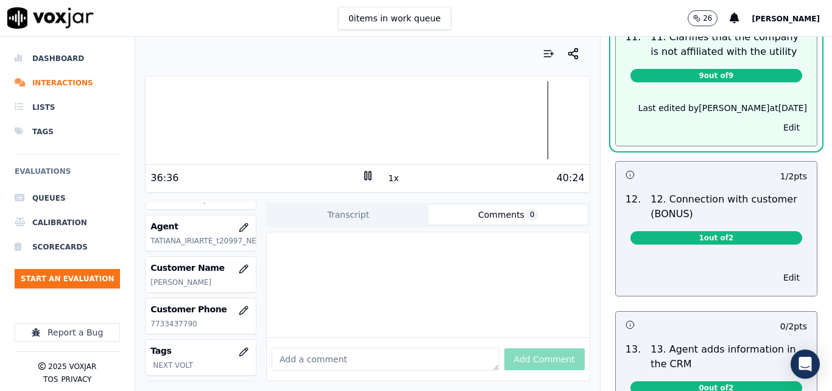
click at [731, 231] on span "1 out of 2" at bounding box center [717, 237] width 172 height 13
click at [776, 269] on button "Edit" at bounding box center [791, 277] width 31 height 17
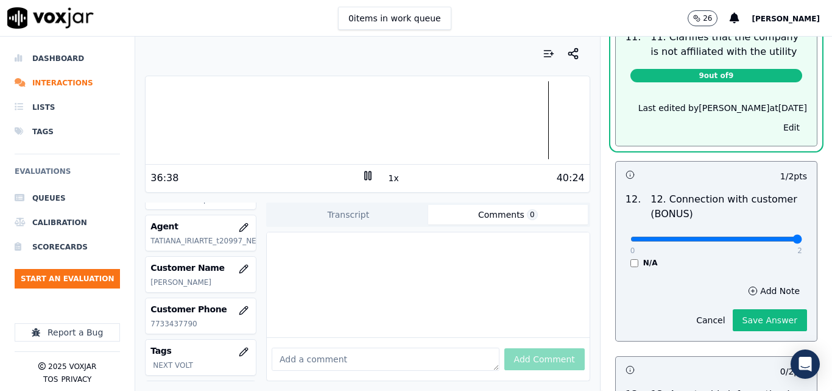
type input "2"
click at [769, 236] on input "range" at bounding box center [717, 238] width 172 height 5
click at [747, 309] on button "Save Answer" at bounding box center [770, 320] width 74 height 22
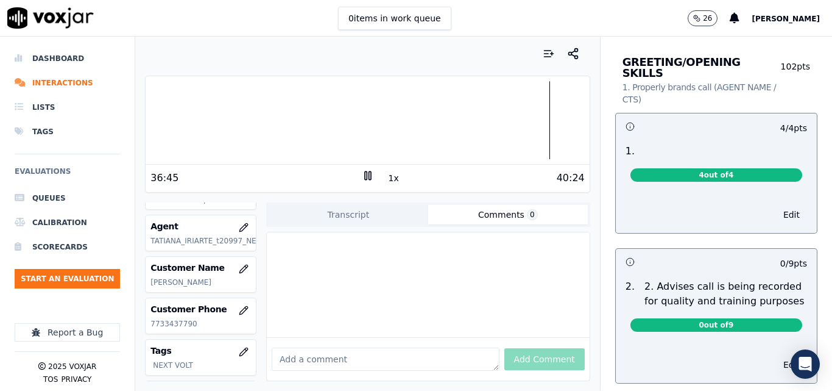
scroll to position [0, 0]
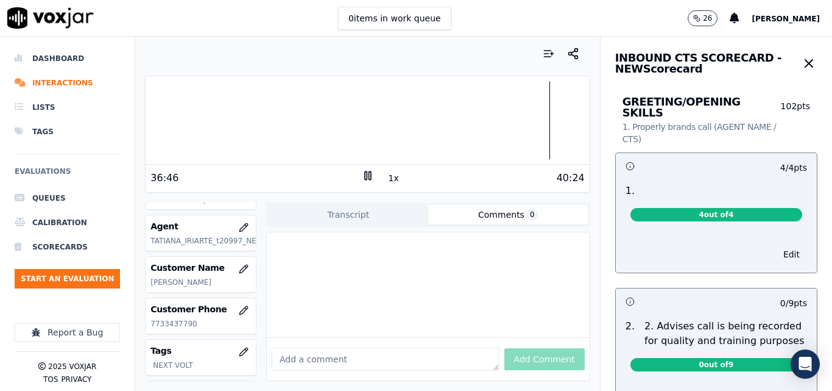
click at [800, 63] on button "button" at bounding box center [809, 63] width 18 height 24
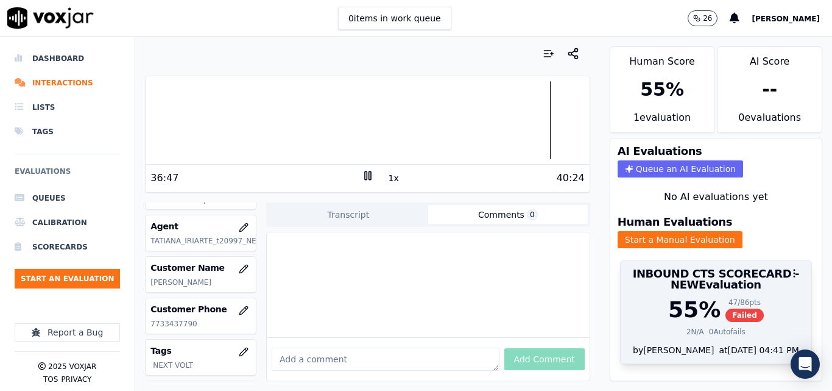
click at [726, 308] on span "Failed" at bounding box center [745, 314] width 38 height 13
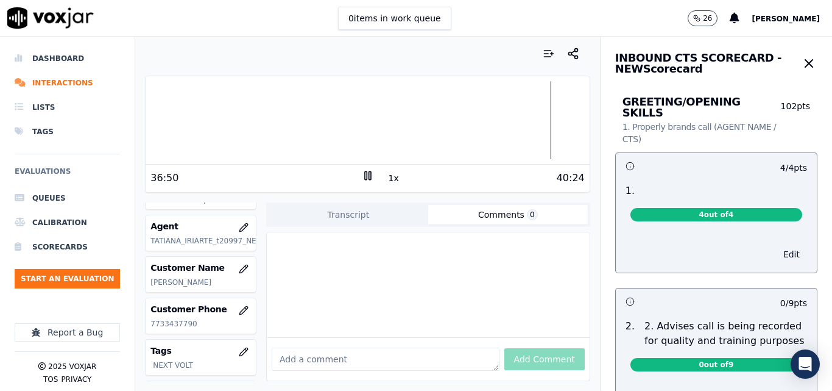
click at [776, 246] on button "Edit" at bounding box center [791, 254] width 31 height 17
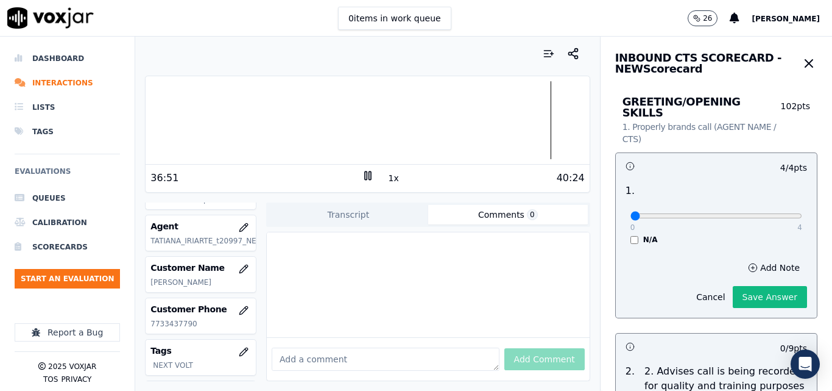
click at [631, 235] on div "N/A" at bounding box center [717, 240] width 172 height 10
click at [621, 227] on div "0 4 N/A" at bounding box center [716, 221] width 191 height 46
type input "4"
click at [765, 213] on input "range" at bounding box center [717, 215] width 172 height 5
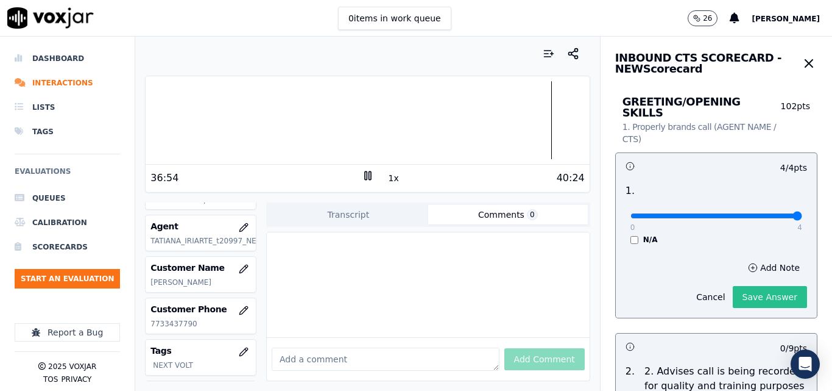
click at [754, 287] on button "Save Answer" at bounding box center [770, 297] width 74 height 22
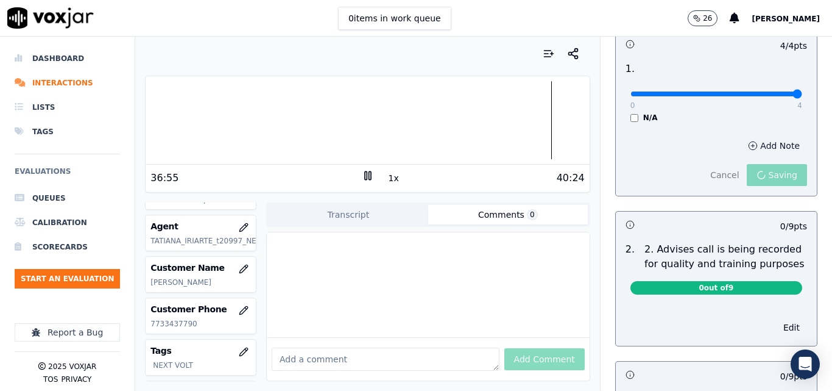
scroll to position [150, 0]
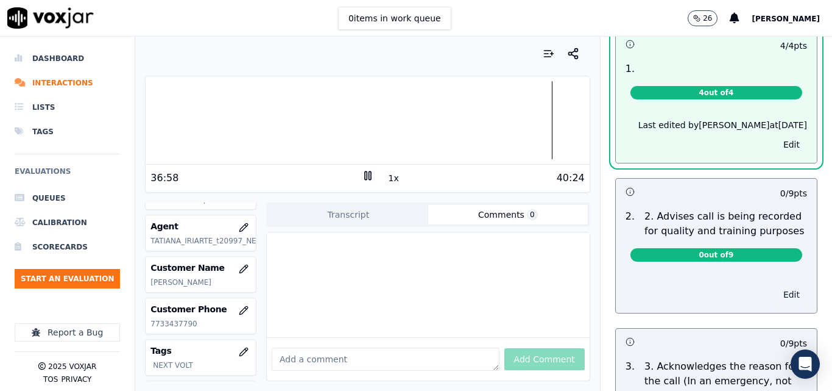
click at [776, 286] on button "Edit" at bounding box center [791, 294] width 31 height 17
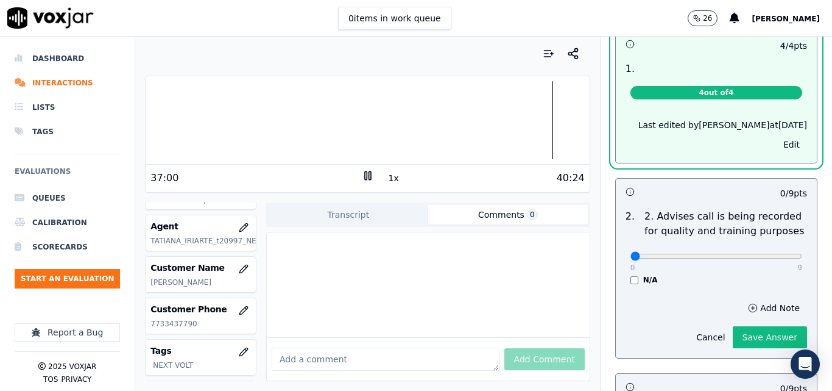
scroll to position [122, 0]
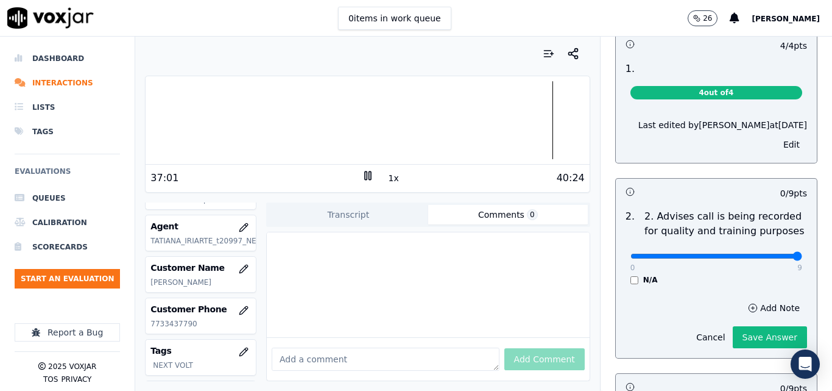
type input "9"
click at [768, 254] on input "range" at bounding box center [717, 256] width 172 height 5
click at [751, 328] on button "Save Answer" at bounding box center [770, 337] width 74 height 22
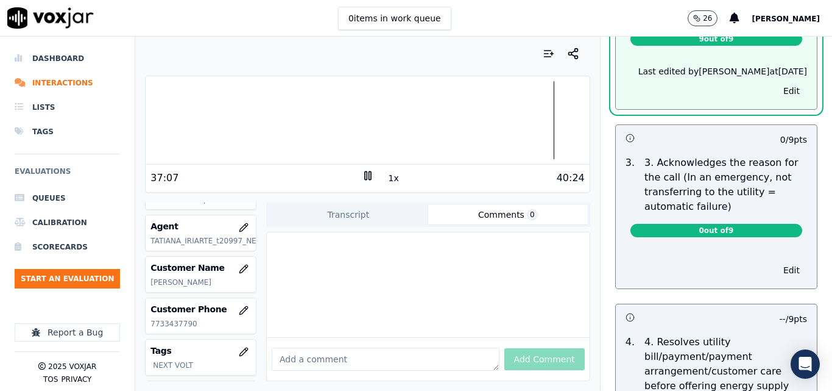
scroll to position [338, 0]
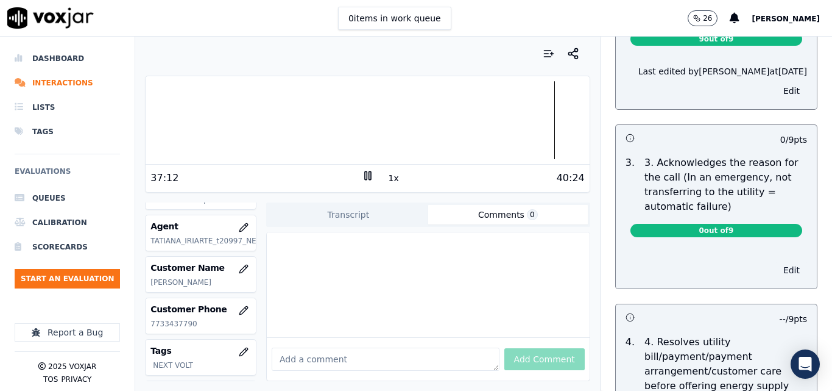
click at [776, 261] on button "Edit" at bounding box center [791, 269] width 31 height 17
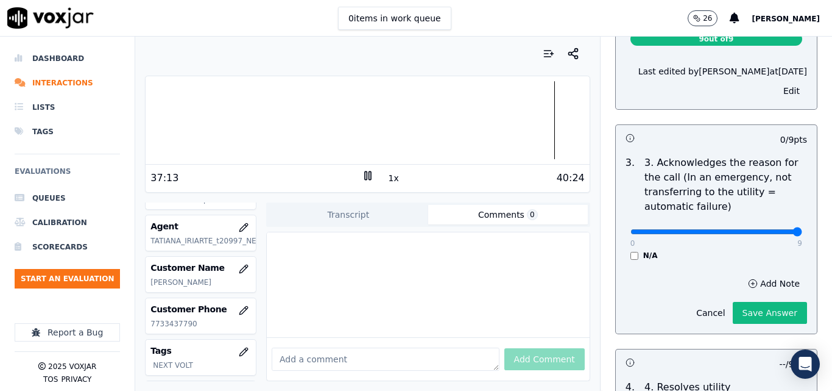
type input "9"
click at [772, 229] on input "range" at bounding box center [717, 231] width 172 height 5
click at [757, 307] on button "Save Answer" at bounding box center [770, 313] width 74 height 22
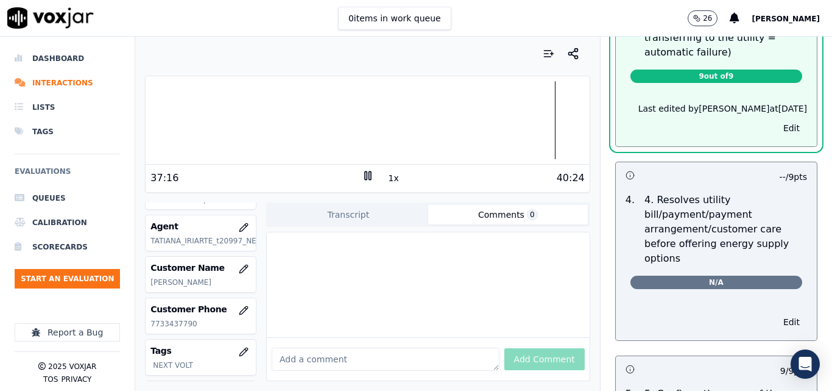
scroll to position [520, 0]
click at [776, 313] on button "Edit" at bounding box center [791, 321] width 31 height 17
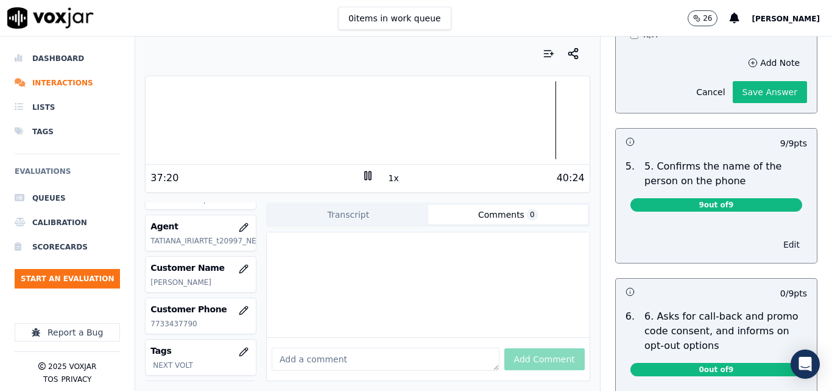
scroll to position [736, 0]
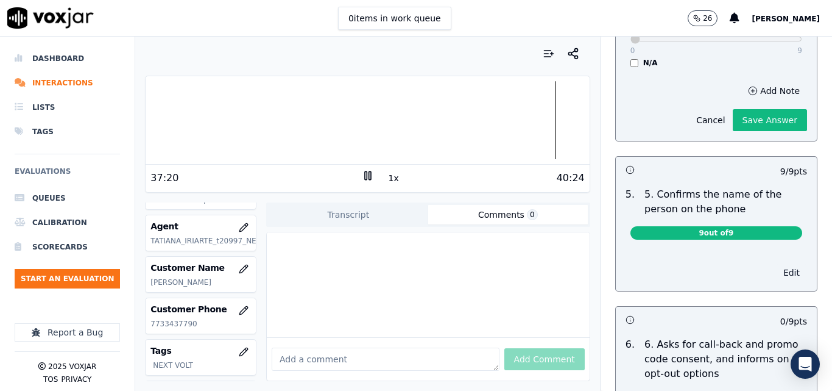
click at [776, 264] on button "Edit" at bounding box center [791, 272] width 31 height 17
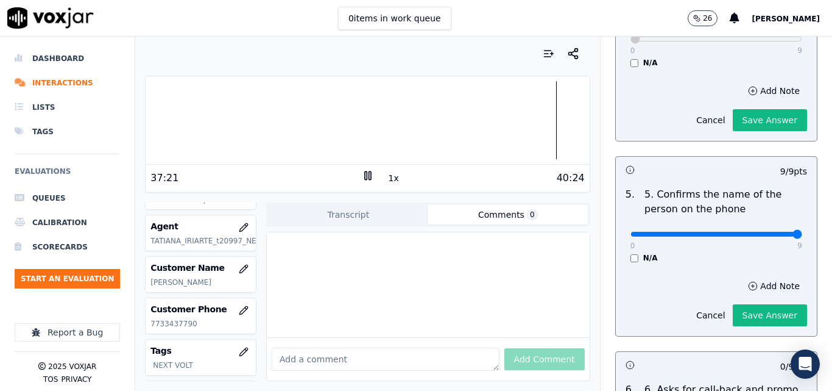
type input "9"
click at [772, 232] on input "range" at bounding box center [717, 234] width 172 height 5
click at [750, 294] on div "Cancel Save Answer" at bounding box center [748, 310] width 118 height 32
click at [747, 304] on button "Save Answer" at bounding box center [770, 315] width 74 height 22
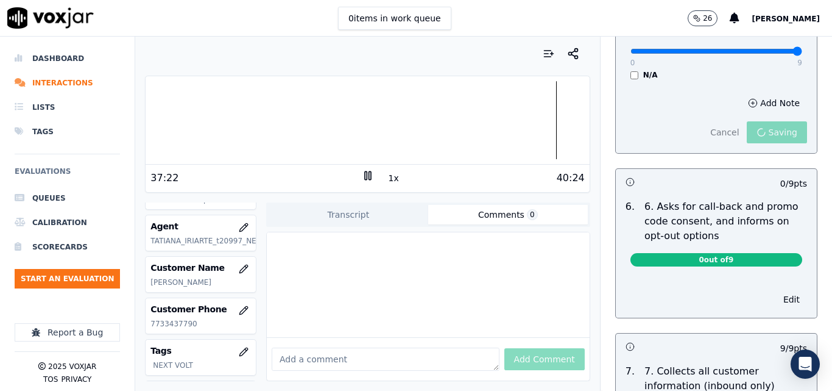
scroll to position [947, 0]
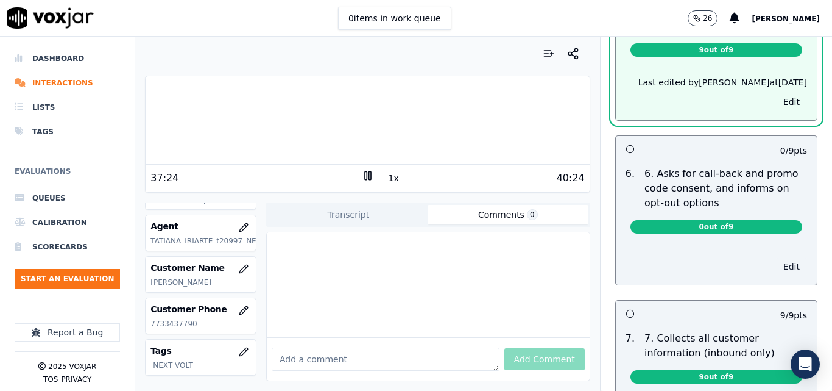
click at [776, 258] on button "Edit" at bounding box center [791, 266] width 31 height 17
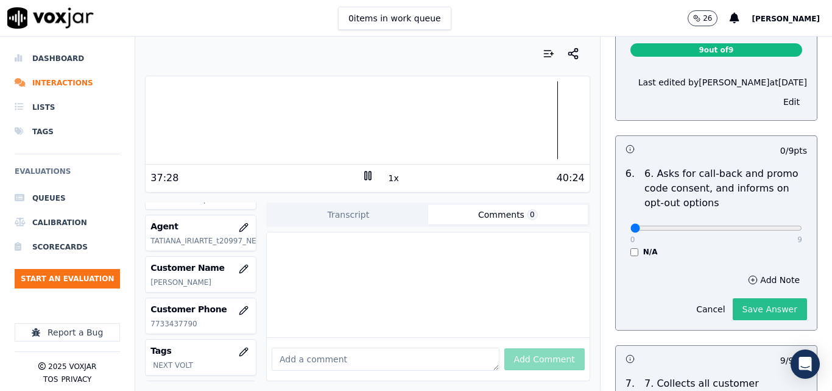
click at [744, 302] on button "Save Answer" at bounding box center [770, 309] width 74 height 22
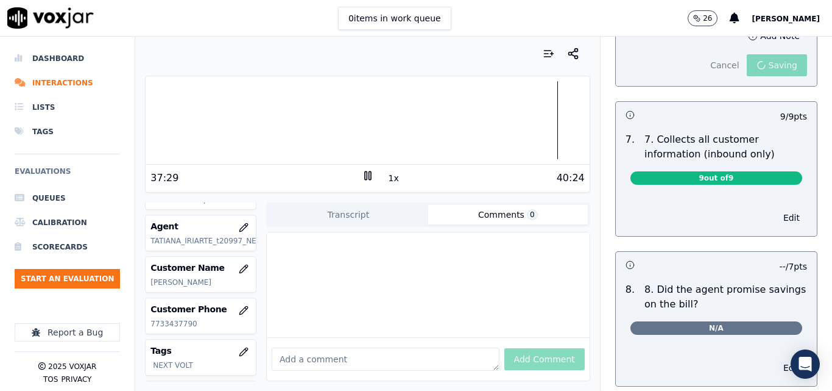
scroll to position [1173, 0]
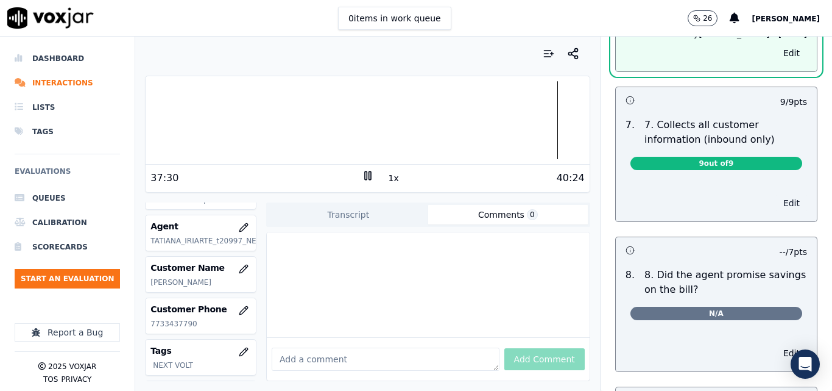
click at [776, 194] on button "Edit" at bounding box center [791, 202] width 31 height 17
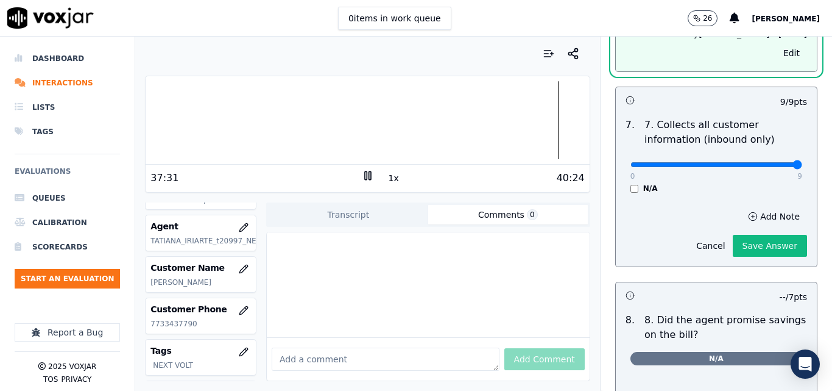
type input "9"
click at [771, 162] on input "range" at bounding box center [717, 164] width 172 height 5
click at [752, 235] on button "Save Answer" at bounding box center [770, 246] width 74 height 22
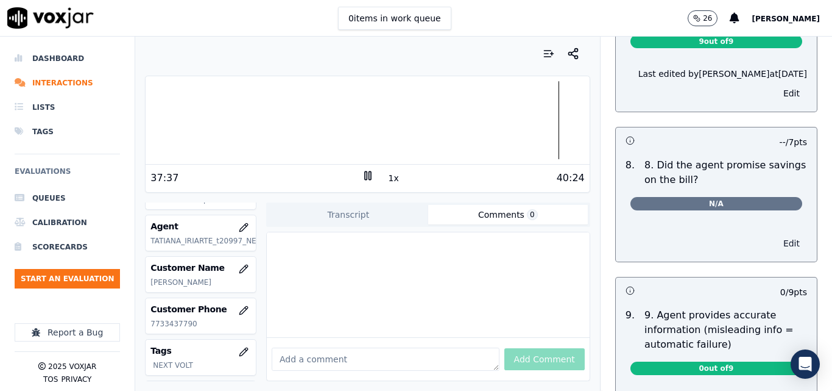
scroll to position [1238, 0]
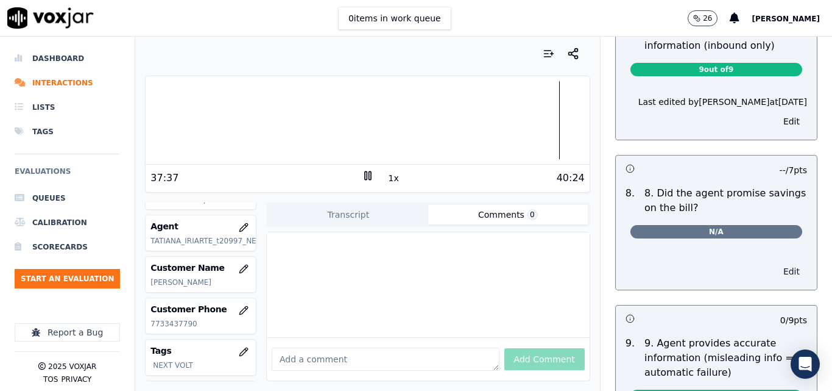
click at [776, 263] on button "Edit" at bounding box center [791, 271] width 31 height 17
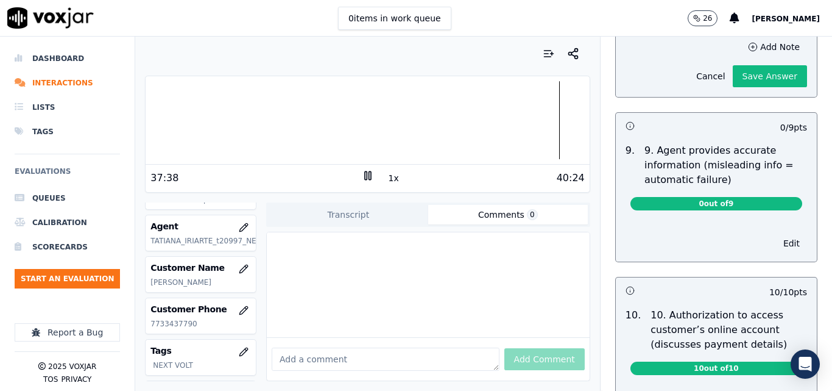
scroll to position [1482, 0]
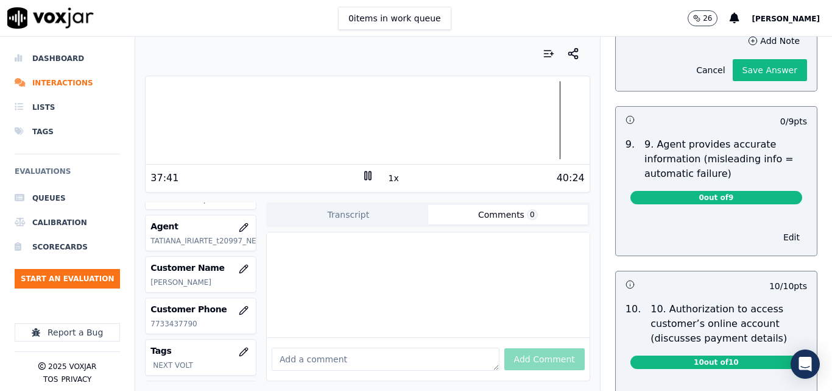
click at [745, 191] on span "0 out of 9" at bounding box center [717, 197] width 172 height 13
click at [731, 191] on span "0 out of 9" at bounding box center [717, 197] width 172 height 13
click at [776, 229] on button "Edit" at bounding box center [791, 237] width 31 height 17
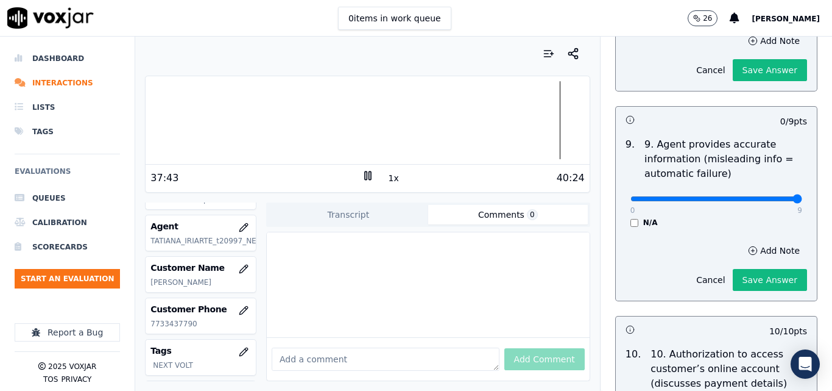
type input "9"
click at [768, 196] on input "range" at bounding box center [717, 198] width 172 height 5
click at [752, 269] on button "Save Answer" at bounding box center [770, 280] width 74 height 22
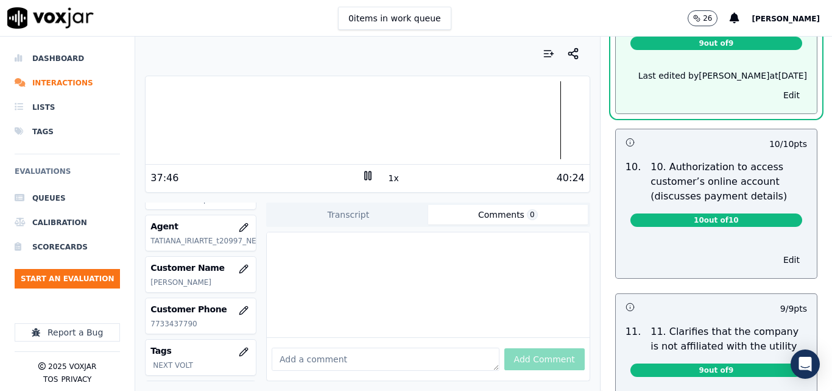
scroll to position [1665, 0]
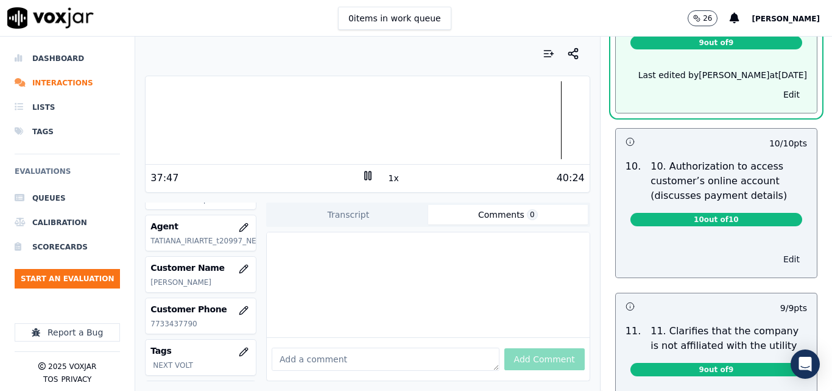
click at [776, 250] on button "Edit" at bounding box center [791, 258] width 31 height 17
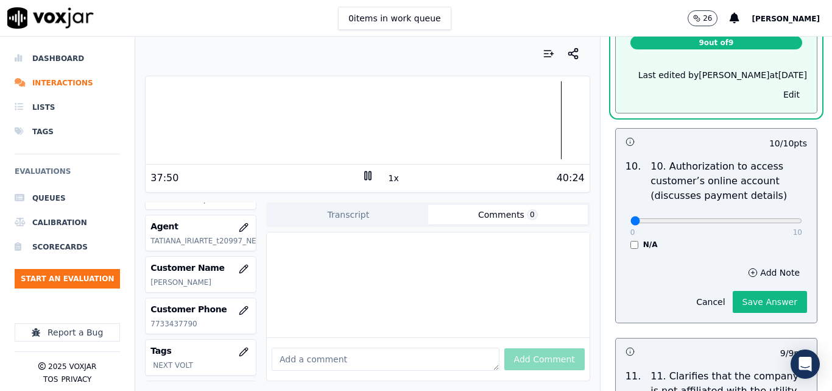
scroll to position [1637, 0]
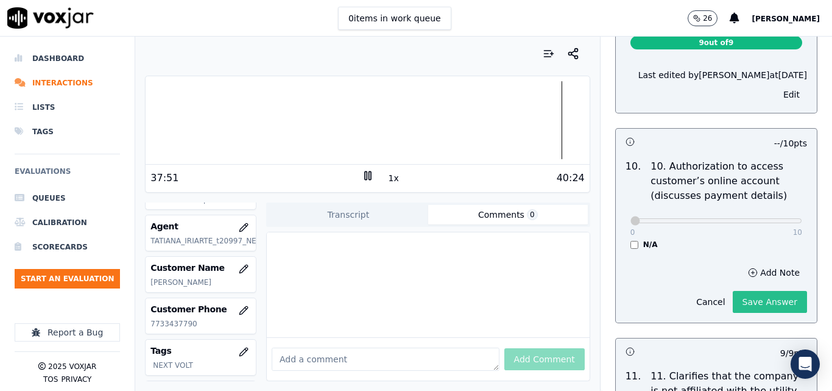
click at [733, 291] on button "Save Answer" at bounding box center [770, 302] width 74 height 22
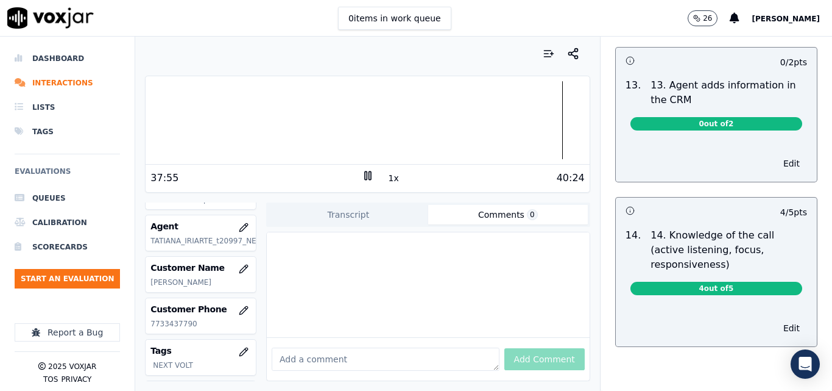
scroll to position [2188, 0]
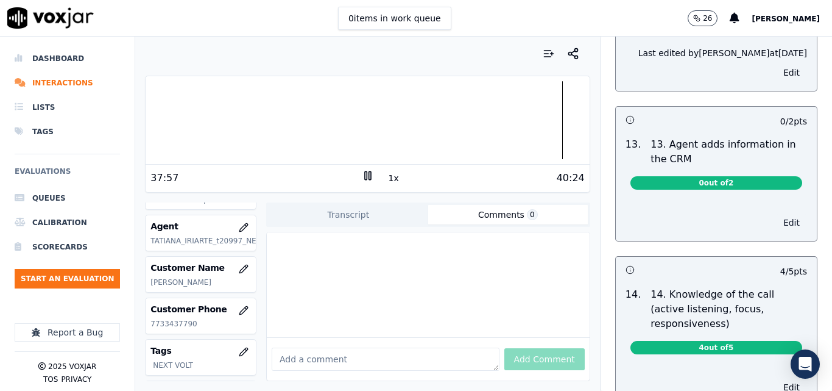
click at [776, 214] on button "Edit" at bounding box center [791, 222] width 31 height 17
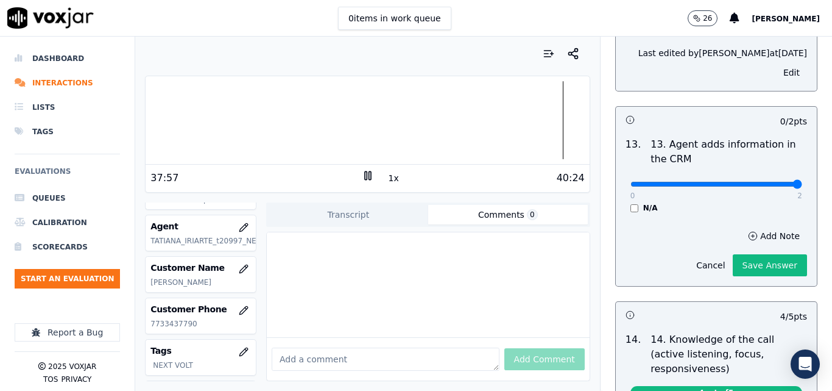
type input "2"
click at [769, 182] on input "range" at bounding box center [717, 184] width 172 height 5
click at [753, 254] on button "Save Answer" at bounding box center [770, 265] width 74 height 22
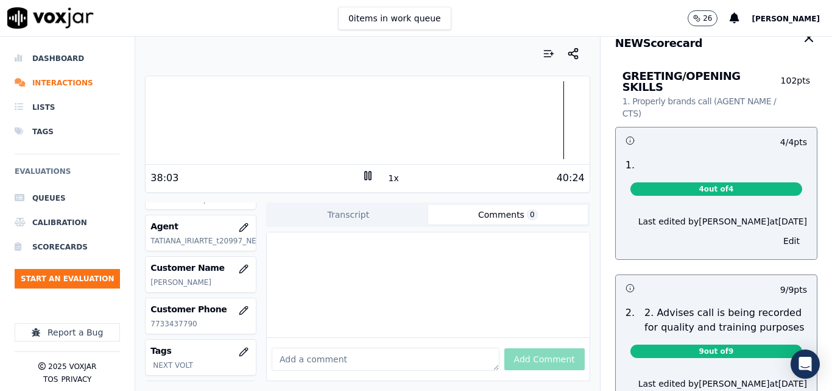
scroll to position [0, 0]
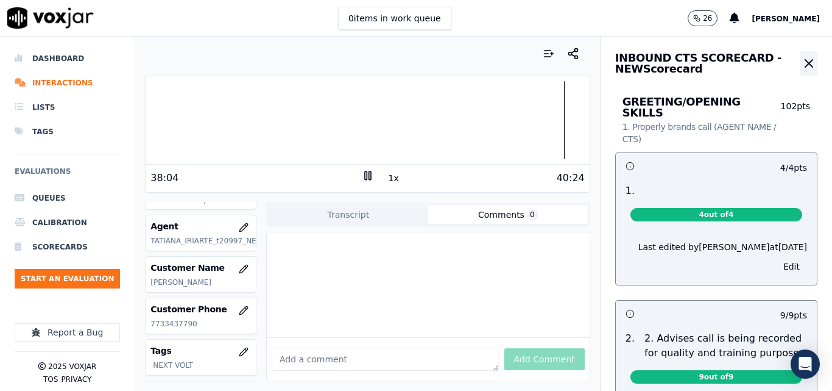
click at [806, 63] on icon "button" at bounding box center [809, 63] width 7 height 7
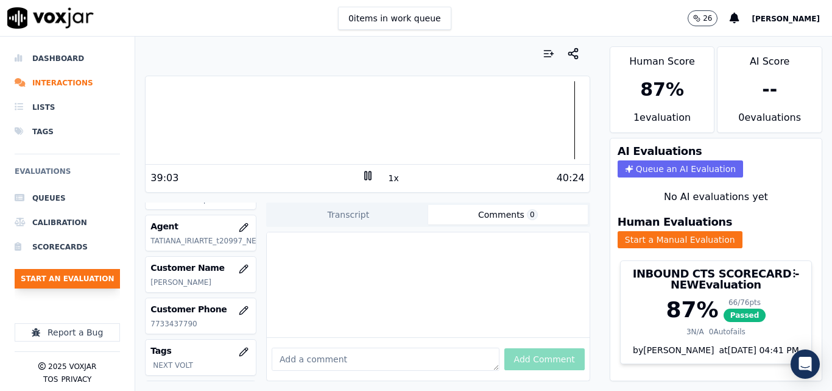
click at [87, 272] on button "Start an Evaluation" at bounding box center [67, 279] width 105 height 20
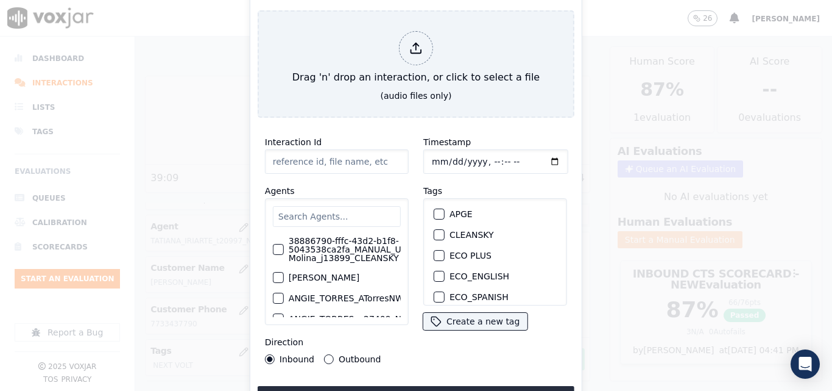
type input "20250910-133914_6103353057-all.mp3"
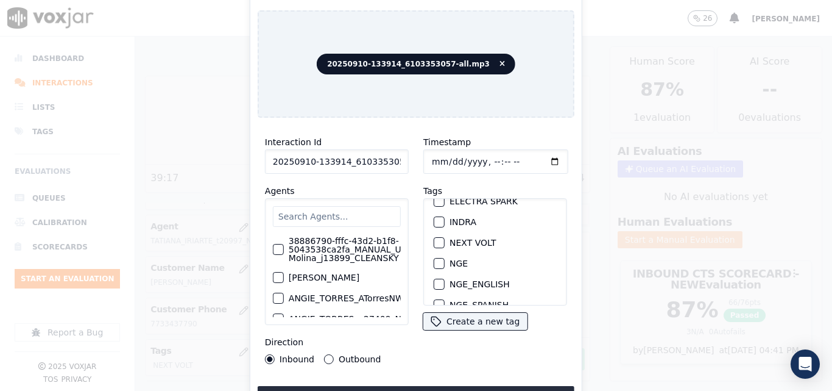
scroll to position [131, 0]
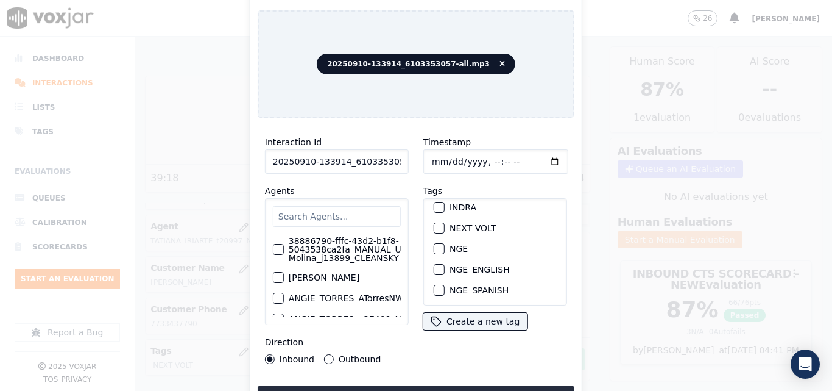
click at [436, 224] on div "button" at bounding box center [439, 228] width 9 height 9
click at [452, 388] on button "Upload interaction to start evaluation" at bounding box center [416, 397] width 317 height 22
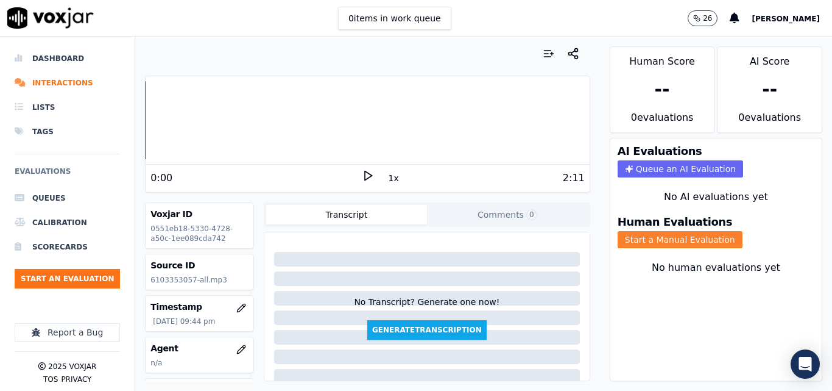
click at [650, 242] on button "Start a Manual Evaluation" at bounding box center [680, 239] width 125 height 17
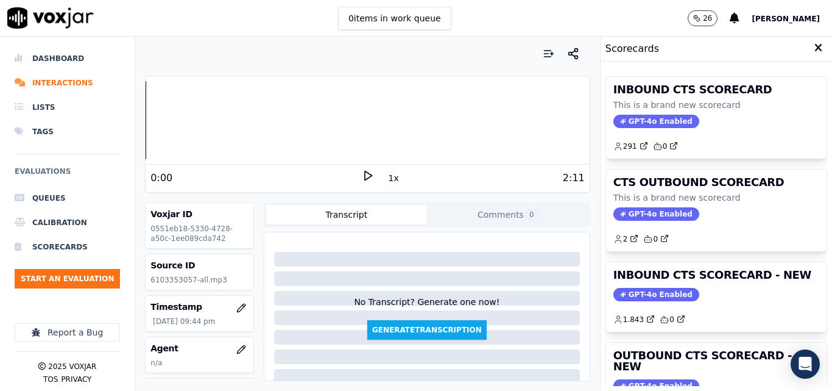
click at [364, 169] on icon at bounding box center [368, 175] width 12 height 12
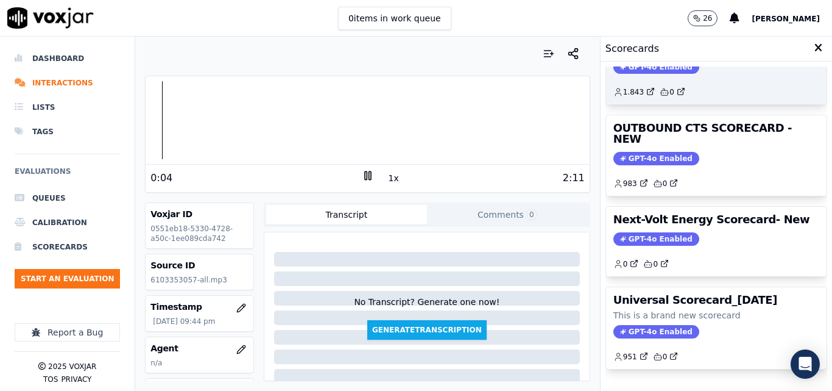
scroll to position [205, 0]
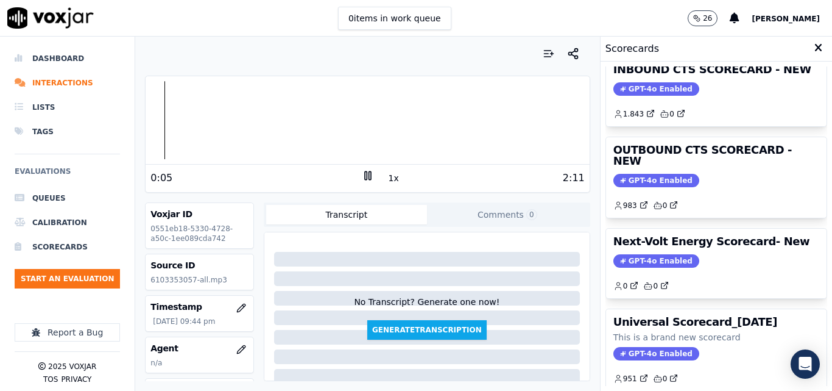
click at [366, 177] on icon at bounding box center [368, 175] width 12 height 12
click at [61, 274] on button "Start an Evaluation" at bounding box center [67, 279] width 105 height 20
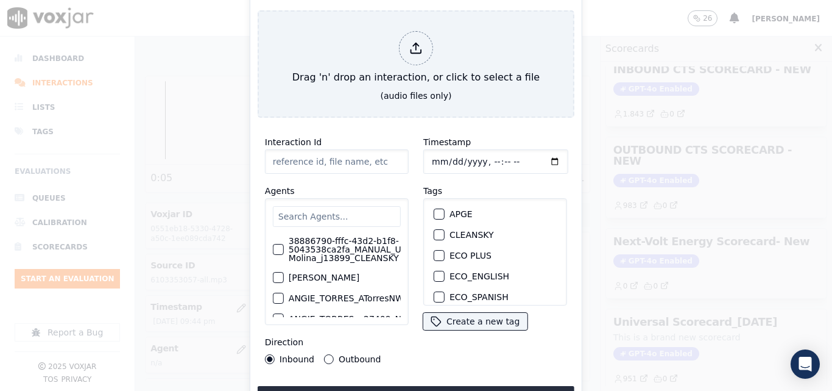
type input "20250909-154904_8158228092-all.mp3"
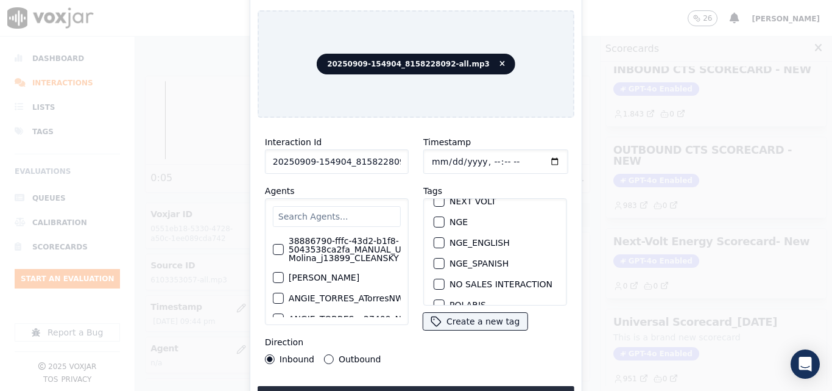
scroll to position [116, 0]
click at [435, 241] on div "button" at bounding box center [439, 242] width 9 height 9
click at [438, 386] on button "Upload interaction to start evaluation" at bounding box center [416, 397] width 317 height 22
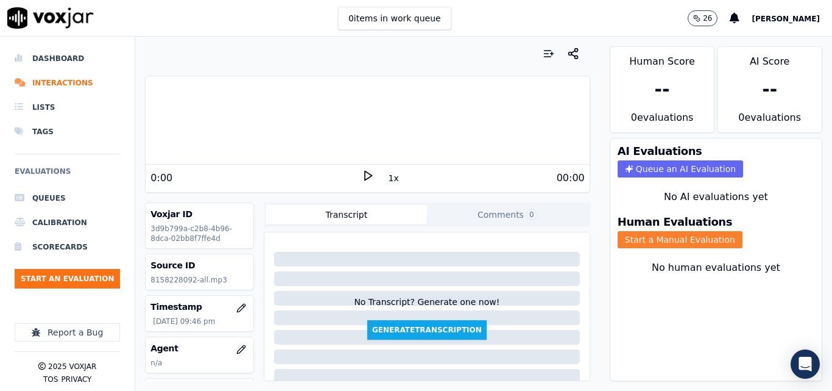
click at [626, 241] on button "Start a Manual Evaluation" at bounding box center [680, 239] width 125 height 17
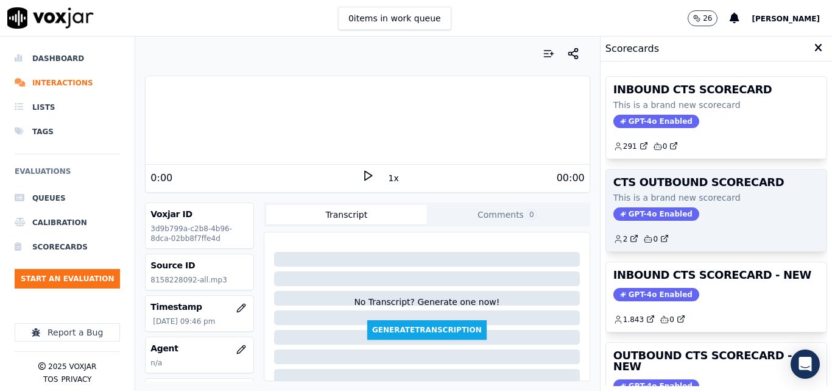
scroll to position [266, 0]
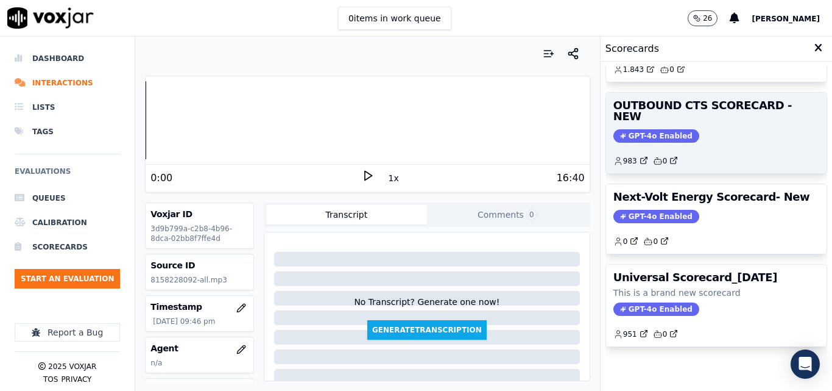
click at [653, 129] on span "GPT-4o Enabled" at bounding box center [657, 135] width 86 height 13
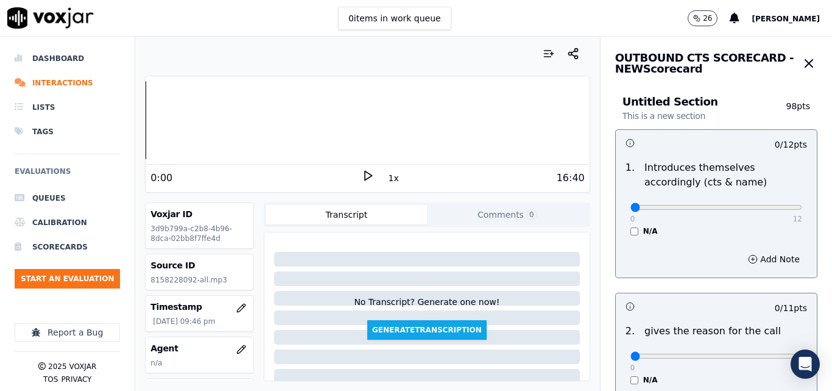
click at [362, 176] on icon at bounding box center [368, 175] width 12 height 12
click at [97, 281] on button "Start an Evaluation" at bounding box center [67, 279] width 105 height 20
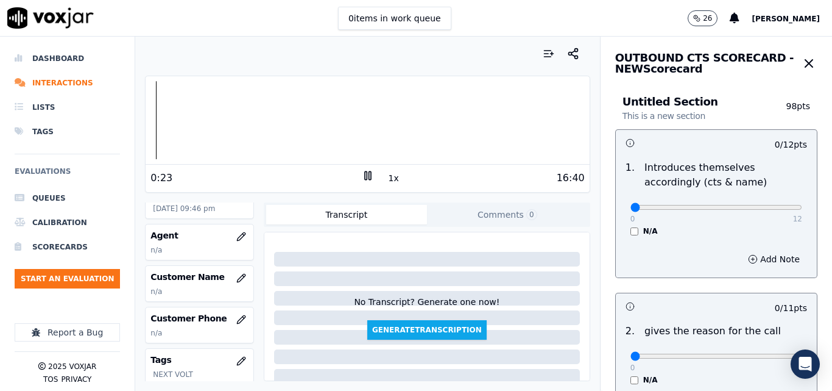
scroll to position [122, 0]
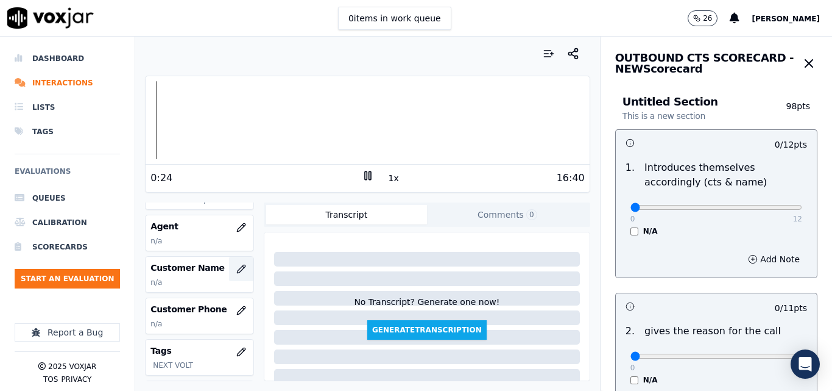
click at [236, 271] on icon "button" at bounding box center [241, 269] width 10 height 10
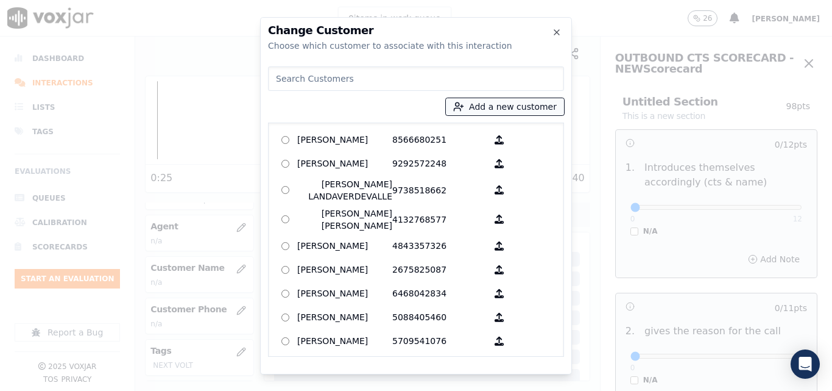
click at [464, 110] on icon "button" at bounding box center [458, 106] width 11 height 11
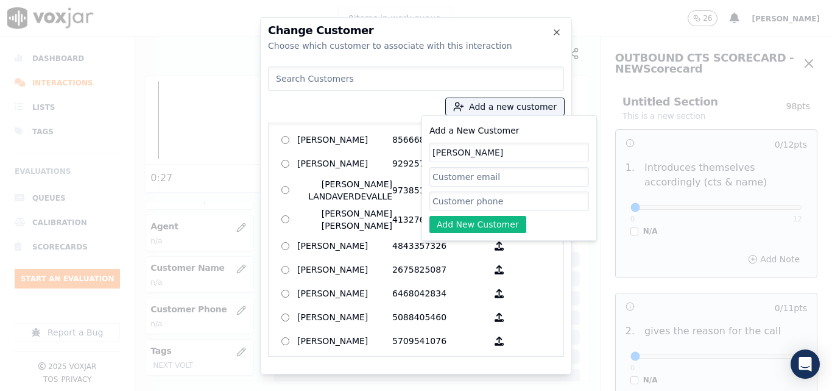
type input "Yenifer Montoya"
click at [485, 204] on input "Add a New Customer" at bounding box center [510, 201] width 160 height 20
paste input "6103353057"
type input "6103353057"
click at [491, 232] on button "Add New Customer" at bounding box center [478, 224] width 97 height 17
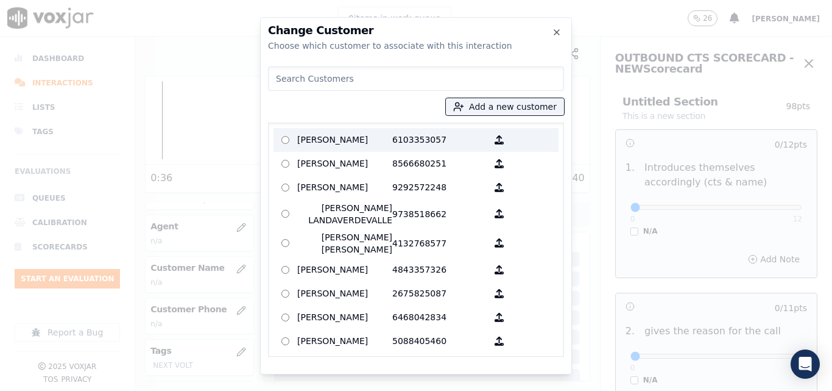
click at [377, 141] on p "Yenifer Montoya" at bounding box center [344, 139] width 95 height 19
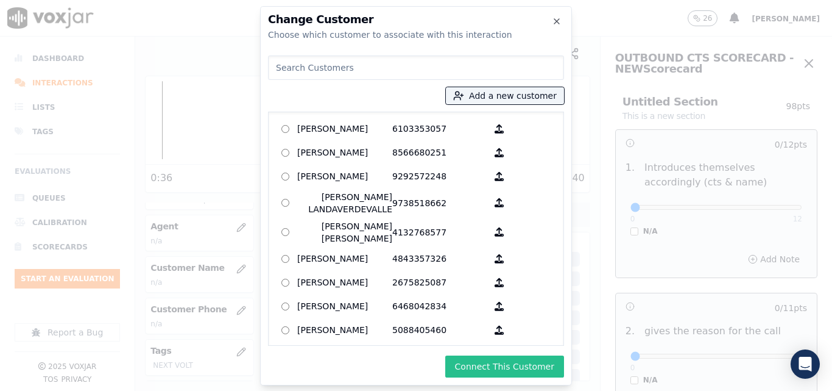
click at [519, 366] on button "Connect This Customer" at bounding box center [505, 366] width 119 height 22
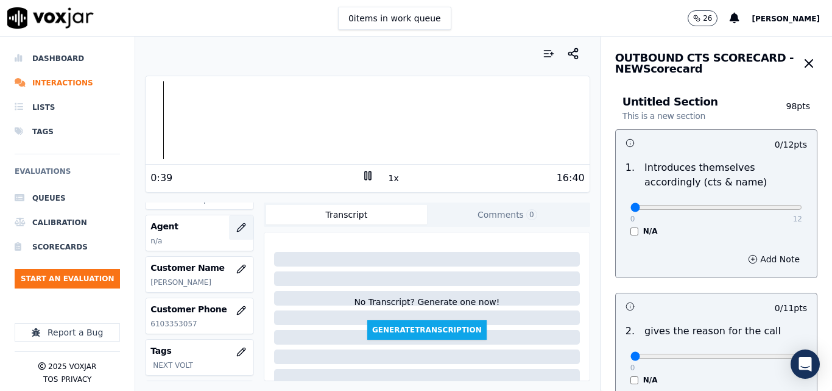
click at [236, 227] on icon "button" at bounding box center [241, 227] width 10 height 10
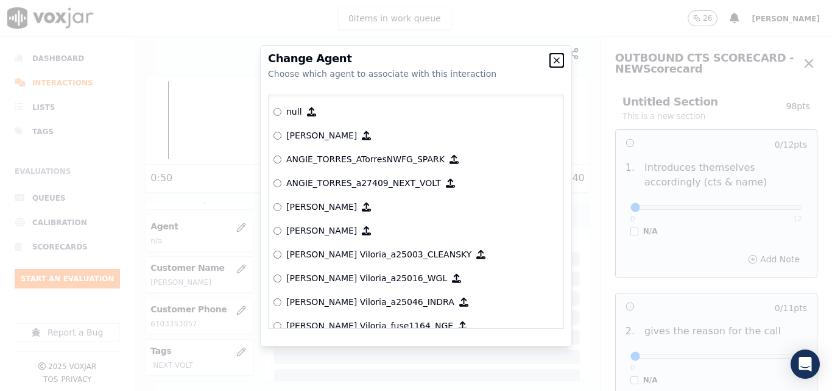
click at [558, 62] on icon "button" at bounding box center [557, 60] width 5 height 5
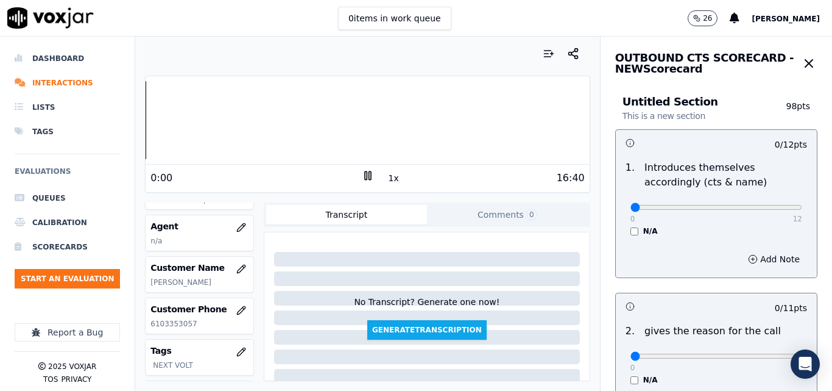
click at [111, 128] on div "Dashboard Interactions Lists Tags Evaluations Queues Calibration Scorecards Sta…" at bounding box center [416, 214] width 832 height 354
click at [236, 266] on icon "button" at bounding box center [241, 269] width 10 height 10
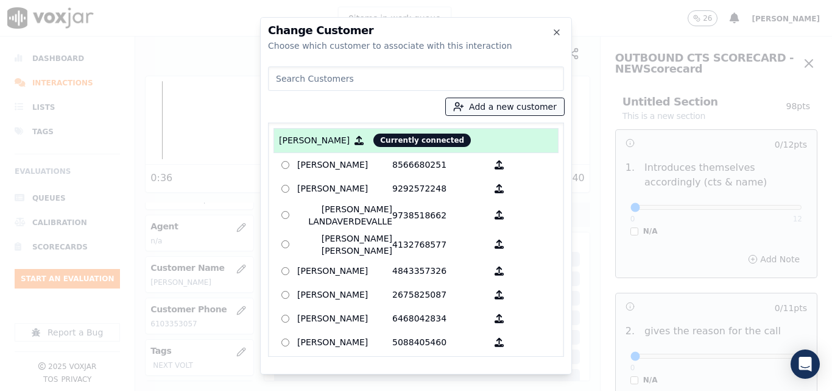
click at [483, 104] on button "Add a new customer" at bounding box center [505, 106] width 118 height 17
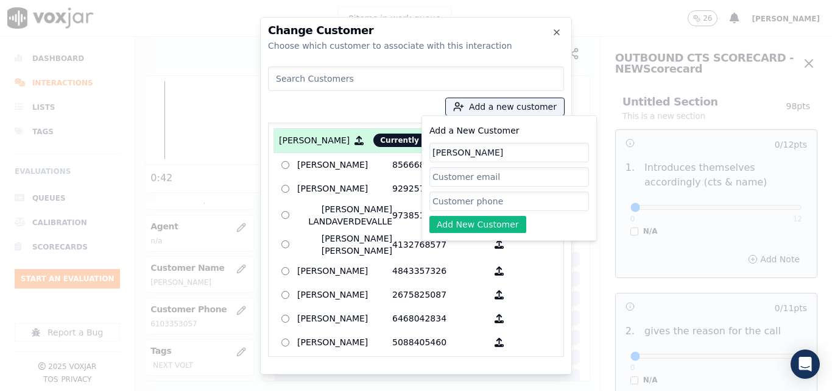
type input "[PERSON_NAME]"
paste input "8158228092"
type input "8158228092"
click at [483, 224] on button "Add New Customer" at bounding box center [478, 224] width 97 height 17
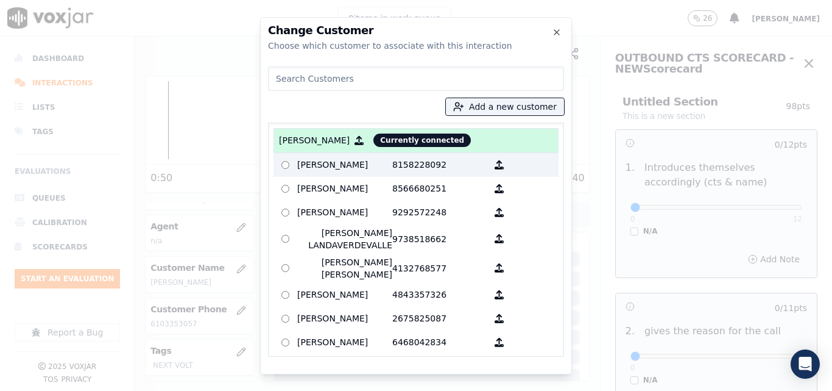
click at [375, 167] on p "[PERSON_NAME]" at bounding box center [344, 164] width 95 height 19
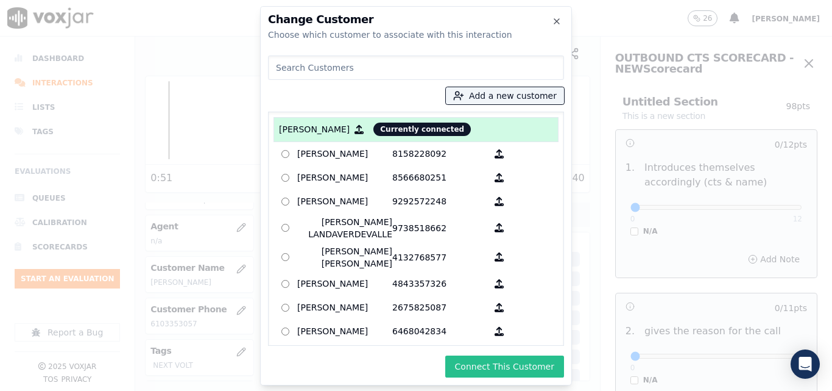
click at [493, 362] on button "Connect This Customer" at bounding box center [505, 366] width 119 height 22
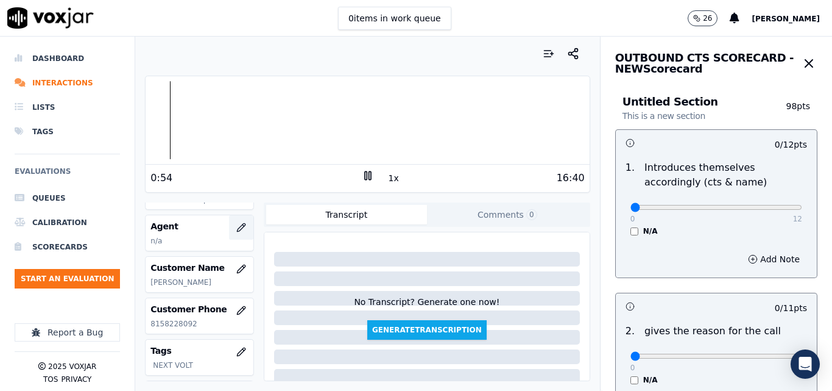
click at [236, 226] on icon "button" at bounding box center [241, 227] width 10 height 10
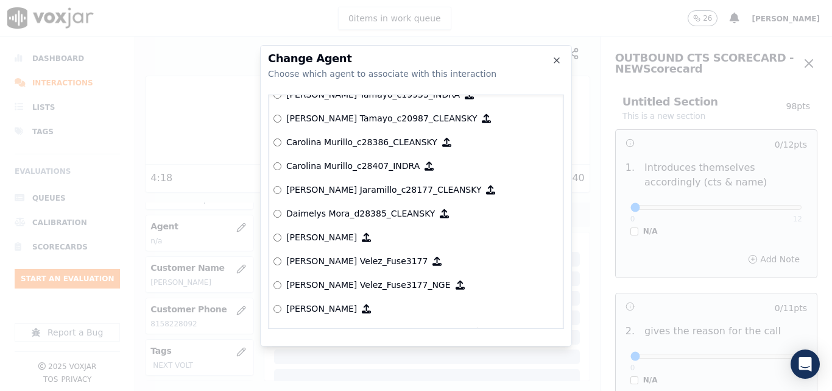
scroll to position [1219, 0]
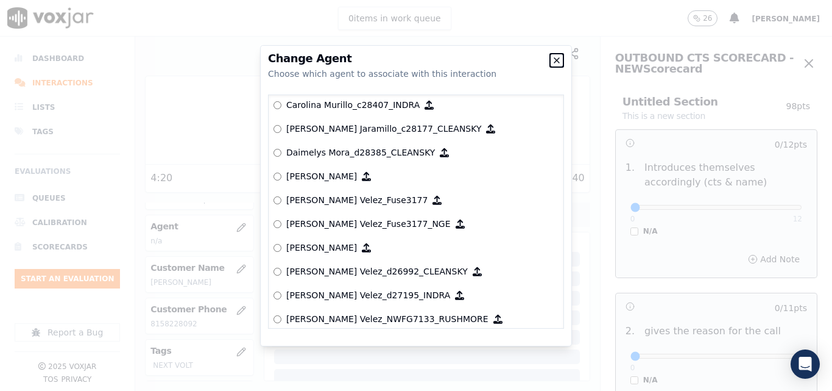
click at [558, 60] on icon "button" at bounding box center [557, 60] width 10 height 10
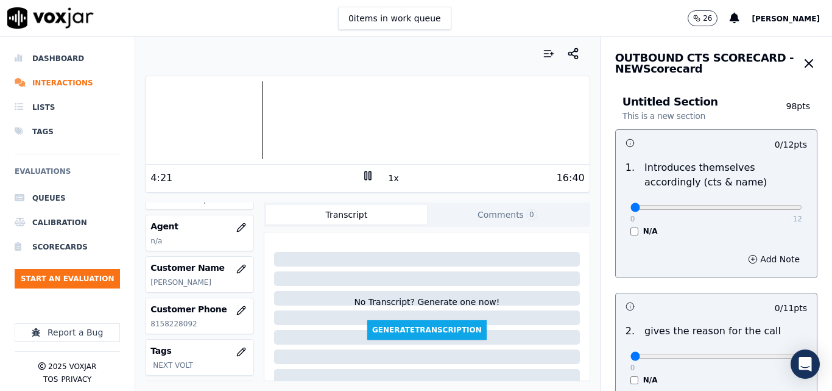
click at [812, 16] on span "[PERSON_NAME]" at bounding box center [786, 19] width 68 height 9
click at [781, 44] on div "Settings" at bounding box center [759, 41] width 130 height 20
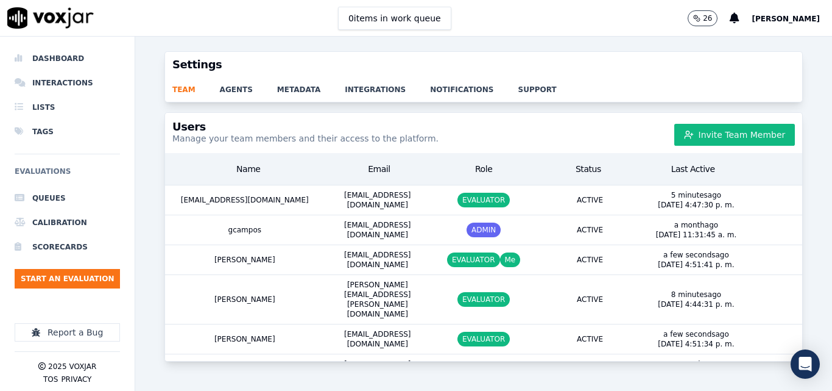
click at [236, 94] on div "team agents metadata integrations notifications support" at bounding box center [483, 89] width 637 height 24
click at [236, 90] on link "agents" at bounding box center [248, 85] width 57 height 17
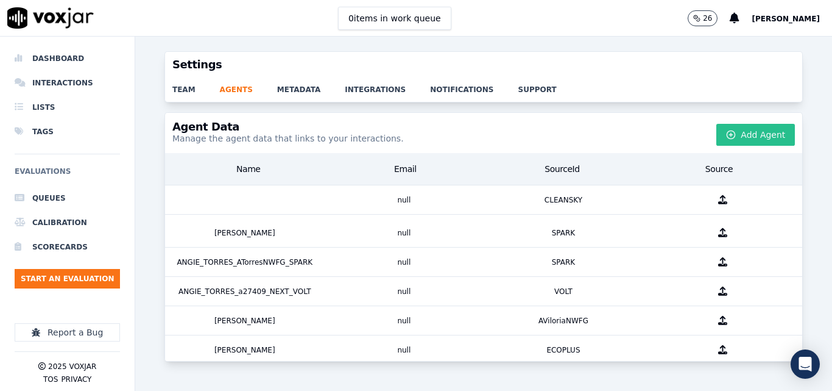
click at [738, 130] on button "Add Agent" at bounding box center [756, 135] width 79 height 22
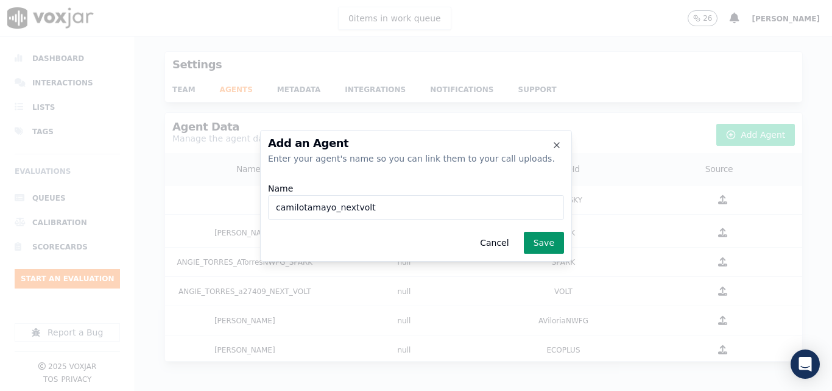
type input "camilotamayo_nextvolt"
click at [534, 244] on button "Save" at bounding box center [544, 243] width 40 height 22
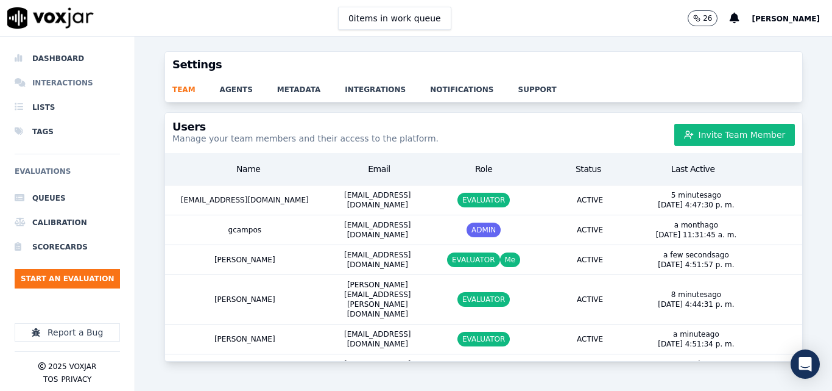
click at [79, 78] on li "Interactions" at bounding box center [67, 83] width 105 height 24
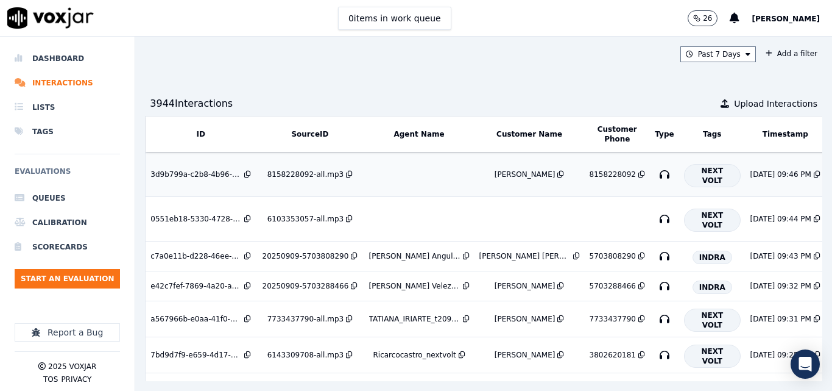
click at [597, 172] on div "8158228092" at bounding box center [613, 174] width 46 height 10
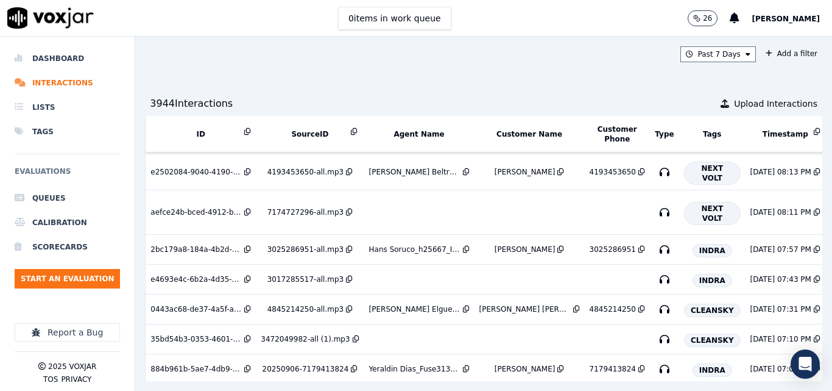
scroll to position [488, 0]
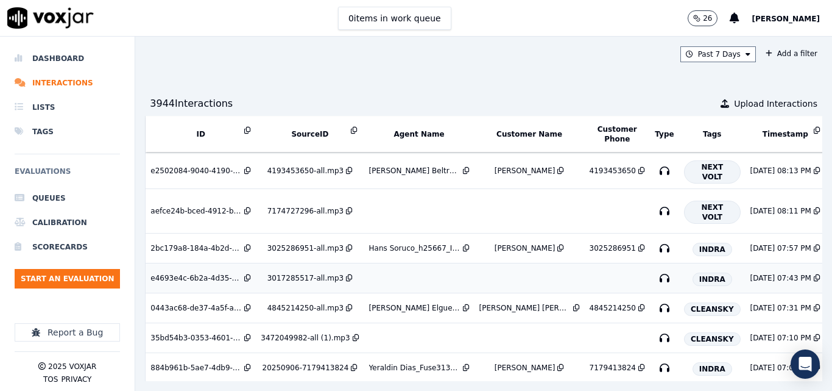
click at [305, 274] on div "3017285517-all.mp3" at bounding box center [306, 278] width 76 height 10
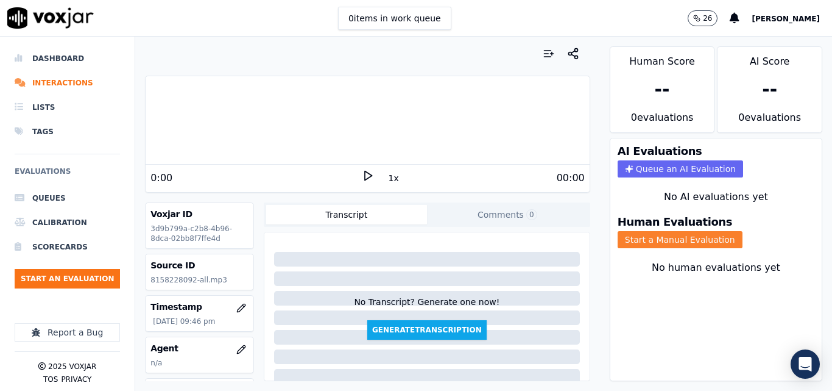
click at [654, 242] on button "Start a Manual Evaluation" at bounding box center [680, 239] width 125 height 17
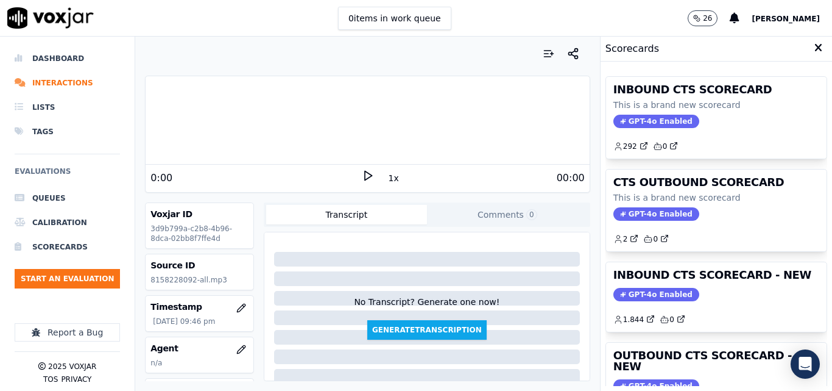
click at [365, 172] on icon at bounding box center [368, 175] width 12 height 12
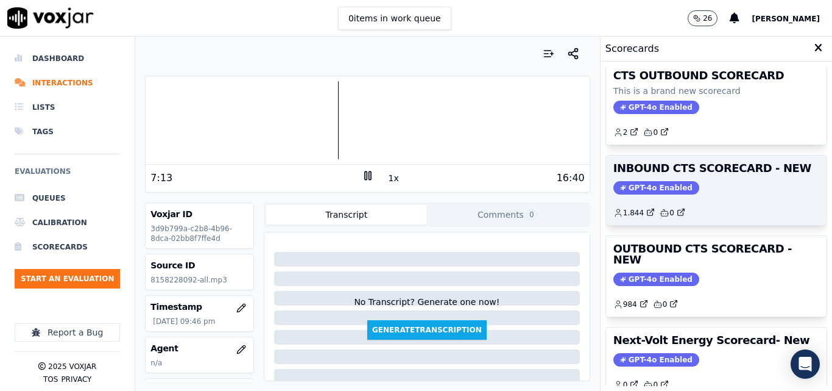
scroll to position [266, 0]
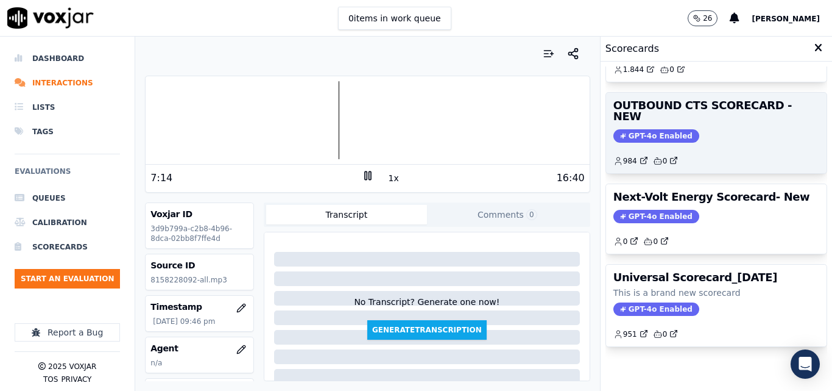
click at [643, 129] on span "GPT-4o Enabled" at bounding box center [657, 135] width 86 height 13
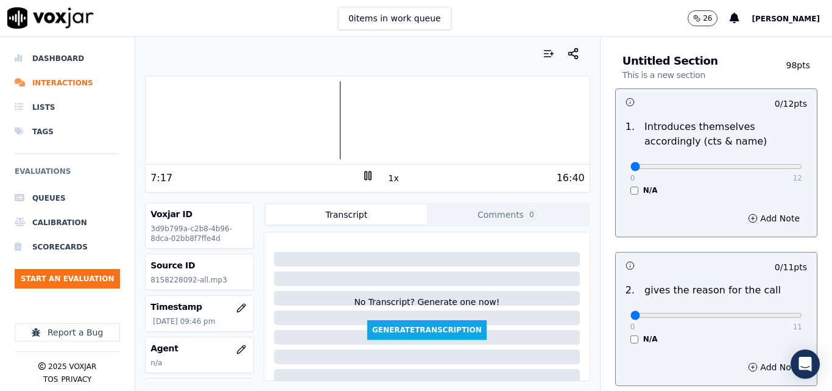
scroll to position [122, 0]
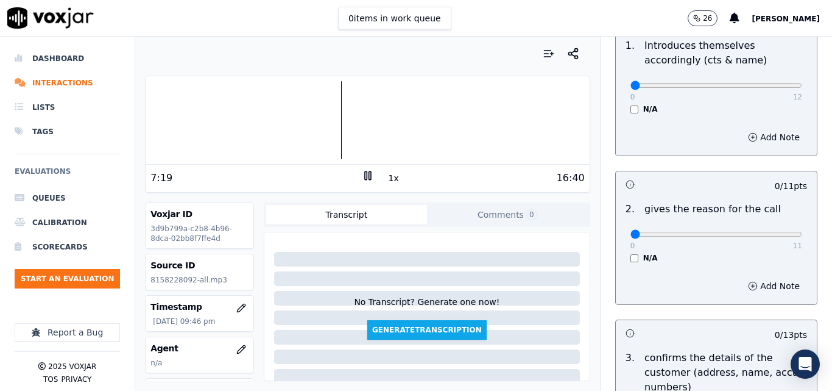
click at [389, 182] on button "1x" at bounding box center [393, 177] width 15 height 17
click at [389, 182] on button "1.5x" at bounding box center [398, 177] width 24 height 17
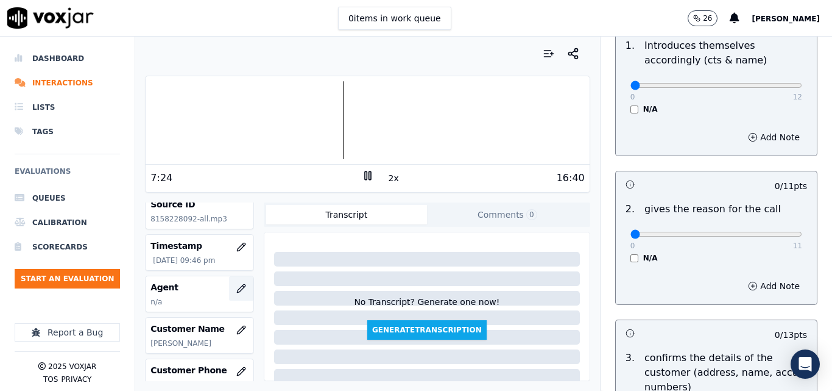
click at [236, 286] on icon "button" at bounding box center [241, 288] width 10 height 10
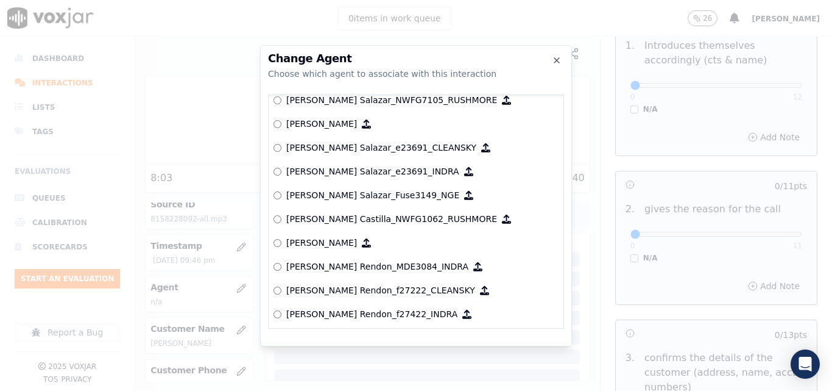
scroll to position [1964, 0]
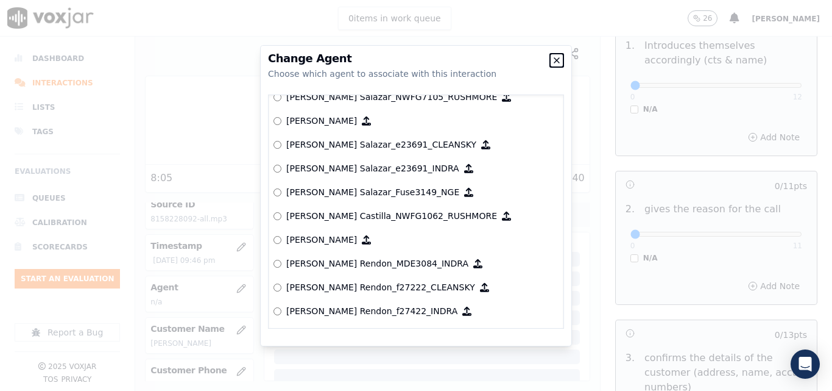
click at [558, 59] on icon "button" at bounding box center [557, 60] width 5 height 5
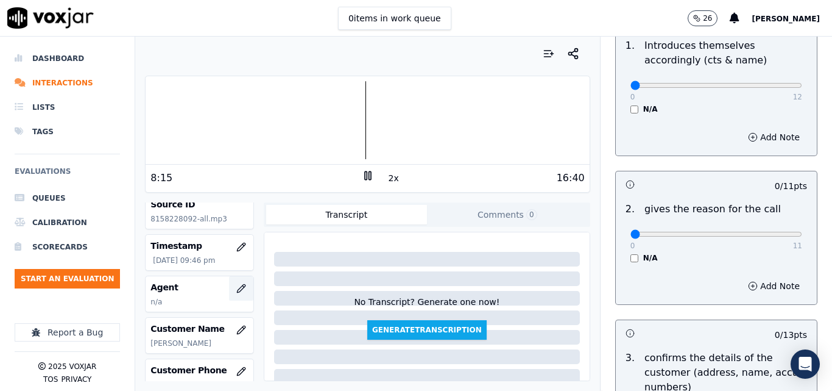
click at [236, 288] on icon "button" at bounding box center [241, 288] width 10 height 10
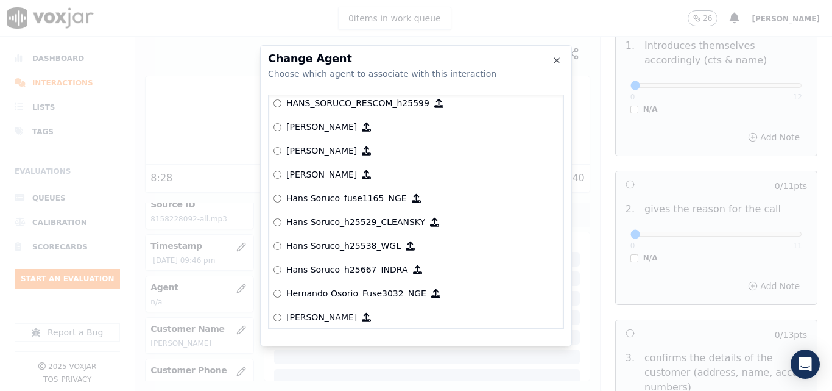
scroll to position [876, 0]
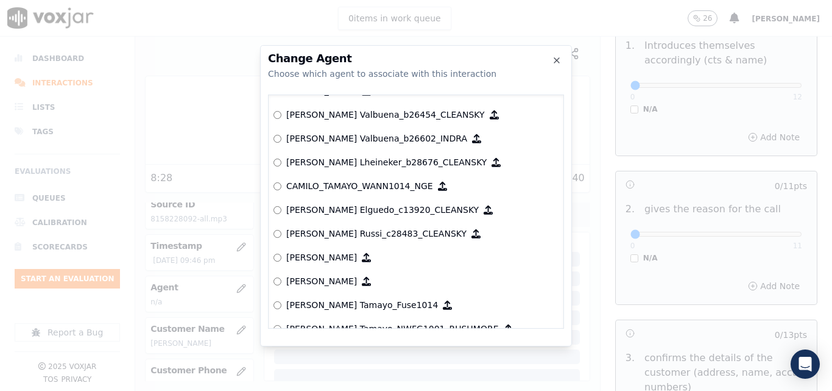
click at [547, 141] on label "[PERSON_NAME] Valbuena_b26602_INDRA" at bounding box center [416, 139] width 285 height 24
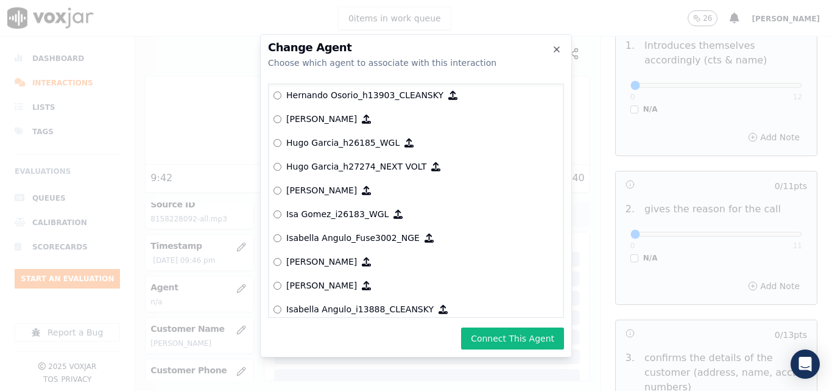
scroll to position [2808, 0]
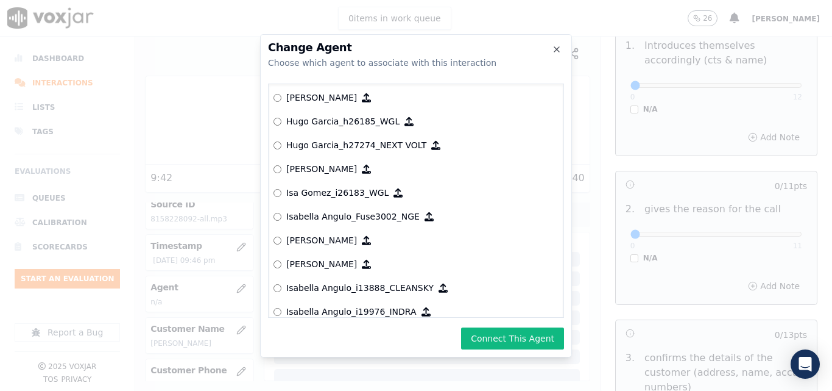
click at [572, 332] on div "Change Agent Choose which agent to associate with this interaction null [PERSON…" at bounding box center [416, 195] width 312 height 323
click at [555, 47] on icon "button" at bounding box center [557, 49] width 5 height 5
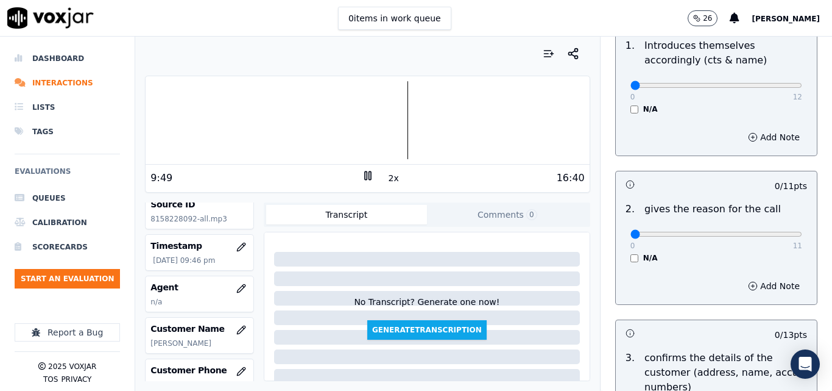
click at [365, 177] on rect at bounding box center [366, 175] width 2 height 8
click at [236, 289] on icon "button" at bounding box center [241, 288] width 10 height 10
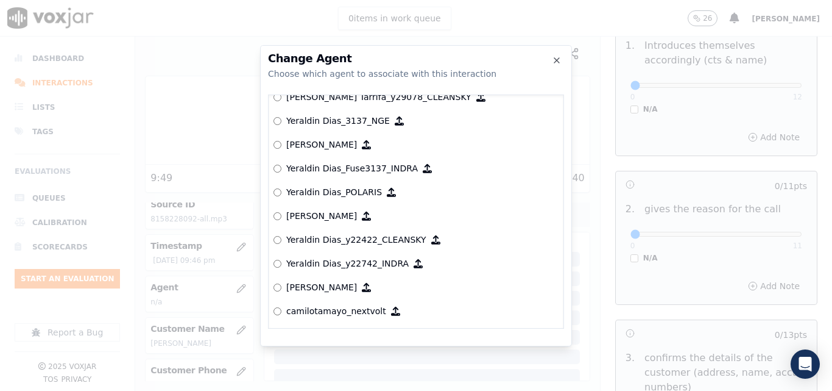
scroll to position [6275, 0]
click at [363, 305] on p "camilotamayo_nextvolt" at bounding box center [336, 311] width 100 height 12
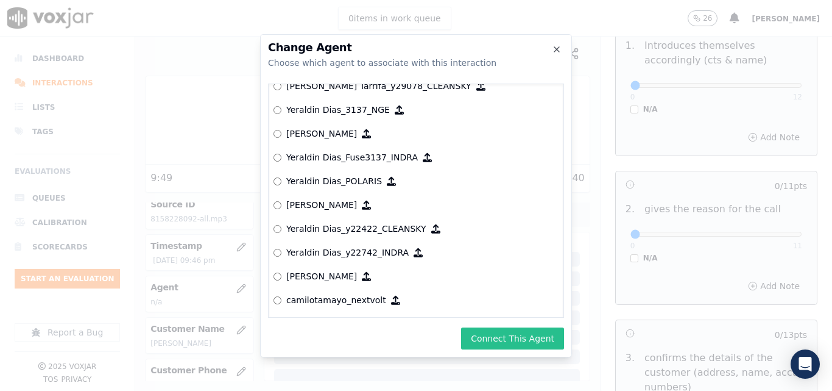
click at [510, 339] on button "Connect This Agent" at bounding box center [512, 338] width 103 height 22
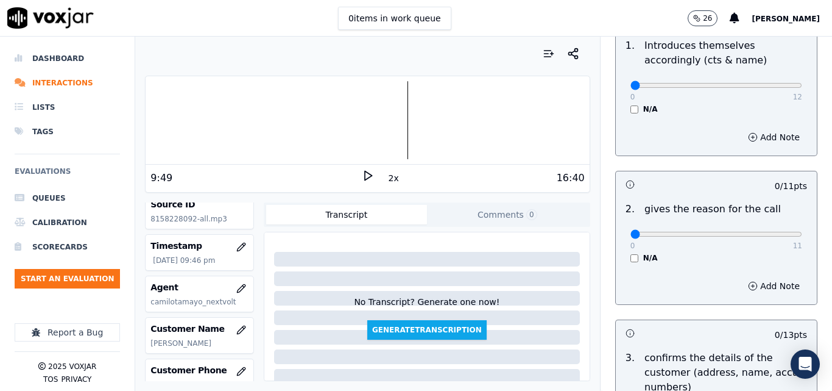
click at [235, 138] on div at bounding box center [368, 120] width 444 height 78
click at [362, 172] on icon at bounding box center [368, 175] width 12 height 12
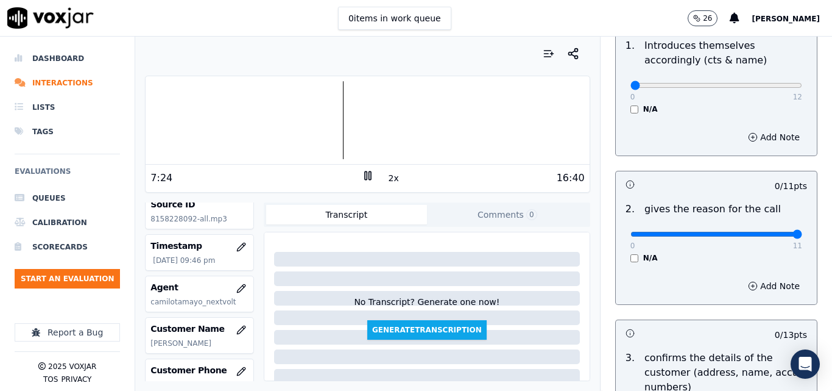
type input "11"
click at [775, 234] on input "range" at bounding box center [717, 234] width 172 height 5
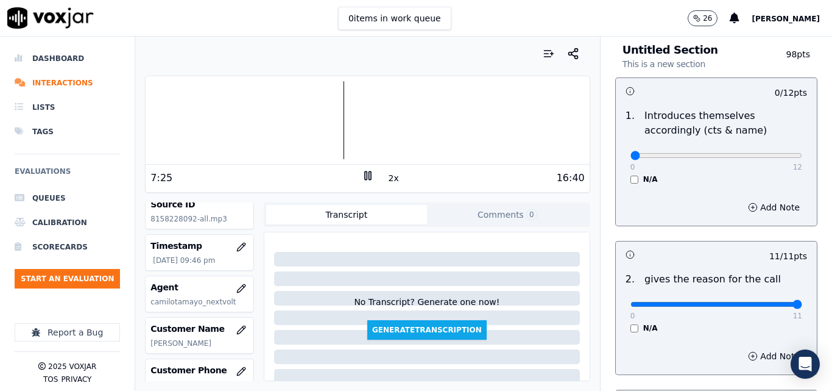
scroll to position [0, 0]
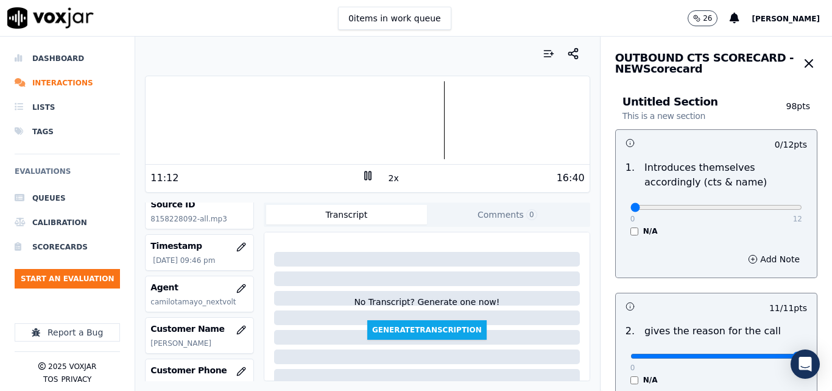
click at [362, 178] on icon at bounding box center [368, 175] width 12 height 12
click at [362, 172] on icon at bounding box center [368, 175] width 12 height 12
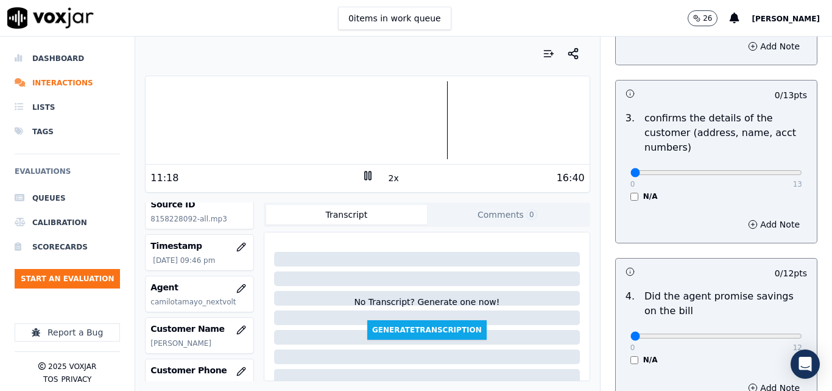
scroll to position [366, 0]
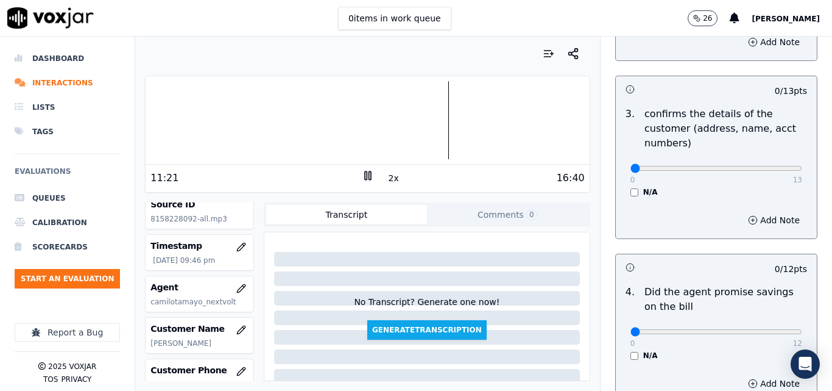
click at [389, 177] on button "2x" at bounding box center [393, 177] width 15 height 17
click at [403, 130] on div at bounding box center [368, 120] width 444 height 78
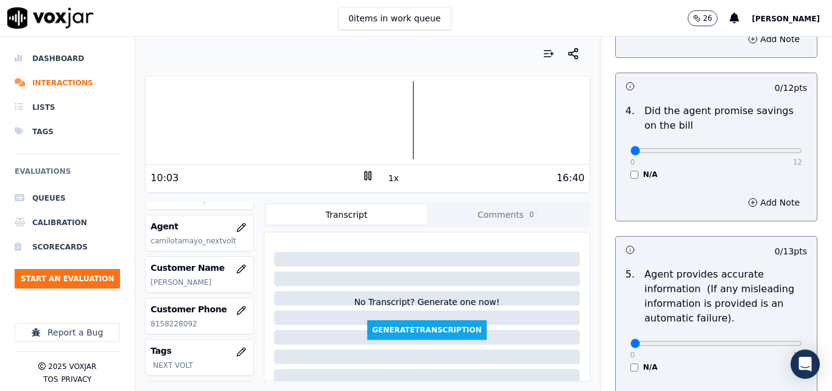
scroll to position [548, 0]
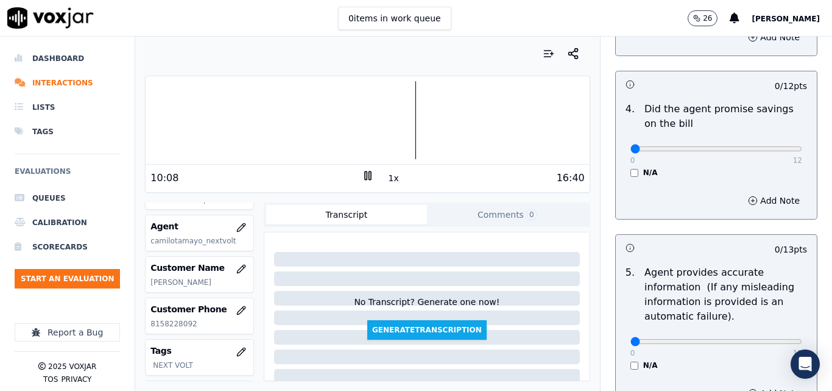
click at [631, 172] on div "N/A" at bounding box center [717, 173] width 172 height 10
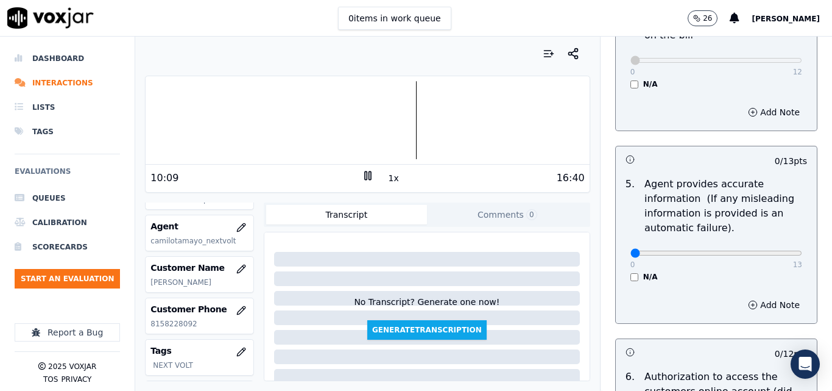
scroll to position [670, 0]
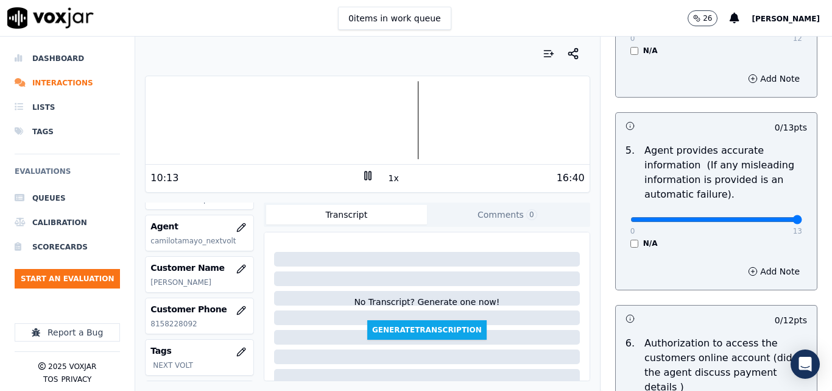
type input "13"
click at [766, 222] on input "range" at bounding box center [717, 219] width 172 height 5
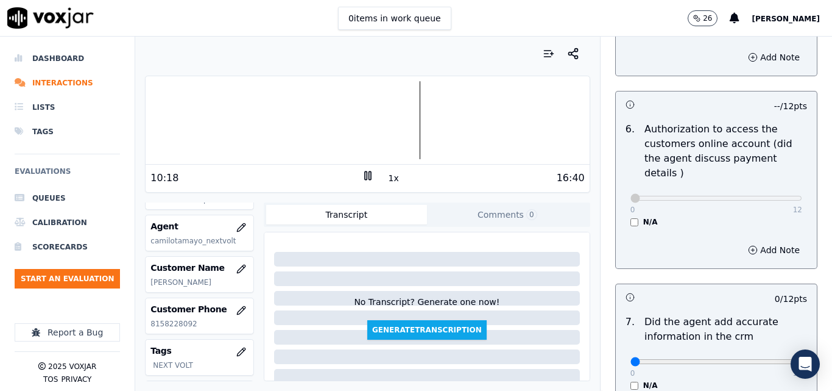
scroll to position [975, 0]
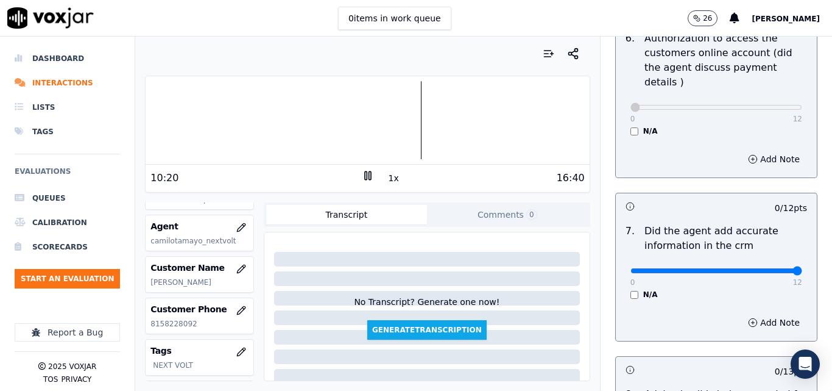
type input "12"
click at [767, 268] on input "range" at bounding box center [717, 270] width 172 height 5
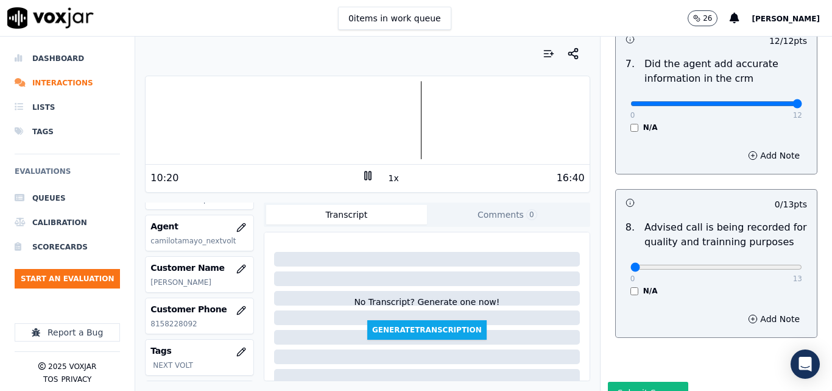
scroll to position [1158, 0]
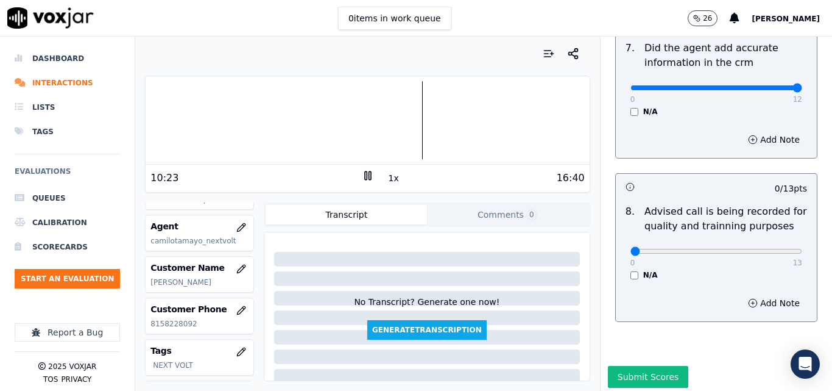
click at [386, 176] on button "1x" at bounding box center [393, 177] width 15 height 17
click at [386, 176] on button "1.5x" at bounding box center [398, 177] width 24 height 17
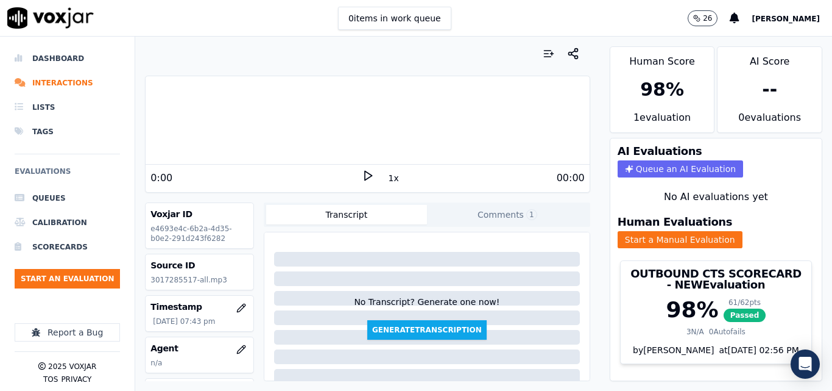
scroll to position [61, 0]
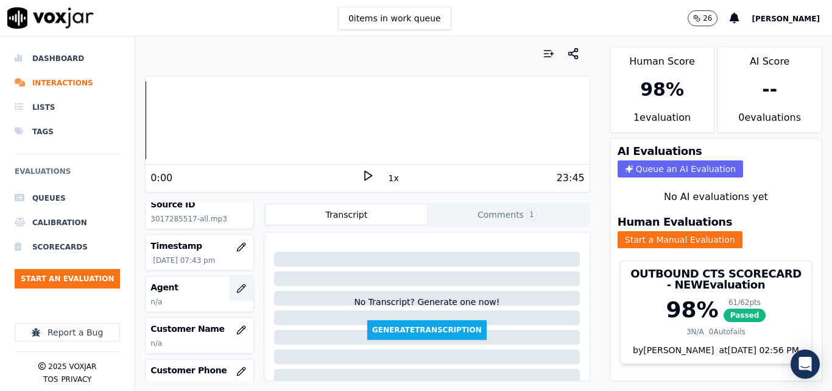
click at [237, 292] on icon "button" at bounding box center [241, 288] width 8 height 8
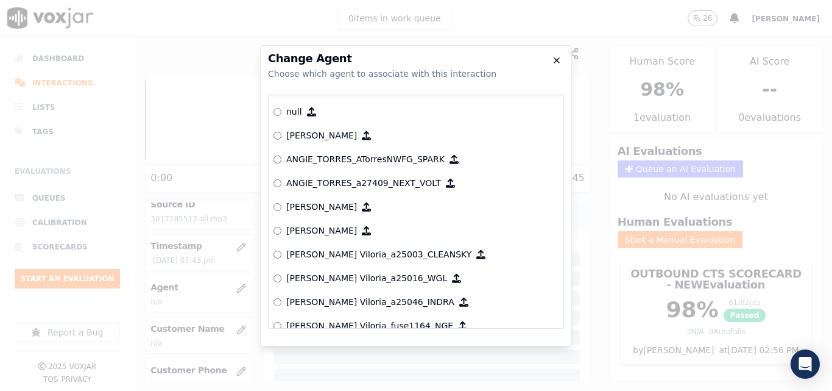
click at [558, 59] on icon "button" at bounding box center [557, 60] width 5 height 5
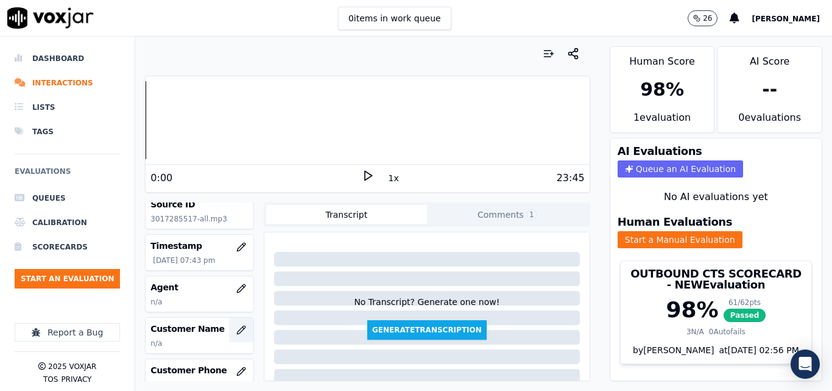
click at [237, 331] on icon "button" at bounding box center [241, 329] width 8 height 8
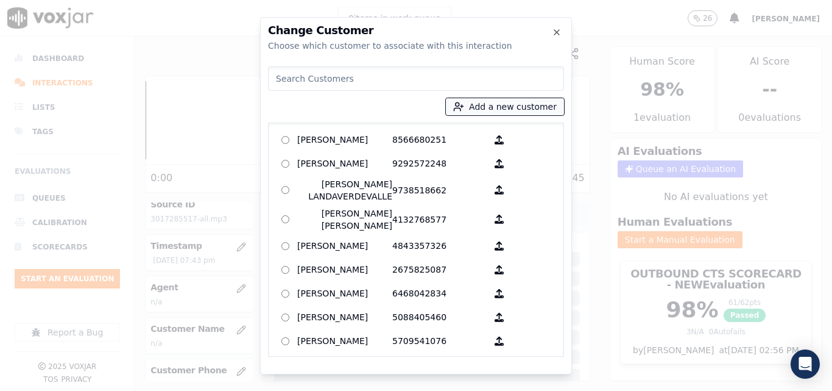
click at [474, 107] on button "Add a new customer" at bounding box center [505, 106] width 118 height 17
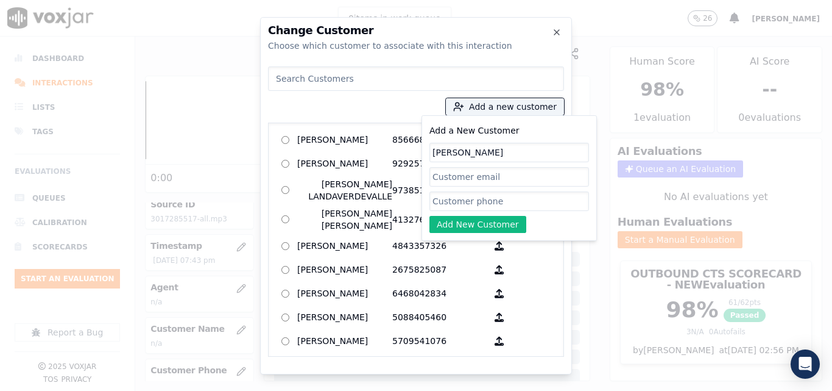
type input "[PERSON_NAME]"
click at [488, 201] on input "Add a New Customer" at bounding box center [510, 201] width 160 height 20
paste input "3017285517"
type input "3017285517"
click at [493, 229] on button "Add New Customer" at bounding box center [478, 224] width 97 height 17
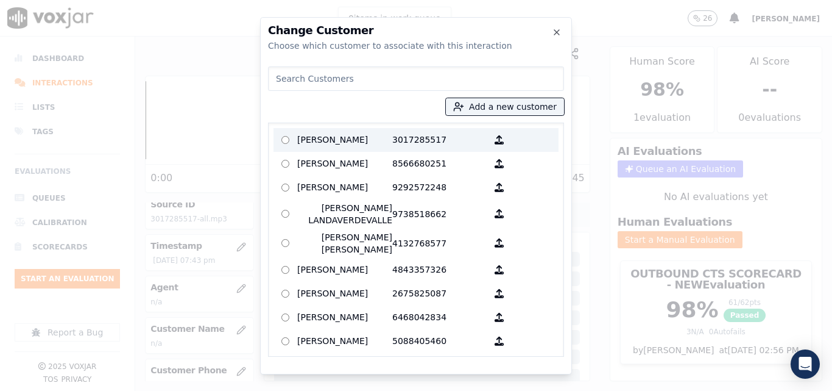
click at [402, 138] on p "3017285517" at bounding box center [439, 139] width 95 height 19
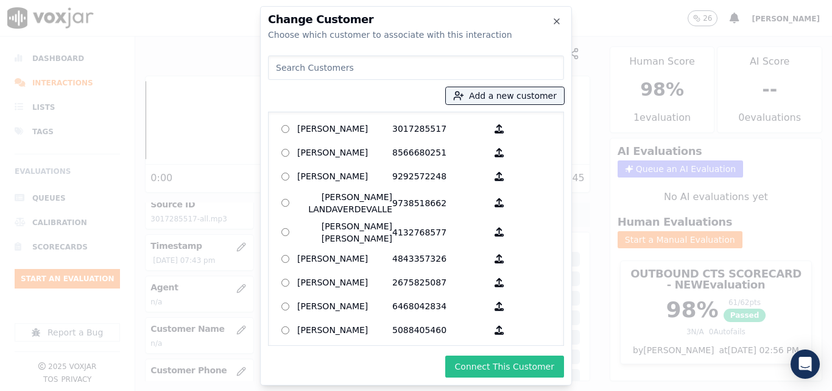
click at [513, 368] on button "Connect This Customer" at bounding box center [505, 366] width 119 height 22
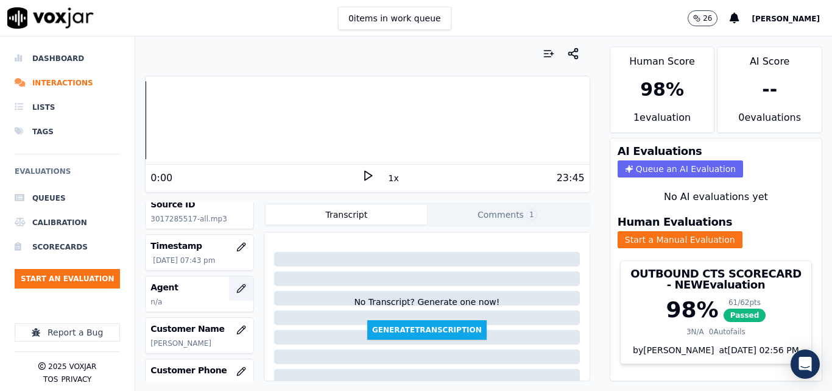
click at [236, 292] on icon "button" at bounding box center [241, 288] width 10 height 10
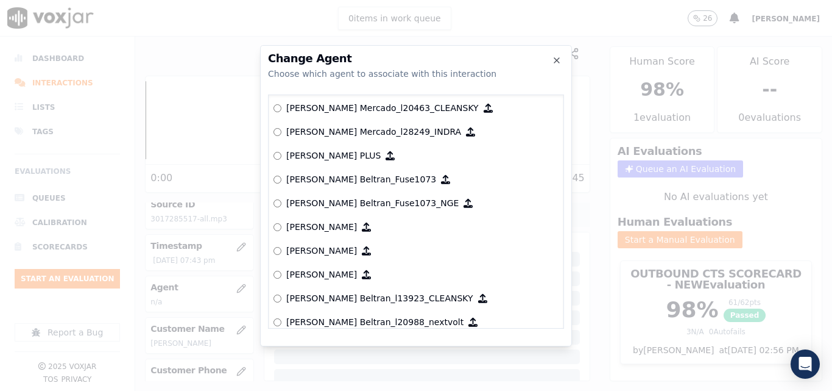
scroll to position [4470, 0]
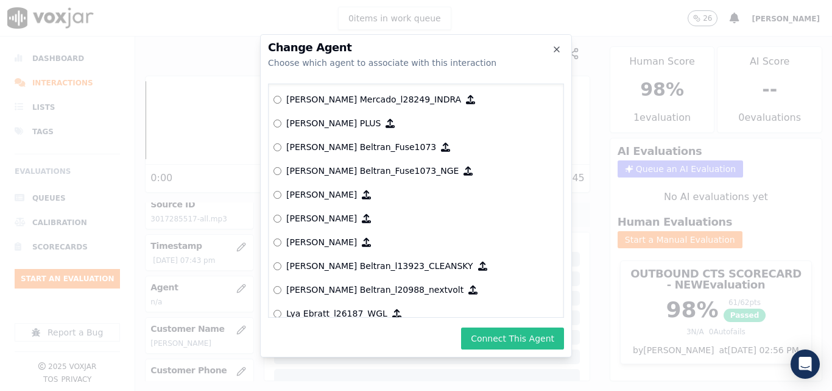
click at [530, 336] on button "Connect This Agent" at bounding box center [512, 338] width 103 height 22
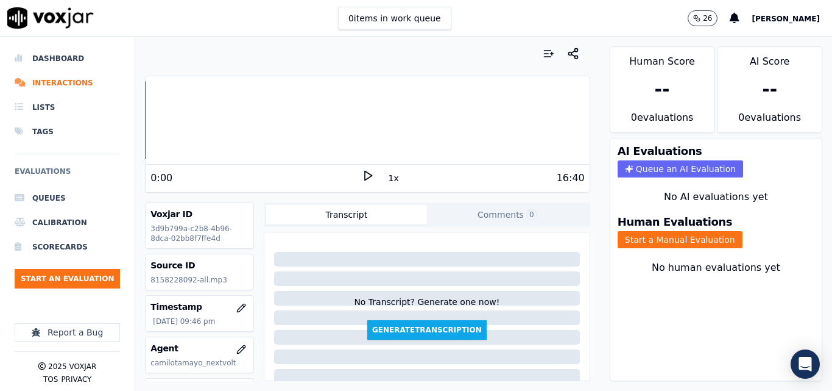
click at [363, 177] on icon at bounding box center [368, 175] width 12 height 12
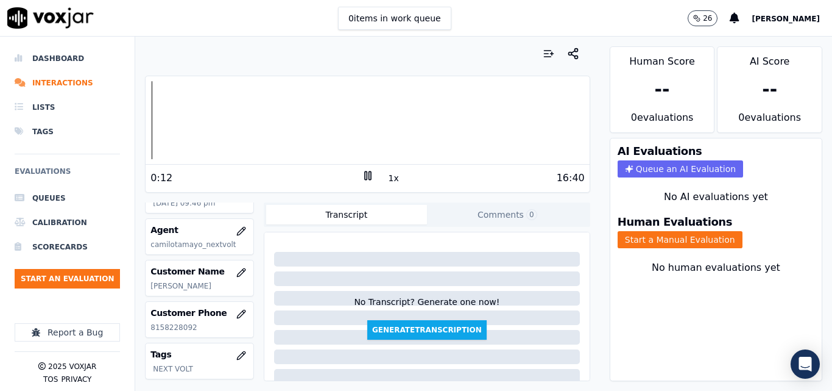
scroll to position [122, 0]
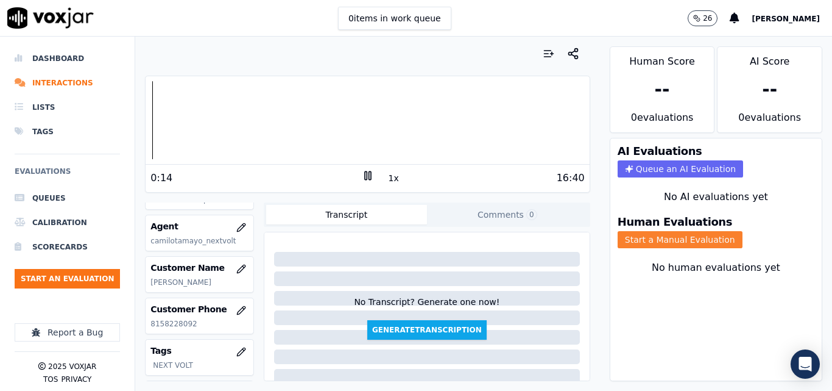
click at [627, 235] on button "Start a Manual Evaluation" at bounding box center [680, 239] width 125 height 17
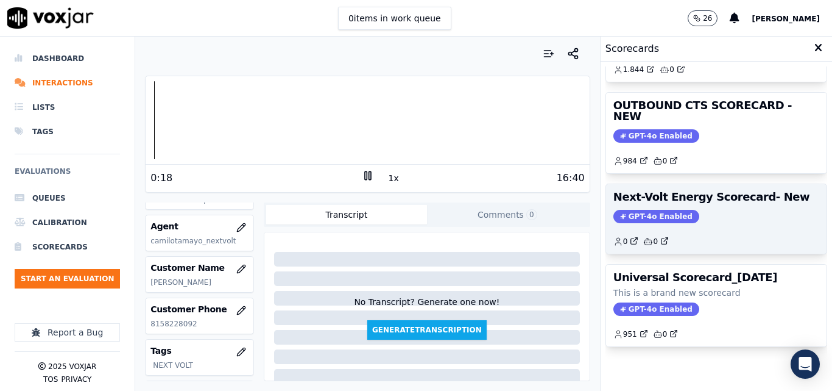
scroll to position [205, 0]
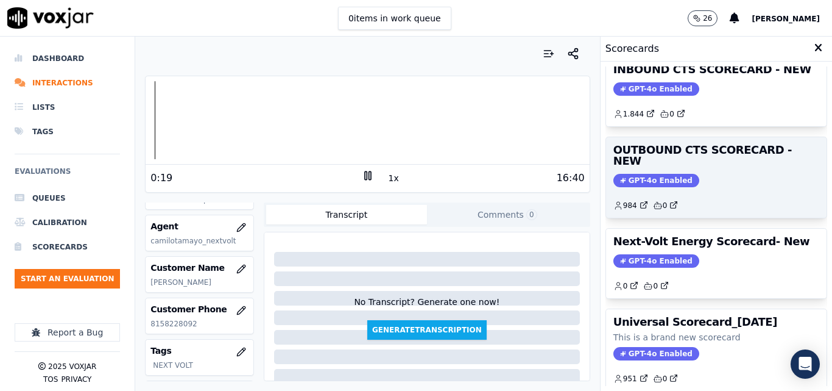
click at [648, 174] on span "GPT-4o Enabled" at bounding box center [657, 180] width 86 height 13
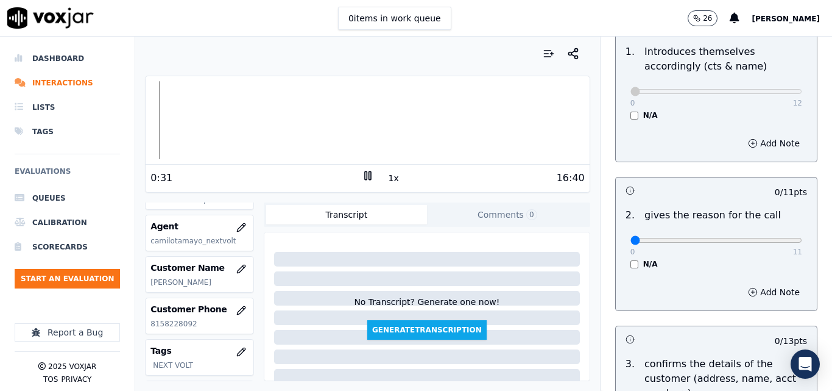
scroll to position [122, 0]
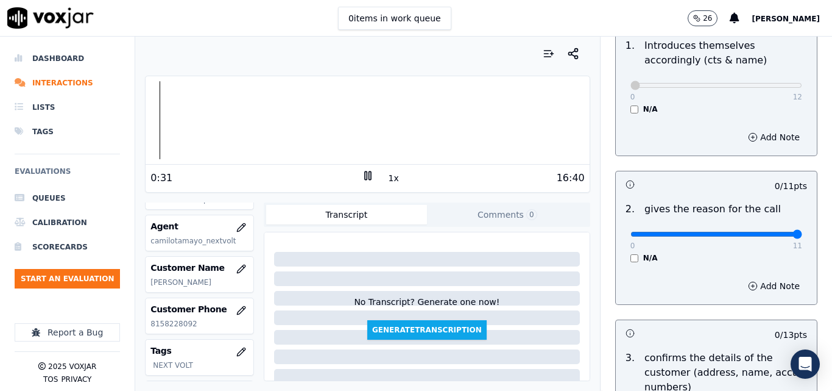
type input "11"
click at [769, 232] on input "range" at bounding box center [717, 234] width 172 height 5
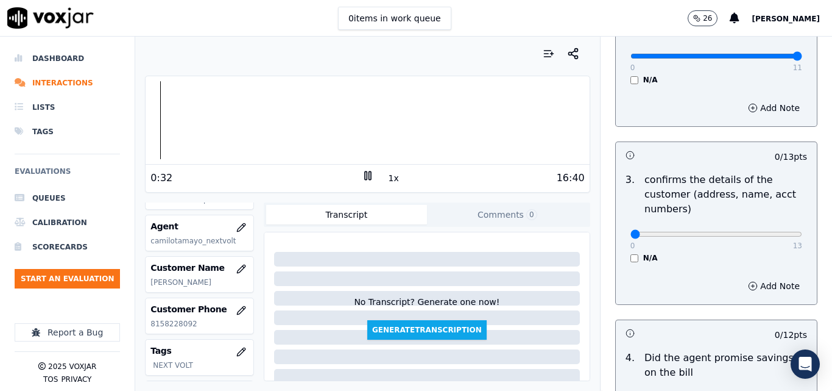
scroll to position [305, 0]
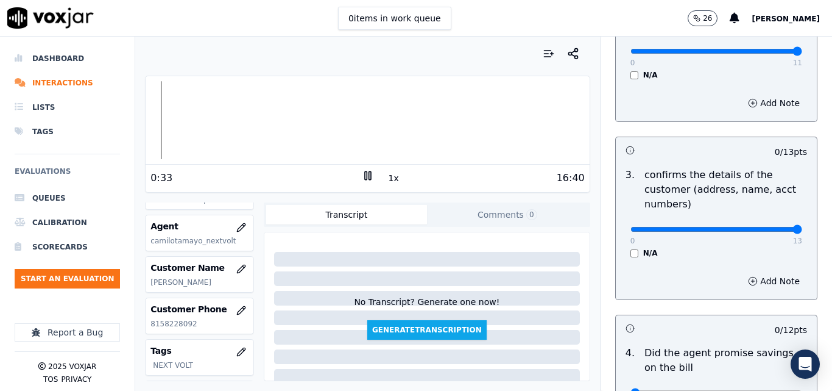
type input "13"
click at [774, 231] on input "range" at bounding box center [717, 229] width 172 height 5
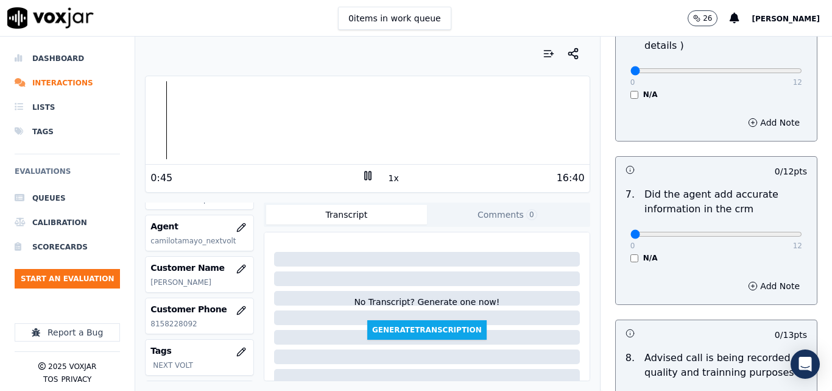
scroll to position [992, 0]
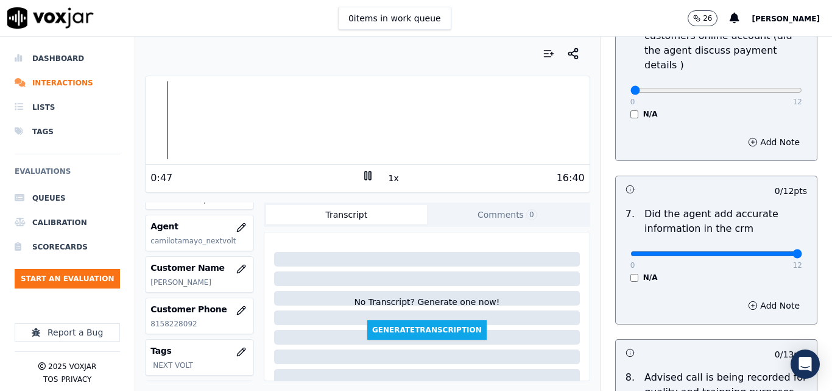
type input "12"
click at [772, 251] on input "range" at bounding box center [717, 253] width 172 height 5
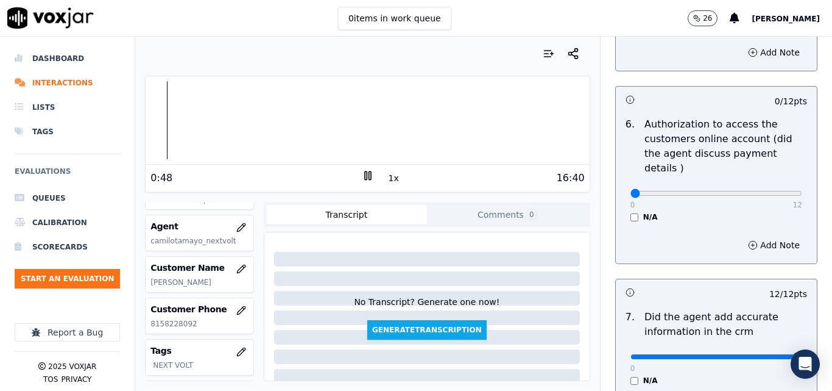
scroll to position [870, 0]
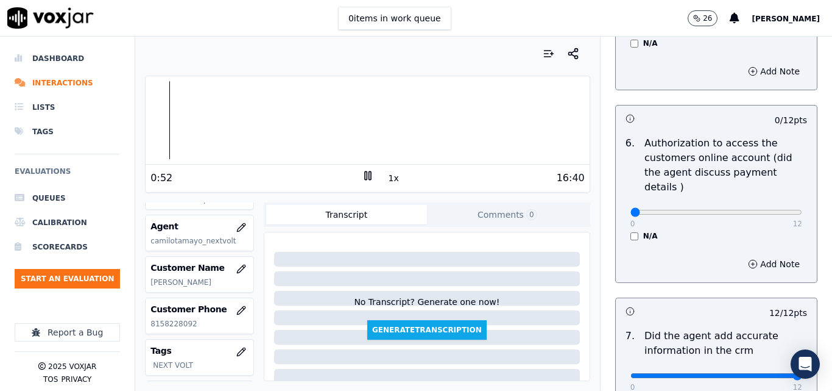
click at [621, 221] on div "0 12 N/A" at bounding box center [716, 217] width 191 height 46
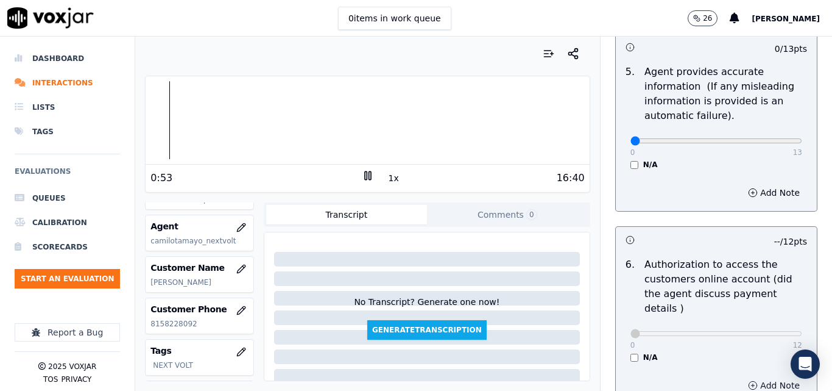
scroll to position [748, 0]
type input "13"
click at [770, 144] on input "range" at bounding box center [717, 141] width 172 height 5
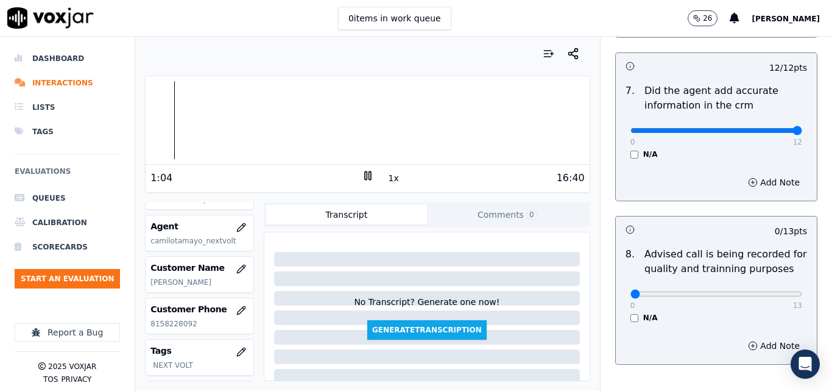
scroll to position [1175, 0]
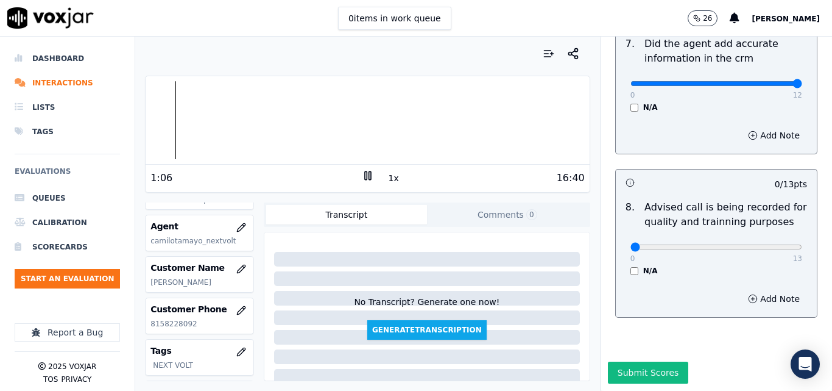
click at [388, 183] on button "1x" at bounding box center [393, 177] width 15 height 17
click at [525, 125] on div at bounding box center [368, 120] width 444 height 78
click at [513, 121] on div at bounding box center [368, 120] width 444 height 78
click at [525, 121] on div at bounding box center [368, 120] width 444 height 78
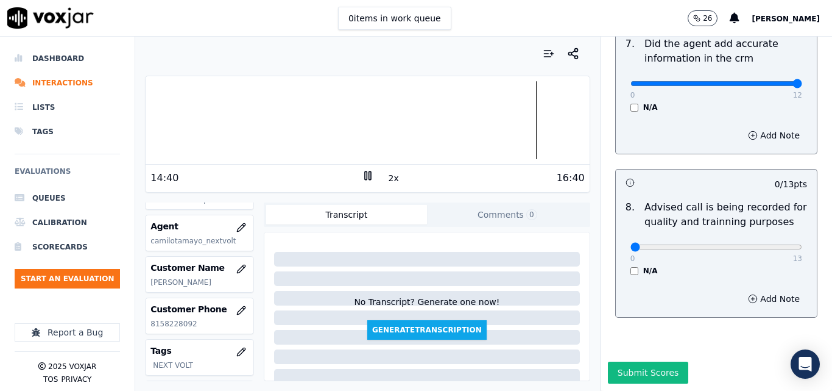
click at [518, 124] on div at bounding box center [368, 120] width 444 height 78
click at [506, 125] on div at bounding box center [368, 120] width 444 height 78
click at [653, 14] on div "0 items in work queue 26 [PERSON_NAME]" at bounding box center [416, 18] width 832 height 37
click at [350, 119] on div at bounding box center [368, 120] width 444 height 78
click at [628, 361] on button "Submit Scores" at bounding box center [648, 372] width 81 height 22
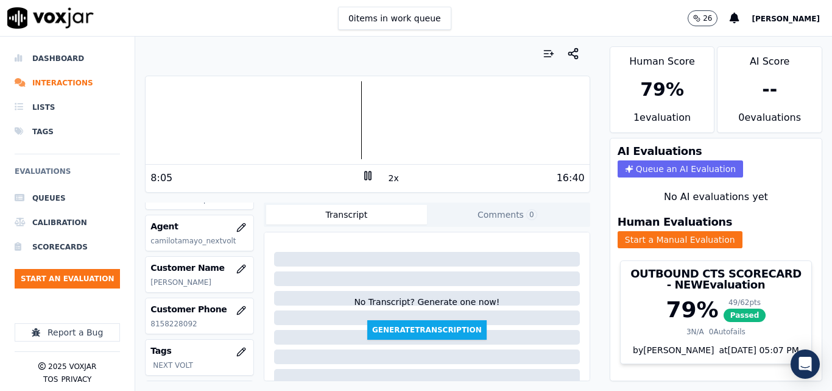
click at [363, 172] on icon at bounding box center [368, 175] width 12 height 12
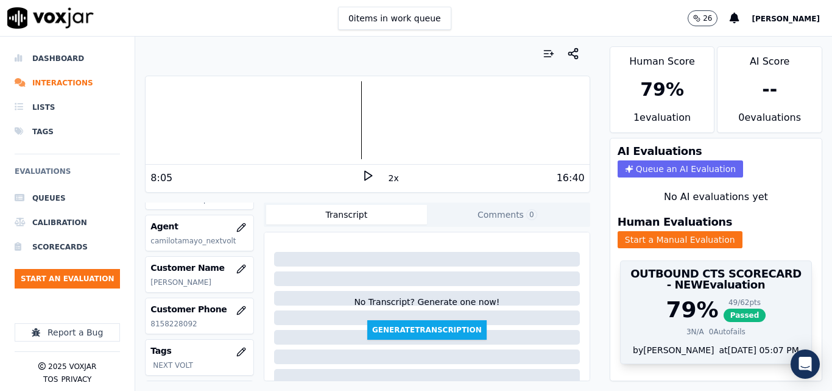
click at [734, 311] on span "Passed" at bounding box center [745, 314] width 43 height 13
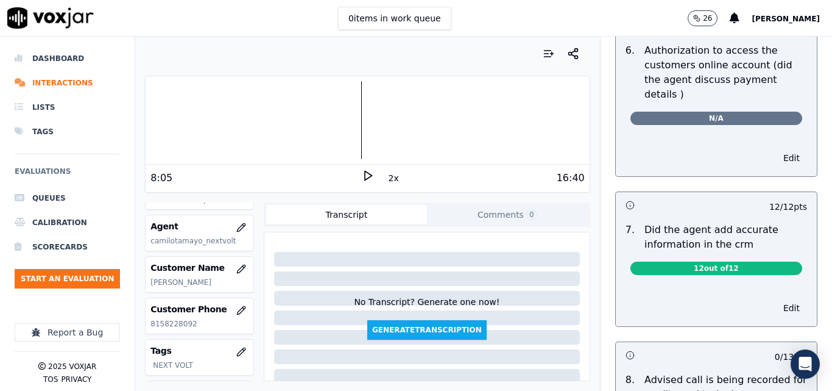
scroll to position [1038, 0]
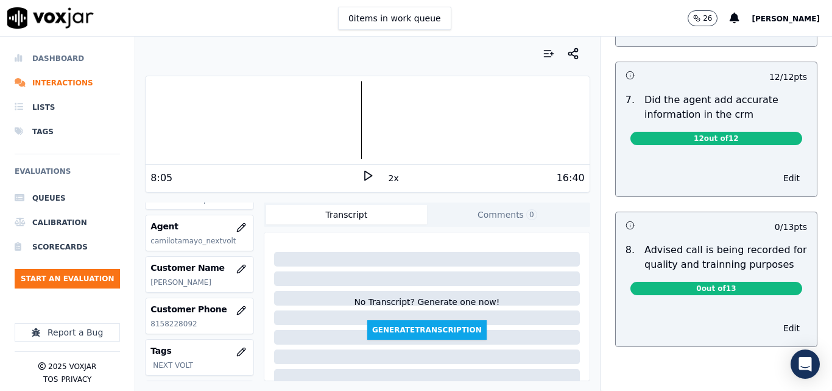
click at [62, 62] on li "Dashboard" at bounding box center [67, 58] width 105 height 24
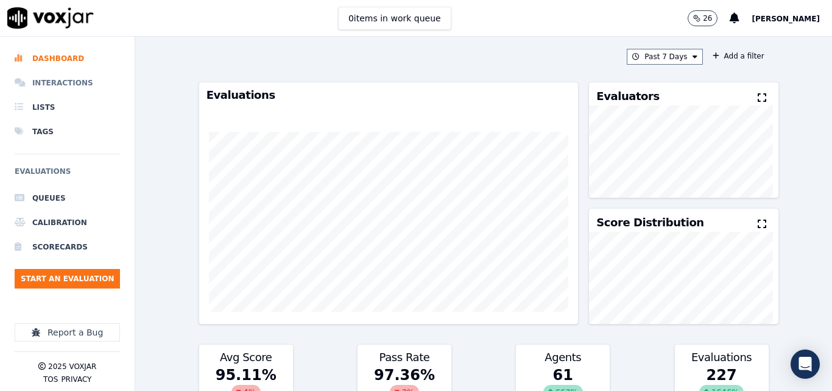
click at [47, 85] on li "Interactions" at bounding box center [67, 83] width 105 height 24
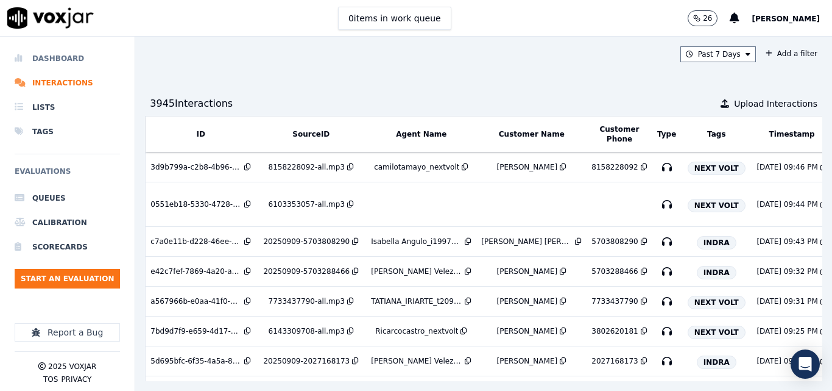
click at [79, 60] on li "Dashboard" at bounding box center [67, 58] width 105 height 24
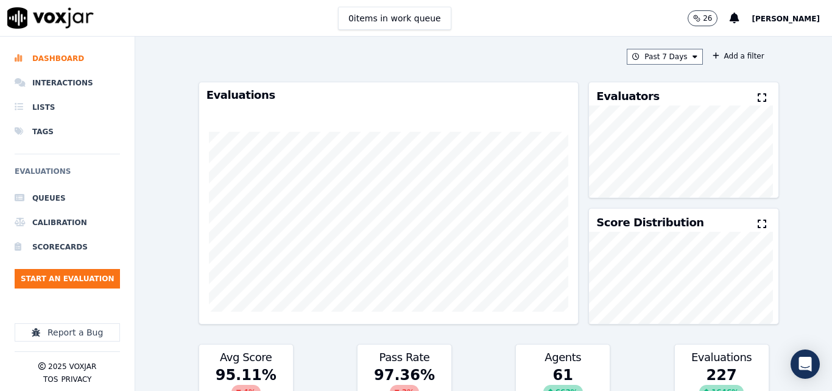
click at [73, 260] on ul "Queues Calibration Scorecards Start an Evaluation" at bounding box center [67, 242] width 105 height 112
click at [63, 281] on button "Start an Evaluation" at bounding box center [67, 279] width 105 height 20
click at [70, 84] on li "Interactions" at bounding box center [67, 83] width 105 height 24
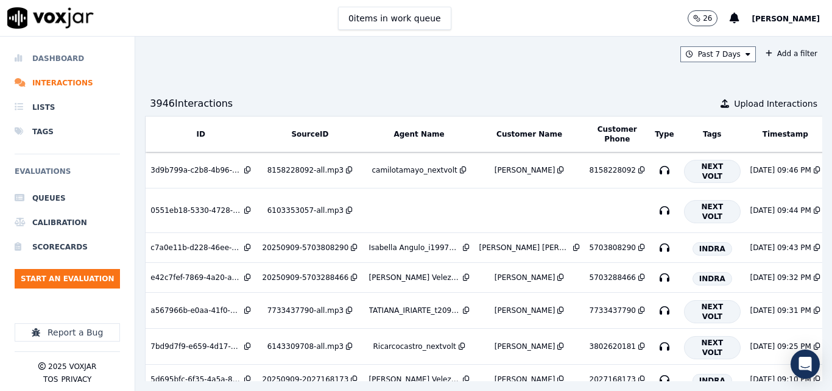
click at [47, 55] on li "Dashboard" at bounding box center [67, 58] width 105 height 24
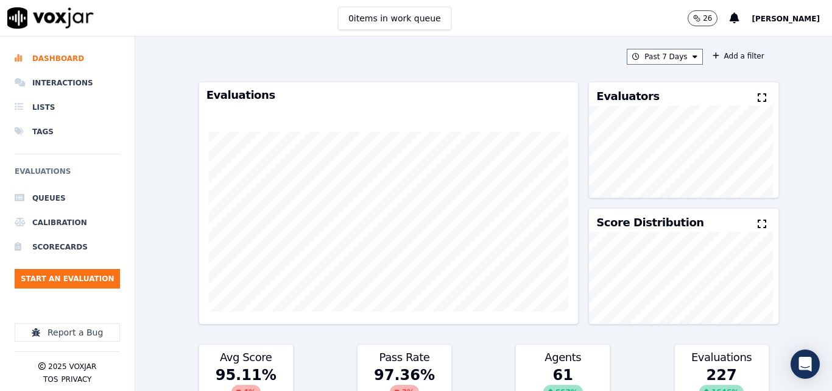
click at [758, 102] on icon at bounding box center [762, 98] width 9 height 10
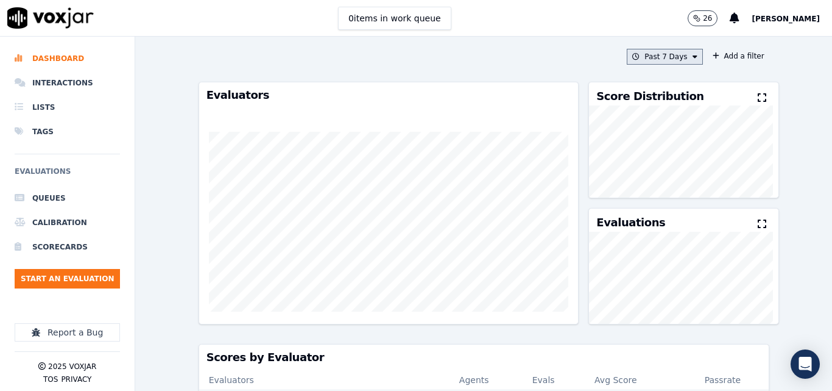
click at [674, 51] on button "Past 7 Days" at bounding box center [665, 57] width 76 height 16
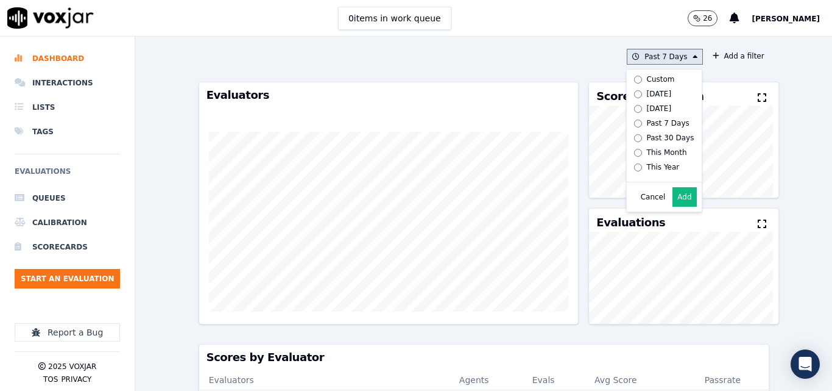
click at [655, 93] on label "[DATE]" at bounding box center [662, 94] width 65 height 15
click at [765, 84] on div "Past 7 Days Custom [DATE] [DATE] Past 7 Days Past 30 Days This Month This Year …" at bounding box center [483, 214] width 697 height 354
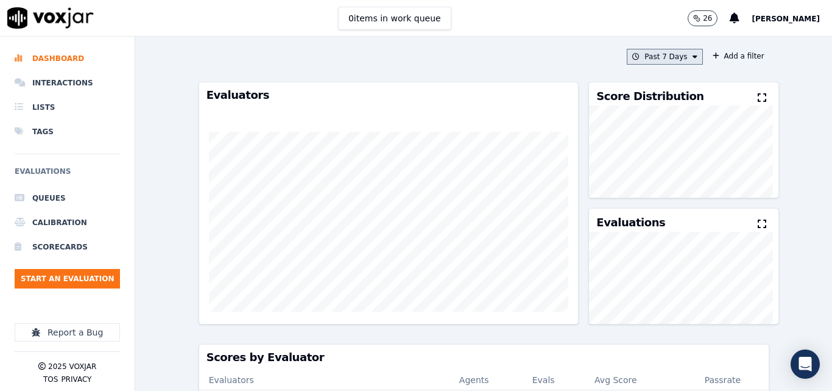
click at [673, 59] on button "Past 7 Days" at bounding box center [665, 57] width 76 height 16
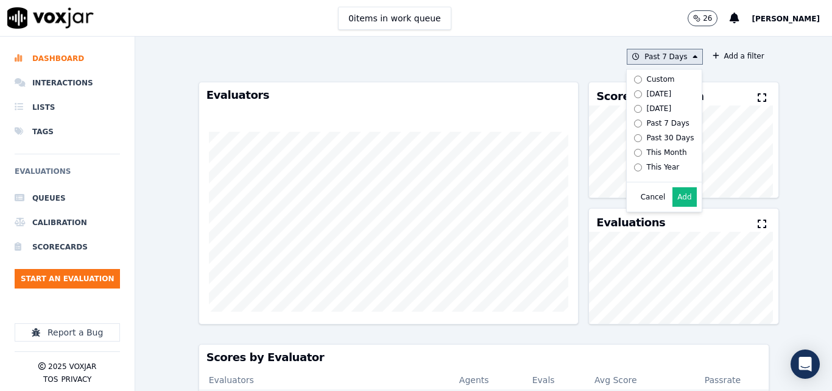
click at [673, 199] on button "Add" at bounding box center [685, 197] width 24 height 20
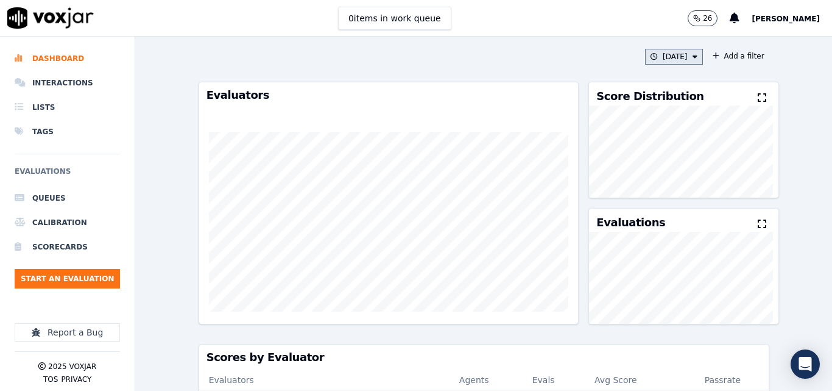
click at [693, 54] on icon at bounding box center [695, 56] width 5 height 7
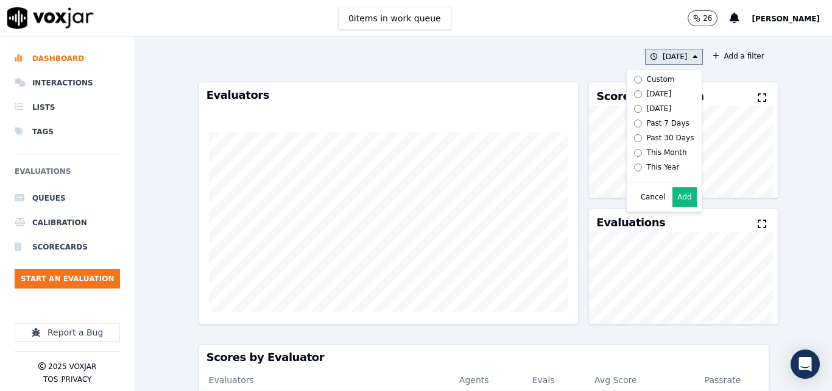
click at [673, 204] on button "Add" at bounding box center [685, 197] width 24 height 20
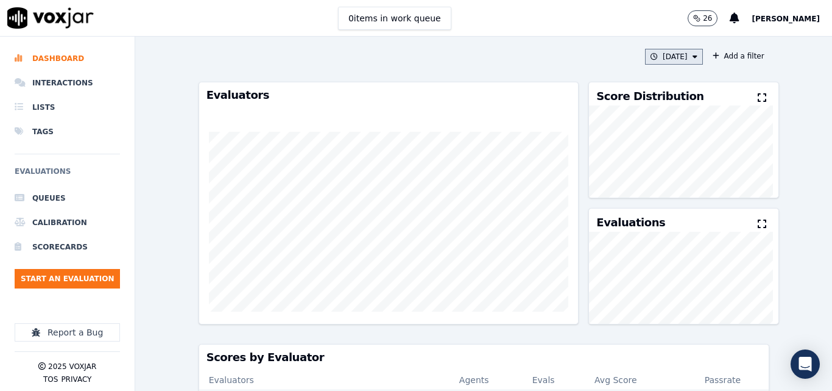
click at [677, 60] on button "[DATE]" at bounding box center [674, 57] width 58 height 16
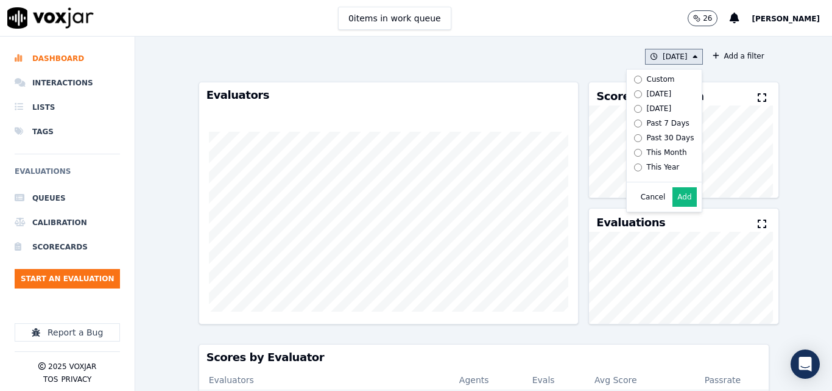
click at [630, 99] on label "[DATE]" at bounding box center [662, 94] width 65 height 15
click at [673, 207] on button "Add" at bounding box center [685, 197] width 24 height 20
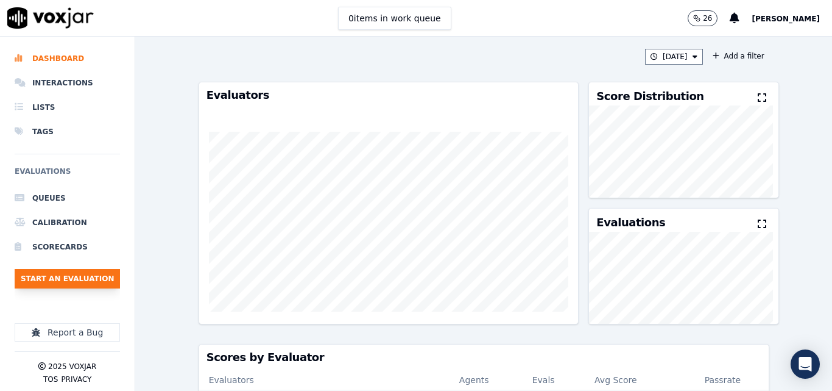
click at [64, 273] on button "Start an Evaluation" at bounding box center [67, 279] width 105 height 20
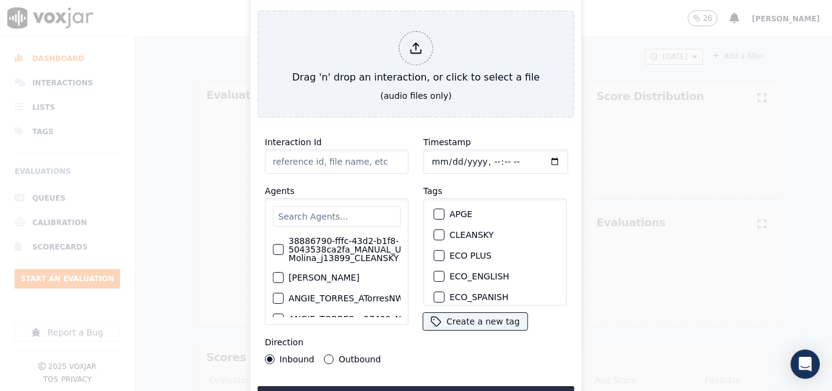
type input "20250909-130340_3122564042-all.mp3"
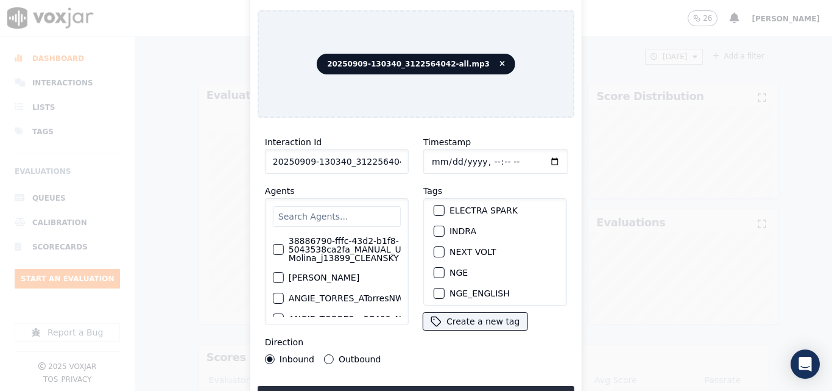
scroll to position [116, 0]
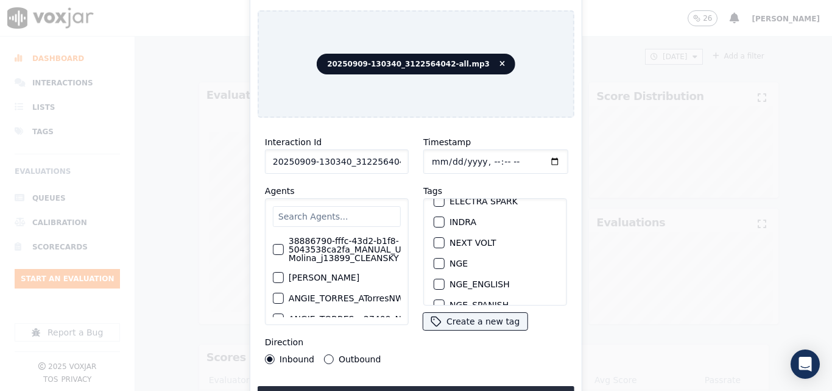
click at [438, 238] on div "button" at bounding box center [439, 242] width 9 height 9
click at [445, 386] on button "Upload interaction to start evaluation" at bounding box center [416, 397] width 317 height 22
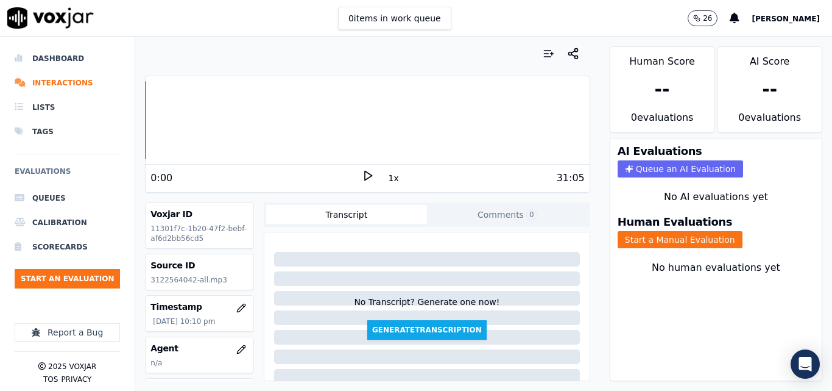
click at [362, 180] on icon at bounding box center [368, 175] width 12 height 12
click at [675, 244] on button "Start a Manual Evaluation" at bounding box center [680, 239] width 125 height 17
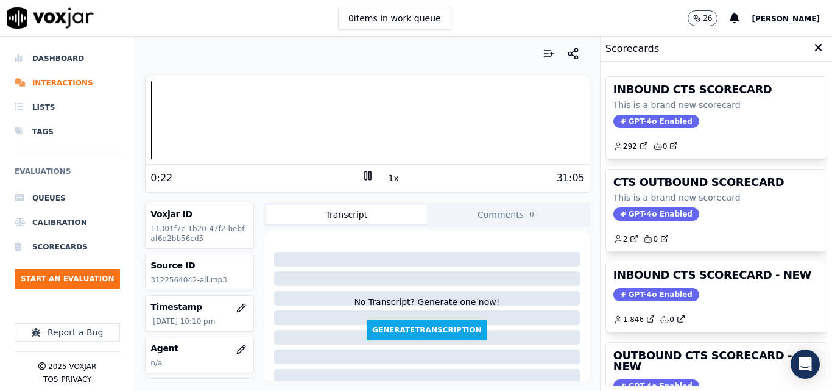
scroll to position [61, 0]
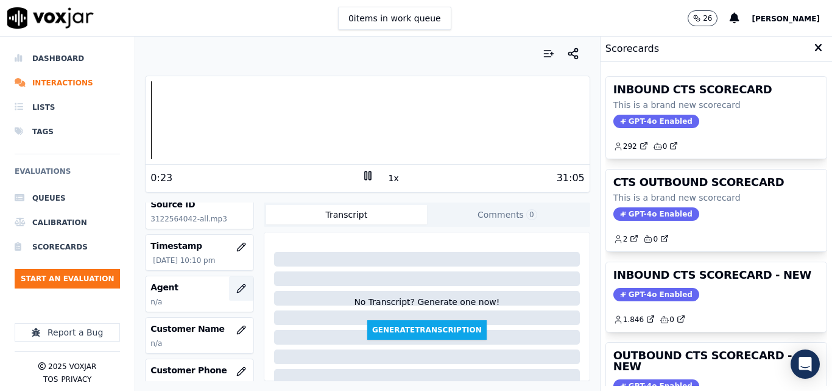
click at [236, 289] on icon "button" at bounding box center [241, 288] width 10 height 10
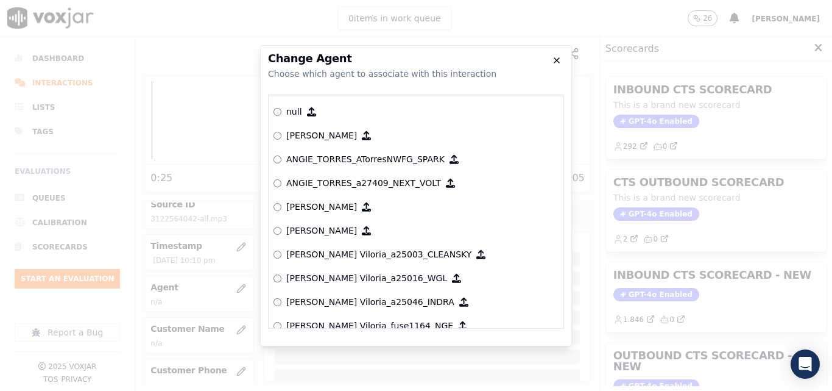
click at [553, 60] on icon "button" at bounding box center [557, 60] width 10 height 10
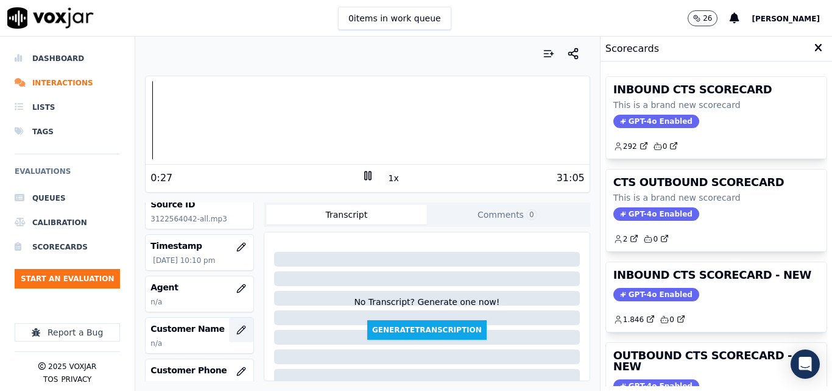
click at [236, 325] on icon "button" at bounding box center [241, 330] width 10 height 10
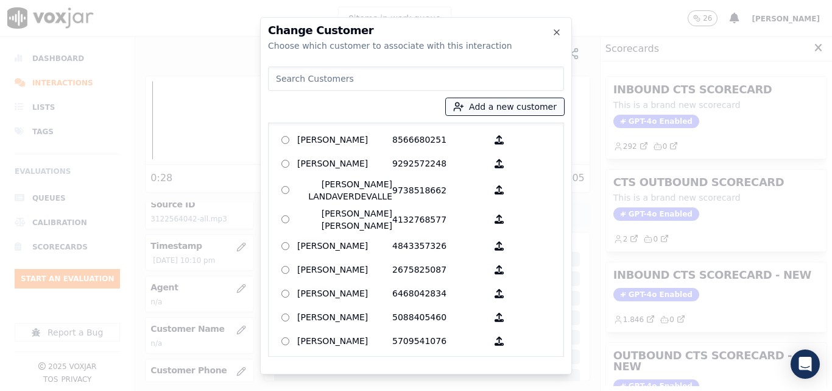
click at [497, 104] on button "Add a new customer" at bounding box center [505, 106] width 118 height 17
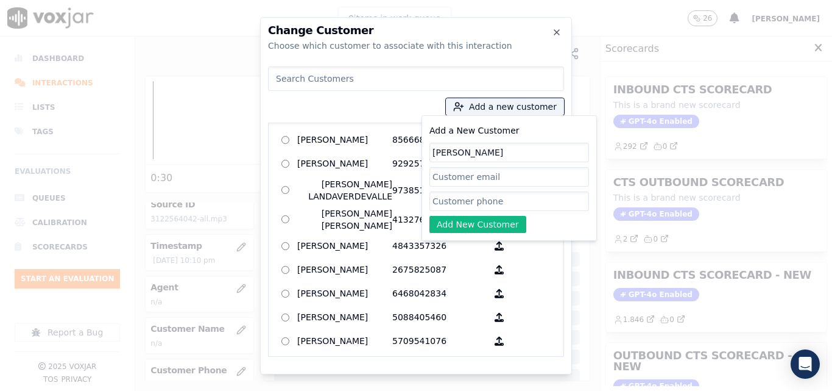
type input "[PERSON_NAME]"
paste input "3122564042"
type input "3122564042"
click at [489, 225] on button "Add New Customer" at bounding box center [478, 224] width 97 height 17
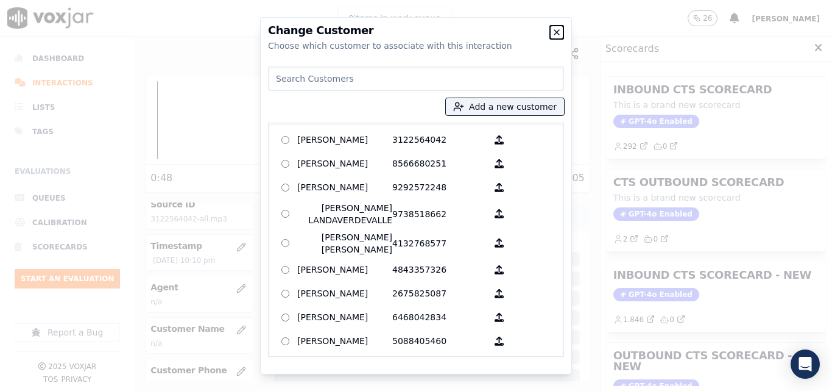
click at [558, 27] on icon "button" at bounding box center [557, 32] width 10 height 10
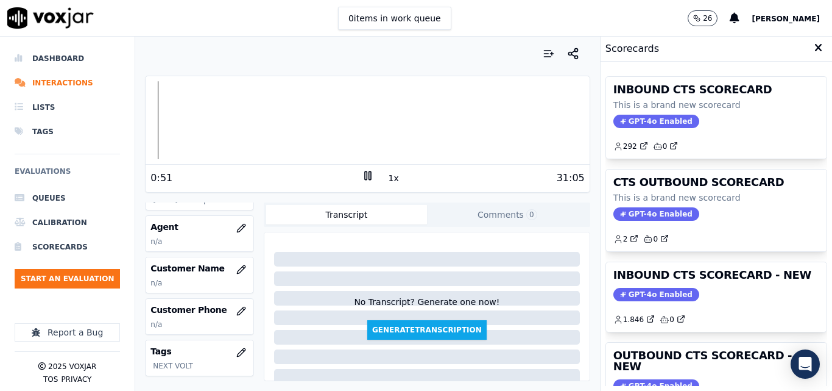
scroll to position [122, 0]
click at [236, 230] on icon "button" at bounding box center [241, 227] width 10 height 10
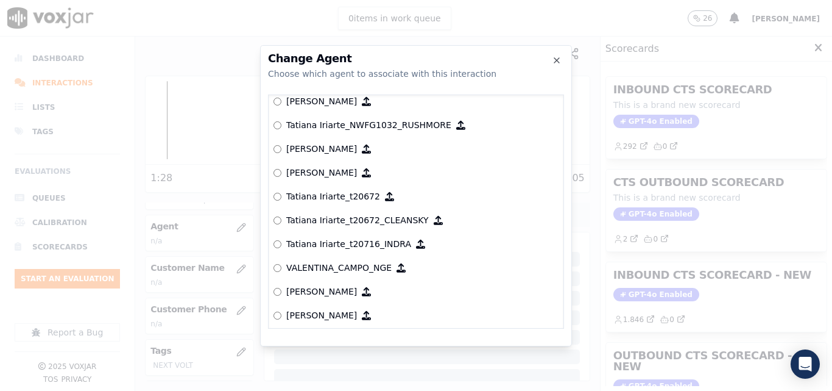
scroll to position [5606, 0]
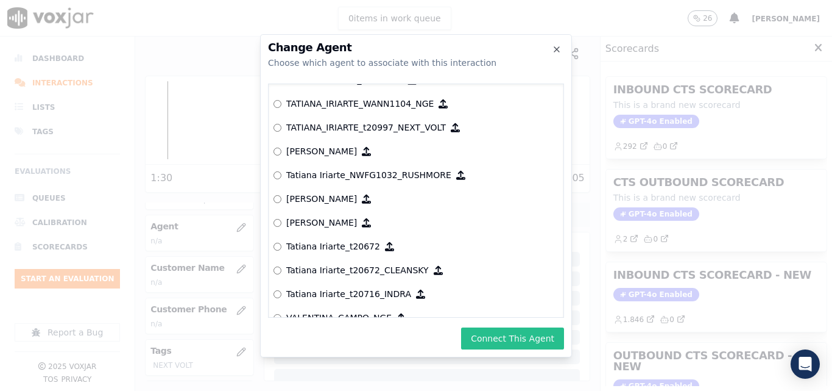
click at [509, 337] on button "Connect This Agent" at bounding box center [512, 338] width 103 height 22
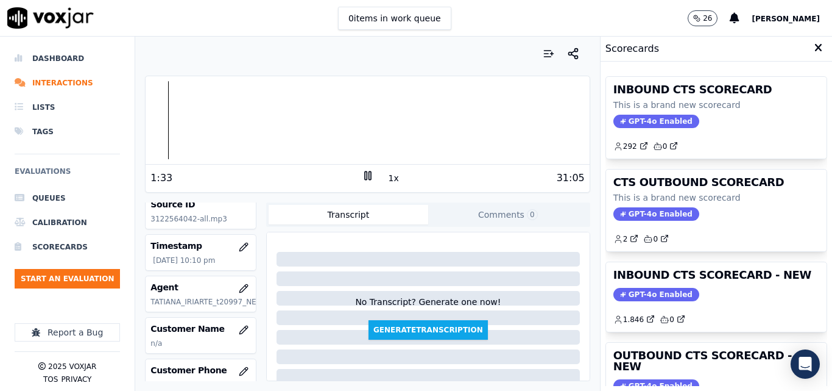
scroll to position [122, 0]
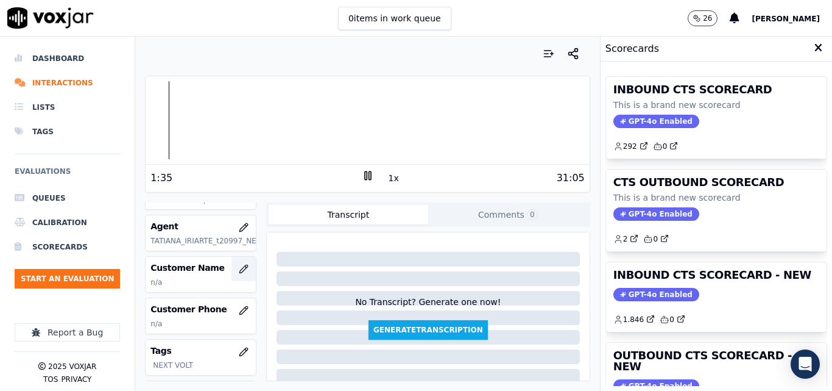
click at [239, 272] on icon "button" at bounding box center [244, 269] width 10 height 10
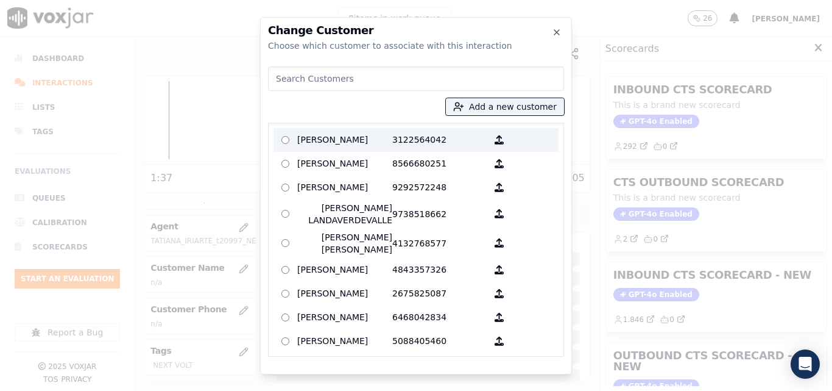
click at [385, 142] on p "[PERSON_NAME]" at bounding box center [344, 139] width 95 height 19
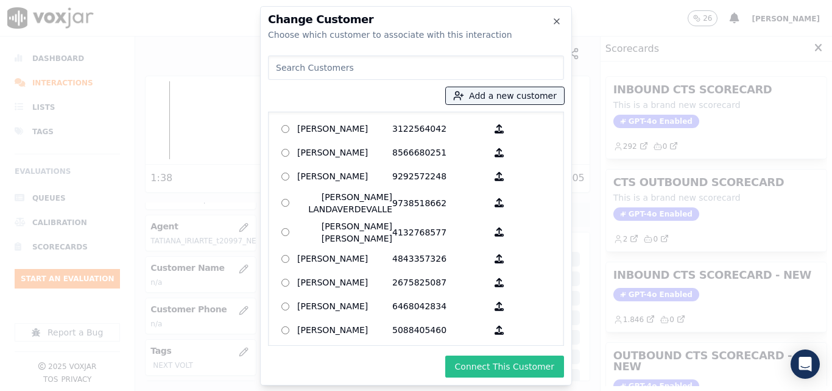
click at [541, 366] on button "Connect This Customer" at bounding box center [505, 366] width 119 height 22
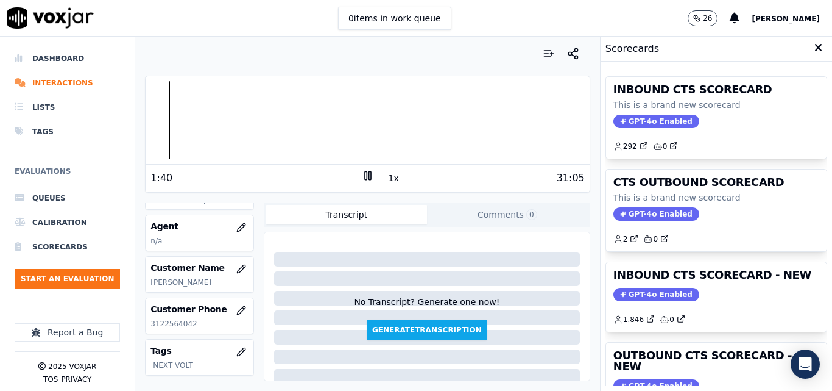
click at [144, 124] on div "Your browser does not support the audio element. 1:40 1x 31:05 Voxjar ID 11301f…" at bounding box center [367, 214] width 464 height 354
click at [146, 123] on div at bounding box center [368, 120] width 444 height 78
click at [386, 179] on button "1x" at bounding box center [393, 177] width 15 height 17
click at [386, 179] on button "1.5x" at bounding box center [398, 177] width 24 height 17
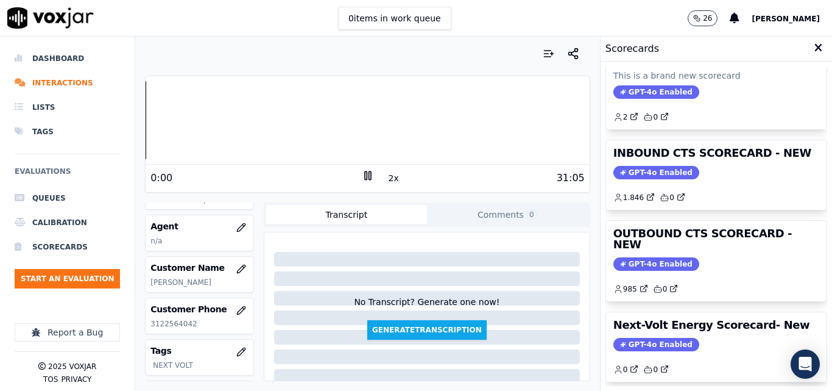
click at [133, 124] on div "Dashboard Interactions Lists Tags Evaluations Queues Calibration Scorecards Sta…" at bounding box center [416, 214] width 832 height 354
click at [387, 175] on button "2x" at bounding box center [393, 177] width 15 height 17
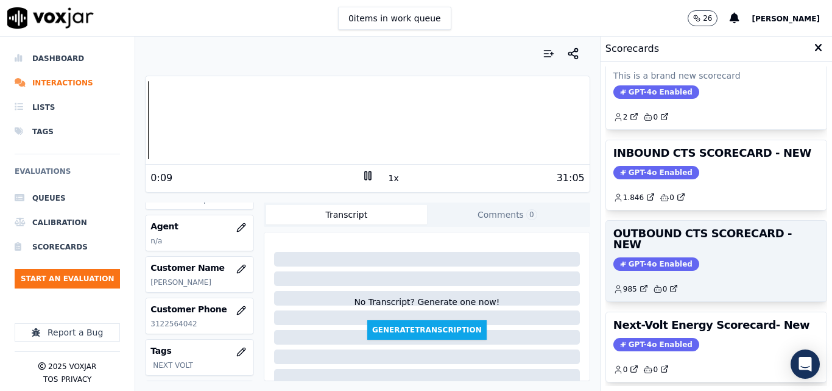
click at [638, 257] on span "GPT-4o Enabled" at bounding box center [657, 263] width 86 height 13
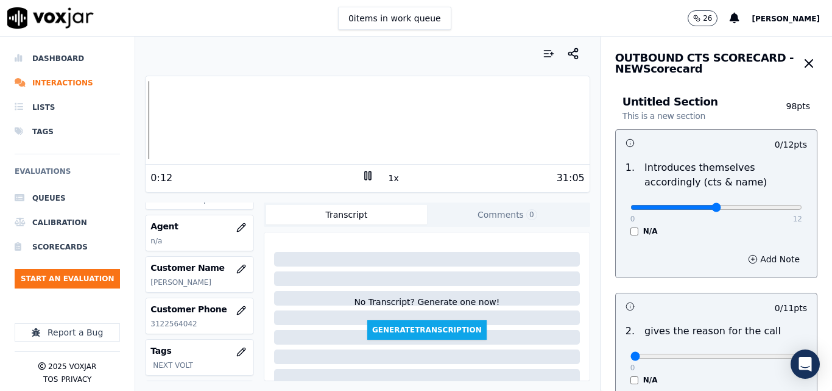
type input "6"
click at [701, 207] on input "range" at bounding box center [717, 207] width 172 height 5
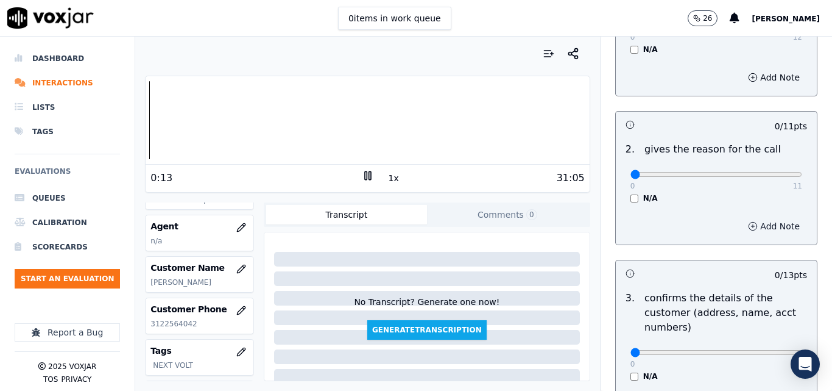
scroll to position [183, 0]
type input "11"
click at [773, 176] on input "range" at bounding box center [717, 173] width 172 height 5
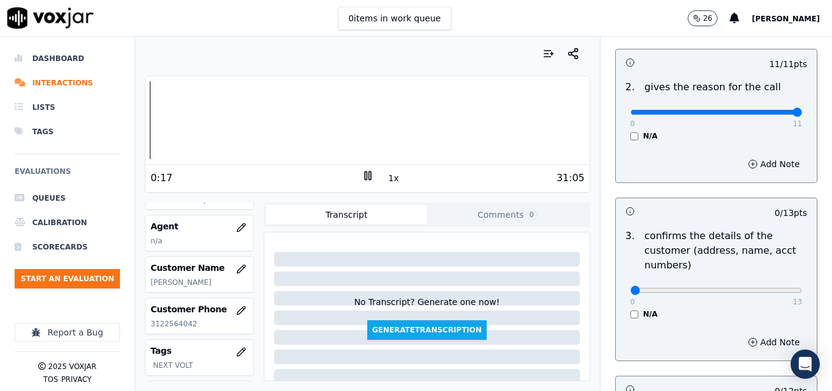
scroll to position [305, 0]
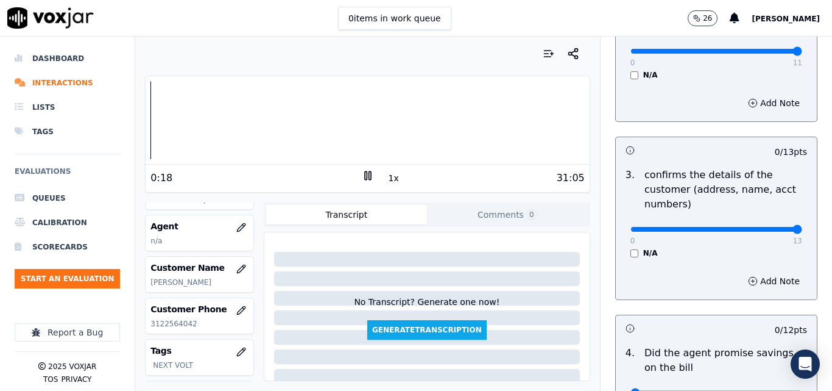
type input "13"
click at [773, 231] on input "range" at bounding box center [717, 229] width 172 height 5
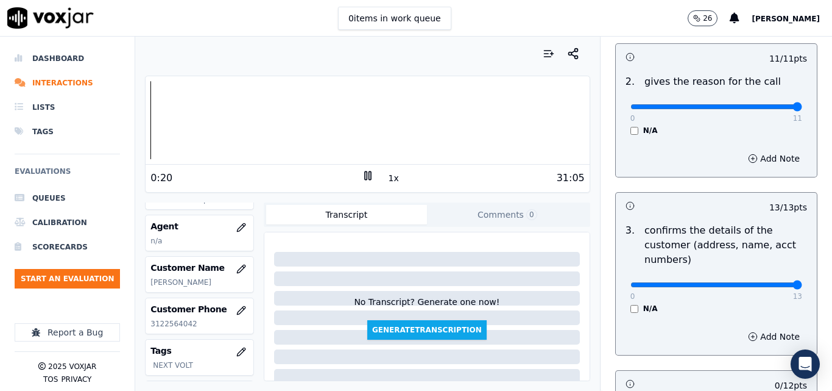
scroll to position [366, 0]
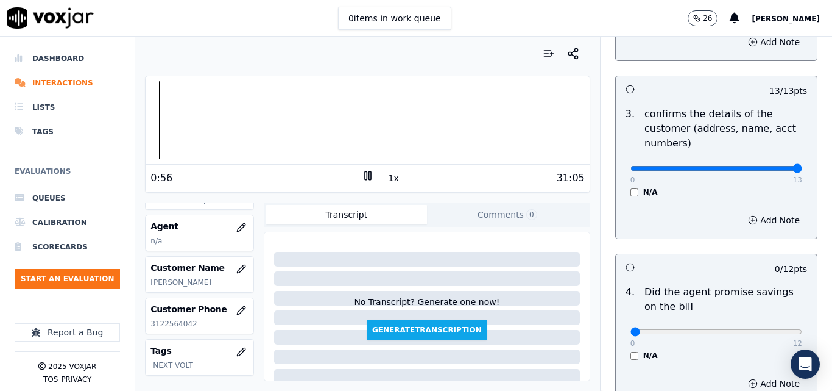
click at [365, 178] on icon at bounding box center [368, 175] width 12 height 12
click at [364, 179] on icon at bounding box center [368, 175] width 12 height 12
click at [362, 183] on div "1x" at bounding box center [368, 177] width 12 height 16
click at [362, 181] on icon at bounding box center [368, 175] width 12 height 12
click at [166, 128] on div at bounding box center [368, 120] width 444 height 78
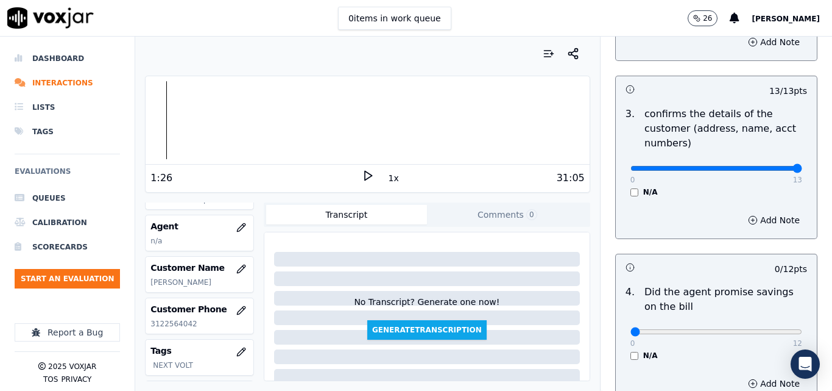
click at [362, 174] on icon at bounding box center [368, 175] width 12 height 12
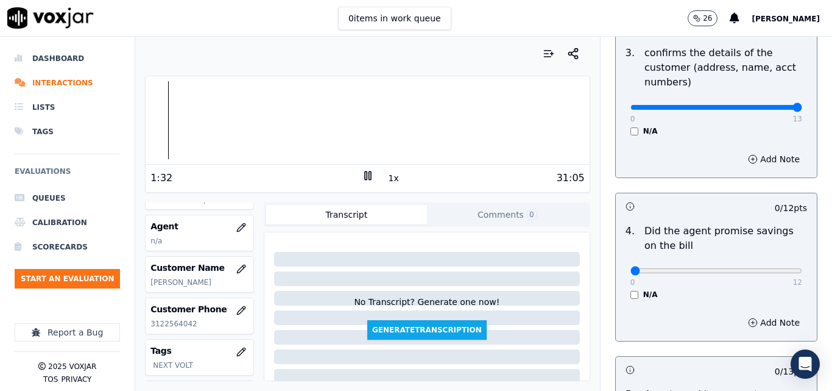
click at [390, 179] on button "1x" at bounding box center [393, 177] width 15 height 17
click at [363, 177] on icon at bounding box center [368, 175] width 12 height 12
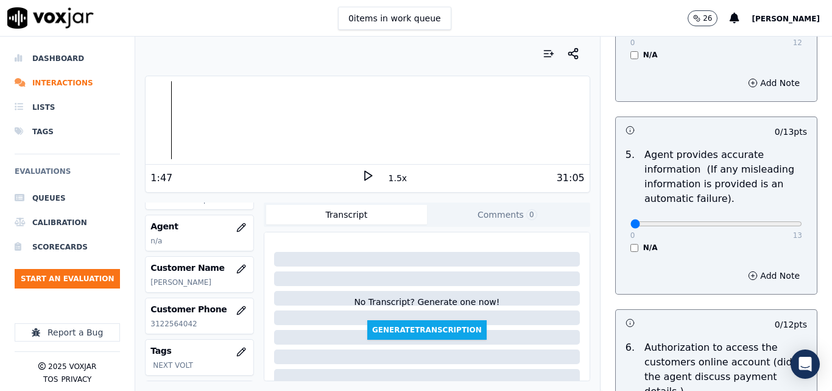
scroll to position [670, 0]
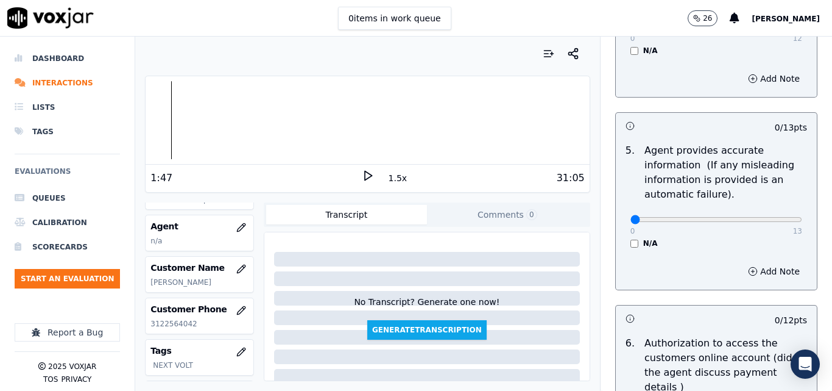
click at [492, 211] on button "Comments 0" at bounding box center [507, 215] width 161 height 20
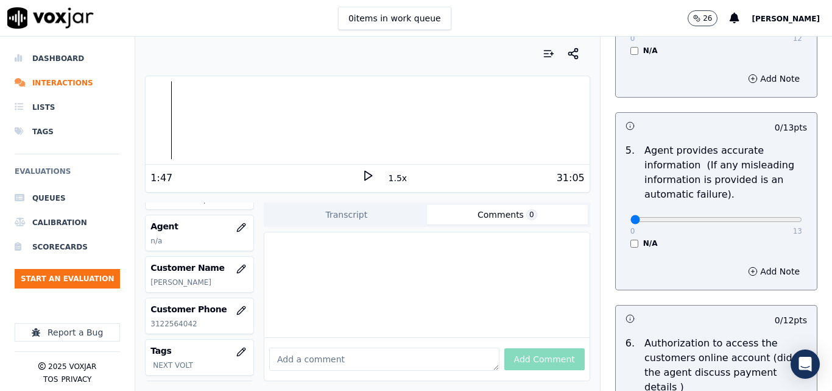
click at [355, 347] on textarea at bounding box center [384, 358] width 230 height 23
paste textarea "Be more professional when addressing customers, avoiding words like mom."
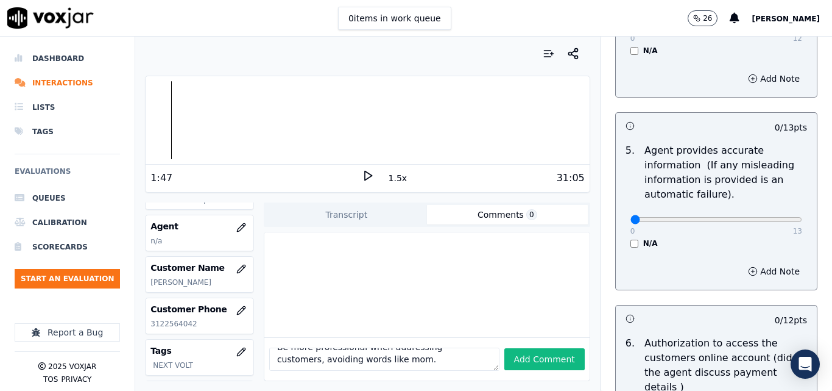
scroll to position [0, 0]
drag, startPoint x: 377, startPoint y: 330, endPoint x: 355, endPoint y: 337, distance: 23.1
click at [355, 347] on textarea "Be more professional when addressing customers, avoiding words like mom." at bounding box center [384, 358] width 230 height 23
click at [364, 347] on textarea "Be more professional when addressing customers, avoiding words like mom." at bounding box center [384, 358] width 230 height 23
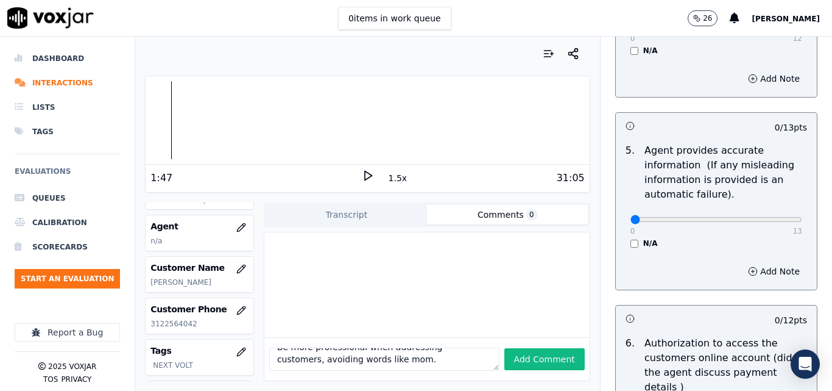
click at [378, 347] on textarea "Be more professional when addressing customers, avoiding words like mom." at bounding box center [384, 358] width 230 height 23
click at [522, 348] on button "Add Comment" at bounding box center [545, 359] width 80 height 22
type textarea "Be more professional when addressing customers, avoiding words like maam'"
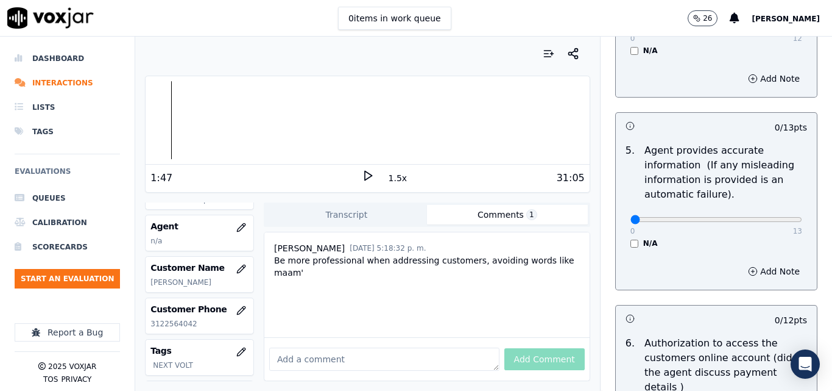
scroll to position [3, 0]
click at [367, 181] on icon at bounding box center [368, 175] width 12 height 12
click at [374, 176] on div "31:05" at bounding box center [479, 178] width 211 height 15
click at [369, 178] on rect at bounding box center [370, 175] width 2 height 8
click at [367, 176] on icon at bounding box center [368, 175] width 12 height 12
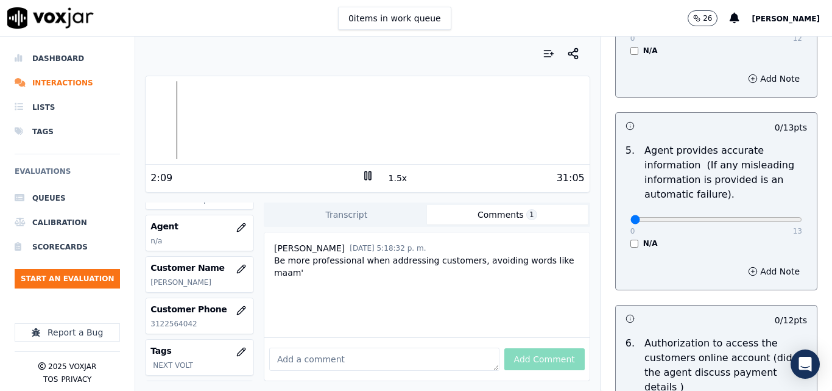
click at [367, 176] on icon at bounding box center [368, 175] width 12 height 12
click at [362, 174] on icon at bounding box center [368, 175] width 12 height 12
click at [527, 209] on button "Comments 1" at bounding box center [507, 215] width 161 height 20
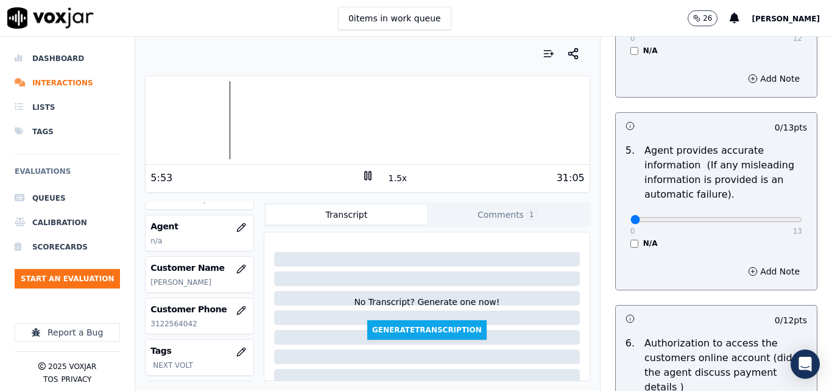
click at [364, 213] on button "Transcript" at bounding box center [346, 215] width 161 height 20
click at [392, 173] on button "1.5x" at bounding box center [398, 177] width 24 height 17
click at [527, 214] on span "1" at bounding box center [532, 214] width 11 height 11
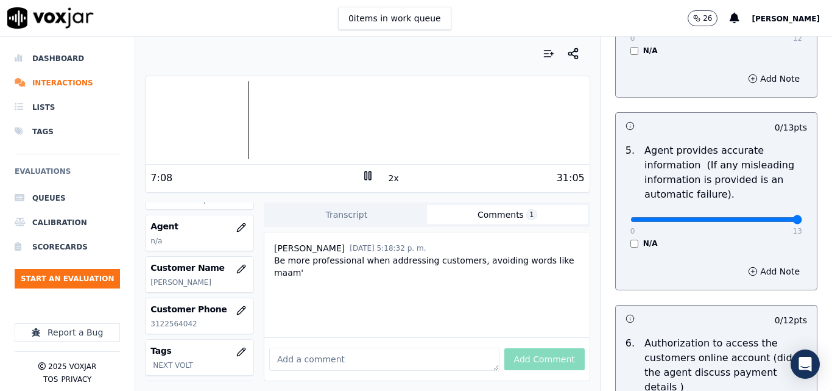
type input "13"
click at [774, 221] on input "range" at bounding box center [717, 219] width 172 height 5
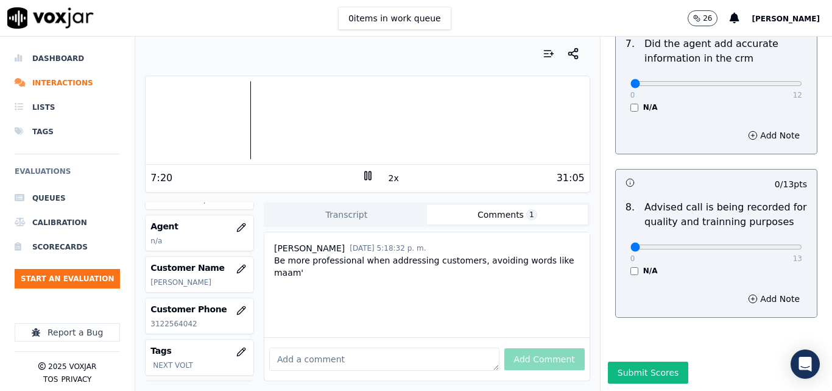
scroll to position [1114, 0]
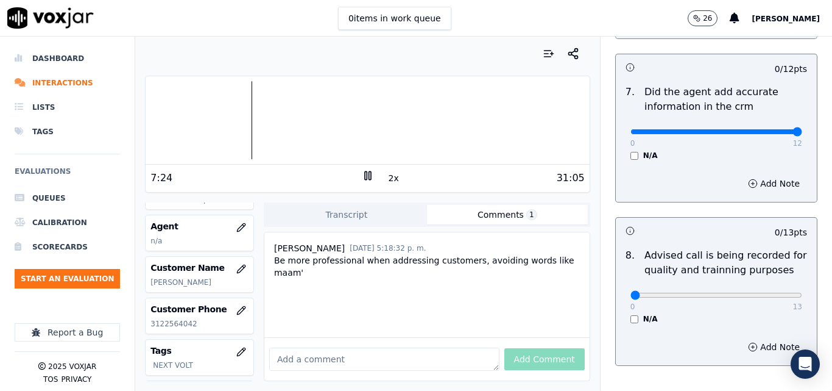
type input "12"
click at [772, 129] on input "range" at bounding box center [717, 131] width 172 height 5
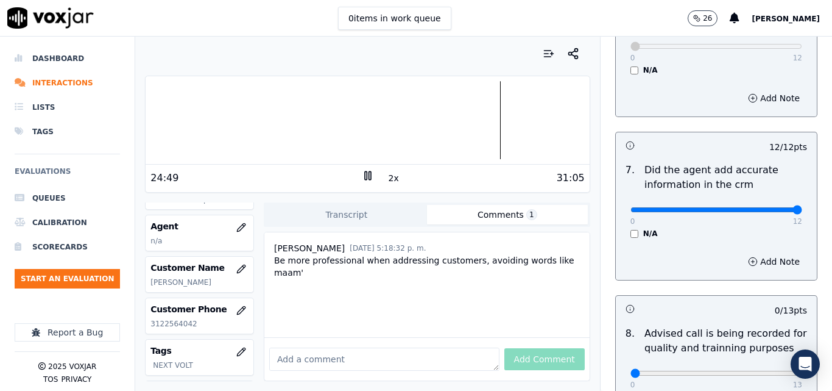
scroll to position [1175, 0]
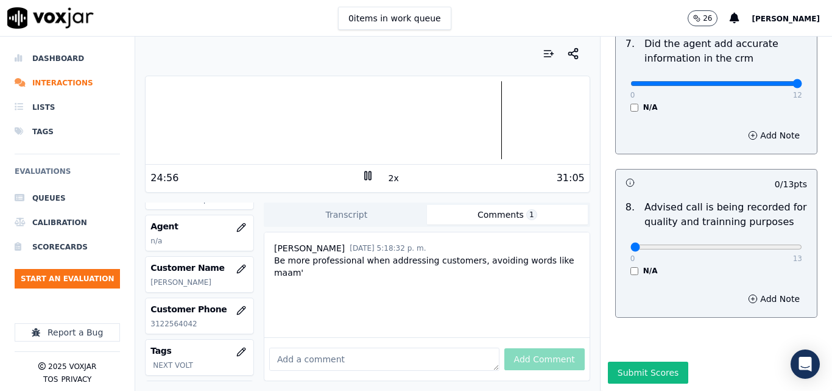
click at [478, 118] on div at bounding box center [368, 120] width 444 height 78
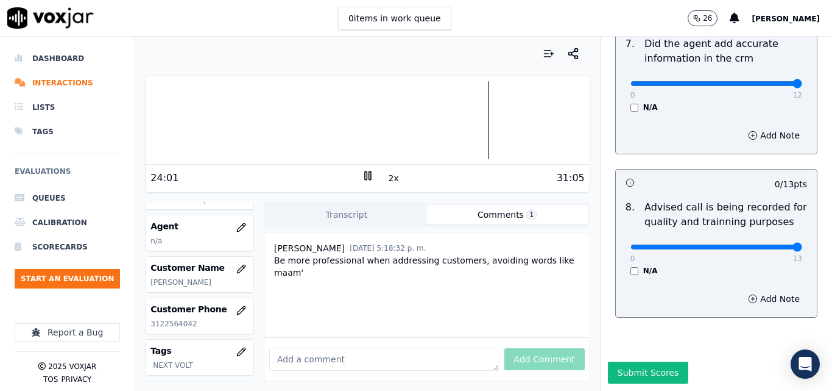
type input "13"
click at [769, 244] on input "range" at bounding box center [717, 246] width 172 height 5
click at [611, 361] on button "Submit Scores" at bounding box center [648, 372] width 81 height 22
